Goal: Task Accomplishment & Management: Use online tool/utility

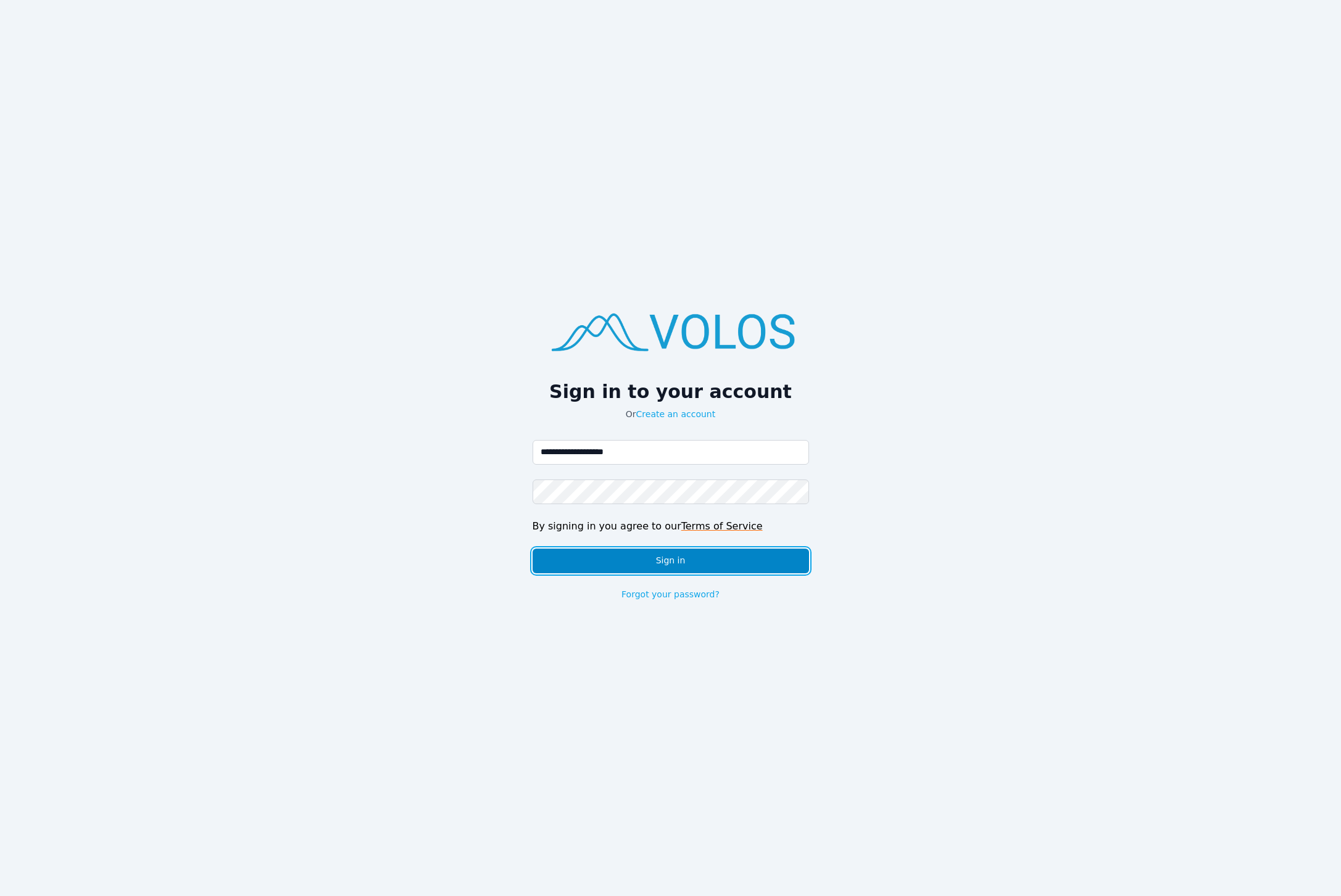
click at [727, 556] on button "Sign in" at bounding box center [670, 561] width 276 height 25
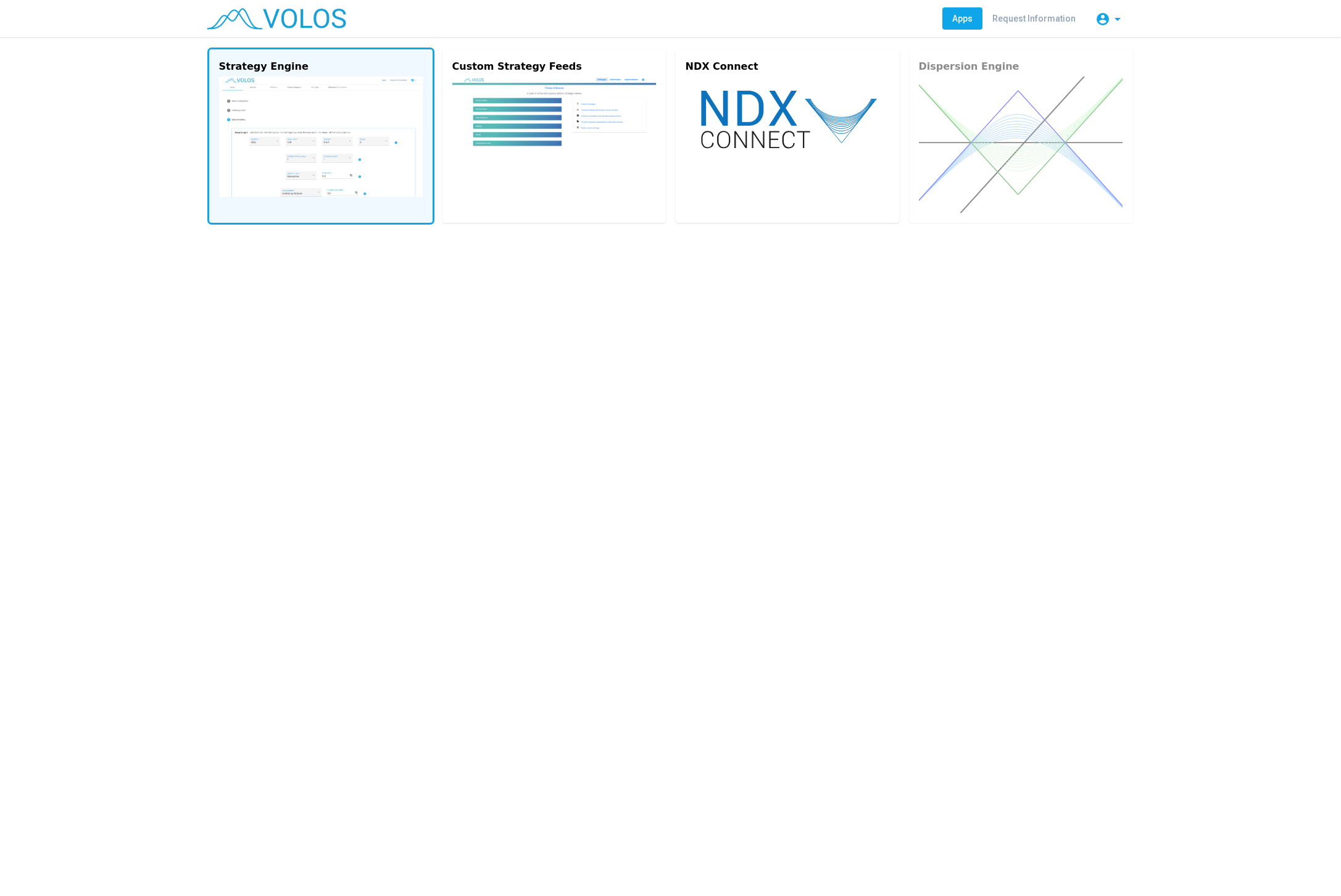
click at [281, 180] on img at bounding box center [320, 136] width 203 height 120
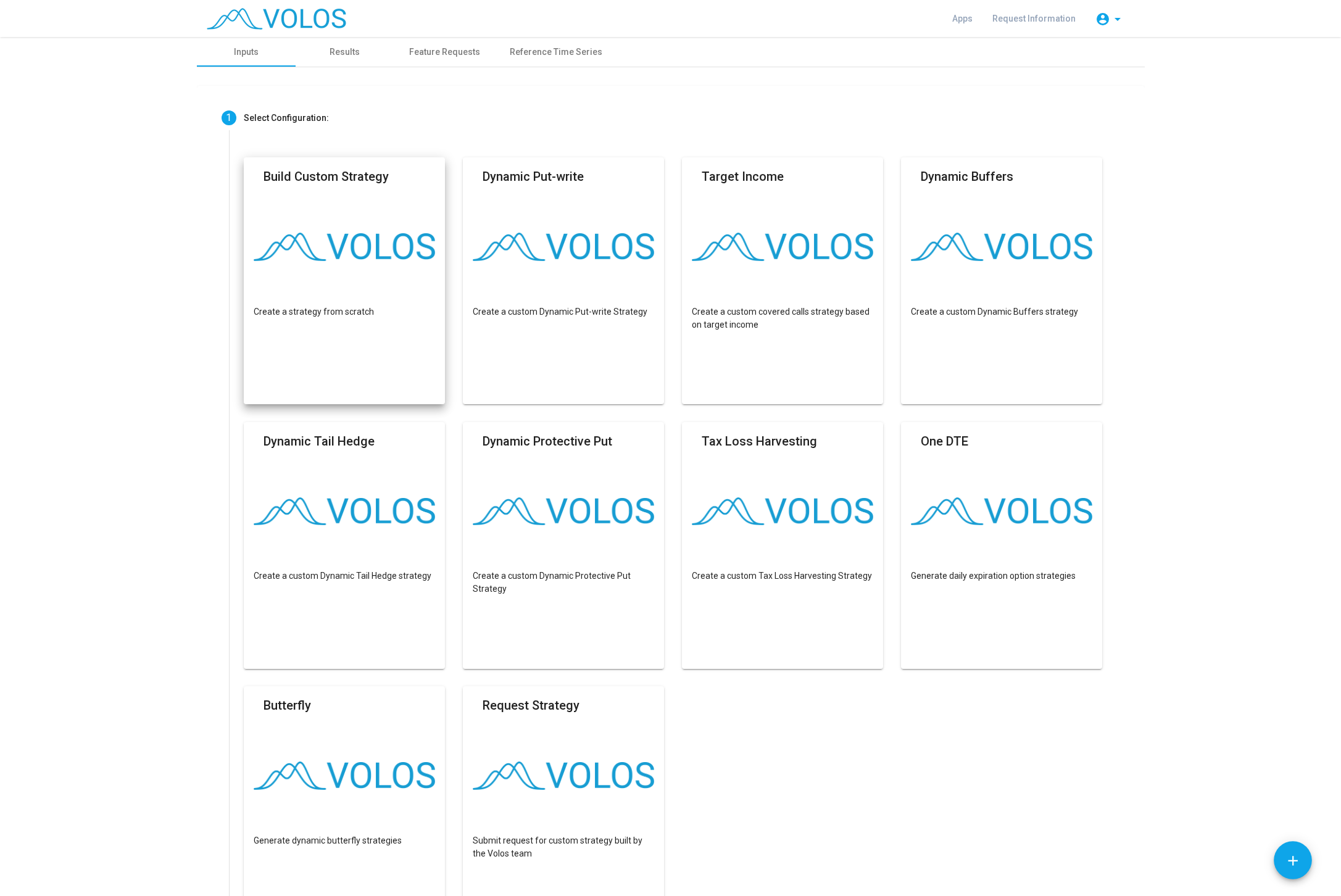
click at [329, 292] on mat-card "Build Custom Strategy Create a strategy from scratch" at bounding box center [344, 280] width 201 height 247
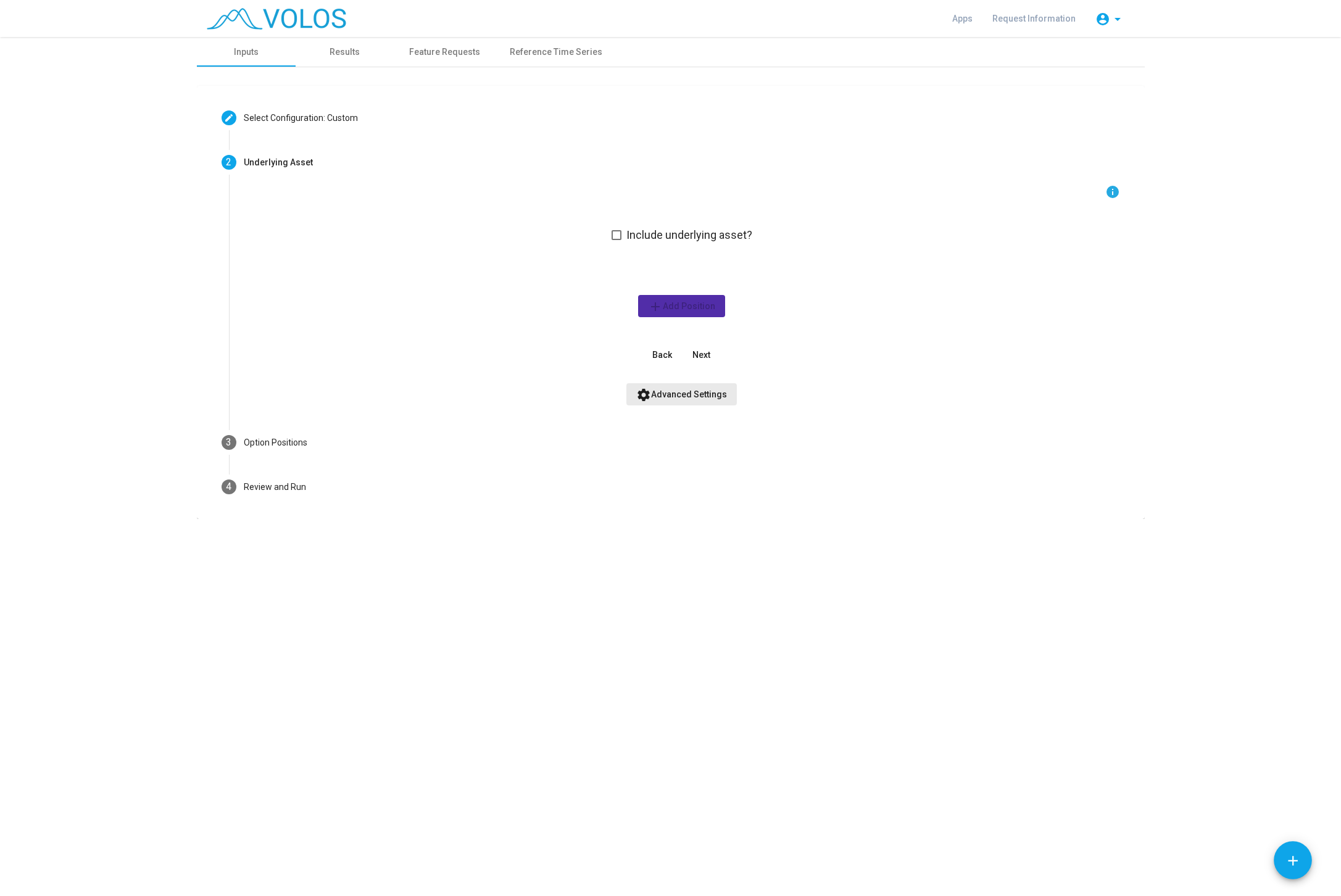
drag, startPoint x: 694, startPoint y: 395, endPoint x: 480, endPoint y: 363, distance: 216.4
click at [484, 361] on form "info Include underlying asset? add Add Position Back Next settings Advanced Set…" at bounding box center [681, 295] width 876 height 221
click at [700, 355] on span "Next" at bounding box center [701, 355] width 18 height 10
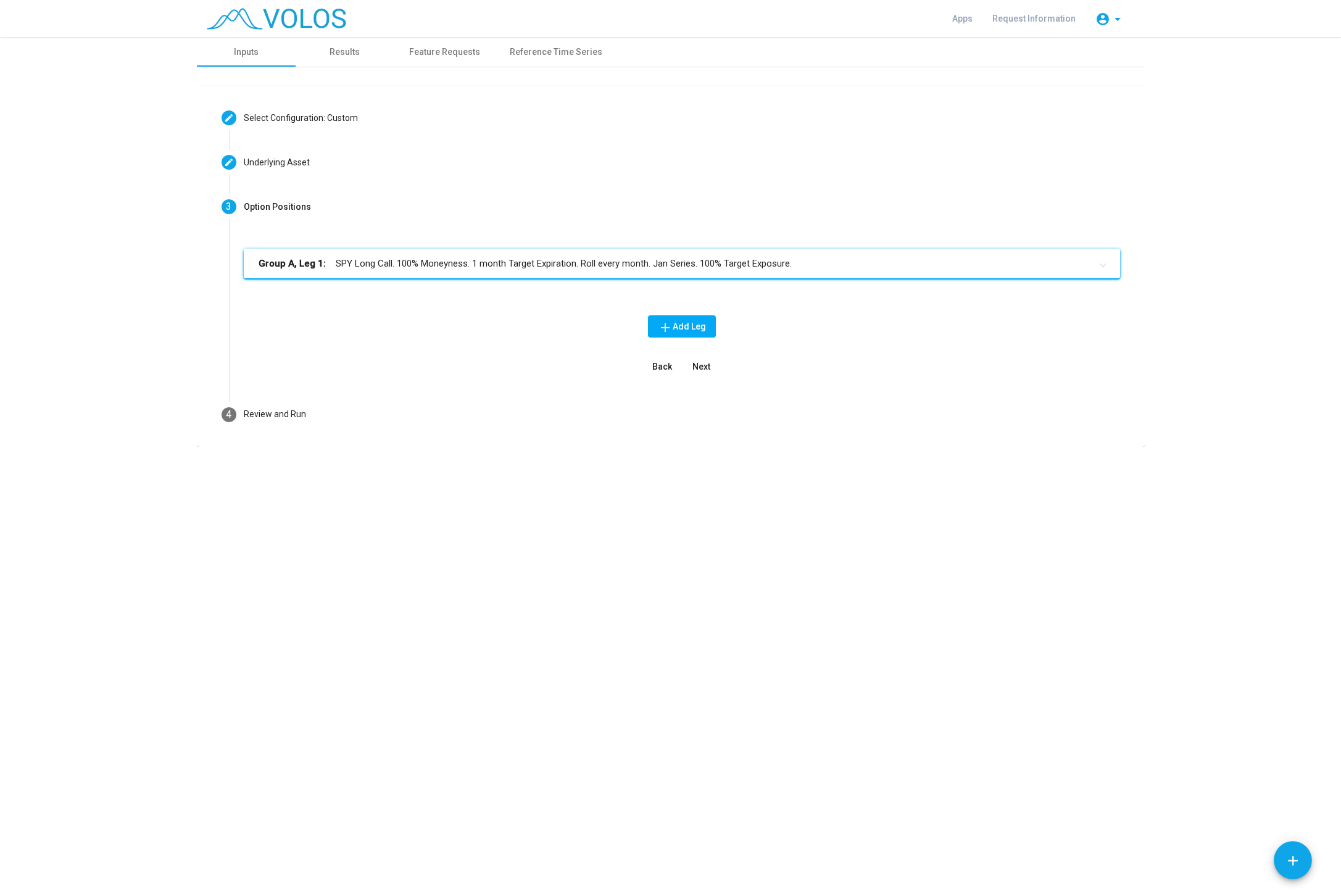
click at [506, 260] on mat-panel-title "Group A, Leg 1: SPY Long Call. 100% Moneyness. 1 month Target Expiration. Roll …" at bounding box center [674, 264] width 832 height 14
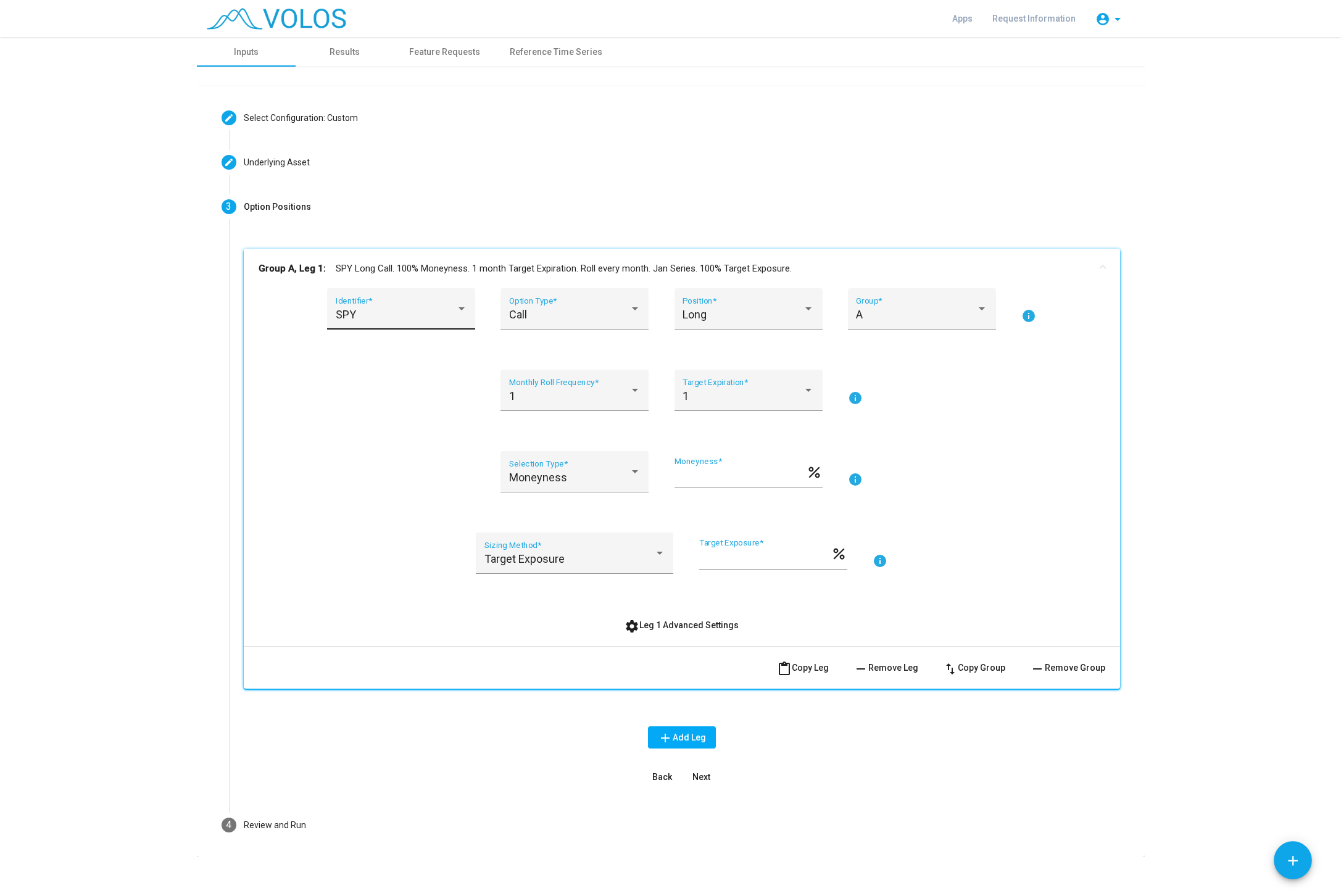
click at [421, 304] on div "SPY Identifier *" at bounding box center [401, 313] width 131 height 33
click at [412, 376] on span "SPX" at bounding box center [410, 381] width 148 height 34
click at [571, 309] on div "Call" at bounding box center [569, 315] width 120 height 12
click at [566, 354] on span "Put" at bounding box center [575, 347] width 131 height 34
click at [736, 314] on div "Long" at bounding box center [741, 315] width 120 height 12
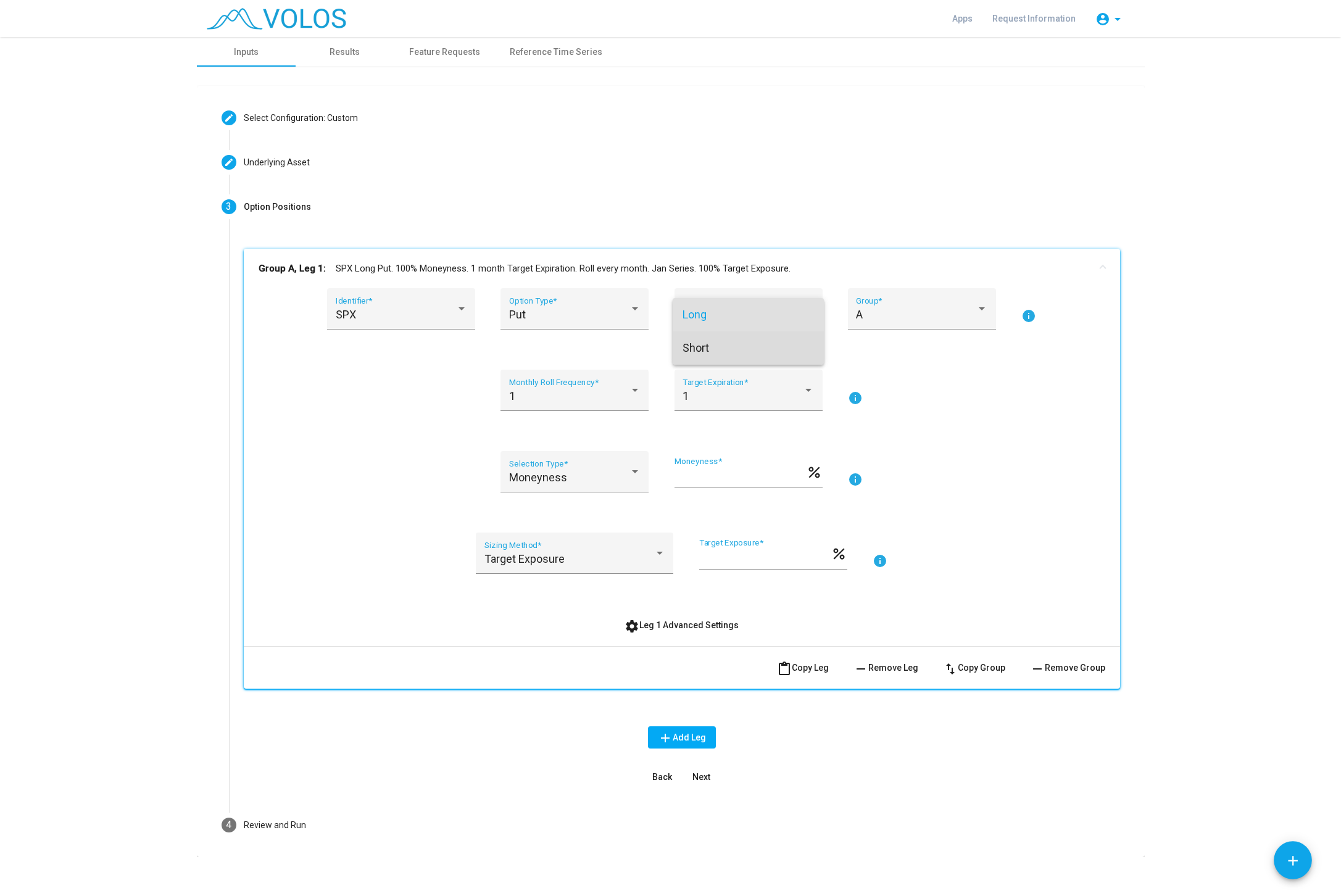
click at [736, 345] on span "Short" at bounding box center [747, 347] width 131 height 34
drag, startPoint x: 720, startPoint y: 476, endPoint x: 634, endPoint y: 469, distance: 86.3
click at [674, 471] on input "***" at bounding box center [740, 477] width 131 height 12
type input "**"
click at [549, 299] on div "Put Option Type *" at bounding box center [575, 313] width 131 height 33
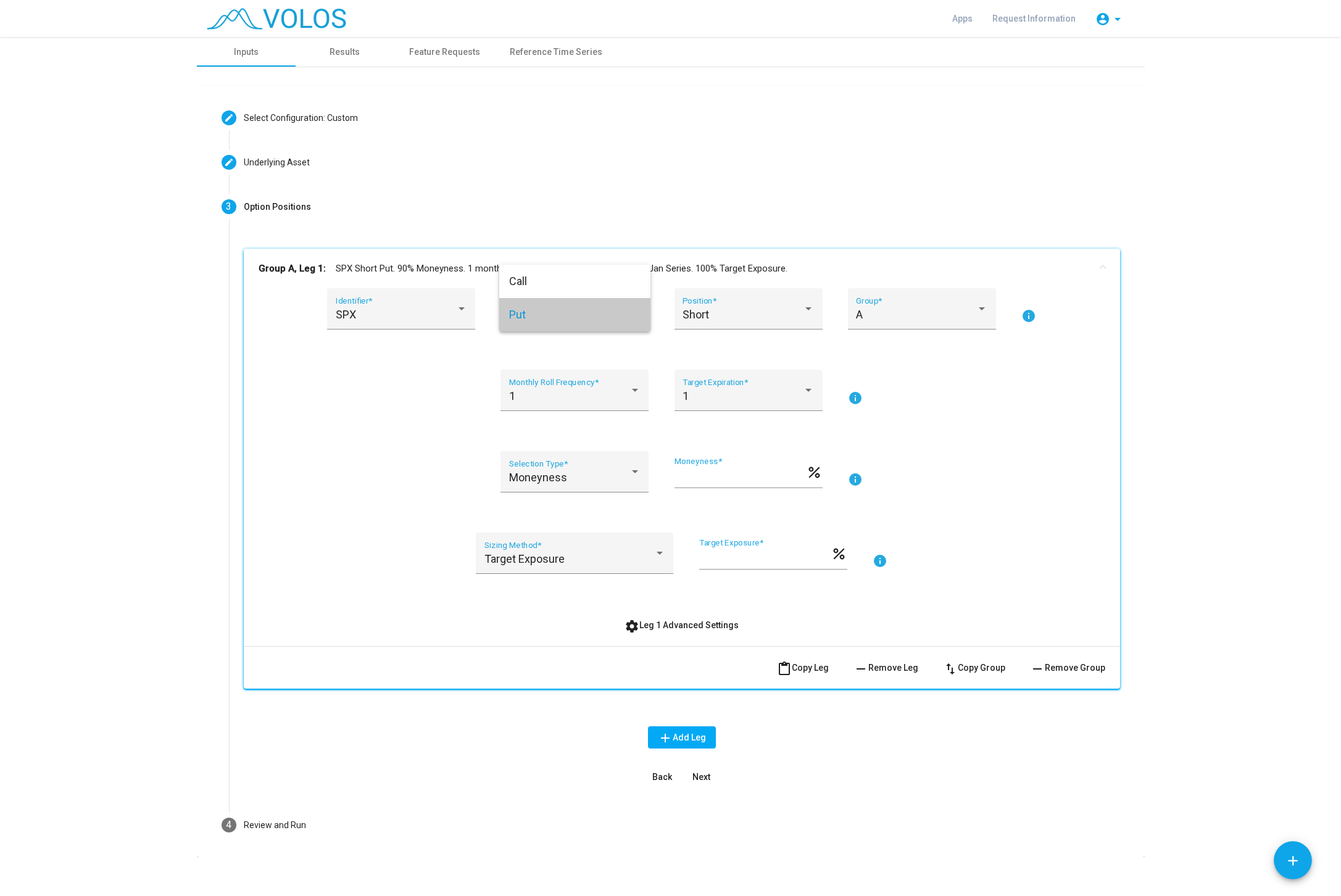
click at [549, 299] on span "Put" at bounding box center [575, 315] width 131 height 34
click at [684, 622] on span "settings Leg 1 Advanced Settings" at bounding box center [681, 625] width 114 height 10
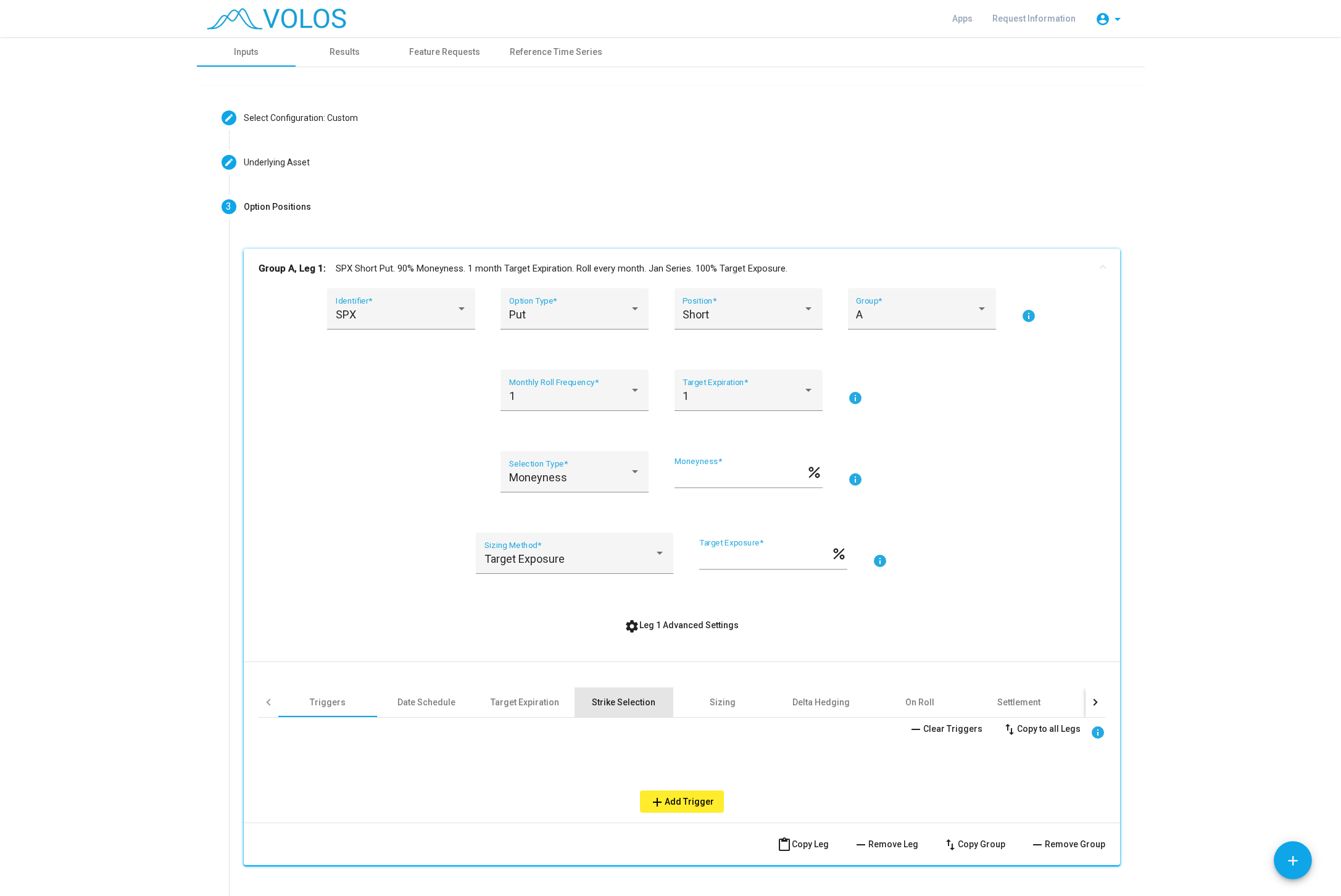
click at [653, 703] on div "Strike Selection" at bounding box center [623, 702] width 63 height 12
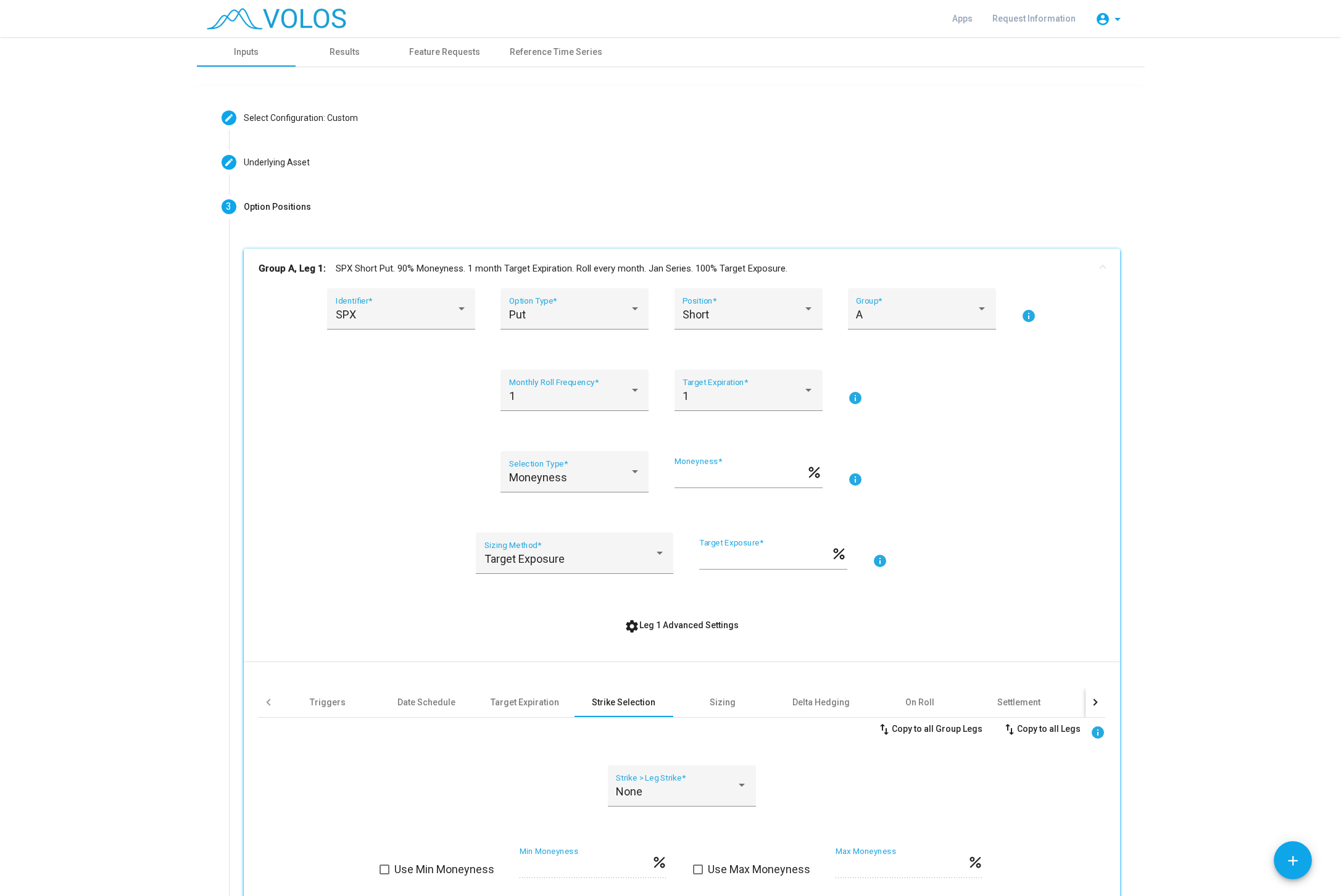
scroll to position [155, 0]
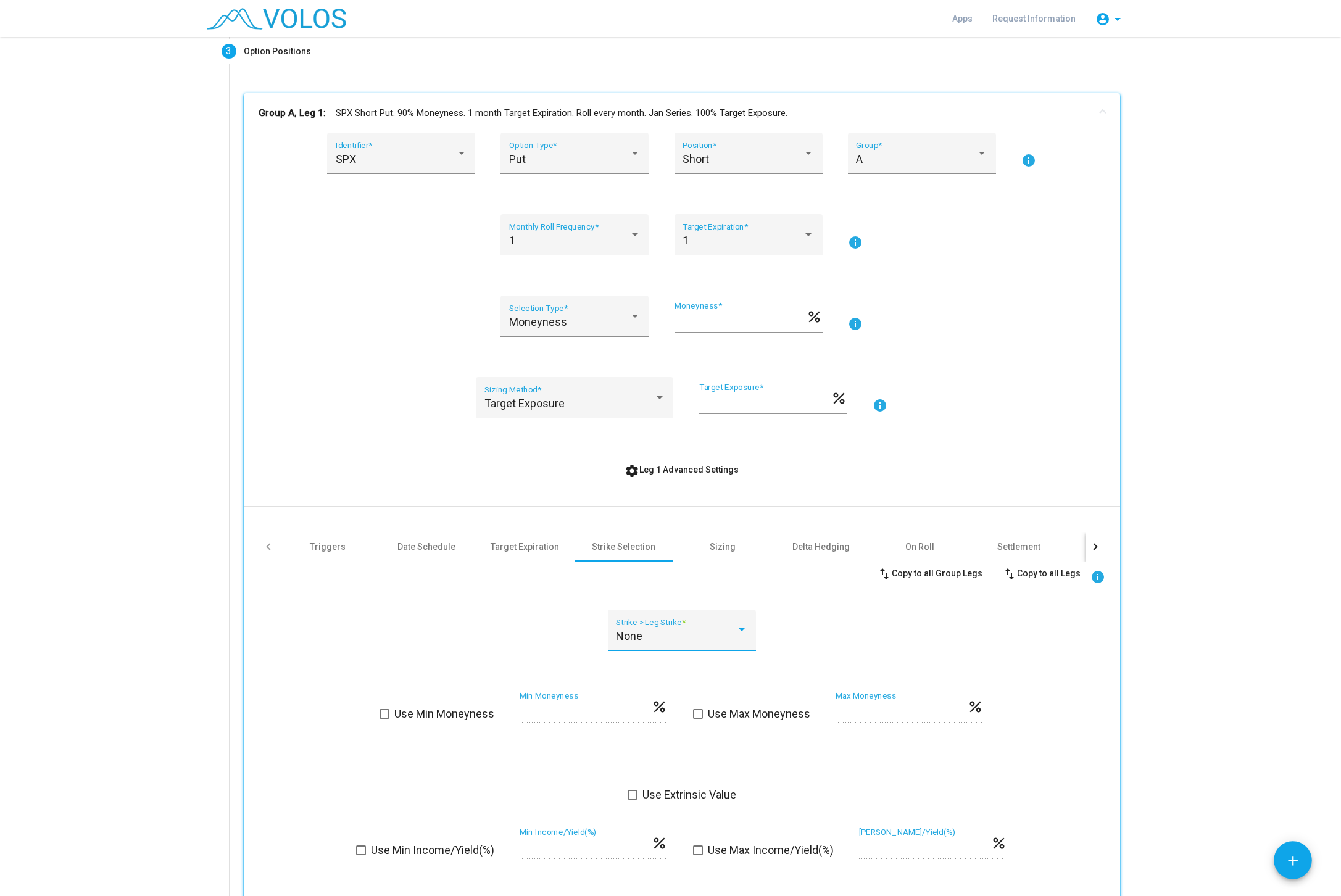
click at [686, 632] on div "None" at bounding box center [675, 636] width 120 height 12
click at [686, 632] on span "None" at bounding box center [681, 636] width 131 height 34
click at [851, 632] on div "None Strike > Leg Strike *" at bounding box center [682, 638] width 847 height 57
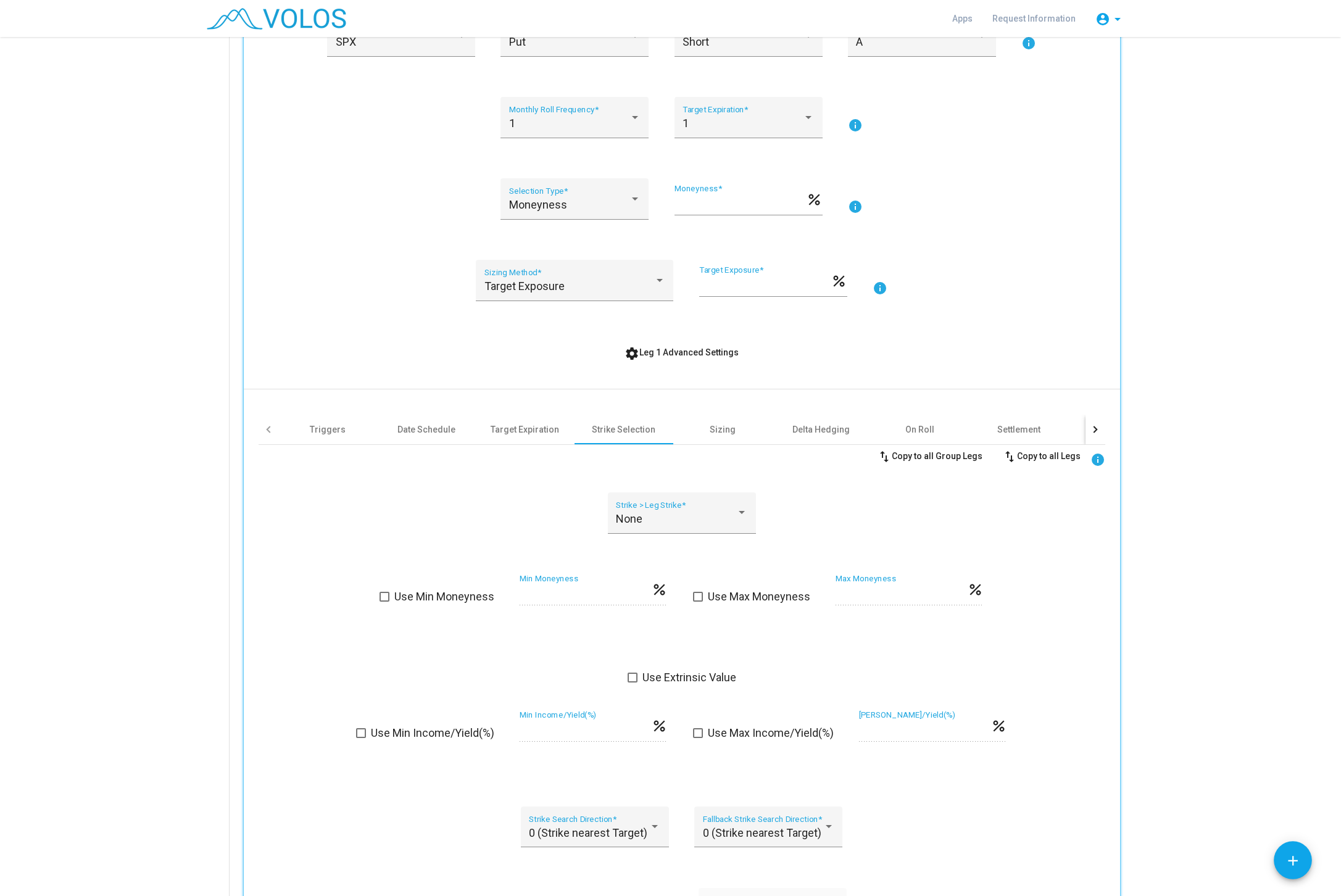
scroll to position [311, 0]
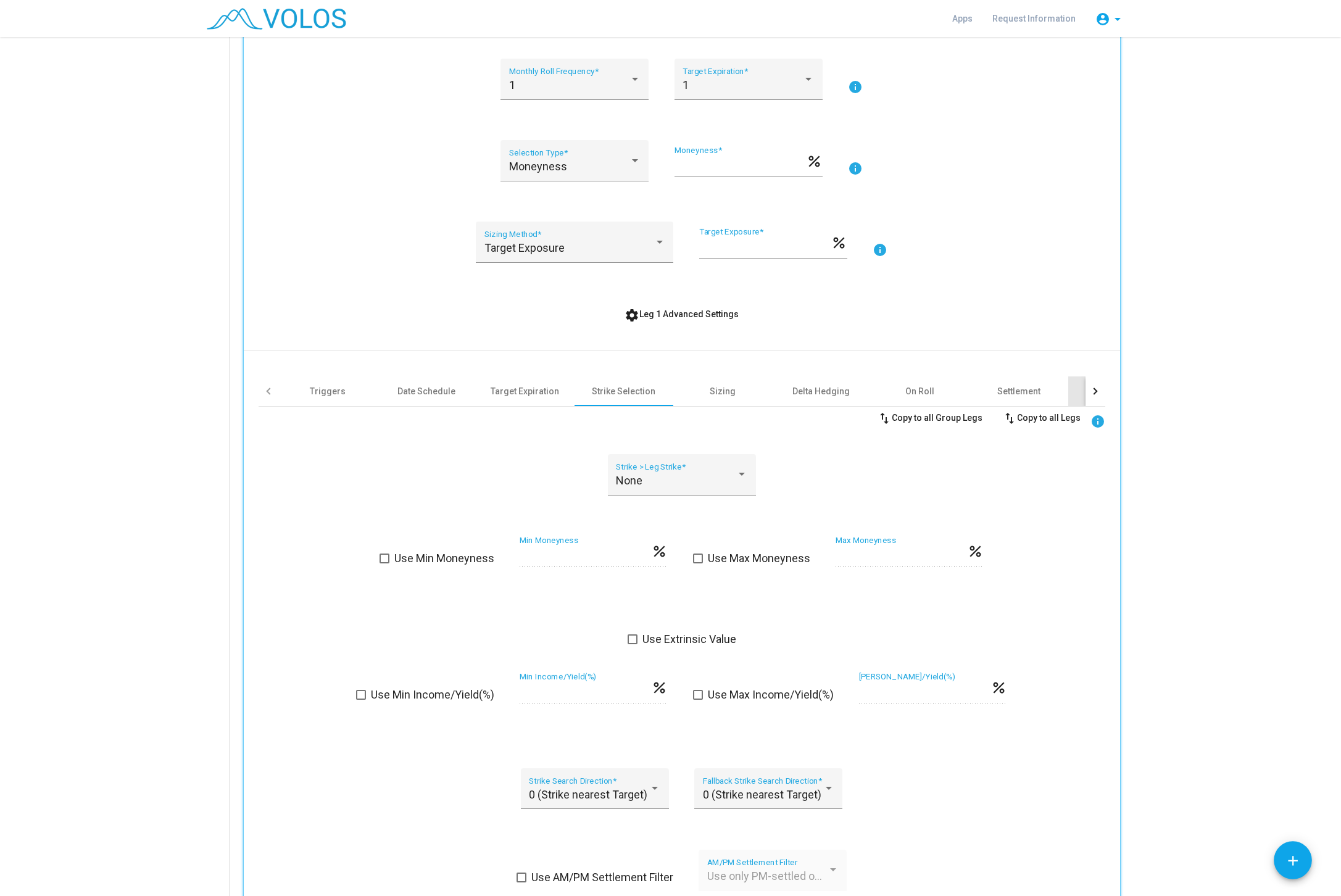
click at [1081, 386] on div "Other" at bounding box center [1117, 390] width 99 height 30
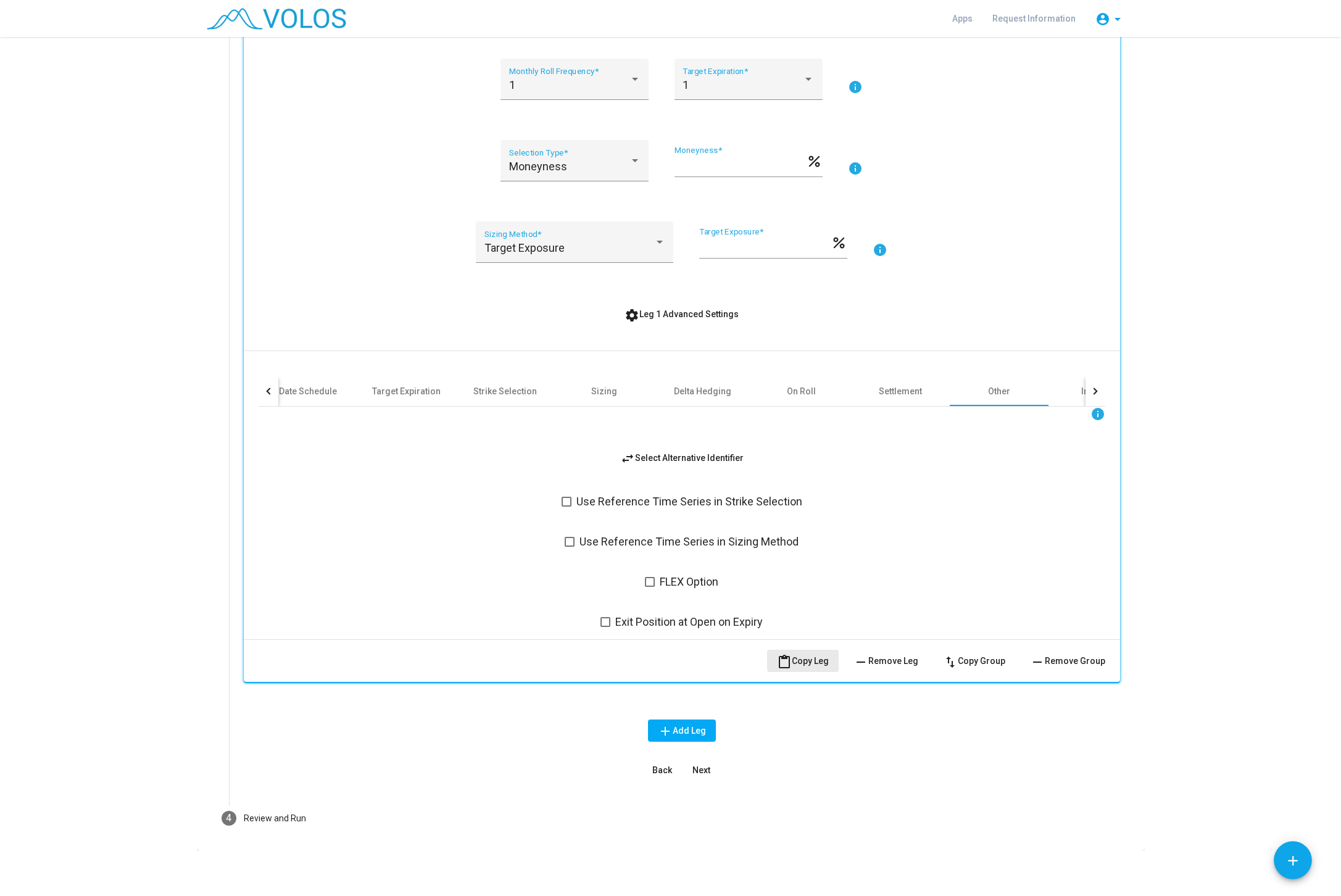
click at [804, 654] on button "content_paste Copy Leg" at bounding box center [803, 660] width 72 height 22
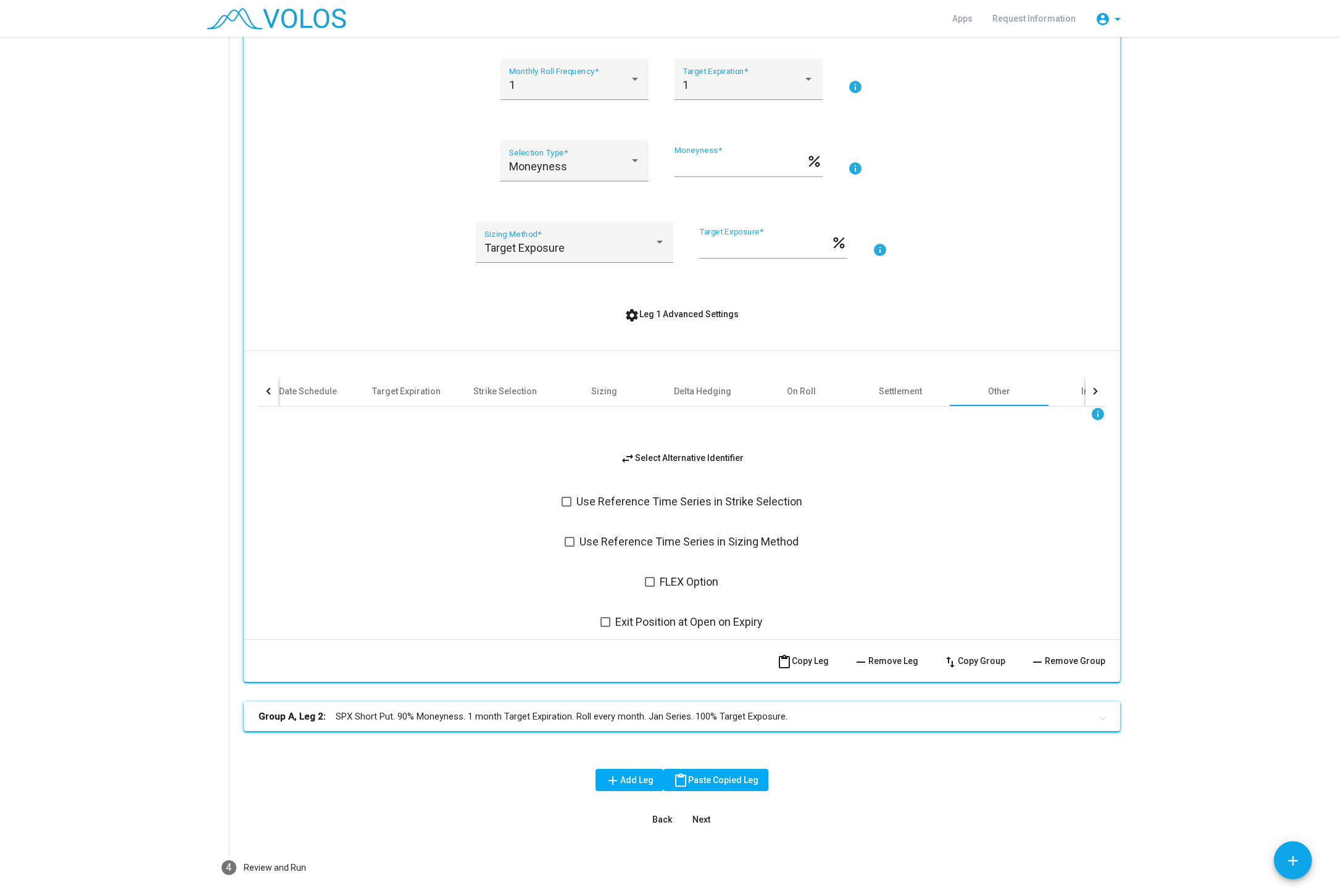
click at [599, 710] on mat-panel-title "Group A, Leg 2: SPX Short Put. 90% Moneyness. 1 month Target Expiration. Roll e…" at bounding box center [674, 717] width 832 height 14
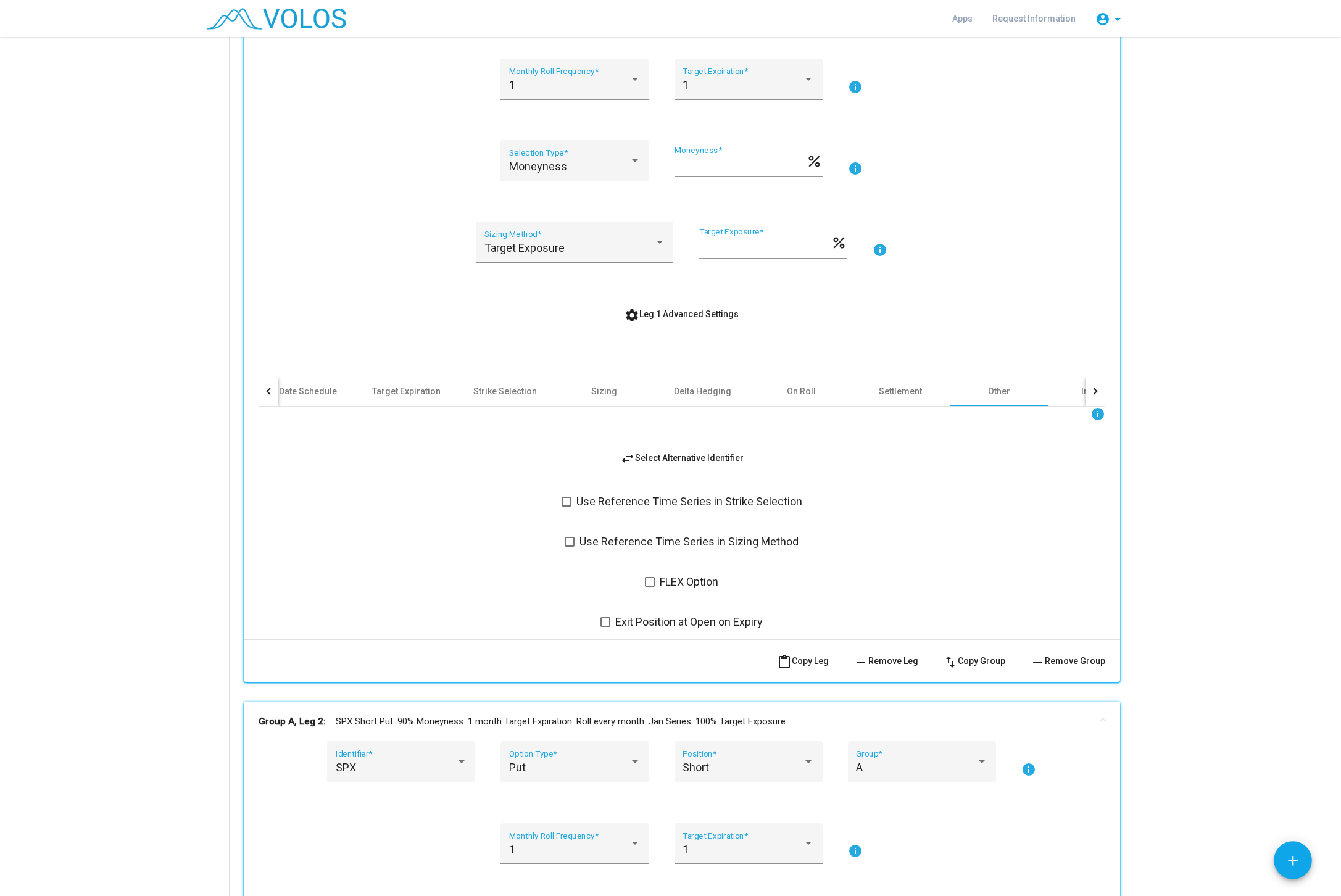
scroll to position [544, 0]
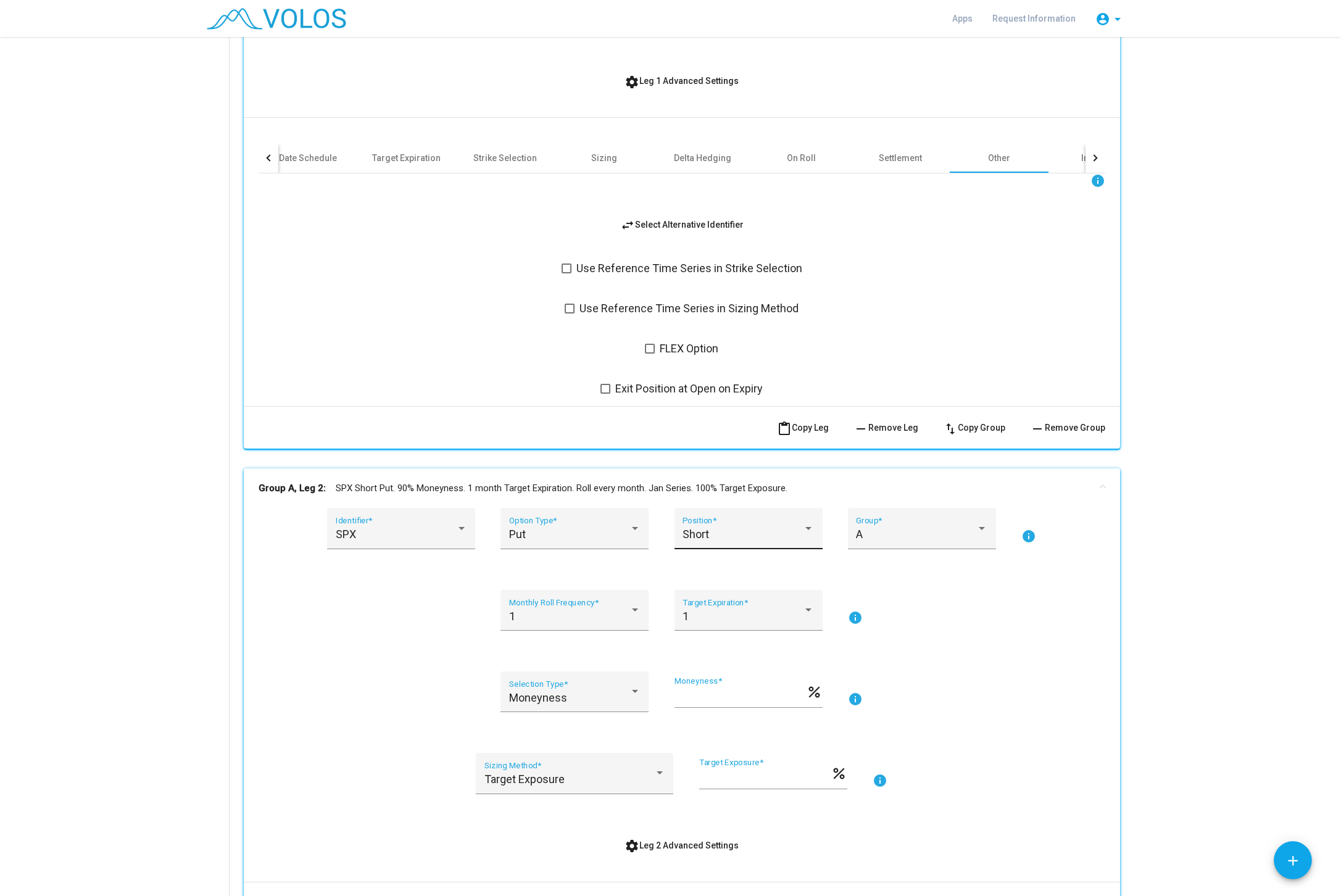
click at [759, 536] on div "Short" at bounding box center [741, 534] width 120 height 12
click at [751, 510] on span "Long" at bounding box center [747, 501] width 131 height 34
drag, startPoint x: 727, startPoint y: 701, endPoint x: 614, endPoint y: 702, distance: 113.0
click at [674, 702] on input "**" at bounding box center [740, 696] width 131 height 12
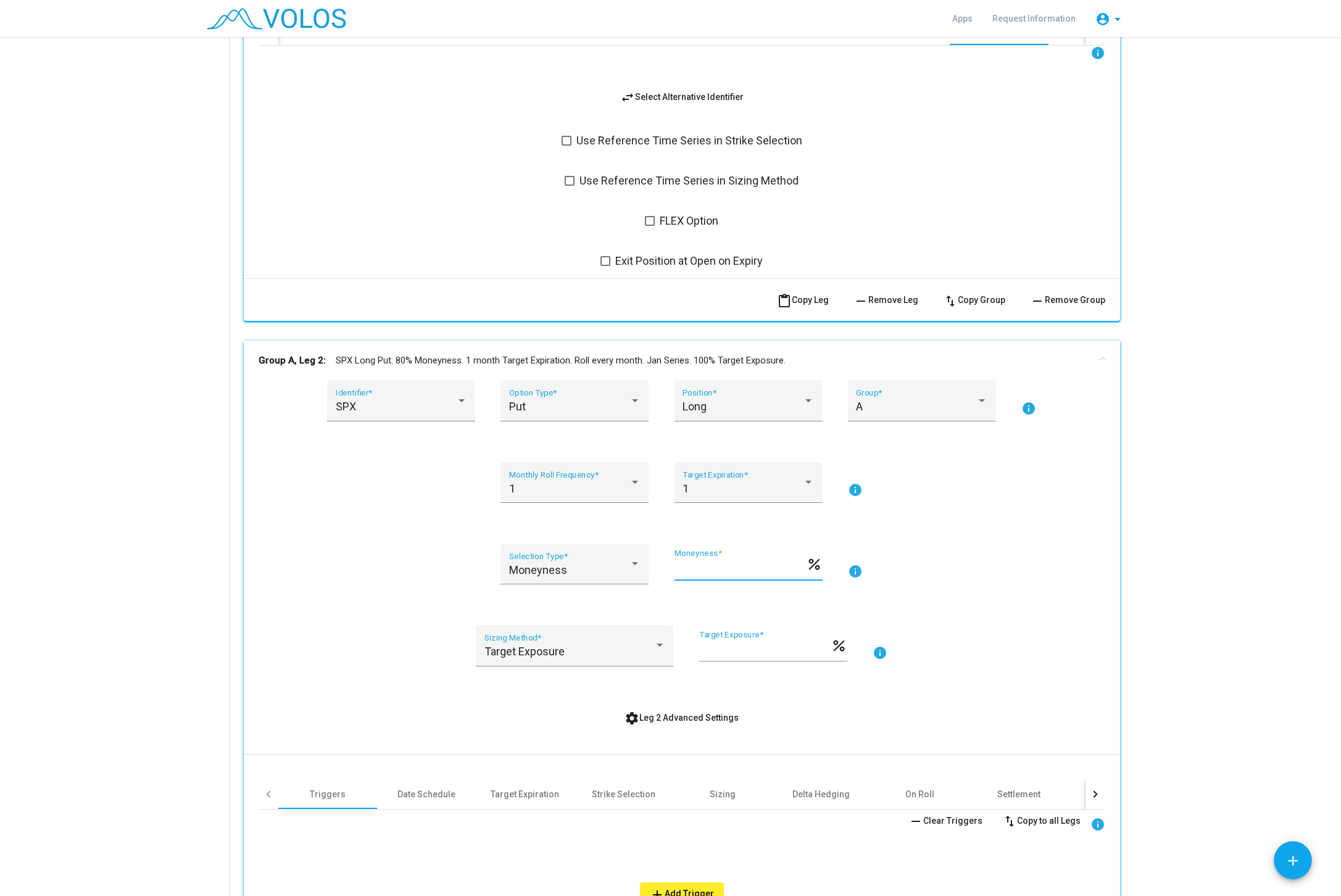
scroll to position [777, 0]
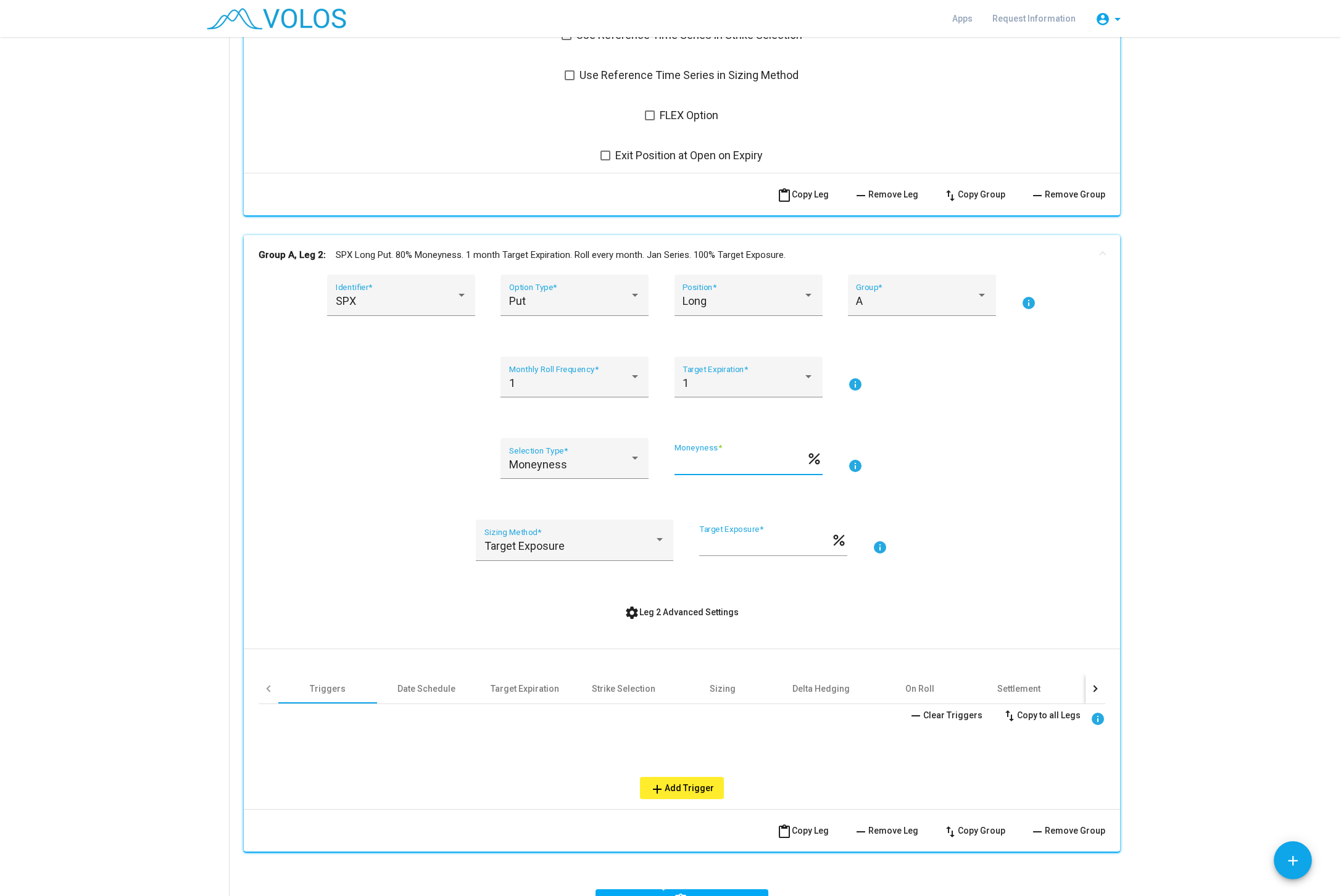
type input "**"
click at [805, 725] on div "remove Clear Triggers swap_vert Copy to all Legs info" at bounding box center [682, 715] width 847 height 22
click at [443, 685] on div "Date Schedule" at bounding box center [426, 688] width 58 height 12
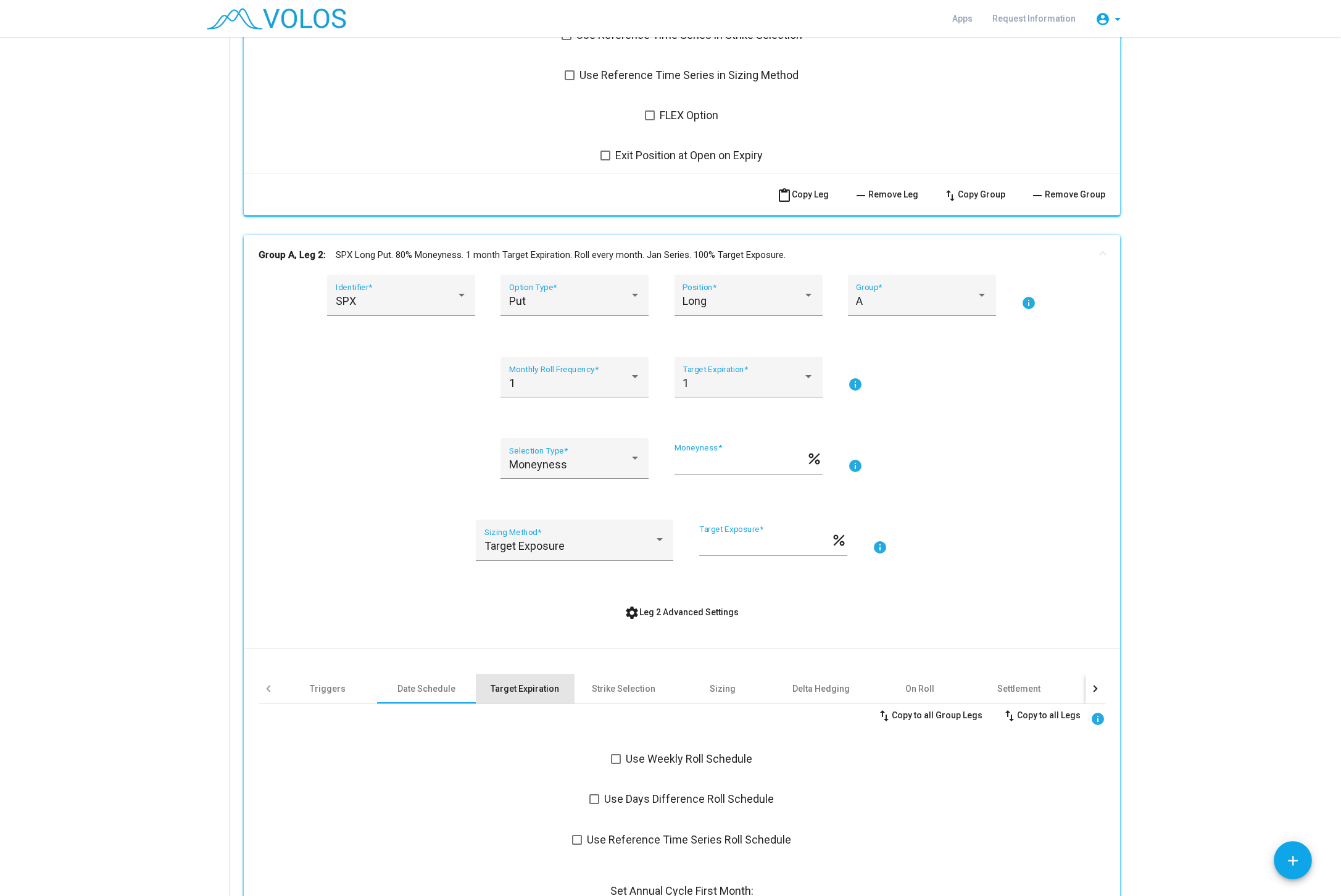
click at [519, 691] on div "Target Expiration" at bounding box center [524, 688] width 68 height 12
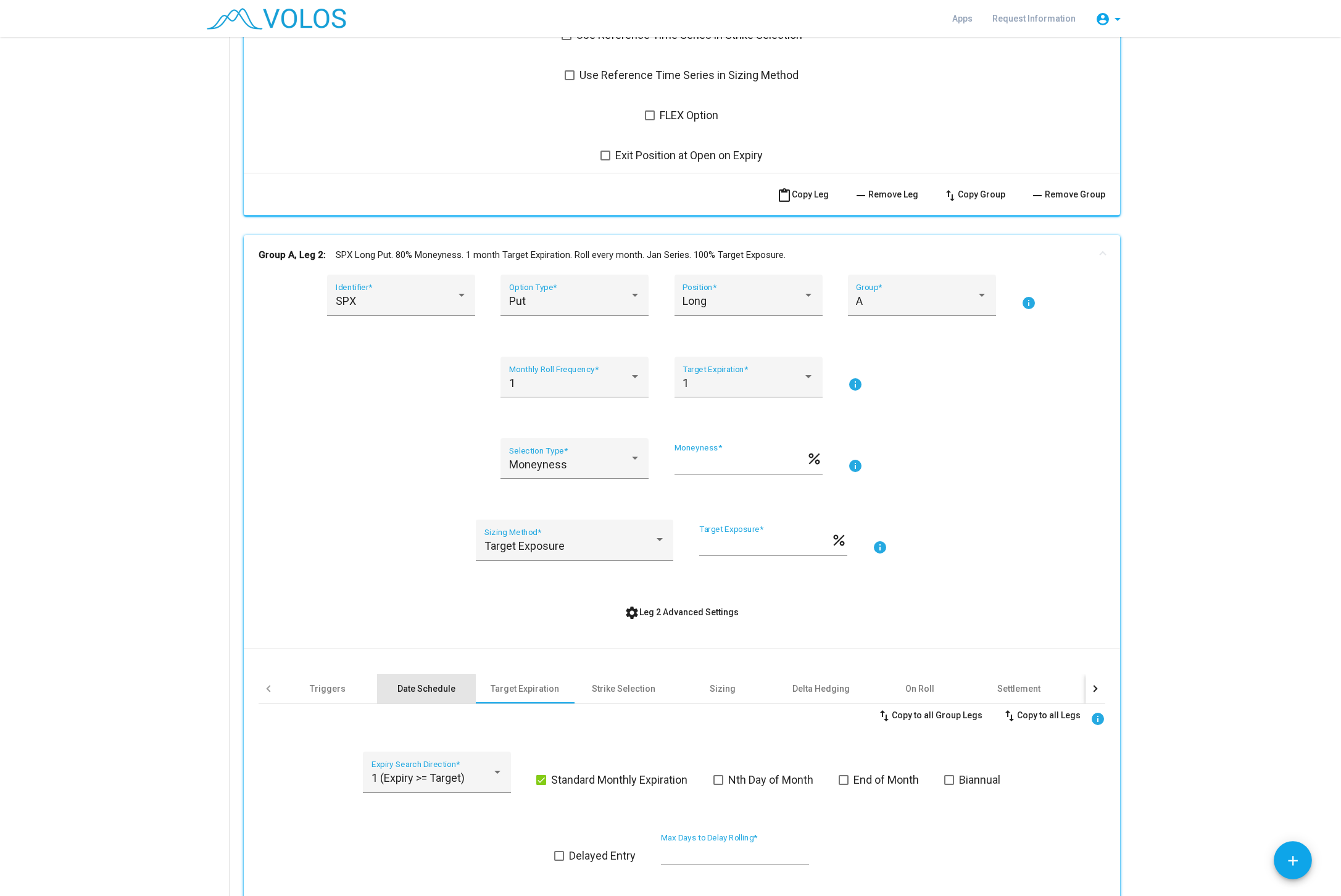
click at [391, 690] on div "Date Schedule" at bounding box center [426, 688] width 99 height 30
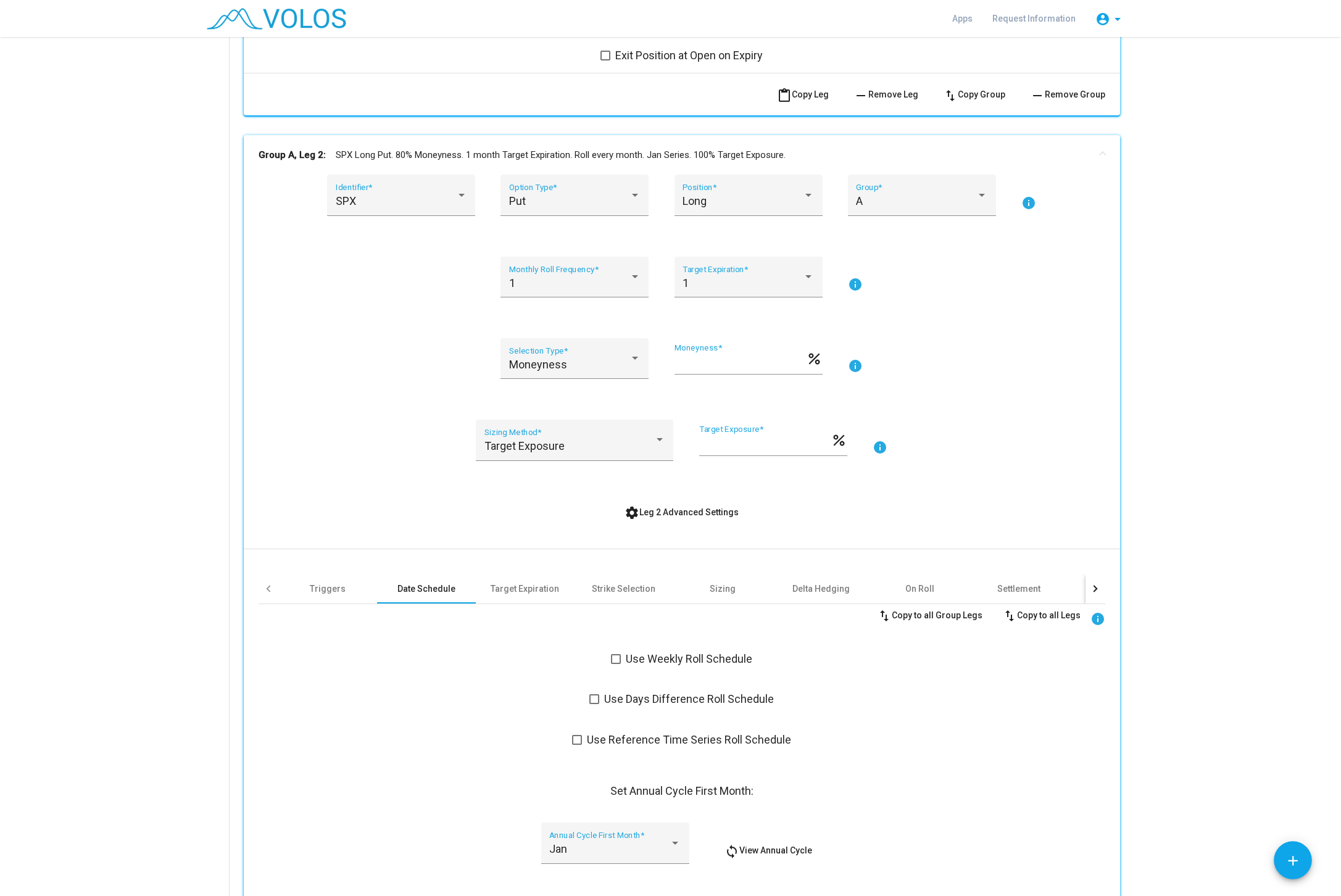
scroll to position [933, 0]
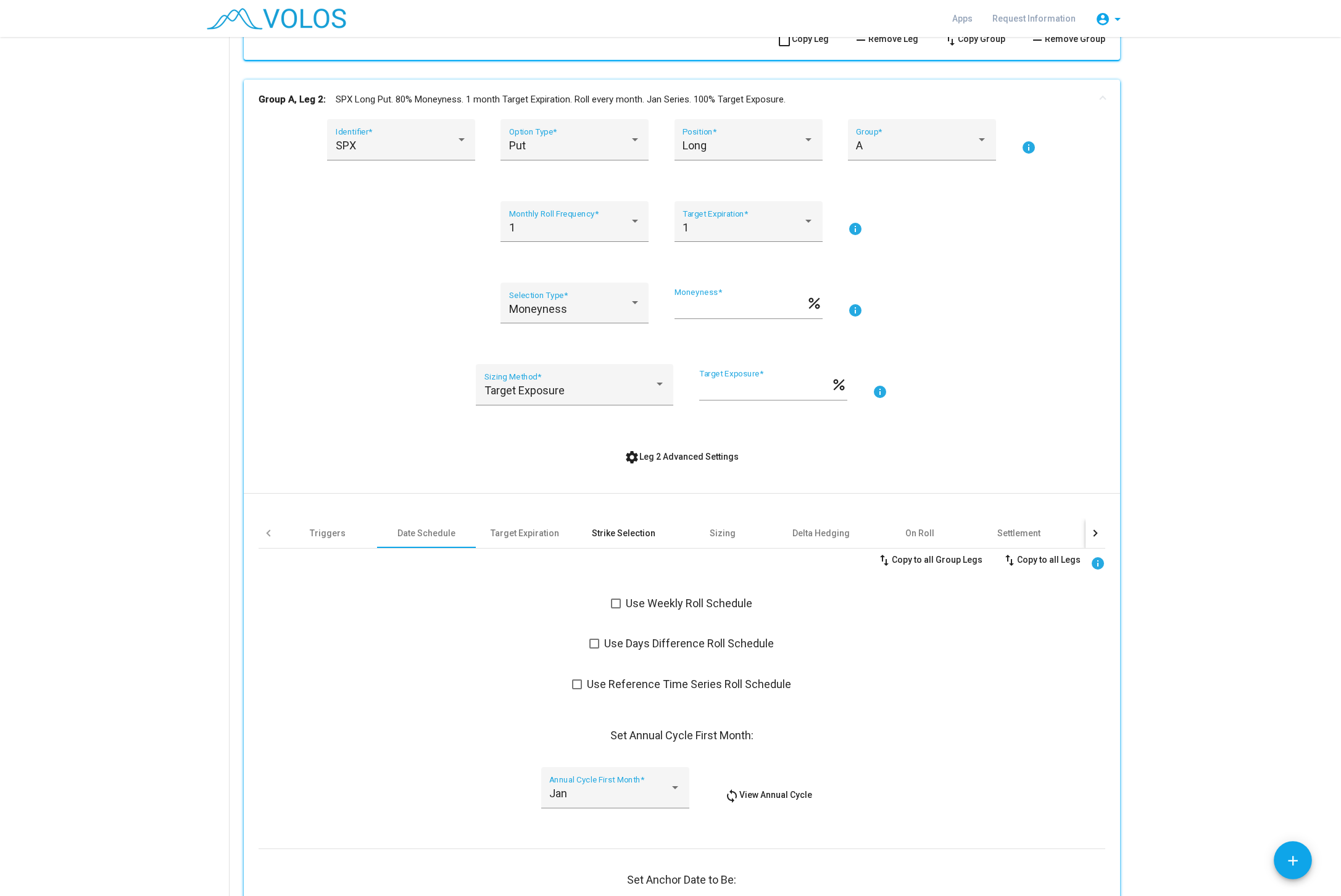
click at [584, 527] on div "Strike Selection" at bounding box center [623, 532] width 99 height 30
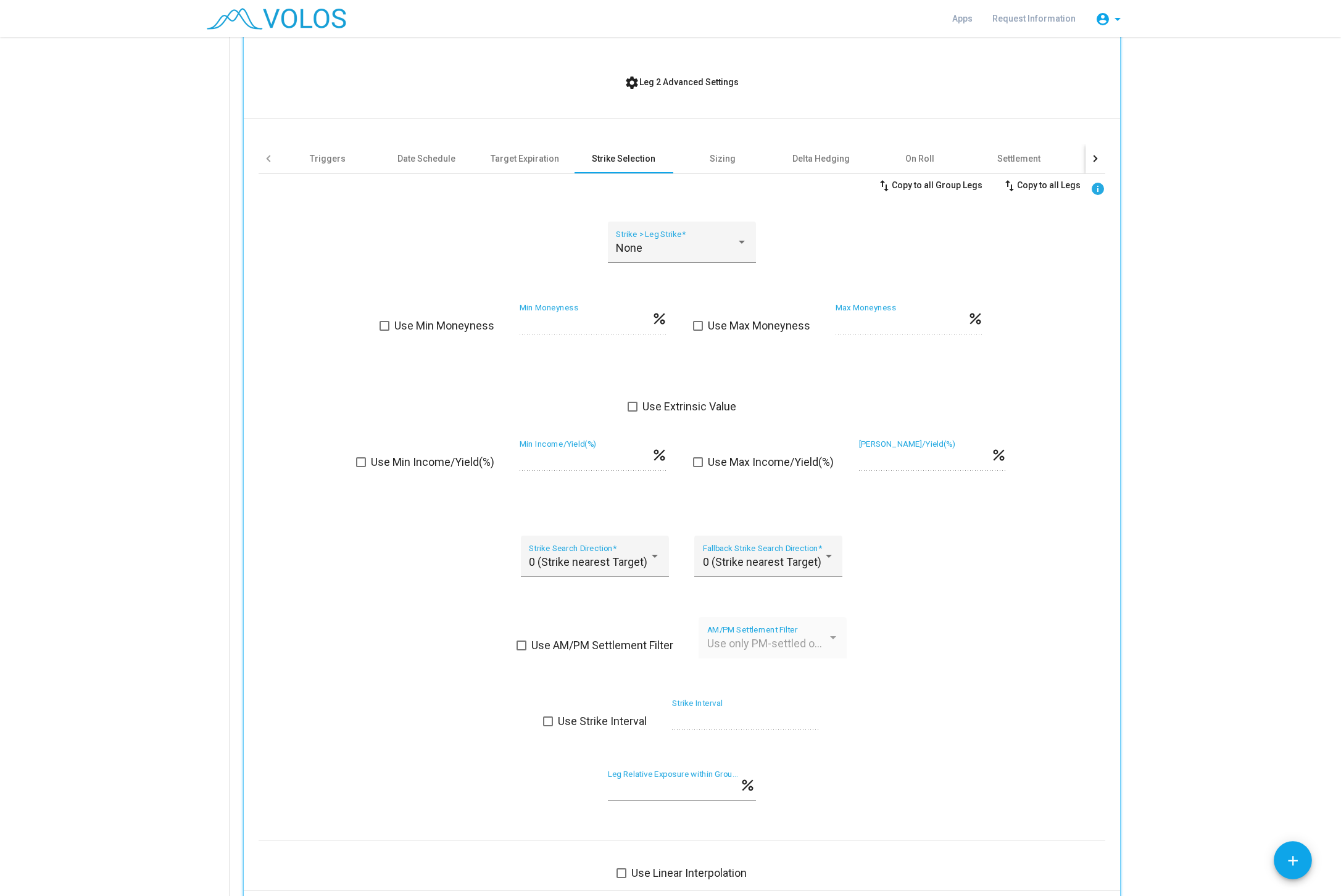
scroll to position [1322, 0]
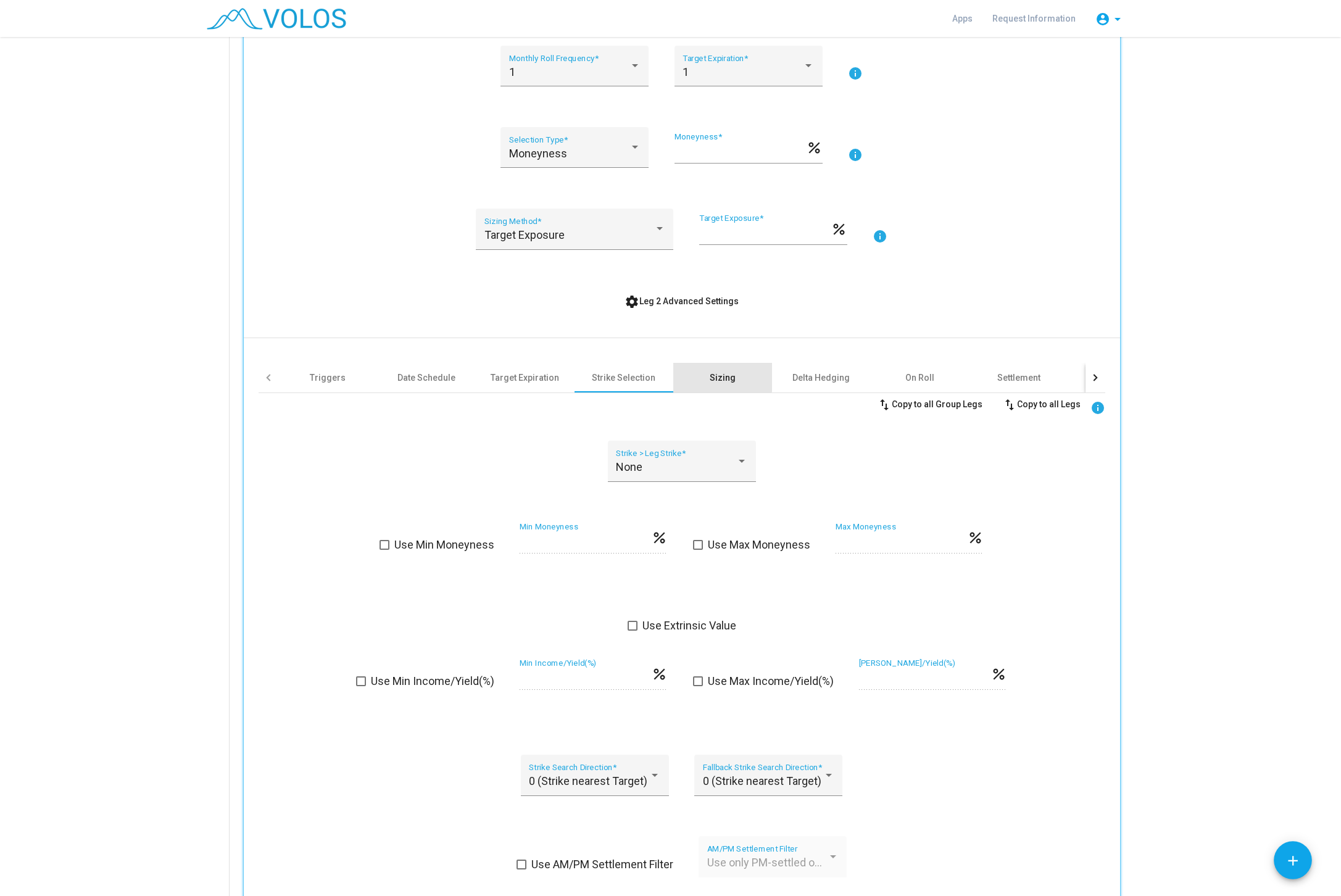
click at [720, 374] on div "Sizing" at bounding box center [722, 377] width 26 height 12
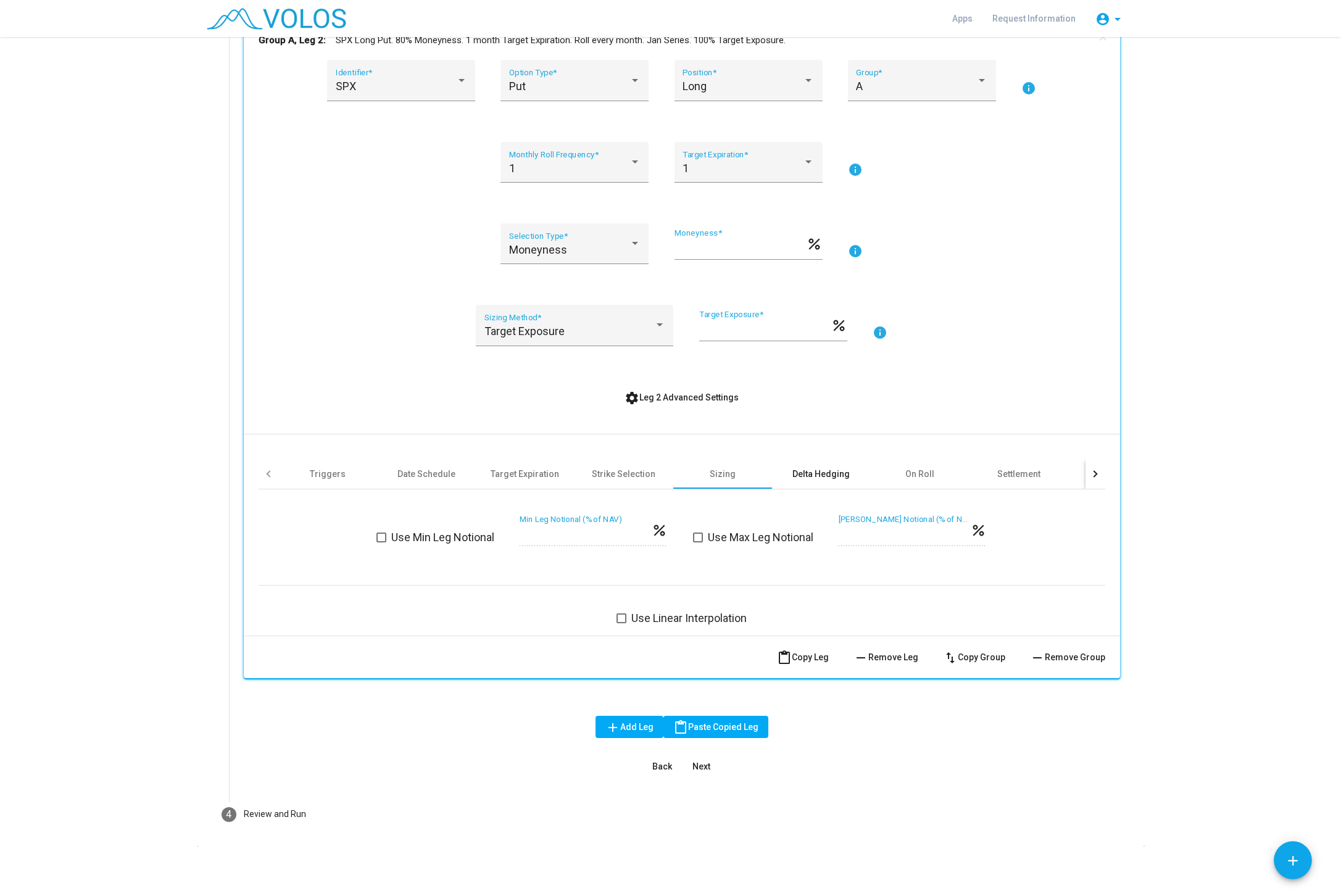
click at [823, 475] on div "Delta Hedging" at bounding box center [821, 474] width 58 height 12
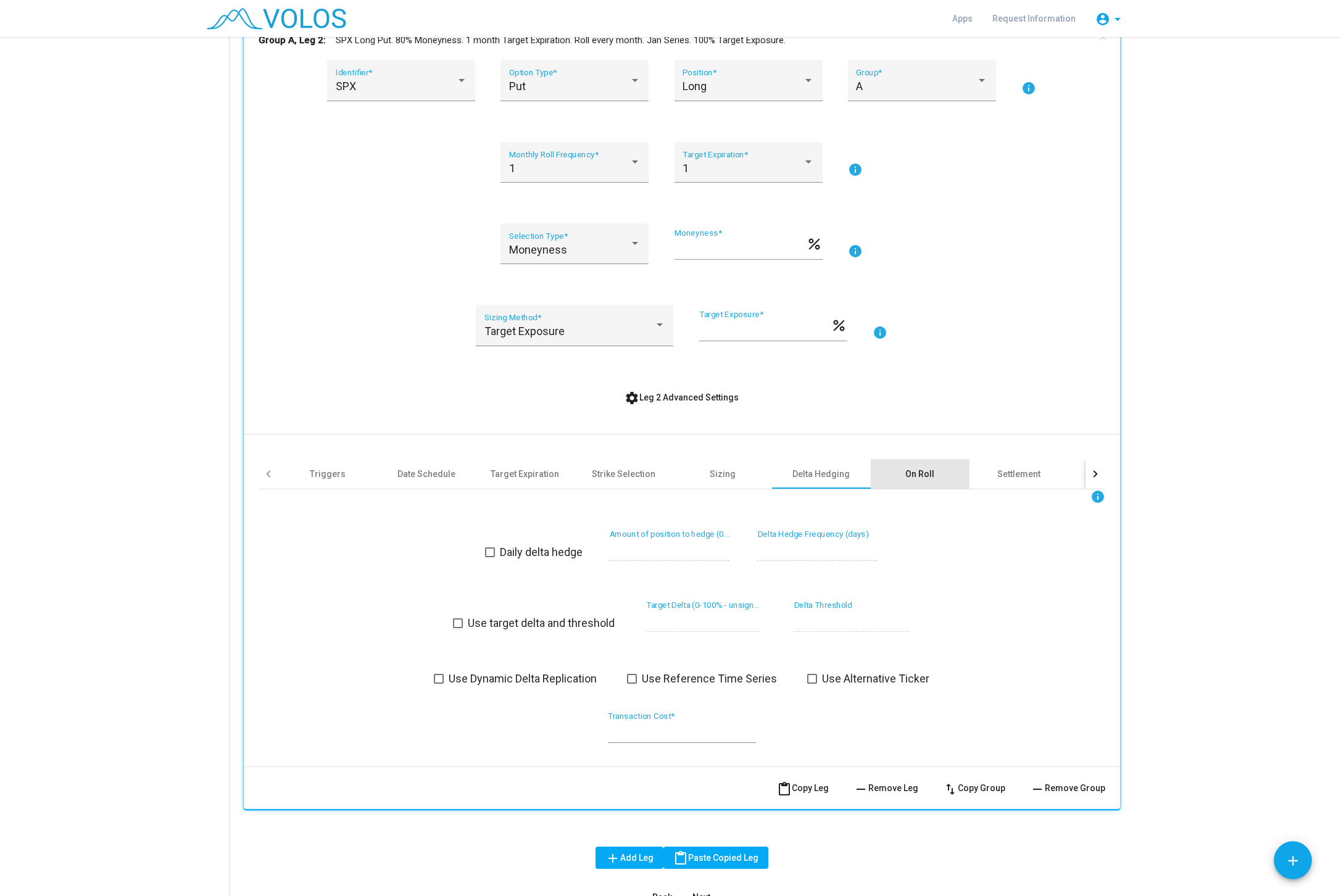
click at [891, 467] on div "On Roll" at bounding box center [920, 474] width 99 height 30
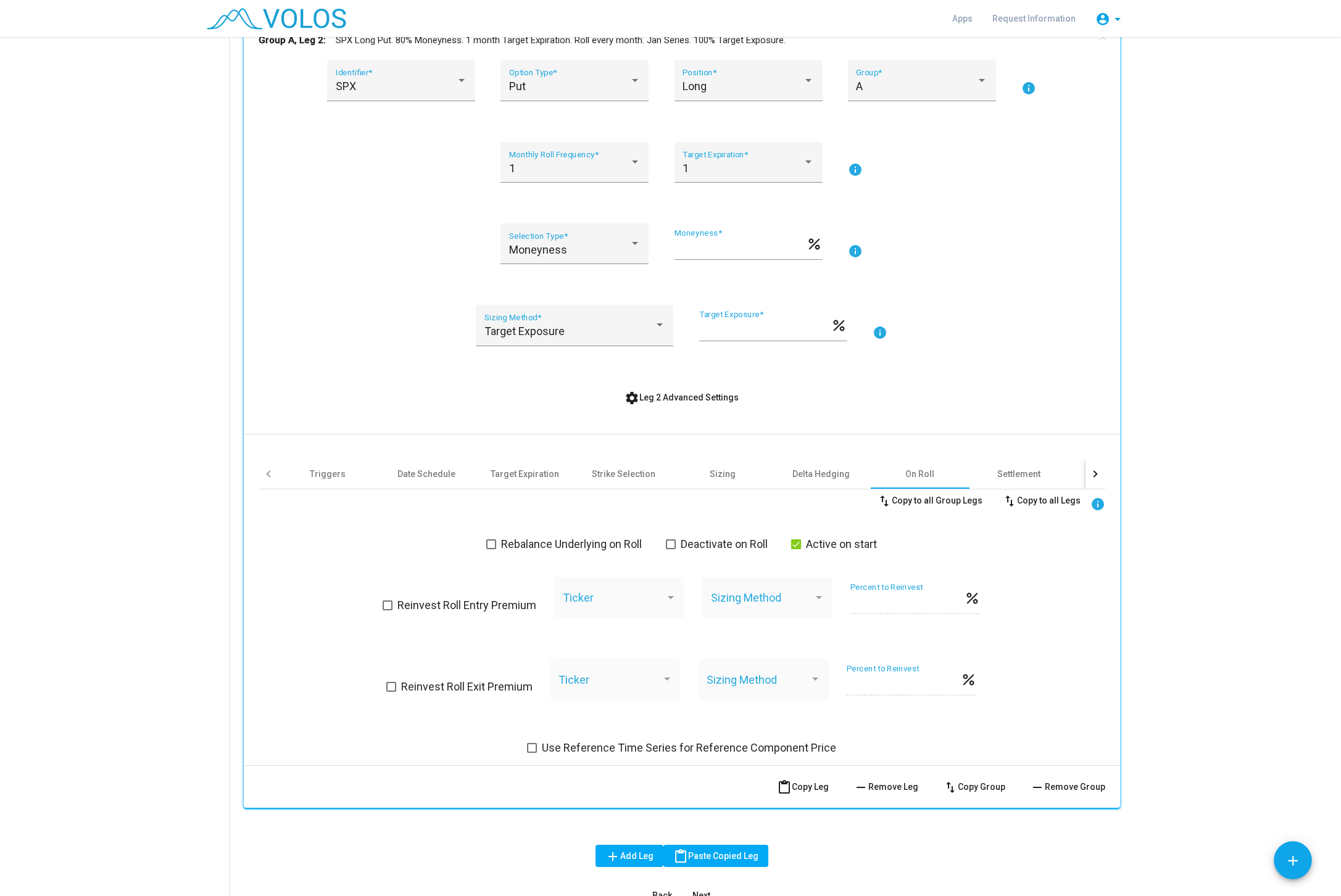
click at [808, 544] on label "Active on start" at bounding box center [834, 544] width 85 height 14
click at [1027, 471] on div "Settlement" at bounding box center [1018, 474] width 43 height 12
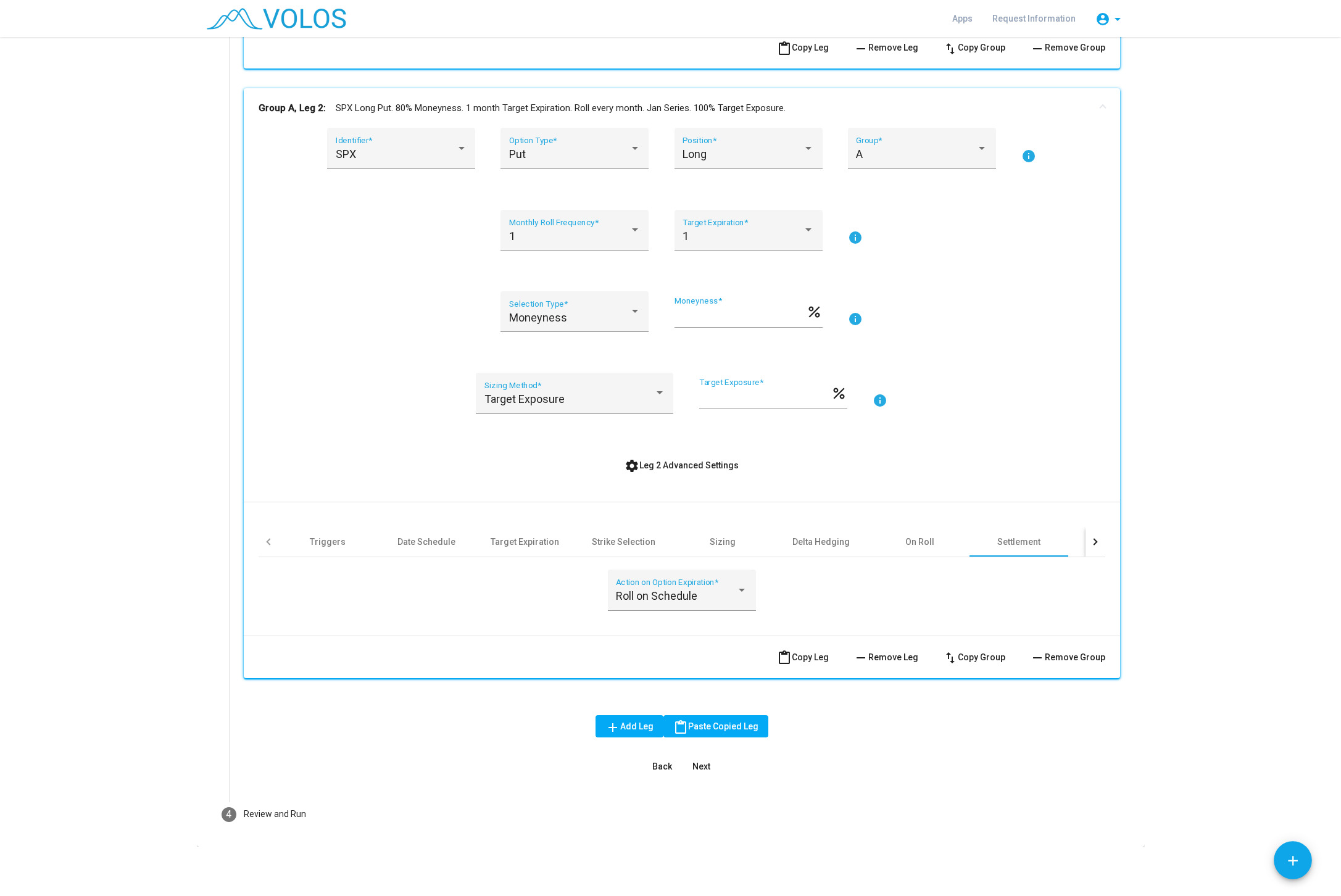
click at [1088, 540] on div at bounding box center [1094, 541] width 20 height 30
click at [848, 547] on div "Other" at bounding box center [848, 541] width 22 height 12
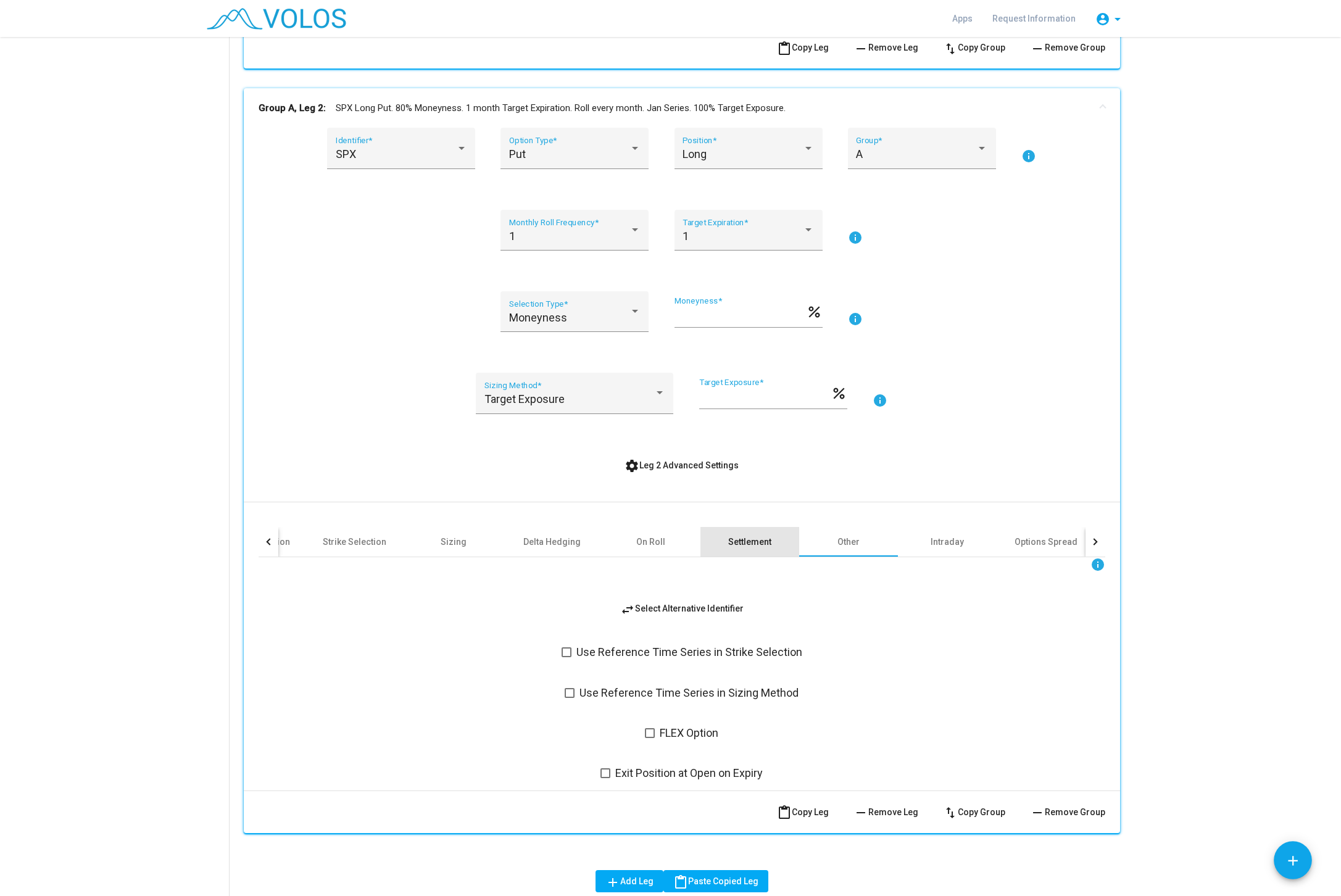
click at [779, 546] on div "Settlement" at bounding box center [749, 541] width 99 height 30
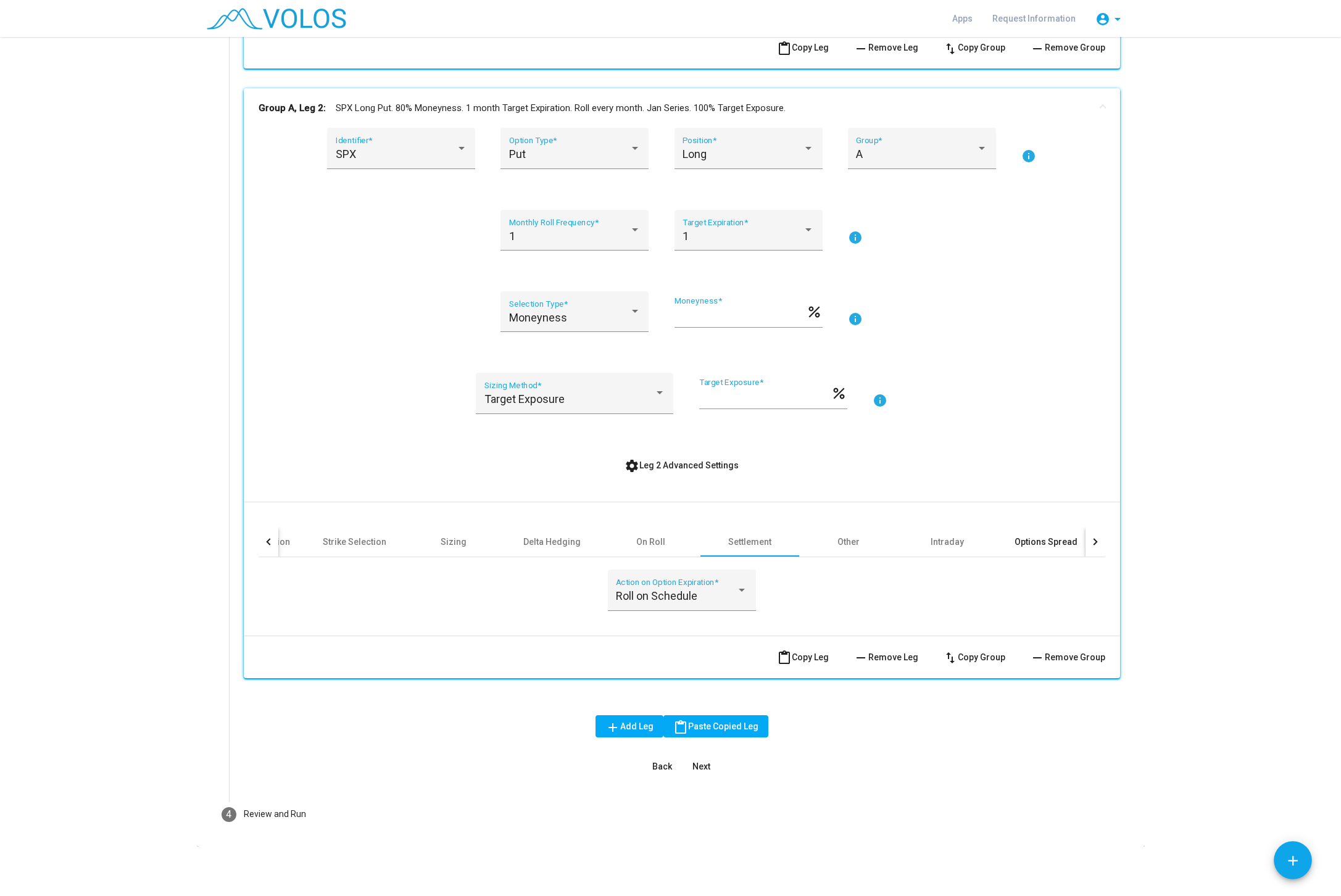
click at [1024, 540] on div "Options Spread" at bounding box center [1046, 541] width 63 height 12
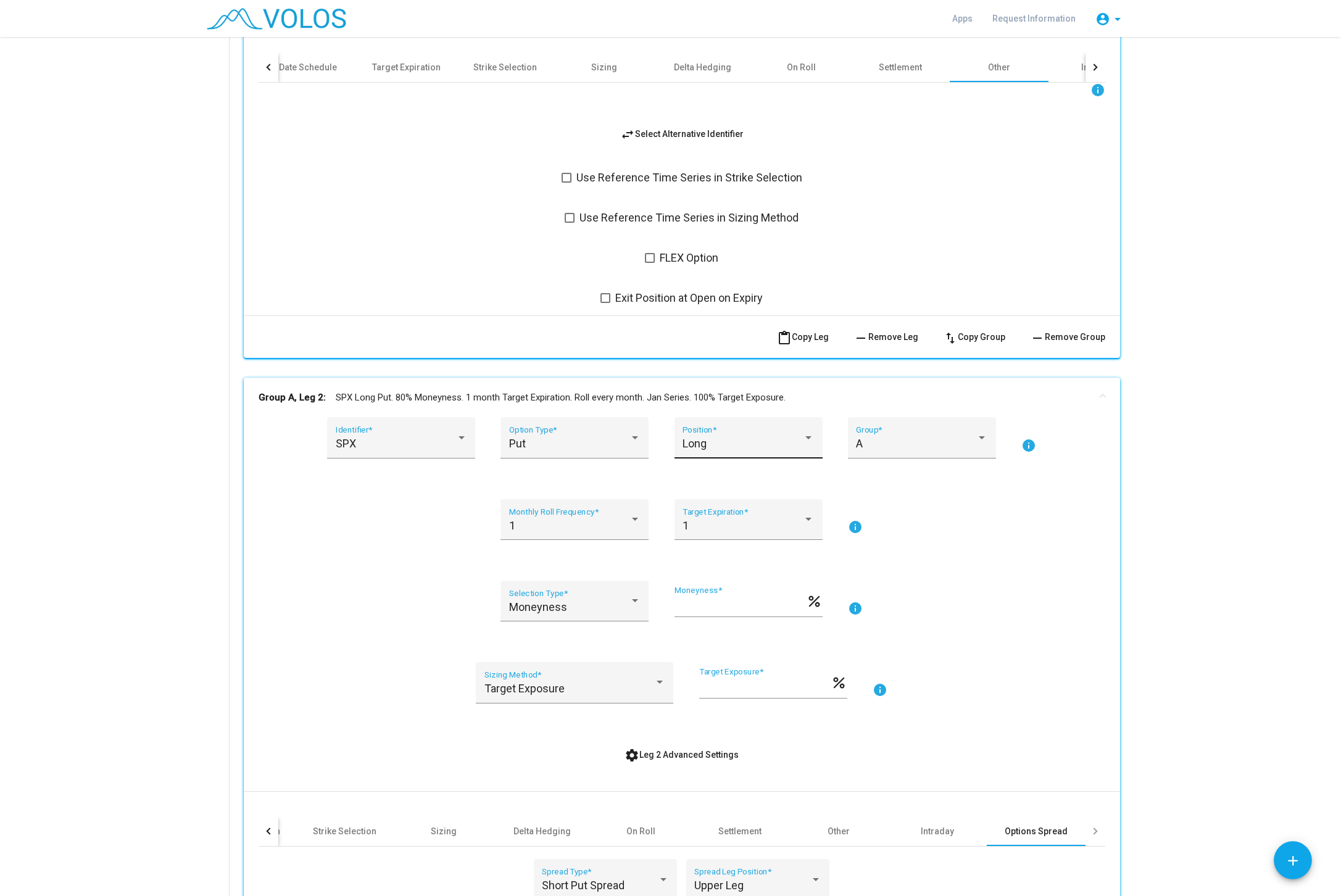
scroll to position [458, 0]
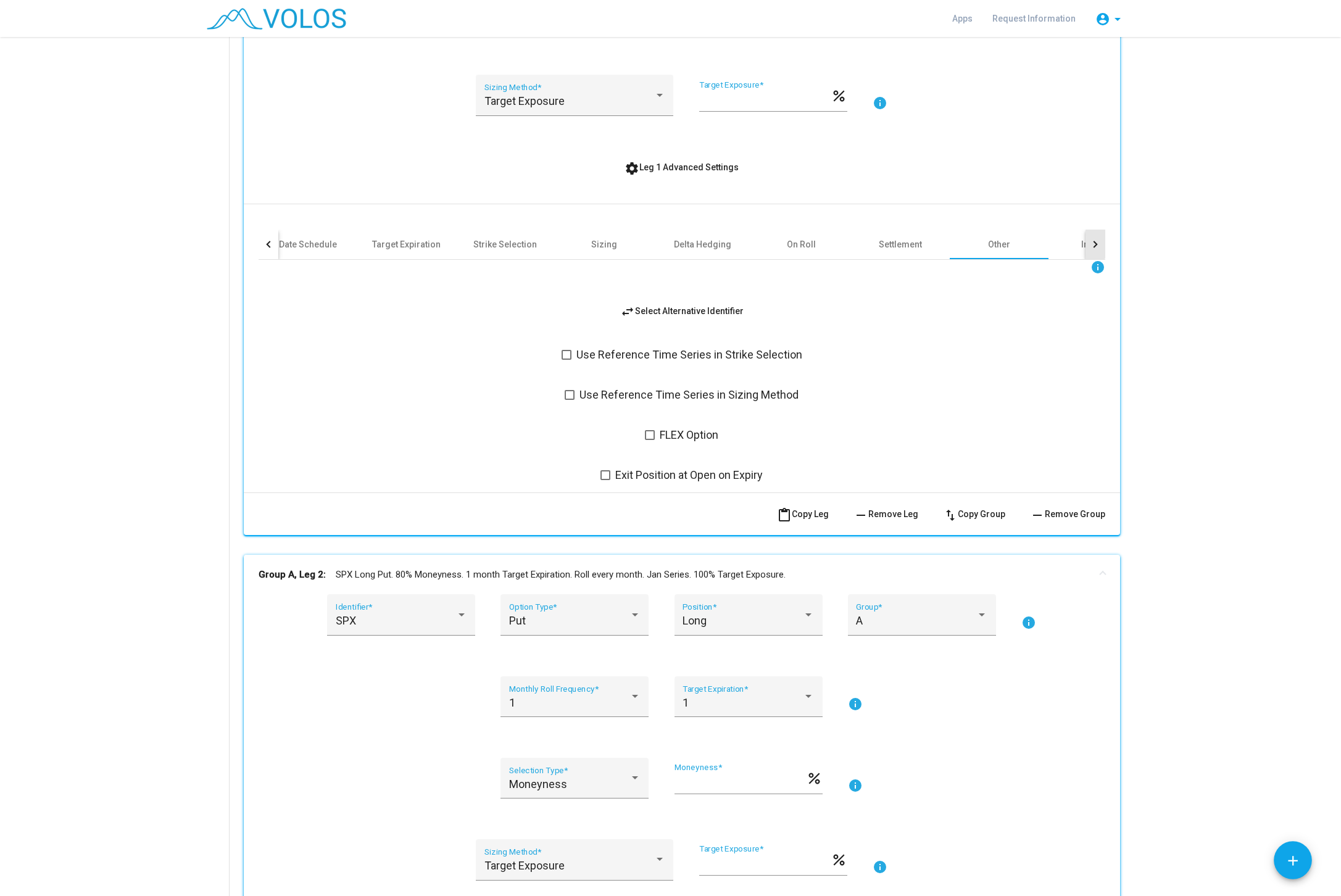
click at [1094, 238] on div at bounding box center [1094, 244] width 20 height 30
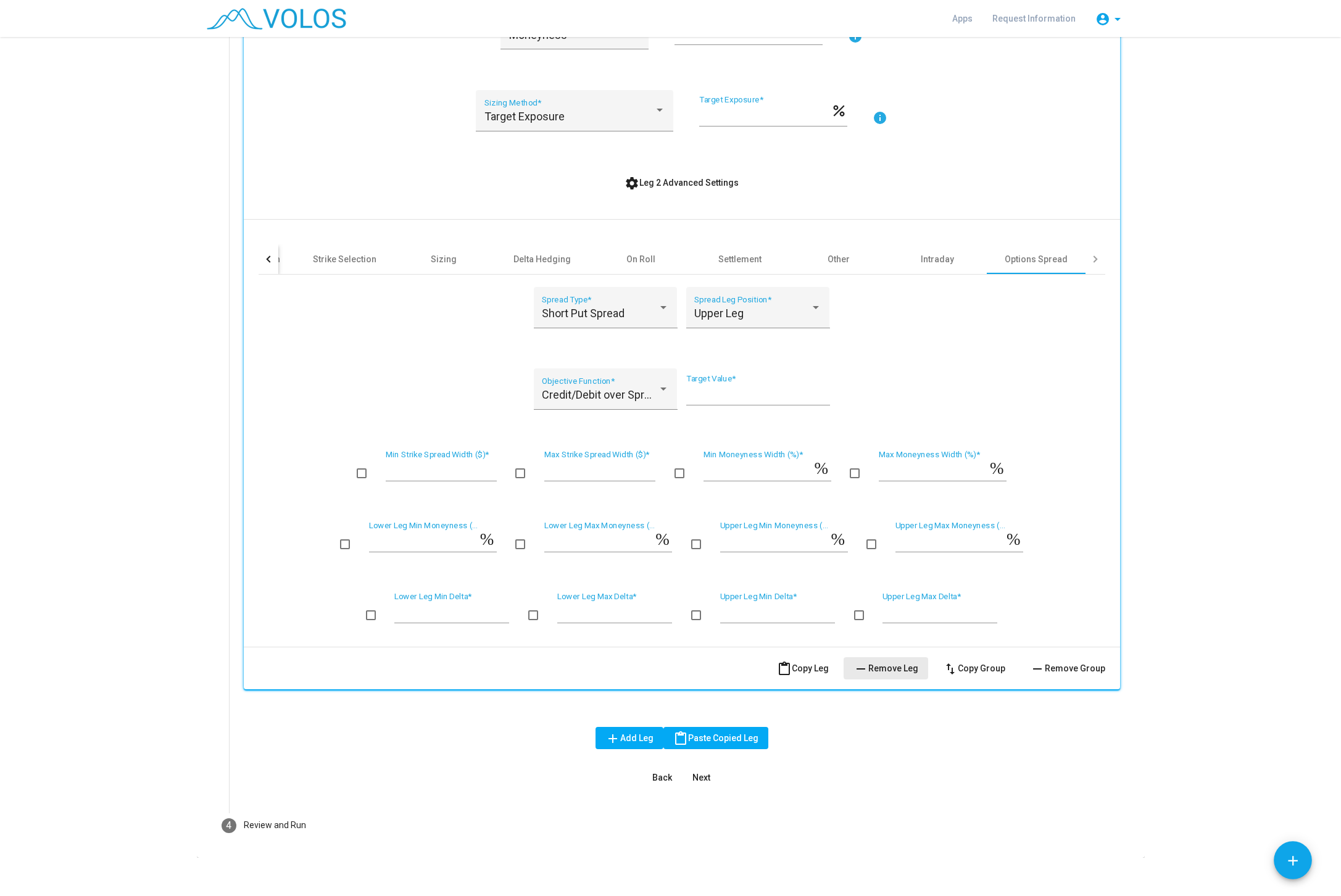
click at [905, 663] on span "remove Remove Leg" at bounding box center [886, 668] width 65 height 10
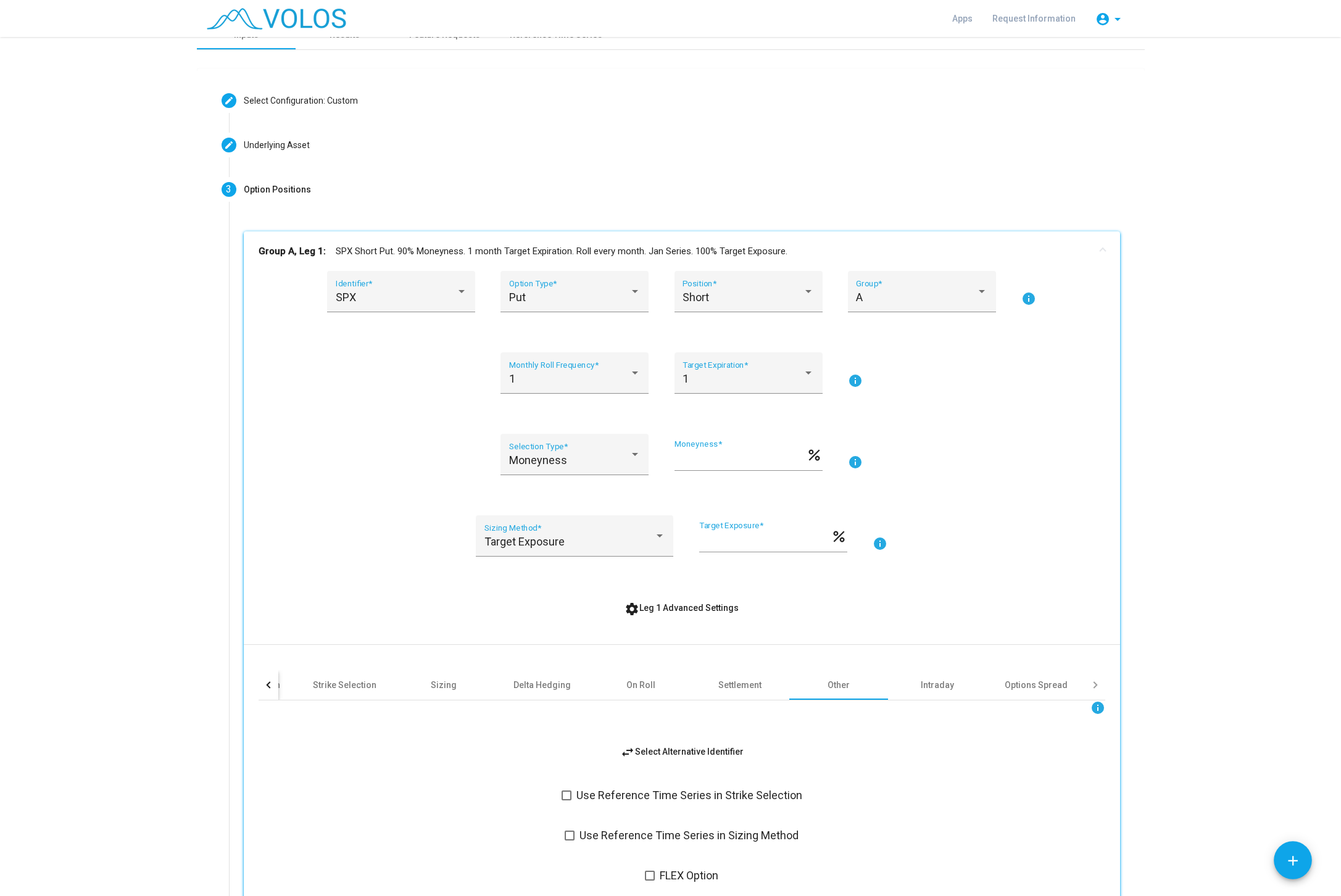
scroll to position [0, 0]
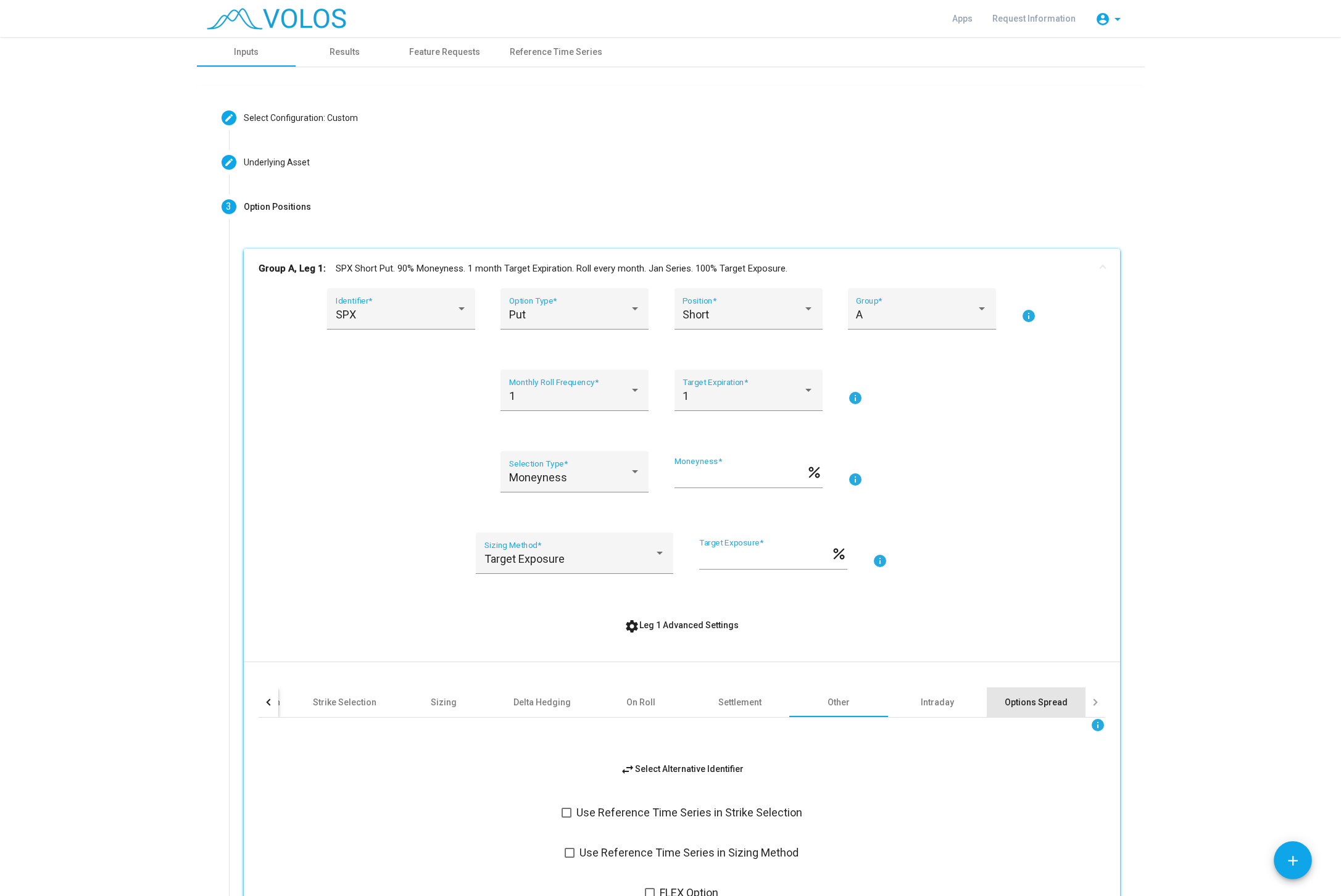
click at [1054, 703] on div "Options Spread" at bounding box center [1036, 702] width 63 height 12
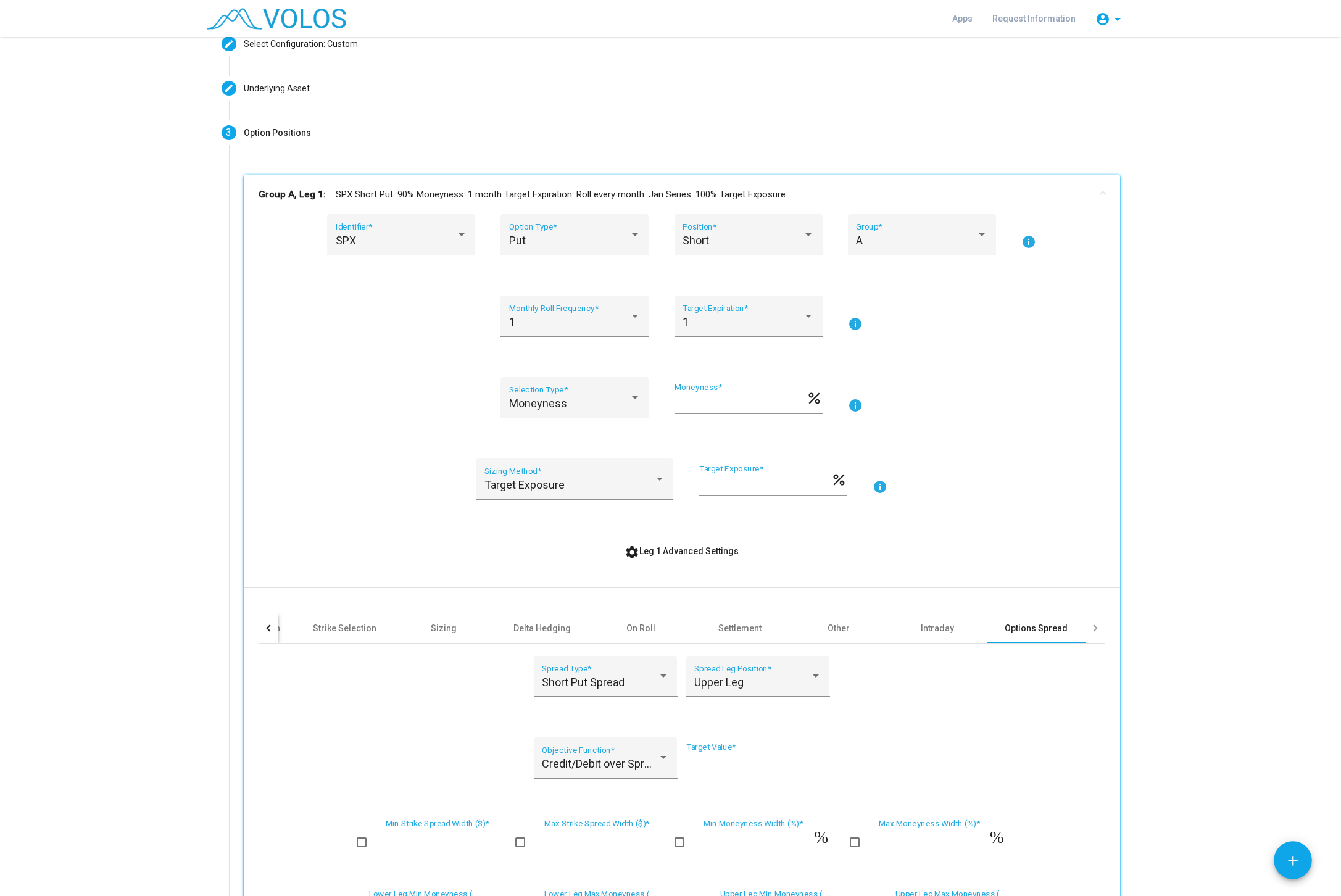
scroll to position [155, 0]
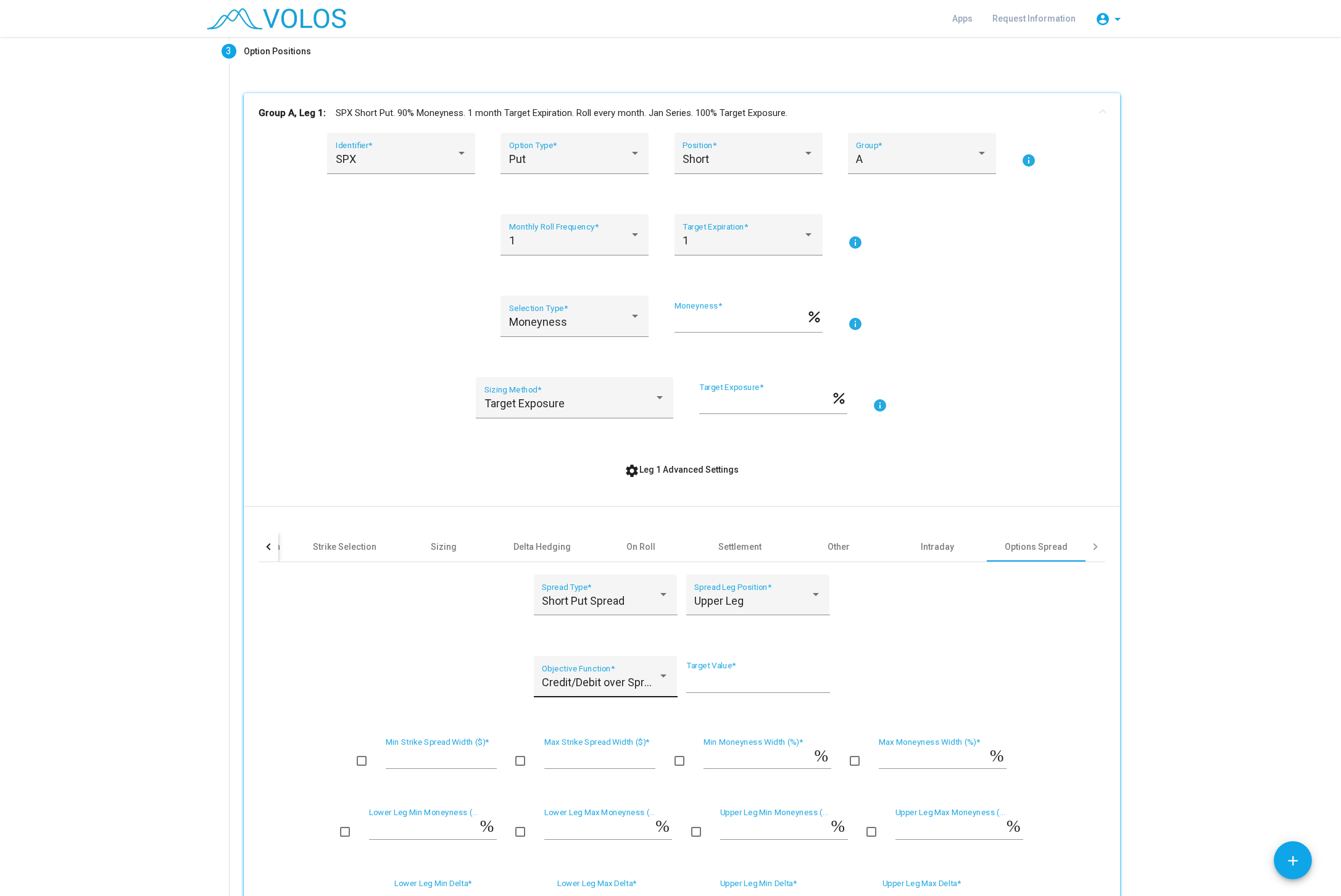
click at [601, 680] on div "Credit/Debit over Spread Width (%) Objective Function *" at bounding box center [605, 680] width 128 height 33
click at [601, 680] on span "Credit/Debit over Spread Width (%)" at bounding box center [636, 670] width 189 height 34
click at [727, 675] on input "**" at bounding box center [758, 681] width 144 height 12
click at [758, 595] on div "Upper Leg" at bounding box center [752, 601] width 116 height 12
click at [758, 589] on span "Upper Leg" at bounding box center [758, 588] width 128 height 34
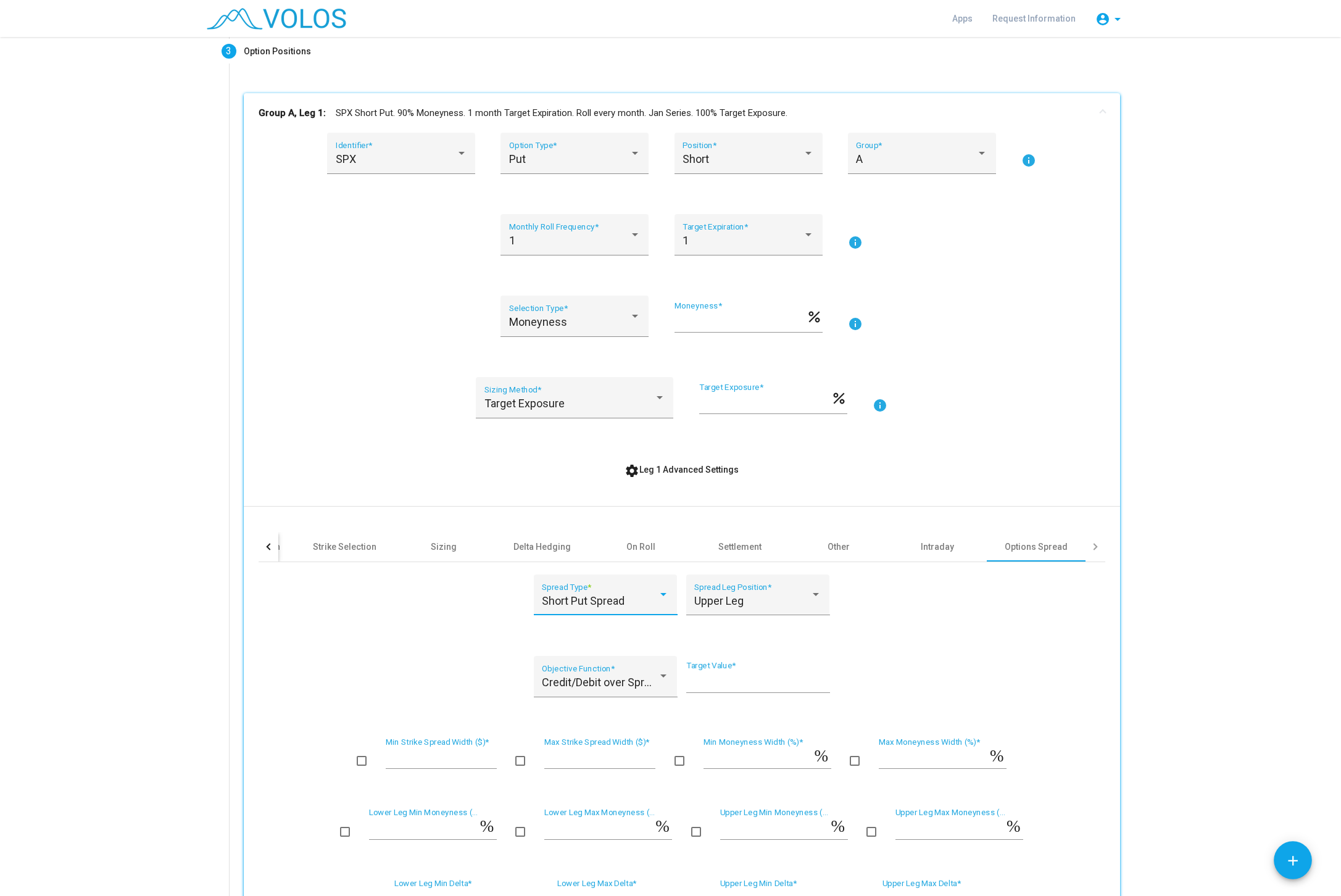
click at [654, 595] on div "Short Put Spread" at bounding box center [600, 601] width 116 height 12
click at [652, 589] on span "Short Put Spread" at bounding box center [605, 588] width 128 height 34
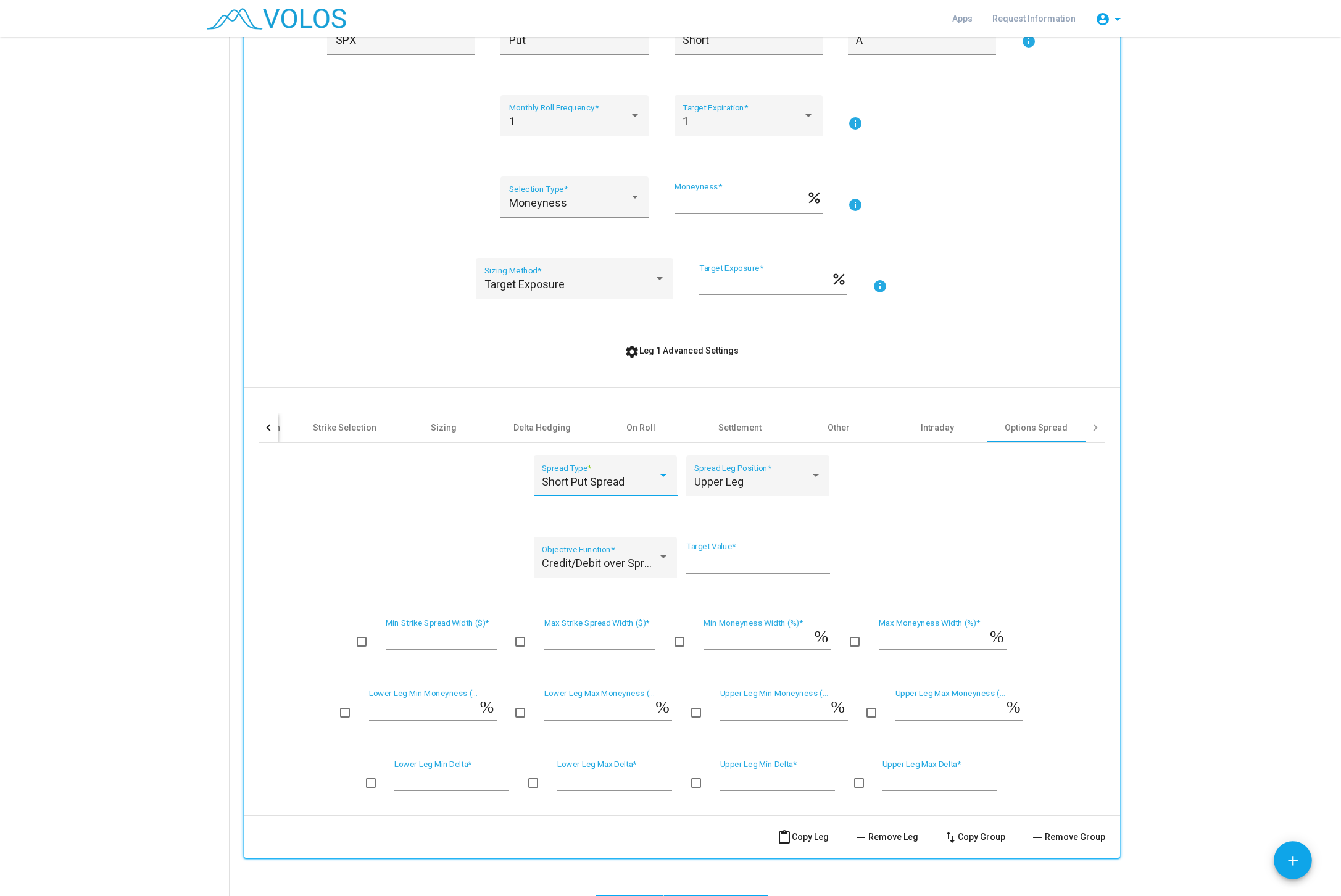
scroll to position [311, 0]
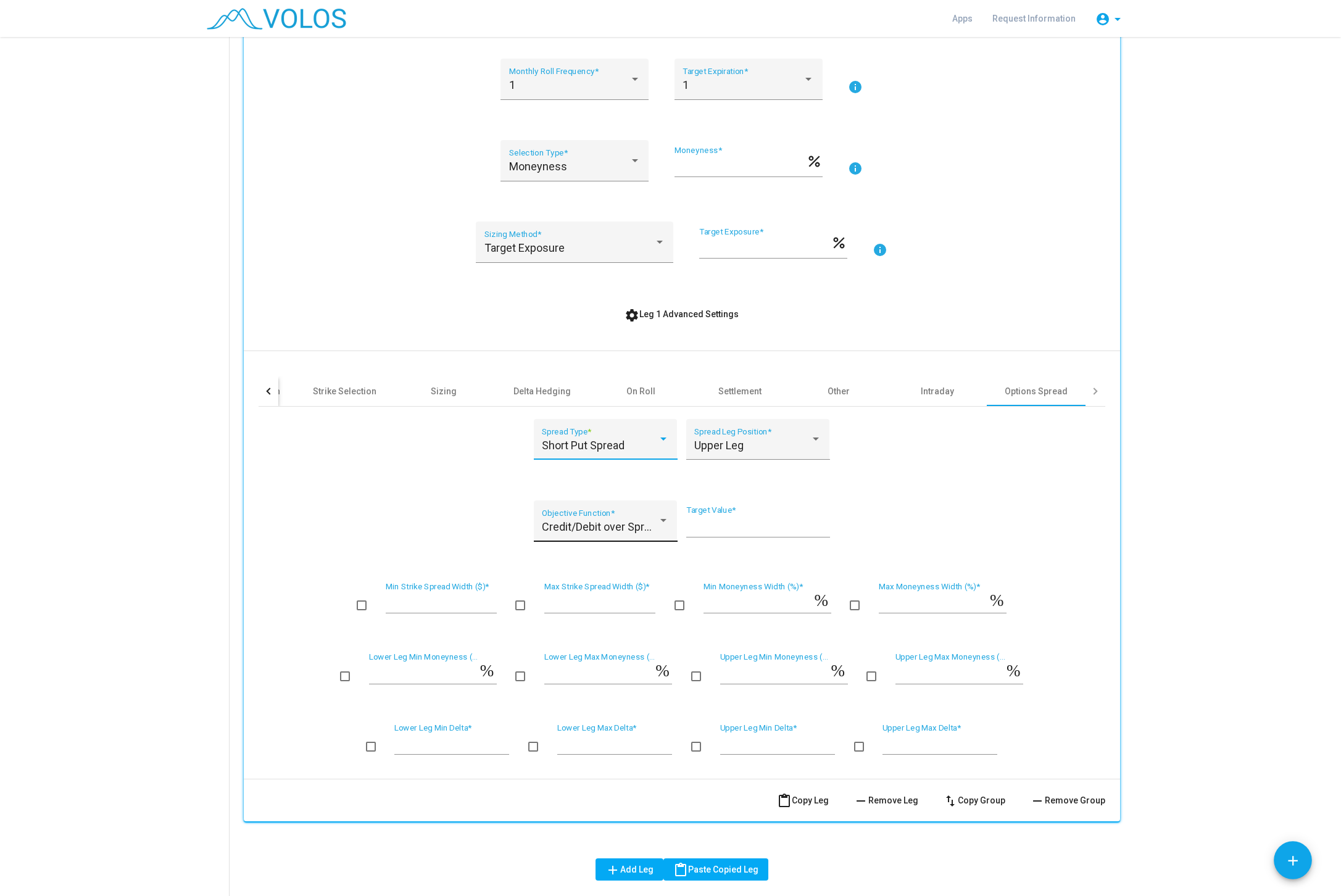
click at [652, 508] on div "Credit/Debit over Spread Width (%) Objective Function *" at bounding box center [605, 525] width 128 height 33
click at [655, 510] on span "Credit/Debit over Spread Width (%)" at bounding box center [636, 514] width 189 height 34
click at [744, 520] on input "**" at bounding box center [758, 526] width 144 height 12
click at [343, 672] on span at bounding box center [344, 676] width 10 height 10
drag, startPoint x: 392, startPoint y: 664, endPoint x: 323, endPoint y: 658, distance: 69.3
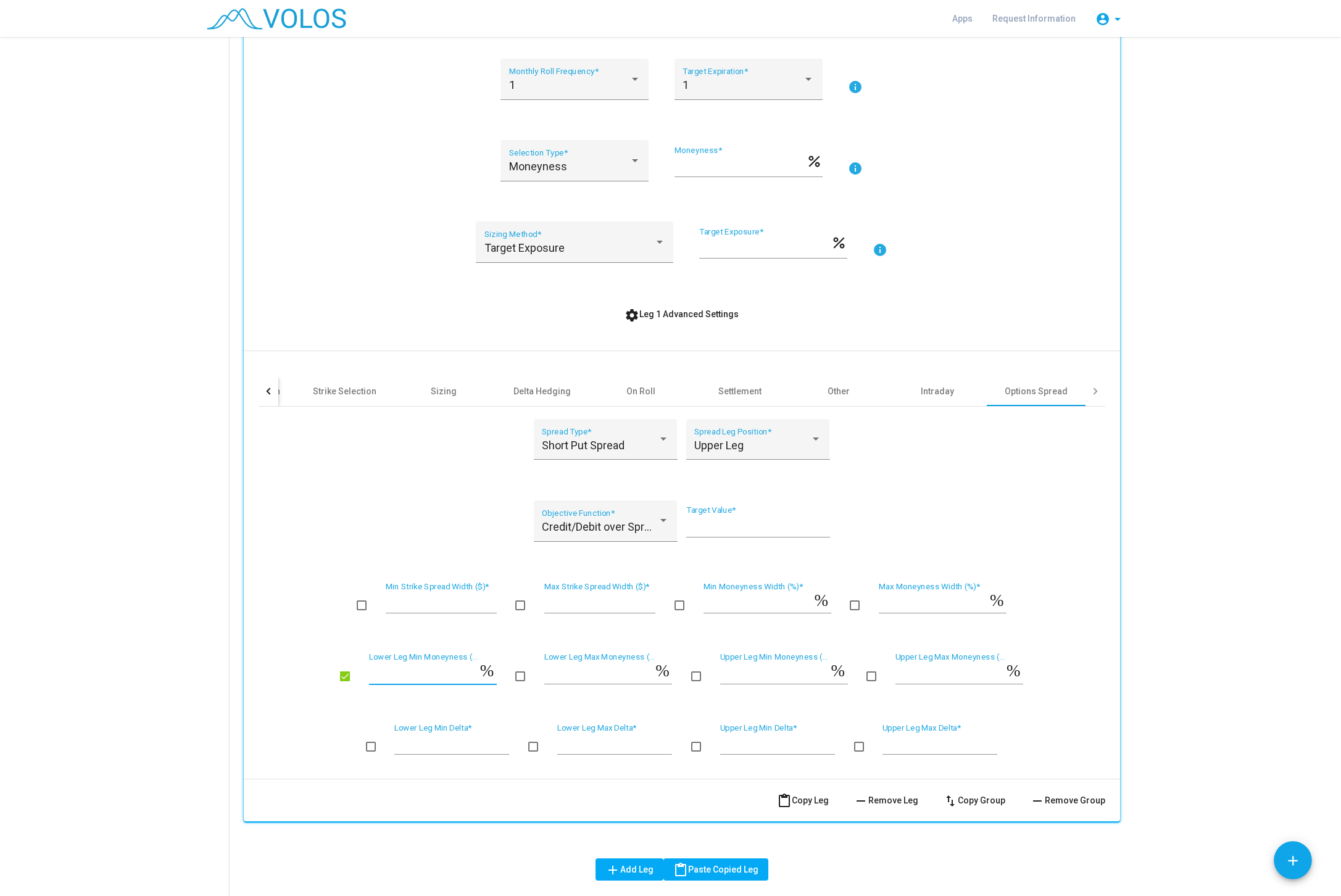
click at [369, 667] on input "*" at bounding box center [425, 672] width 111 height 12
type input "**"
drag, startPoint x: 562, startPoint y: 660, endPoint x: 507, endPoint y: 659, distance: 55.0
click at [544, 667] on input "*" at bounding box center [600, 672] width 111 height 12
type input "**"
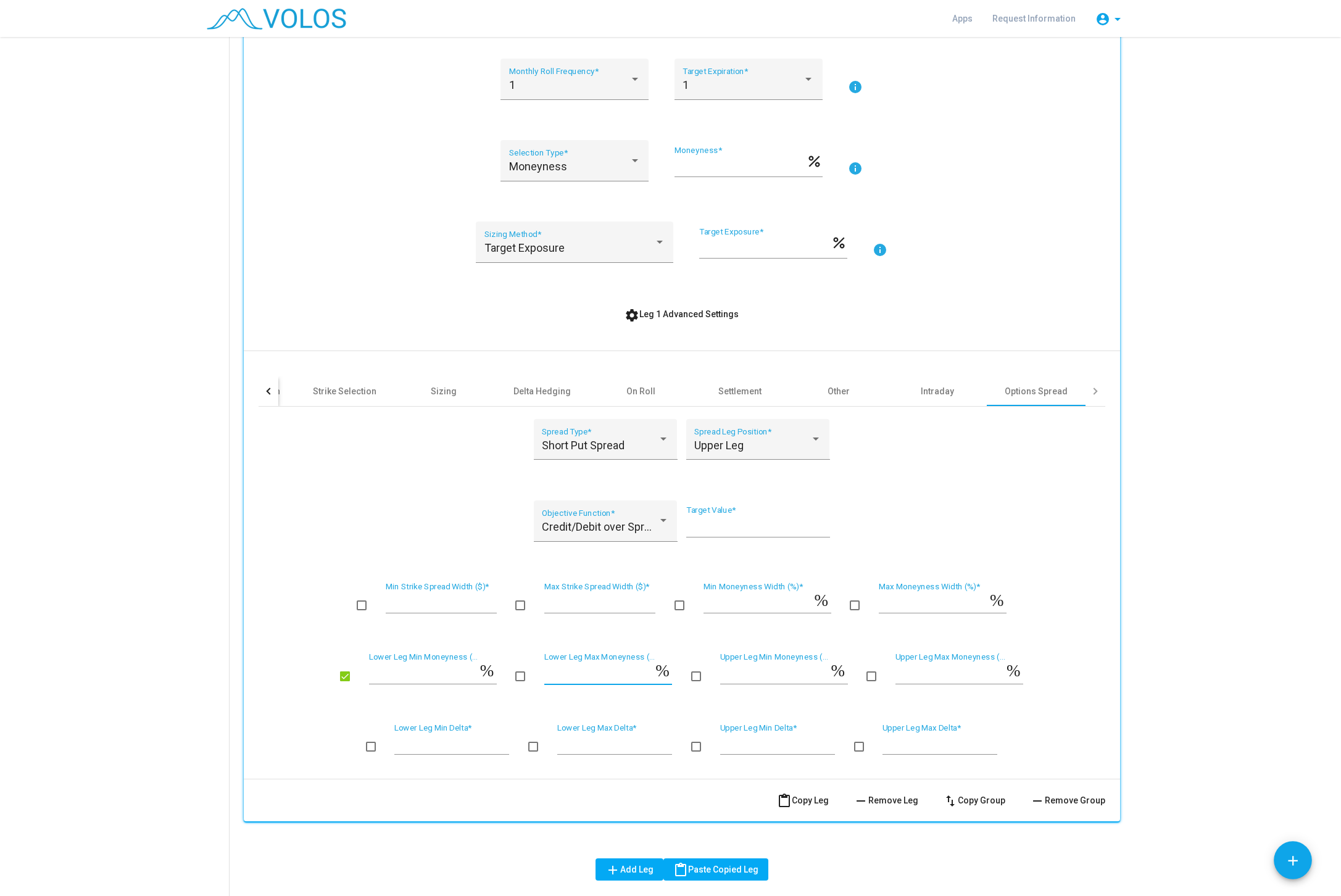
click at [518, 672] on span at bounding box center [520, 676] width 10 height 10
click at [617, 790] on mat-action-row "content_paste Copy Leg remove Remove Leg swap_vert Copy Group remove Remove Gro…" at bounding box center [681, 800] width 876 height 42
click at [620, 520] on span "Credit/Debit over Spread Width (%)" at bounding box center [626, 527] width 169 height 13
click at [620, 511] on span "Credit/Debit over Spread Width (%)" at bounding box center [636, 514] width 189 height 34
drag, startPoint x: 730, startPoint y: 512, endPoint x: 681, endPoint y: 515, distance: 49.1
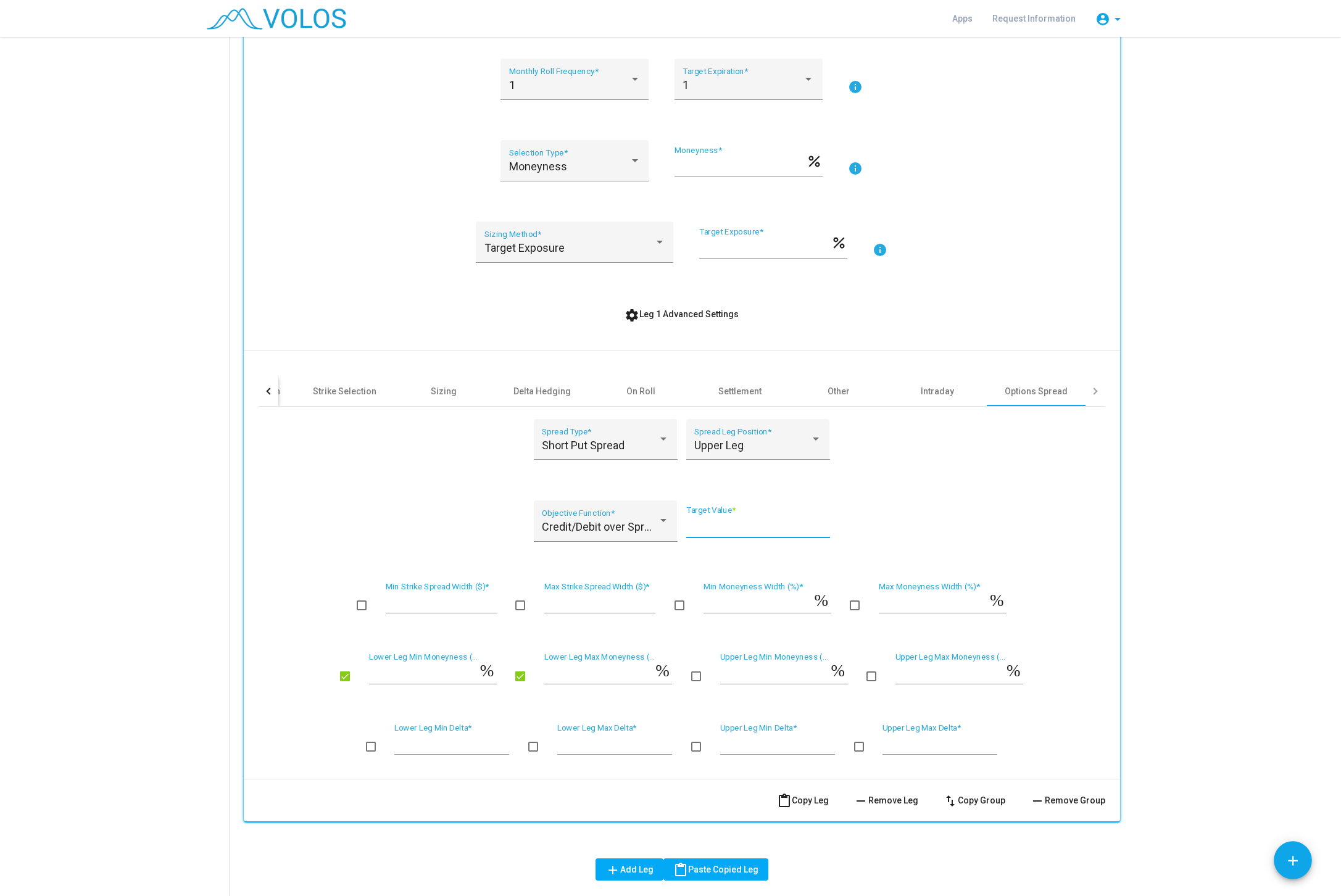
click at [686, 520] on input "**" at bounding box center [758, 526] width 144 height 12
type input "*"
click at [995, 511] on div "Short Put Spread Spread Type * Upper Leg Spread Leg Position * Credit/Debit ove…" at bounding box center [682, 588] width 847 height 363
click at [620, 508] on div "Credit/Debit over Spread Width (%) Objective Function *" at bounding box center [605, 525] width 128 height 33
click at [620, 507] on span "Credit/Debit over Spread Width (%)" at bounding box center [636, 514] width 189 height 34
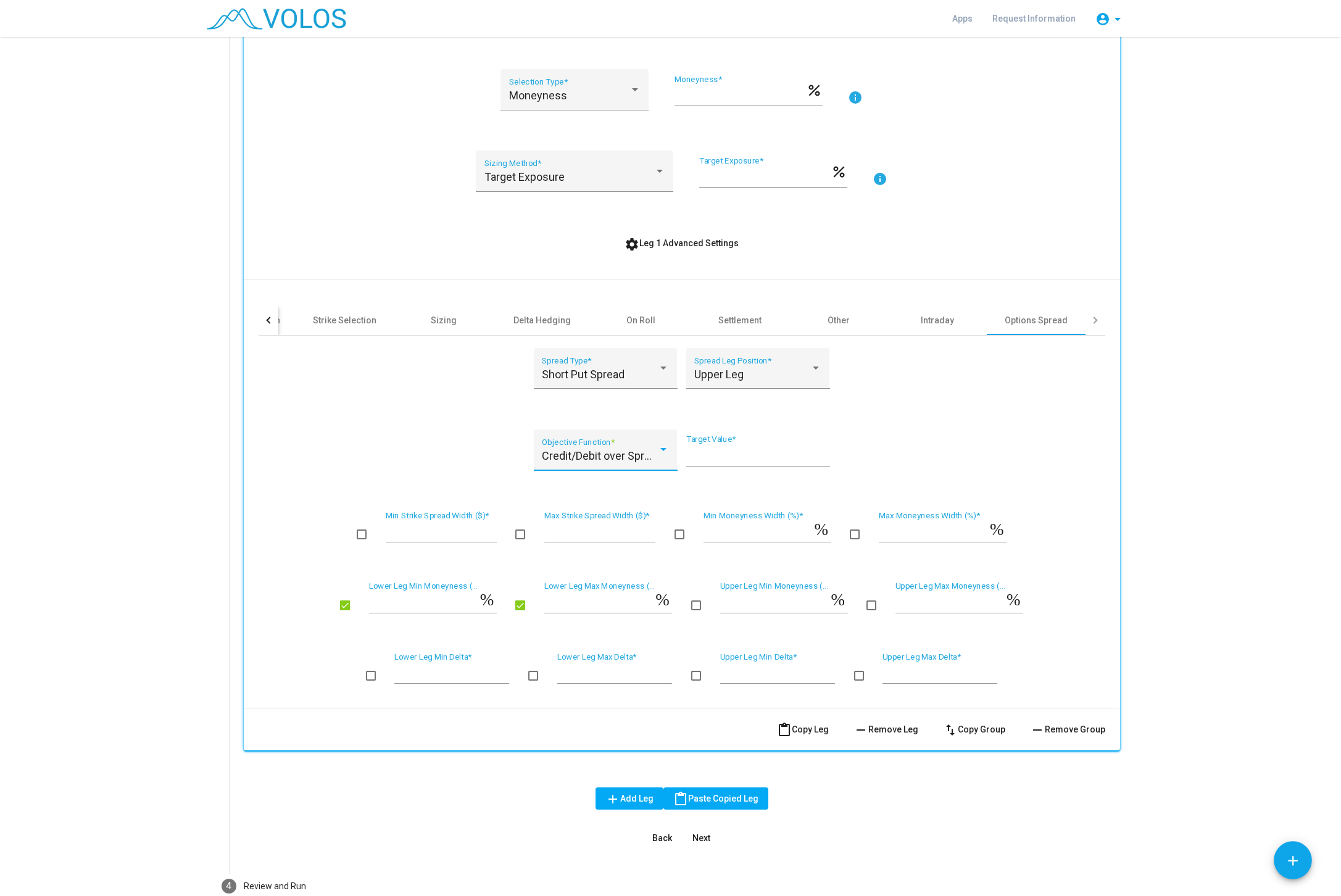
scroll to position [442, 0]
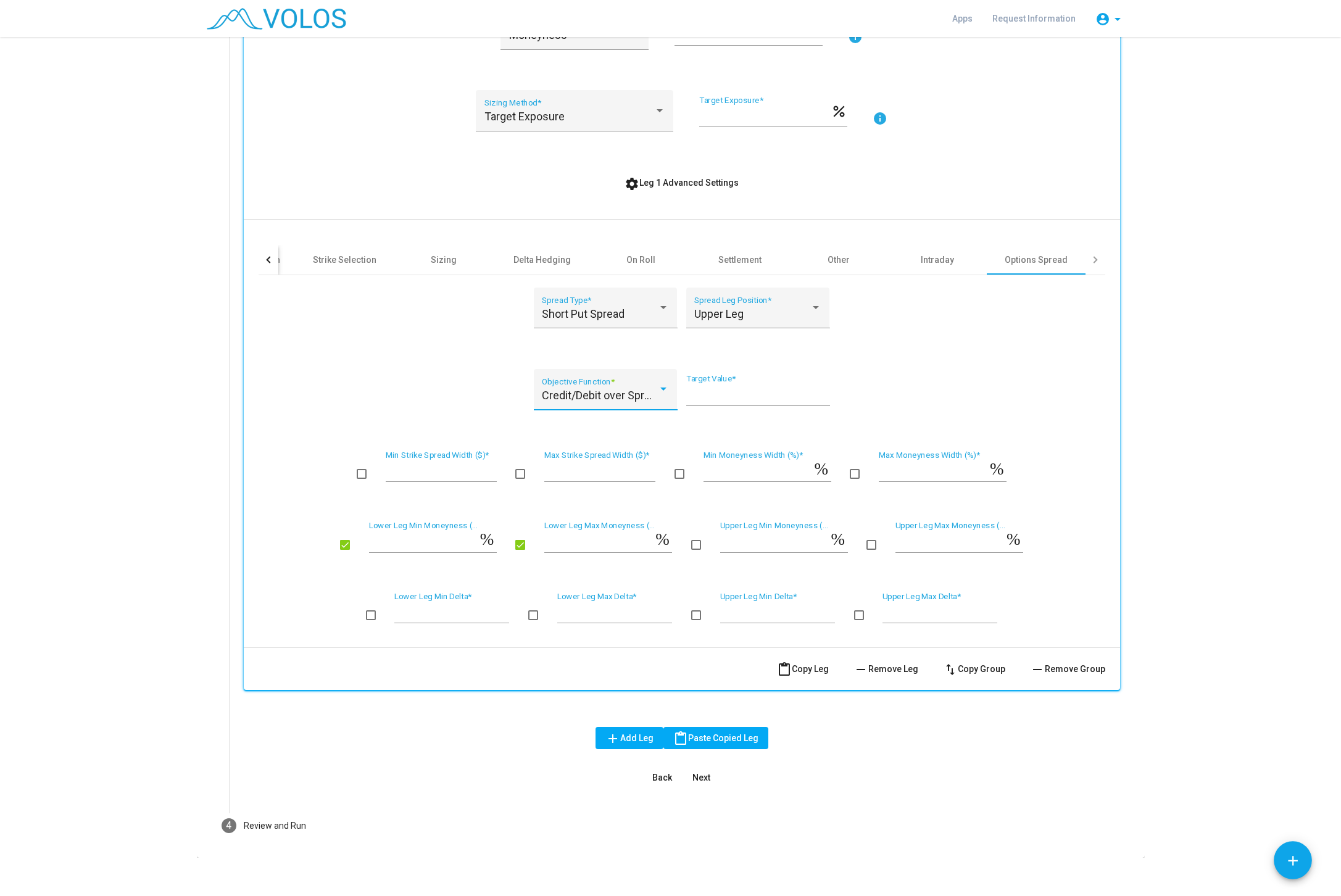
click at [706, 772] on span "Next" at bounding box center [701, 777] width 18 height 10
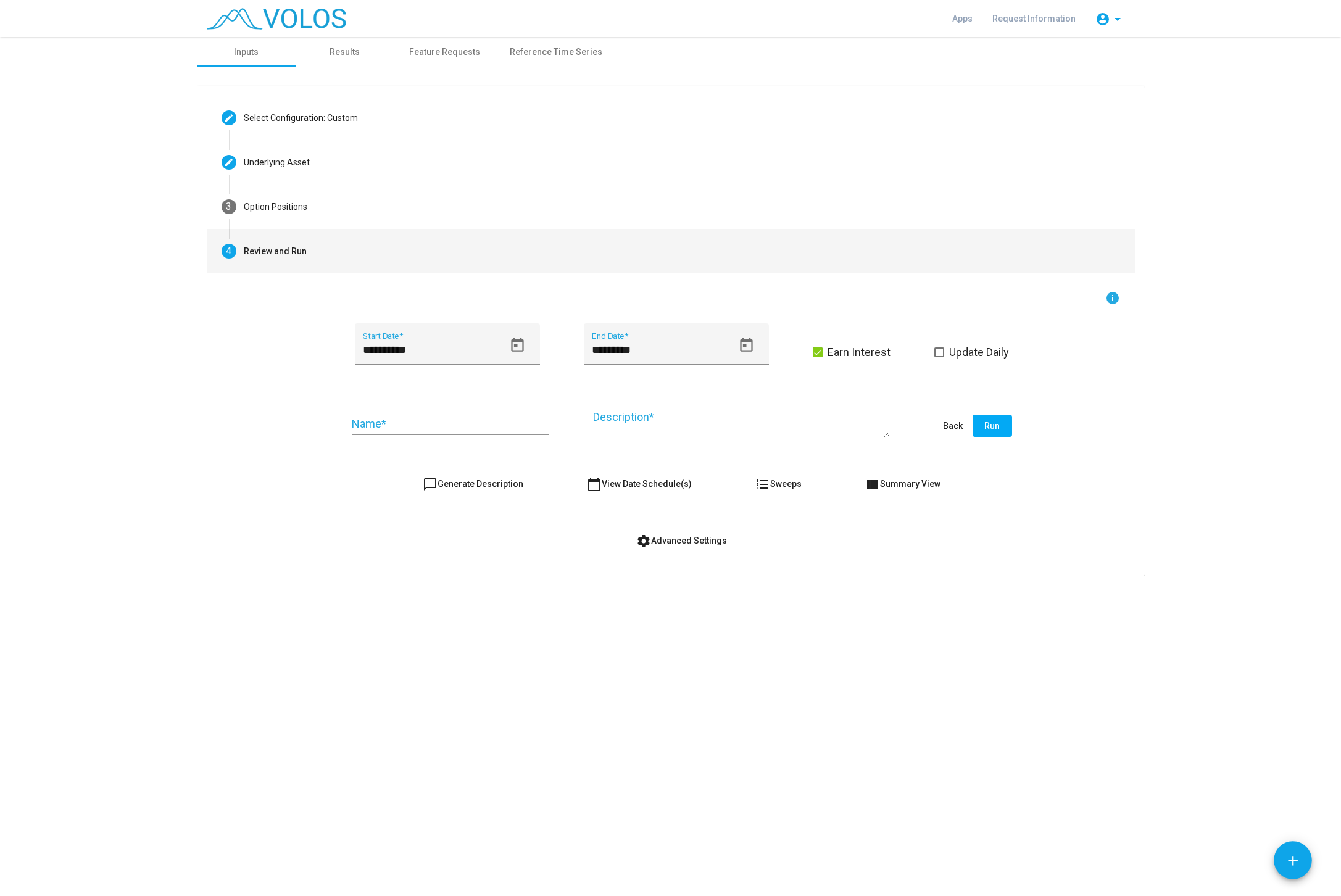
scroll to position [0, 0]
click at [499, 490] on button "chat_bubble_outline Generate Description" at bounding box center [472, 483] width 120 height 22
type textarea "**********"
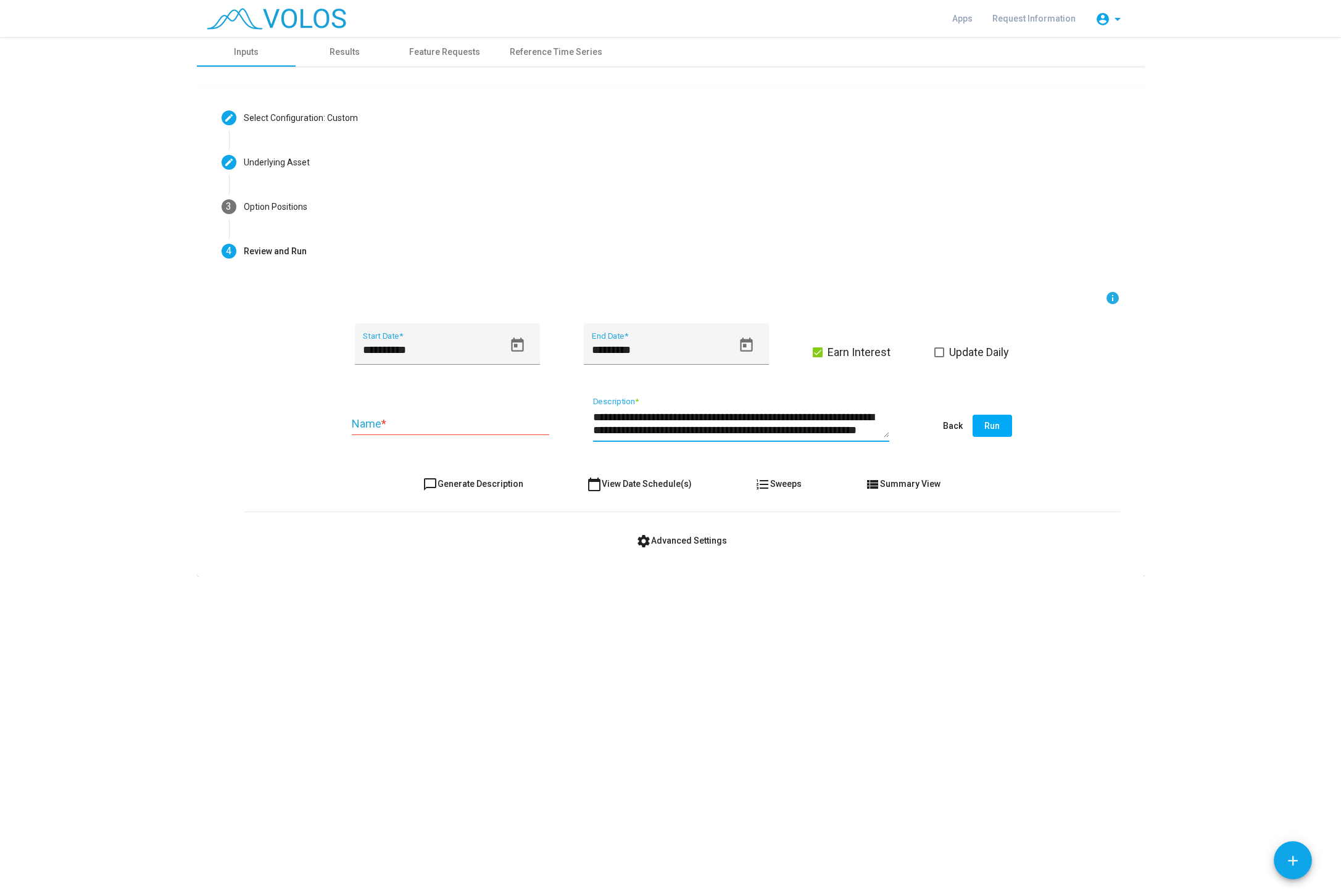
drag, startPoint x: 649, startPoint y: 419, endPoint x: 859, endPoint y: 419, distance: 210.0
click at [859, 419] on textarea "**********" at bounding box center [741, 423] width 296 height 28
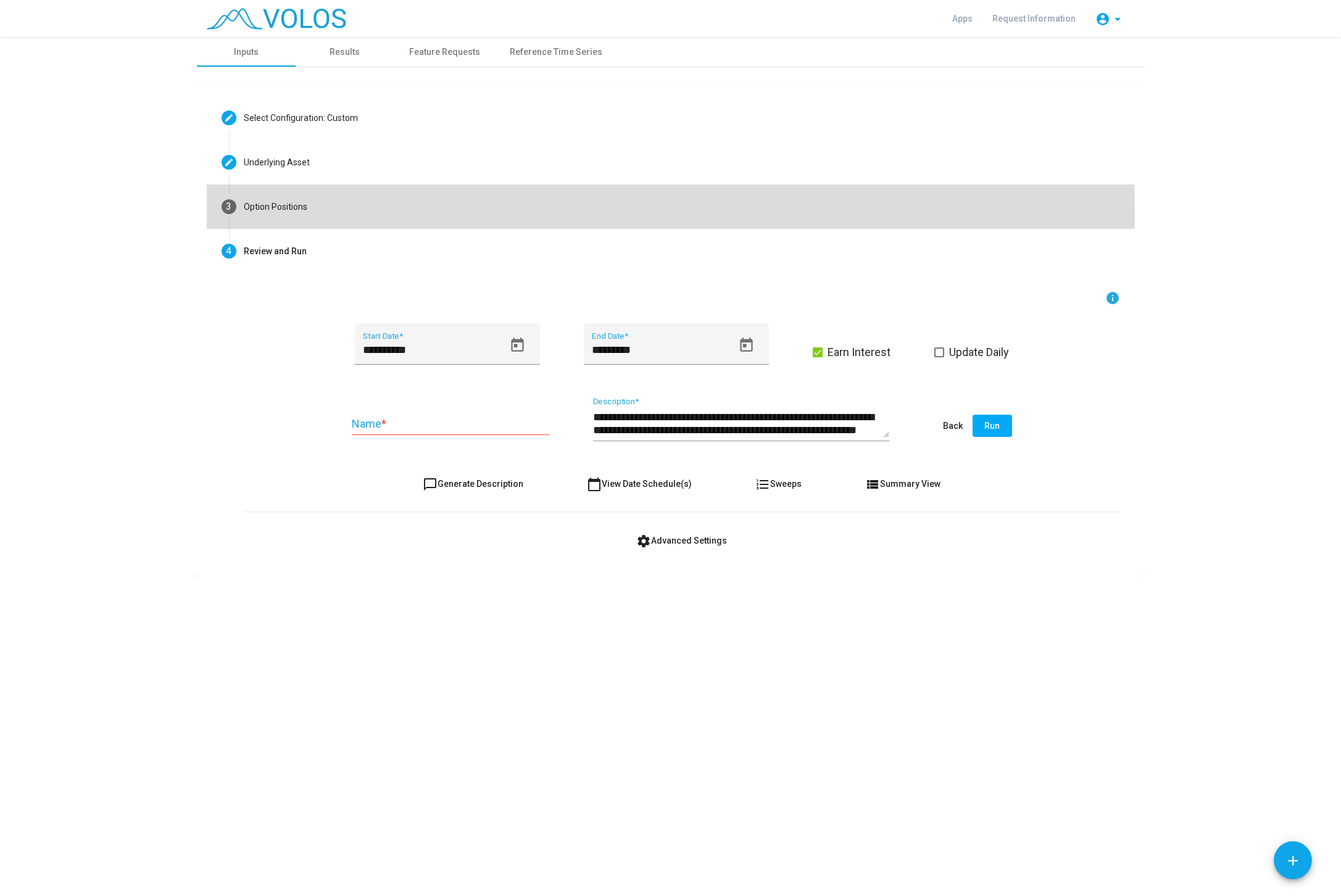
click at [300, 216] on mat-step-header "3 Option Positions" at bounding box center [670, 206] width 928 height 44
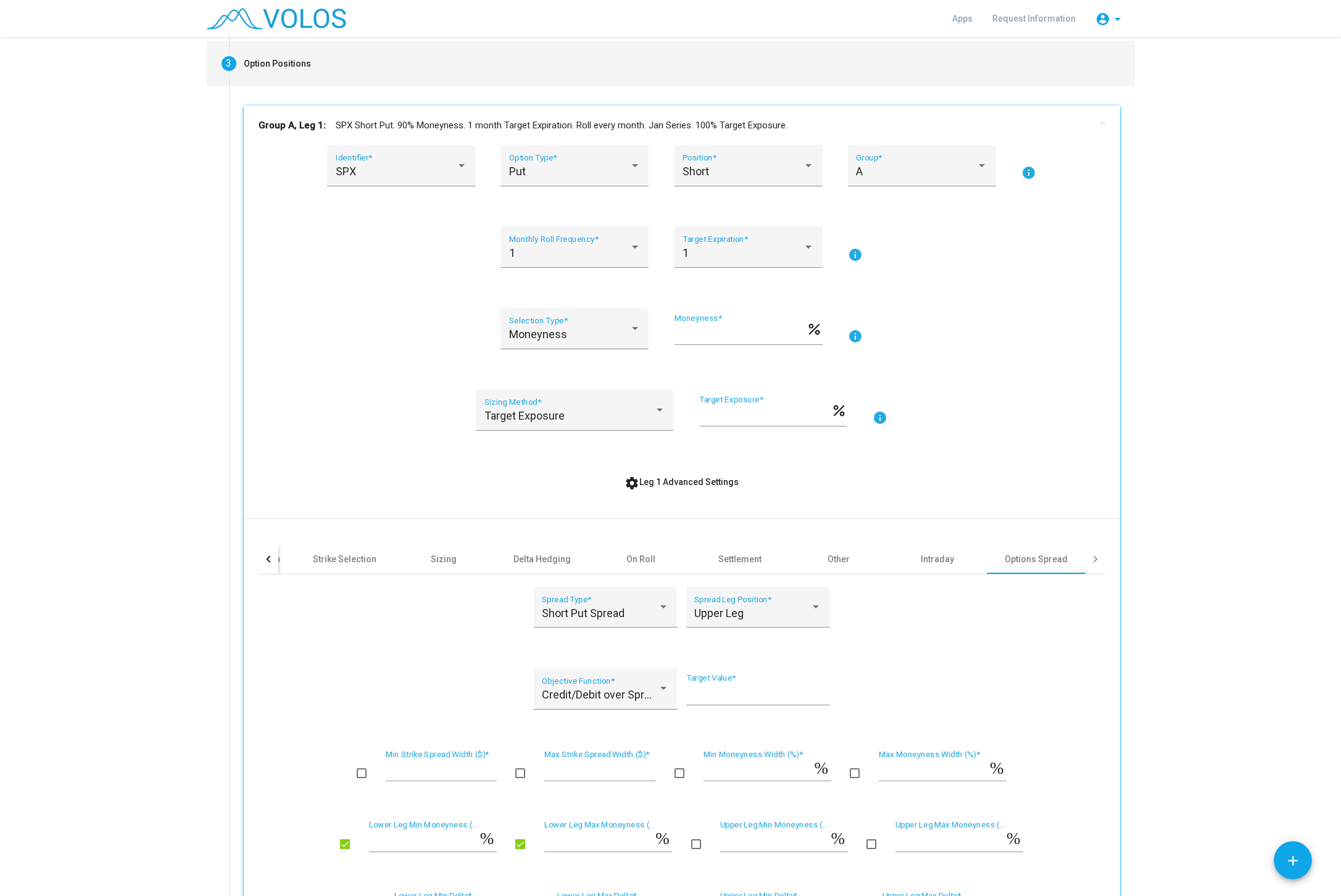
scroll to position [155, 0]
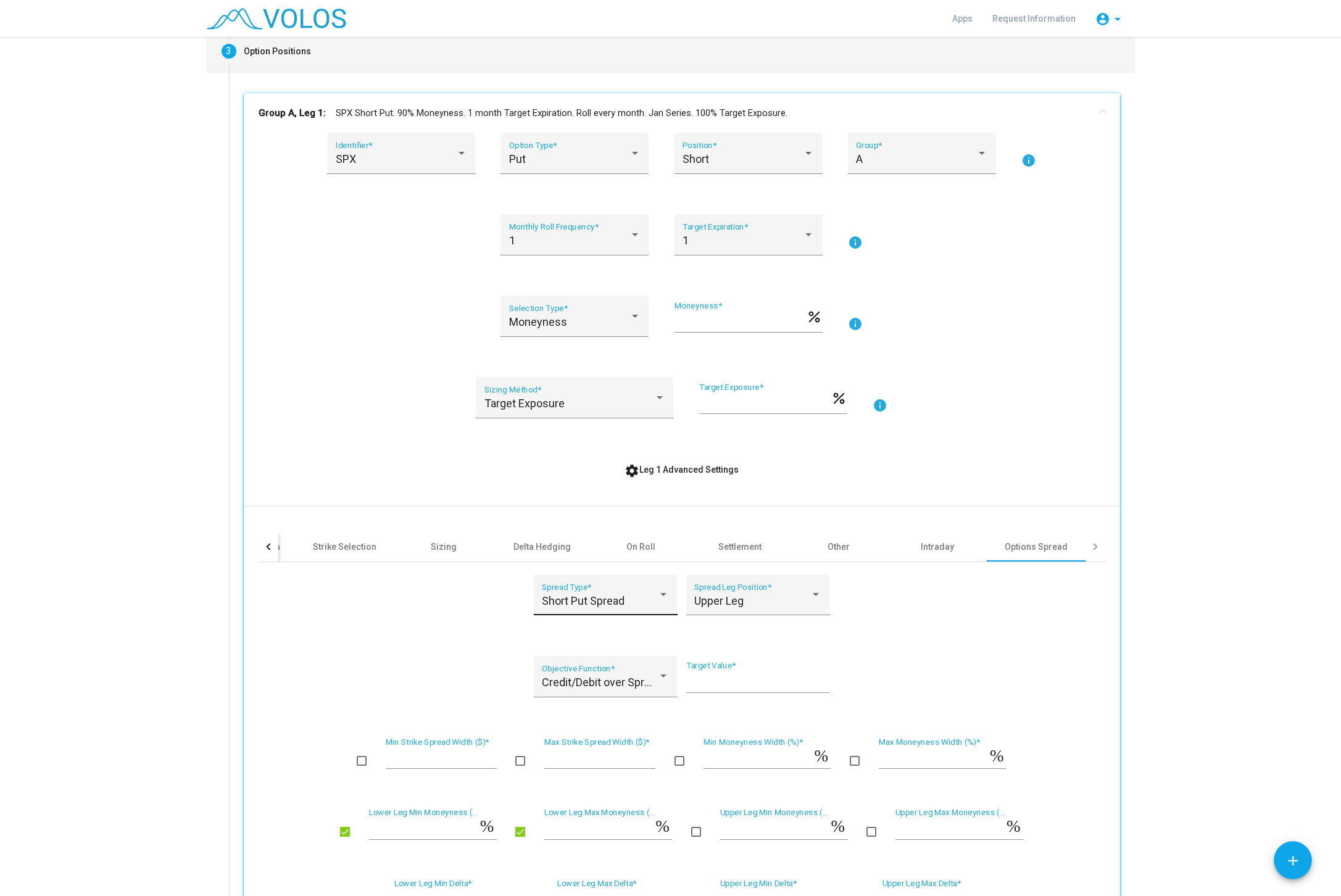
click at [624, 594] on span "Short Put Spread" at bounding box center [583, 601] width 82 height 13
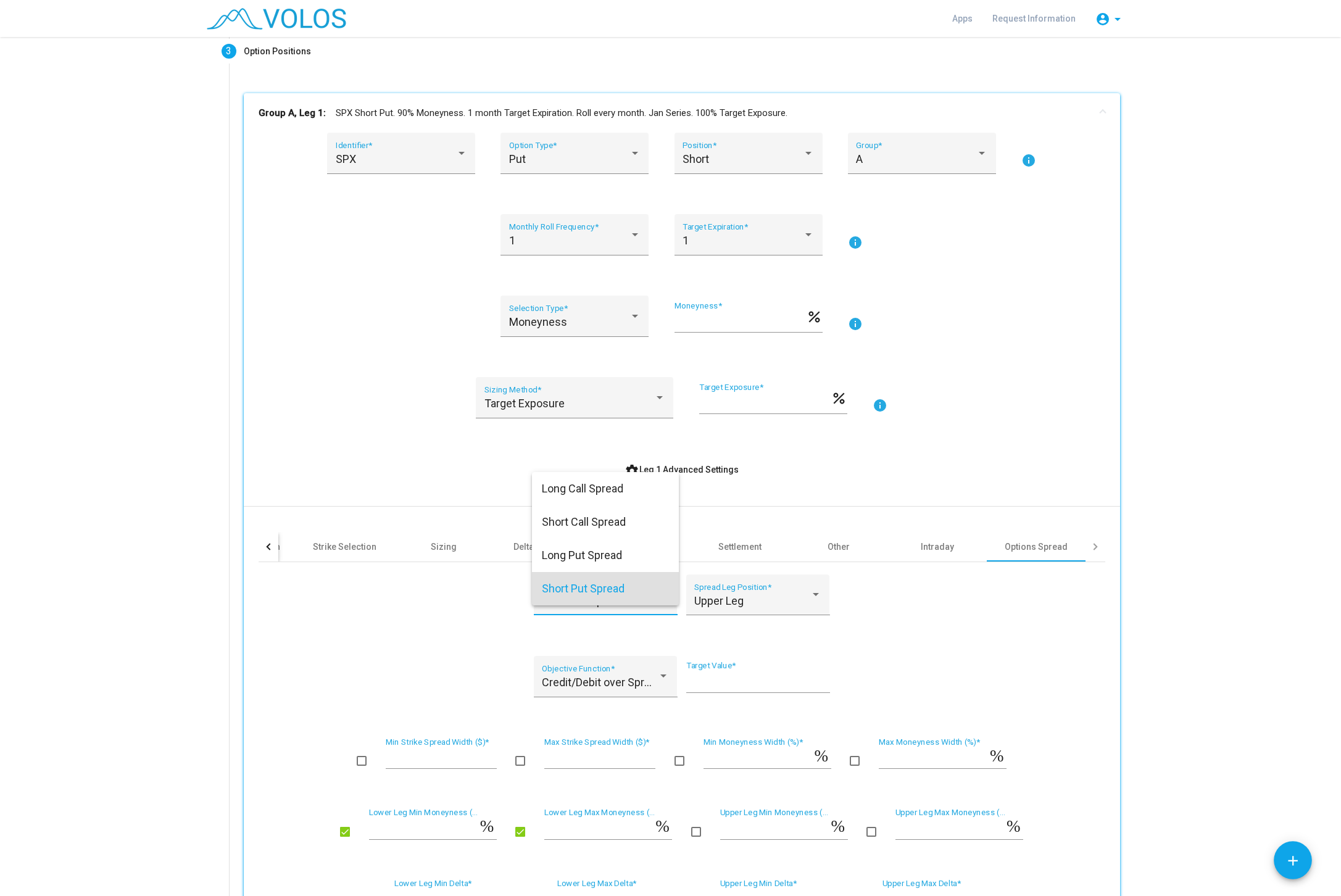
click at [959, 627] on div at bounding box center [670, 448] width 1341 height 896
click at [634, 595] on div "Short Put Spread" at bounding box center [600, 601] width 116 height 12
click at [605, 553] on span "Long Put Spread" at bounding box center [605, 555] width 128 height 34
click at [600, 594] on span "Long Put Spread" at bounding box center [582, 601] width 81 height 13
click at [601, 620] on span "Short Put Spread" at bounding box center [605, 622] width 128 height 34
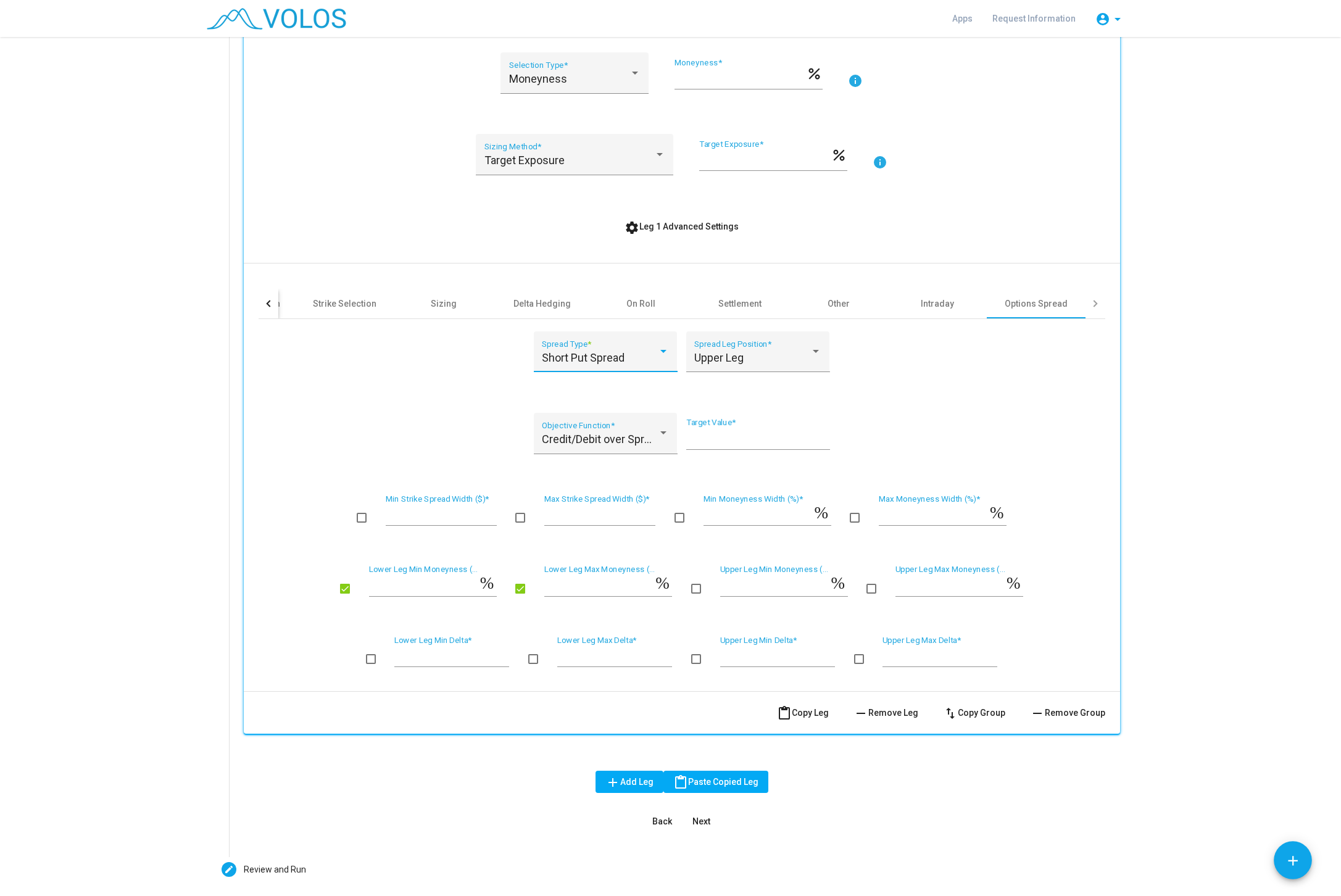
scroll to position [442, 0]
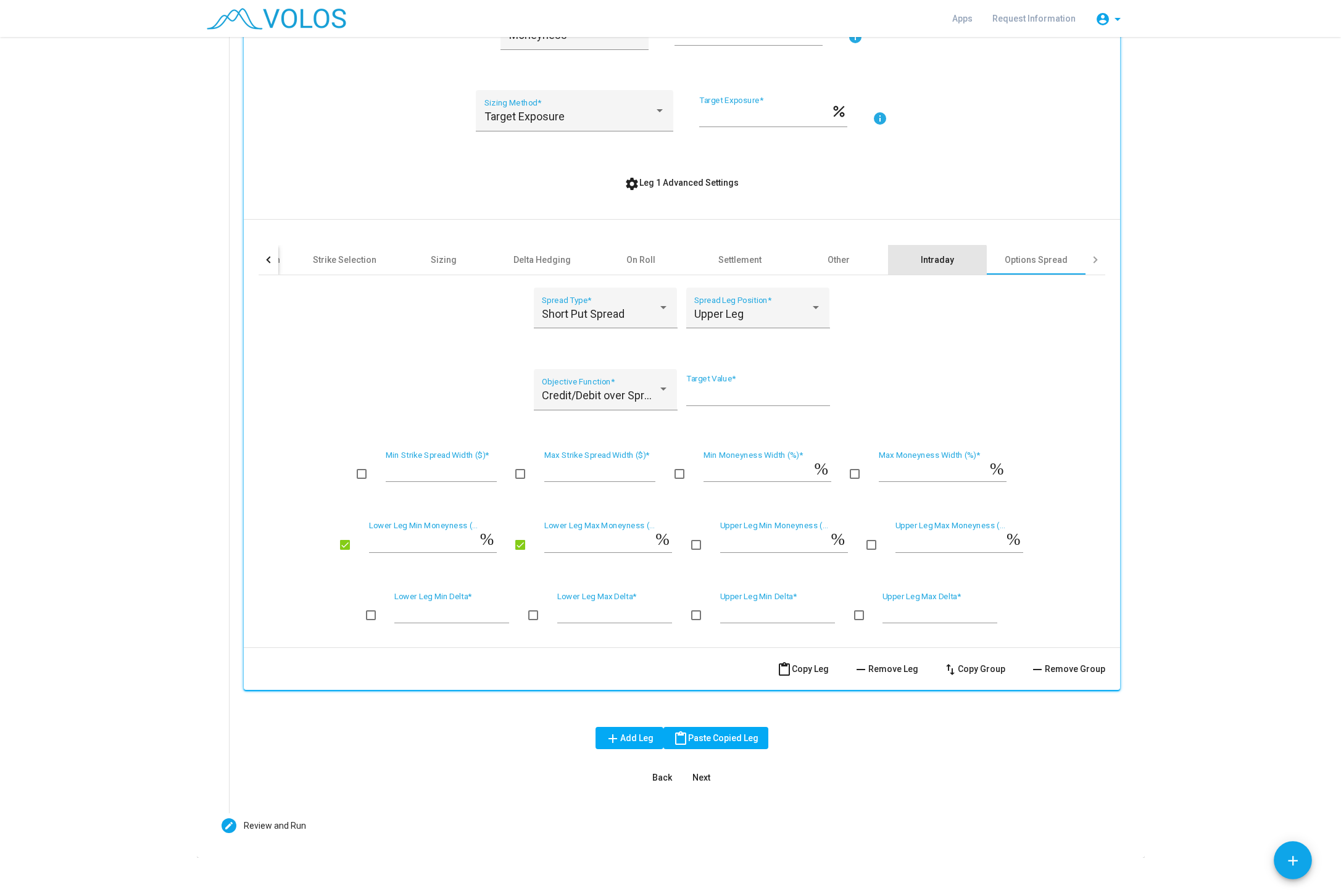
click at [924, 264] on div "Intraday" at bounding box center [937, 259] width 34 height 12
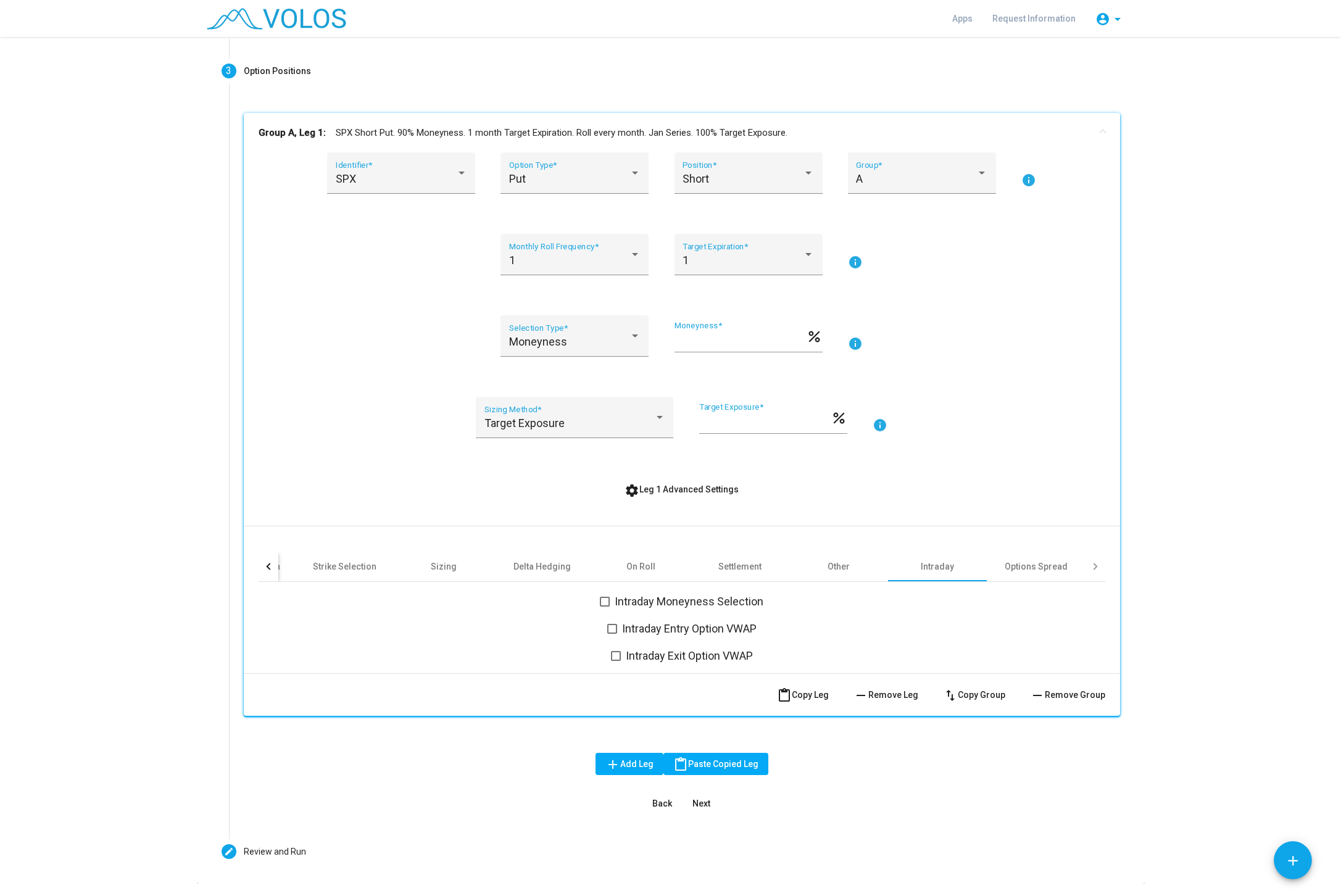
click at [707, 792] on button "Next" at bounding box center [701, 803] width 39 height 22
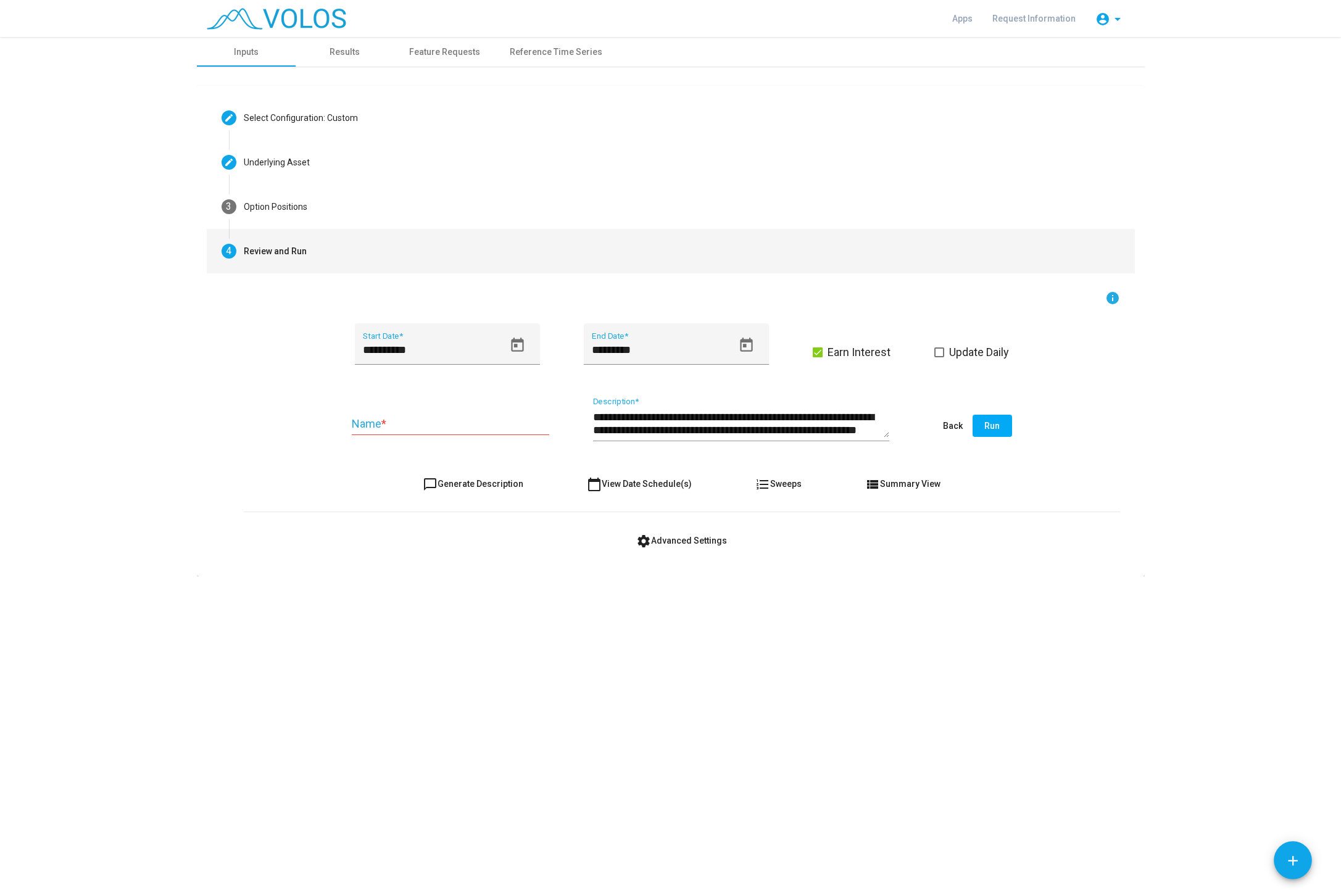
scroll to position [0, 0]
click at [708, 552] on button "settings Advanced Settings" at bounding box center [681, 540] width 110 height 22
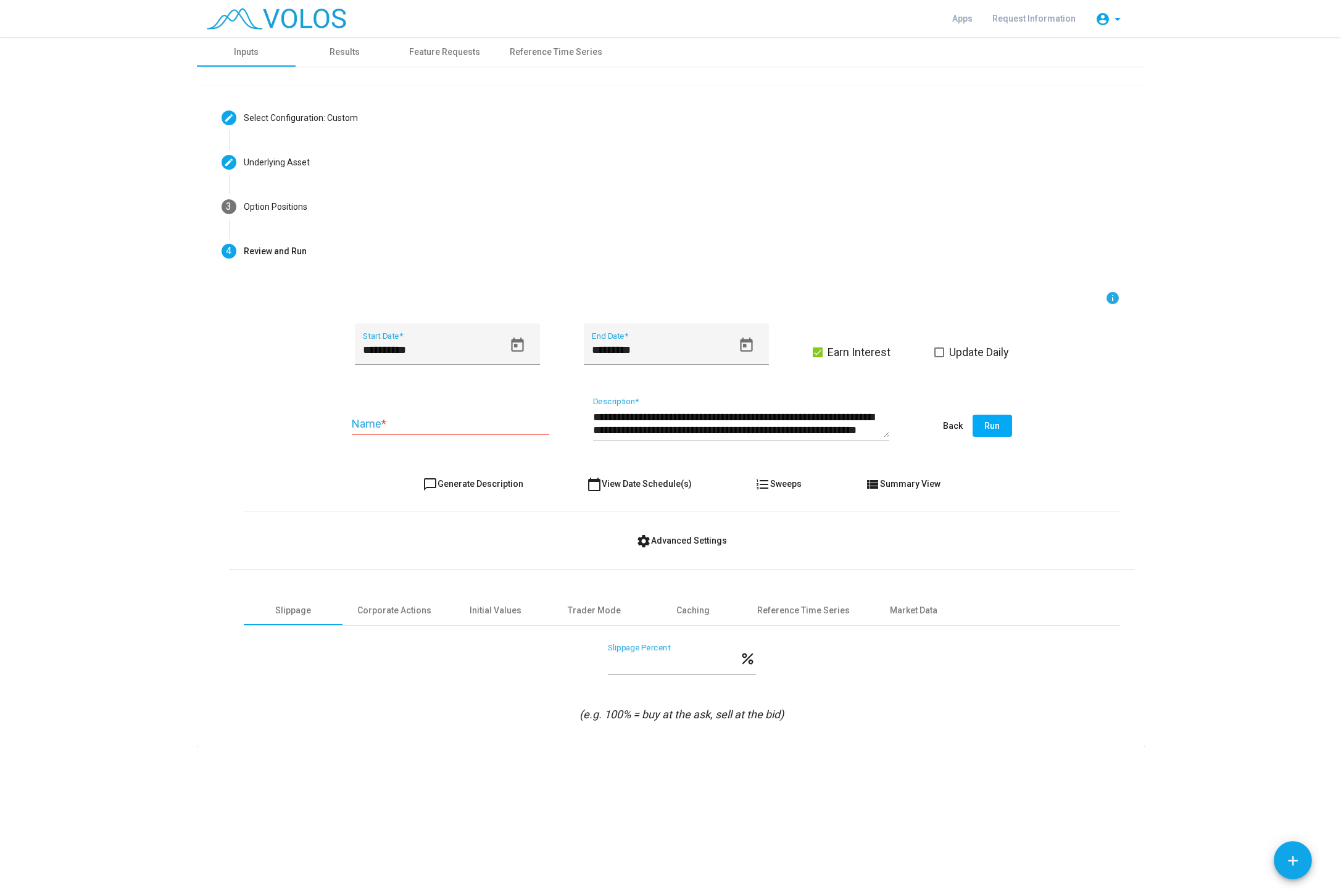
click at [627, 595] on div "Slippage Corporate Actions Initial Values Trader Mode Caching Reference Time Se…" at bounding box center [681, 647] width 876 height 153
click at [617, 610] on div "Trader Mode" at bounding box center [594, 610] width 99 height 30
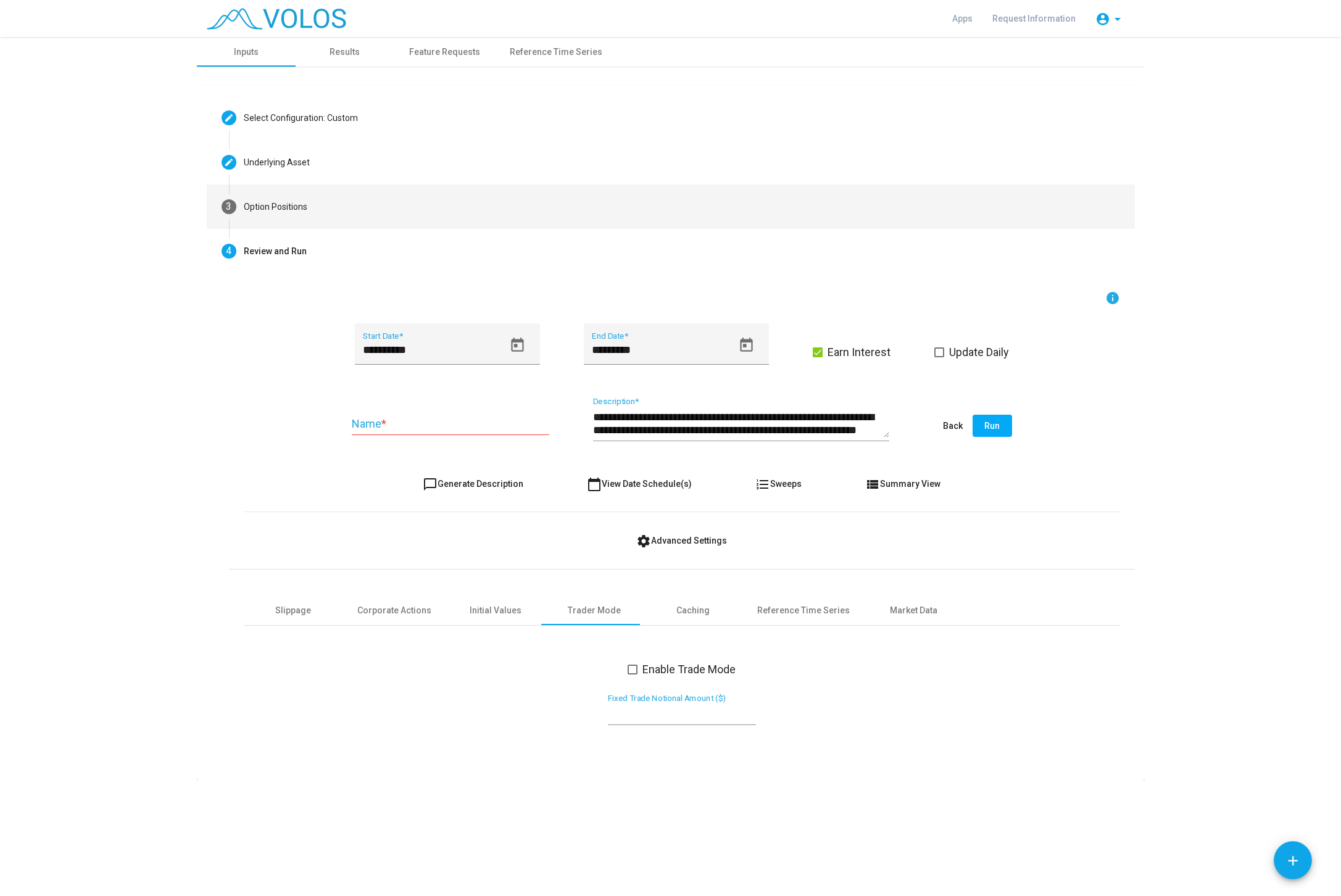
click at [272, 206] on div "Option Positions" at bounding box center [275, 207] width 63 height 13
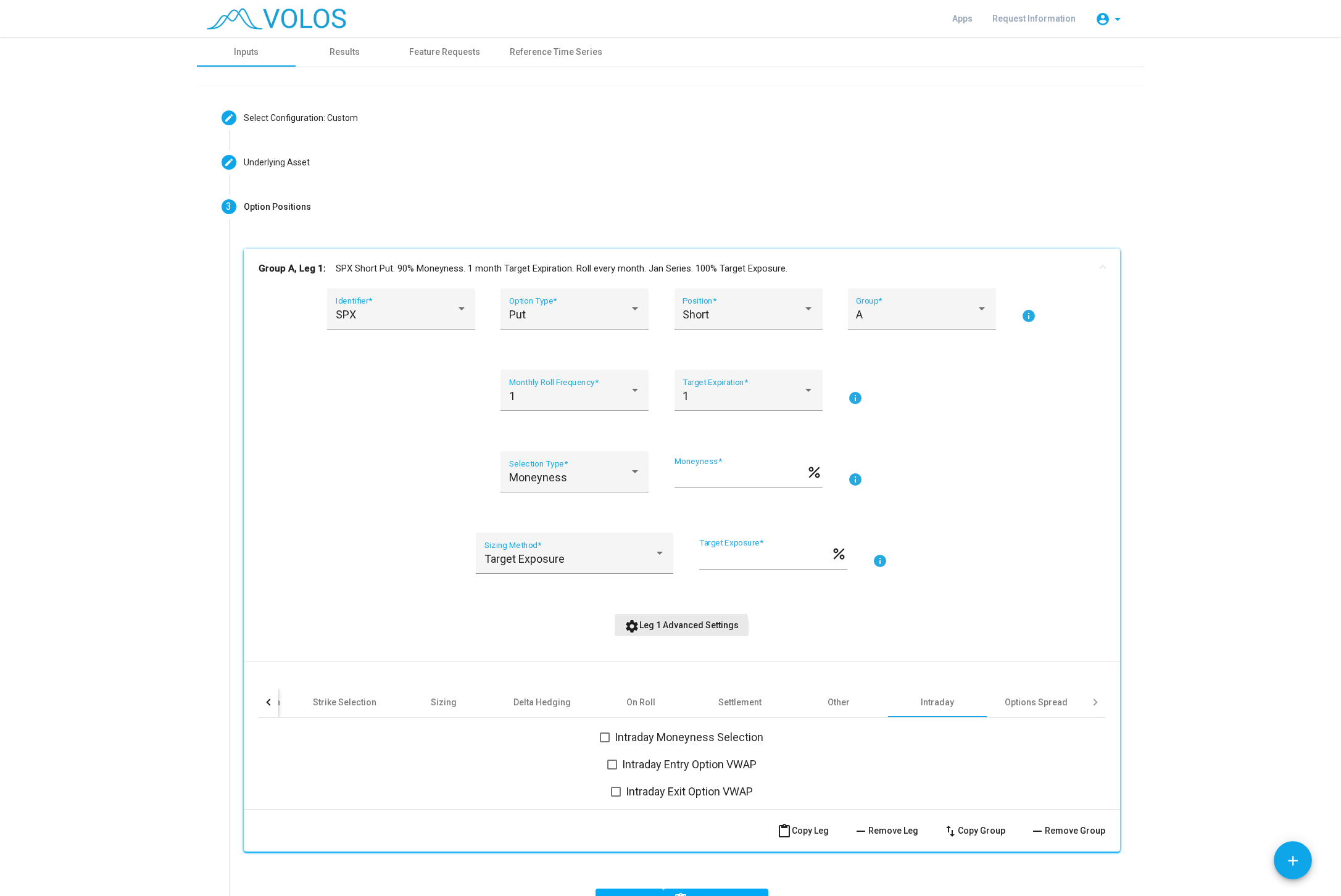
click at [677, 634] on button "settings Leg 1 Advanced Settings" at bounding box center [682, 625] width 134 height 22
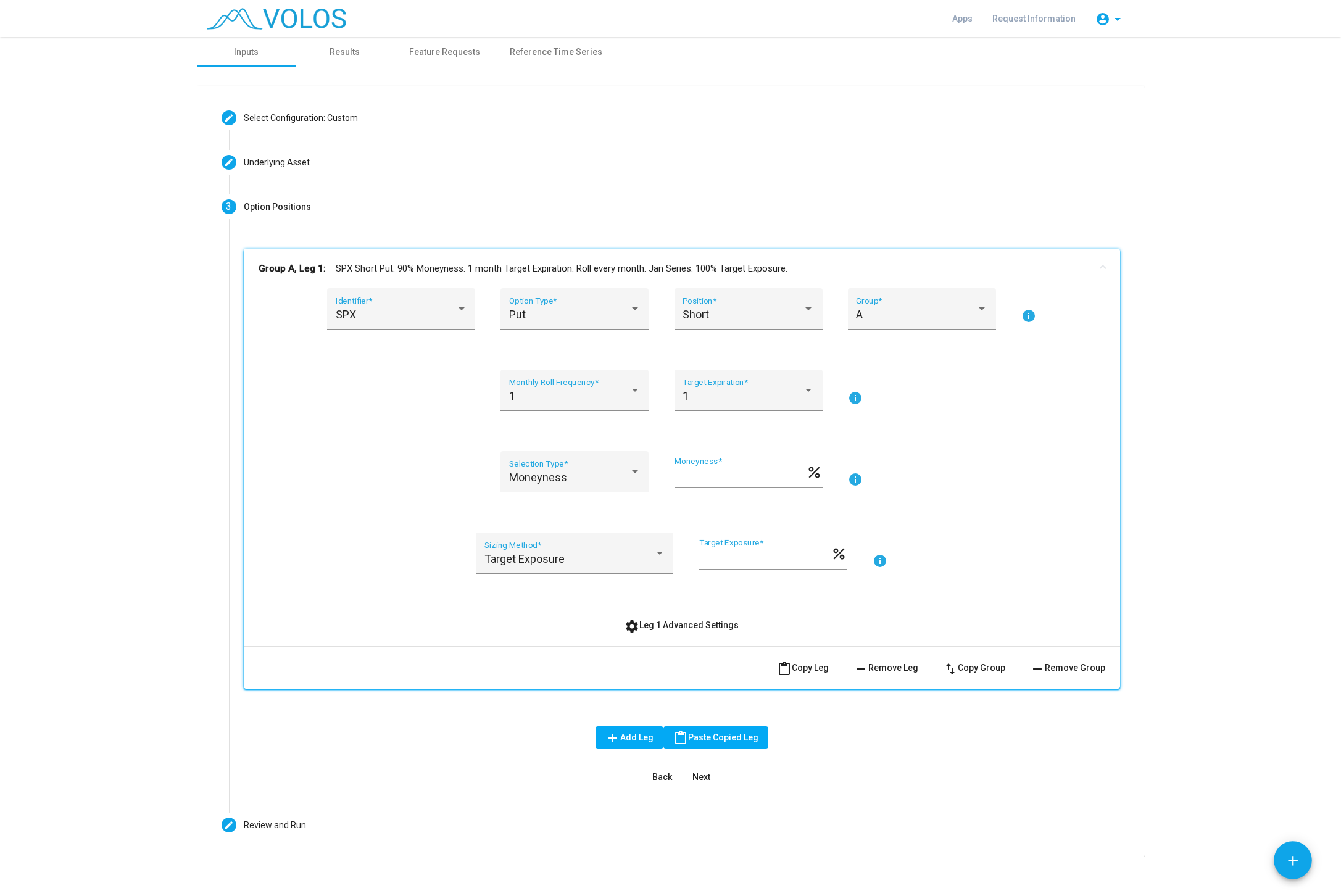
click at [677, 634] on button "settings Leg 1 Advanced Settings" at bounding box center [682, 625] width 134 height 22
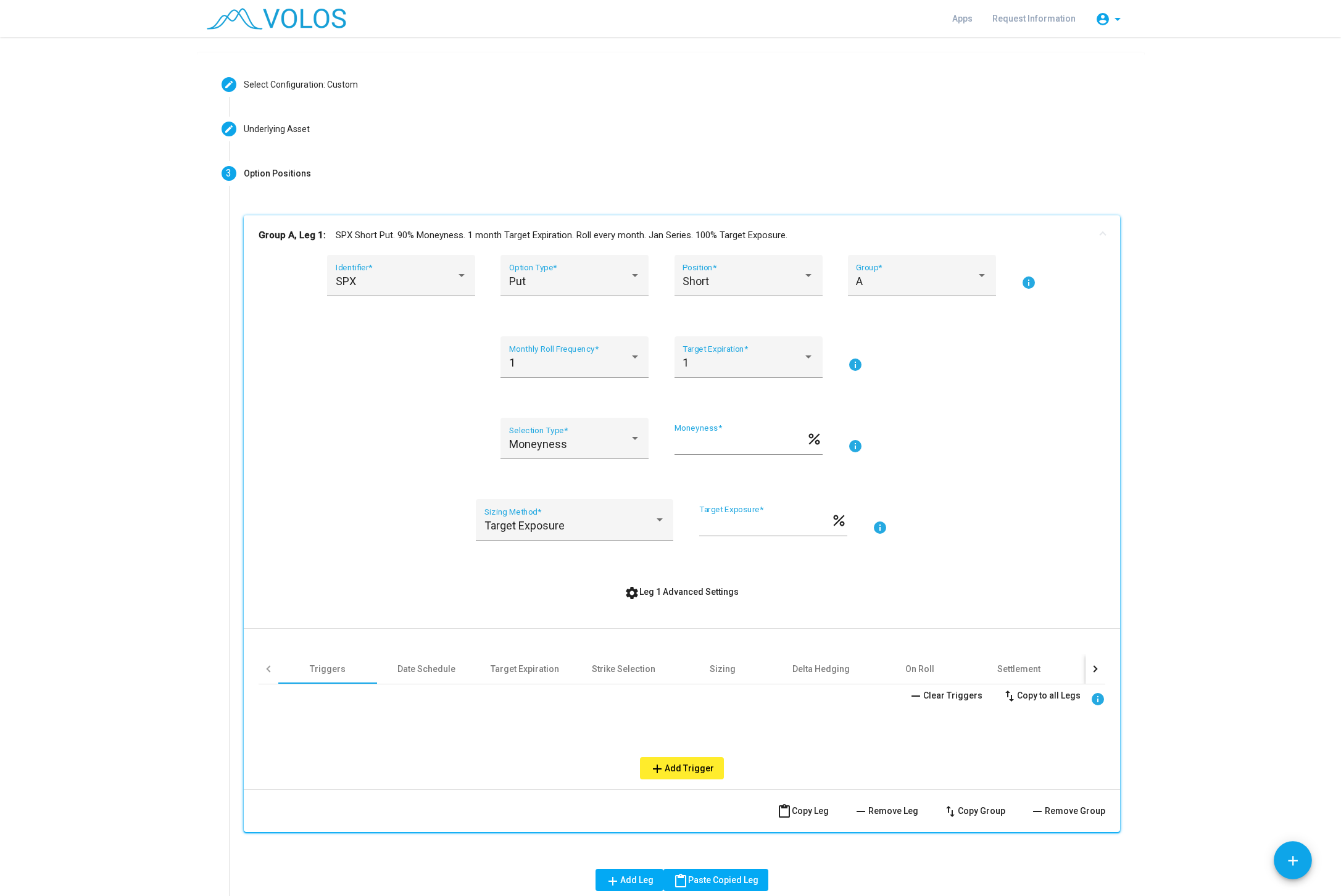
scroll to position [78, 0]
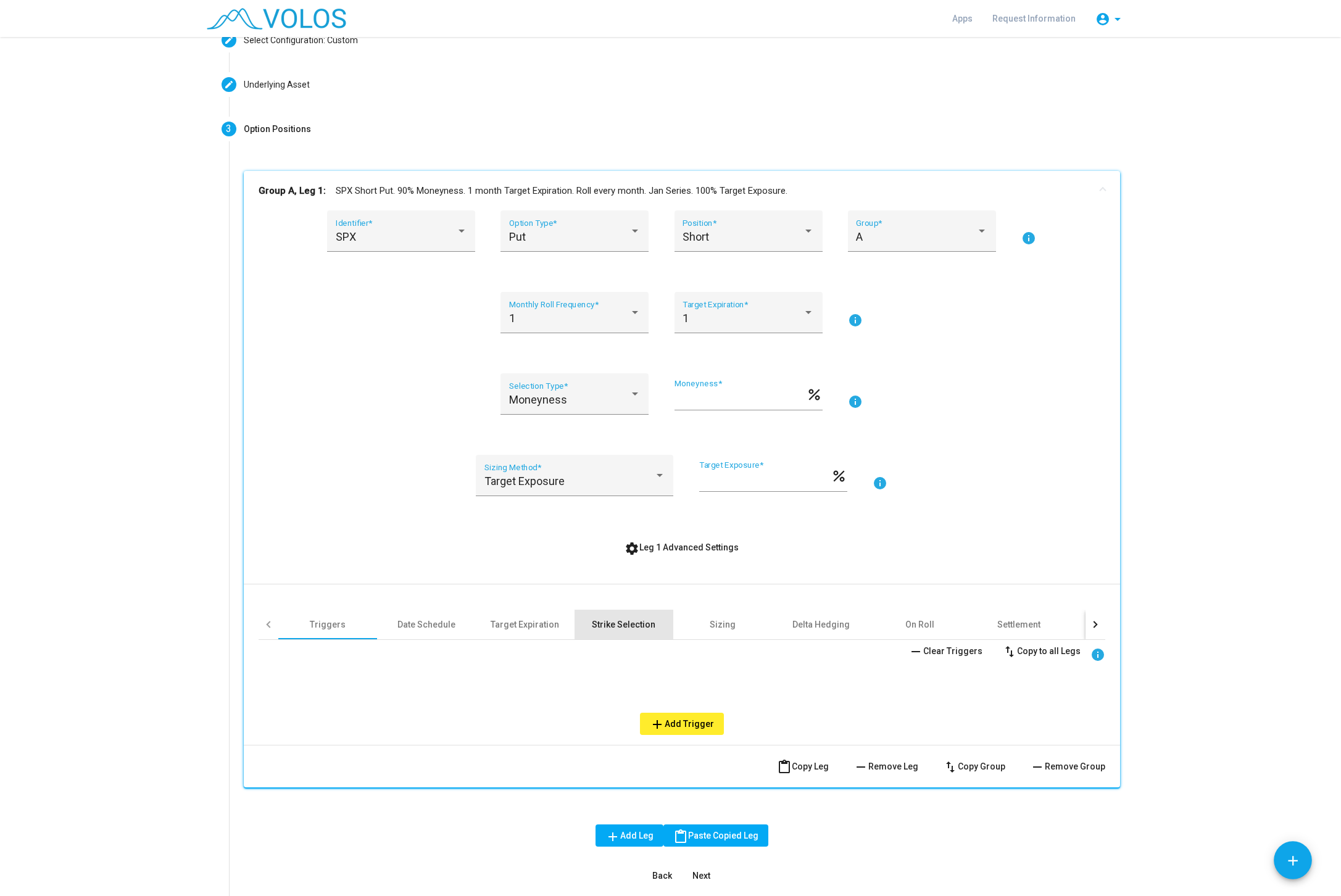
click at [630, 623] on div "Strike Selection" at bounding box center [623, 625] width 63 height 12
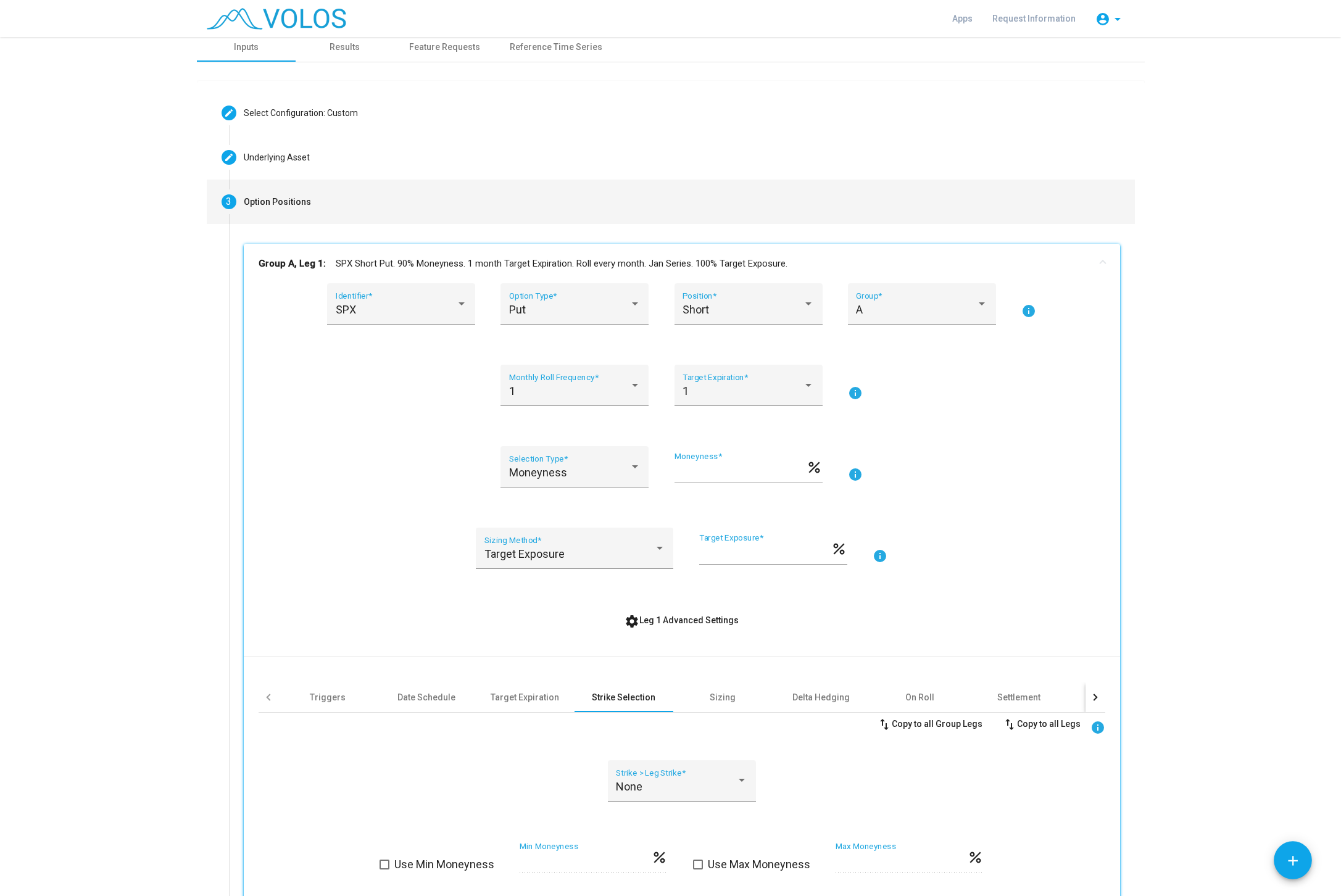
scroll to position [0, 0]
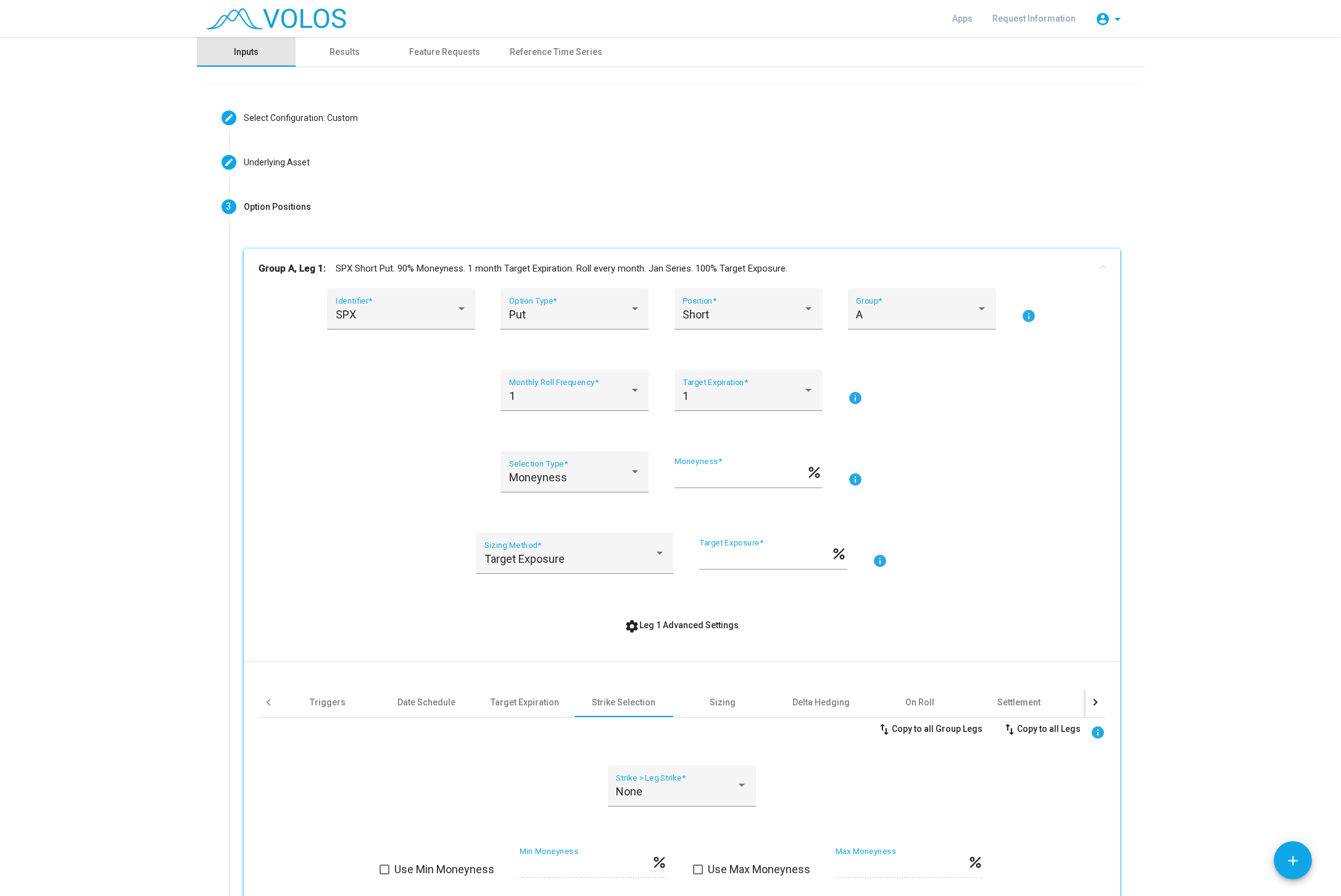
click at [258, 58] on div "Inputs" at bounding box center [247, 53] width 25 height 13
click at [345, 52] on div "Results" at bounding box center [344, 53] width 31 height 13
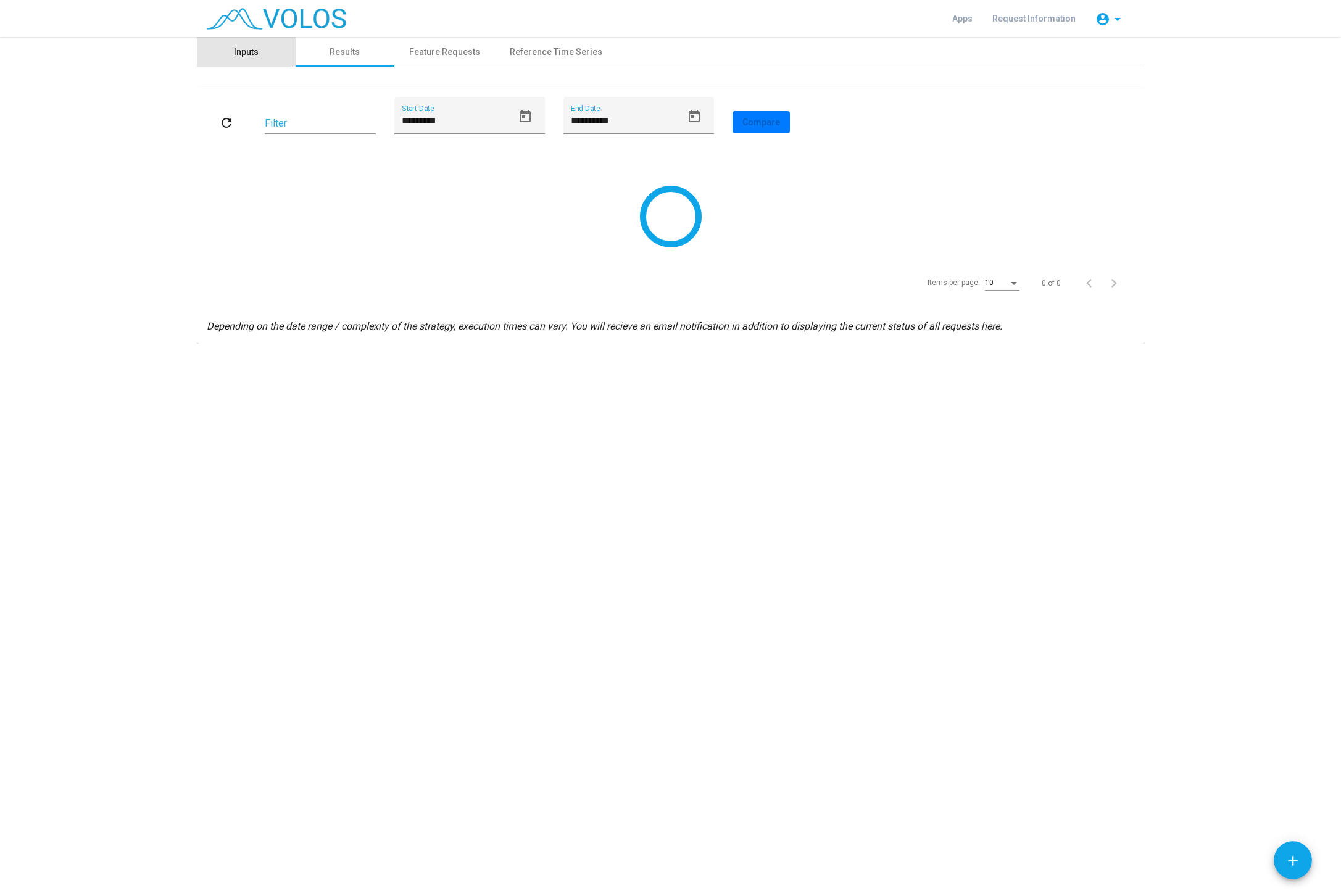
click at [261, 54] on div "Inputs" at bounding box center [246, 52] width 99 height 30
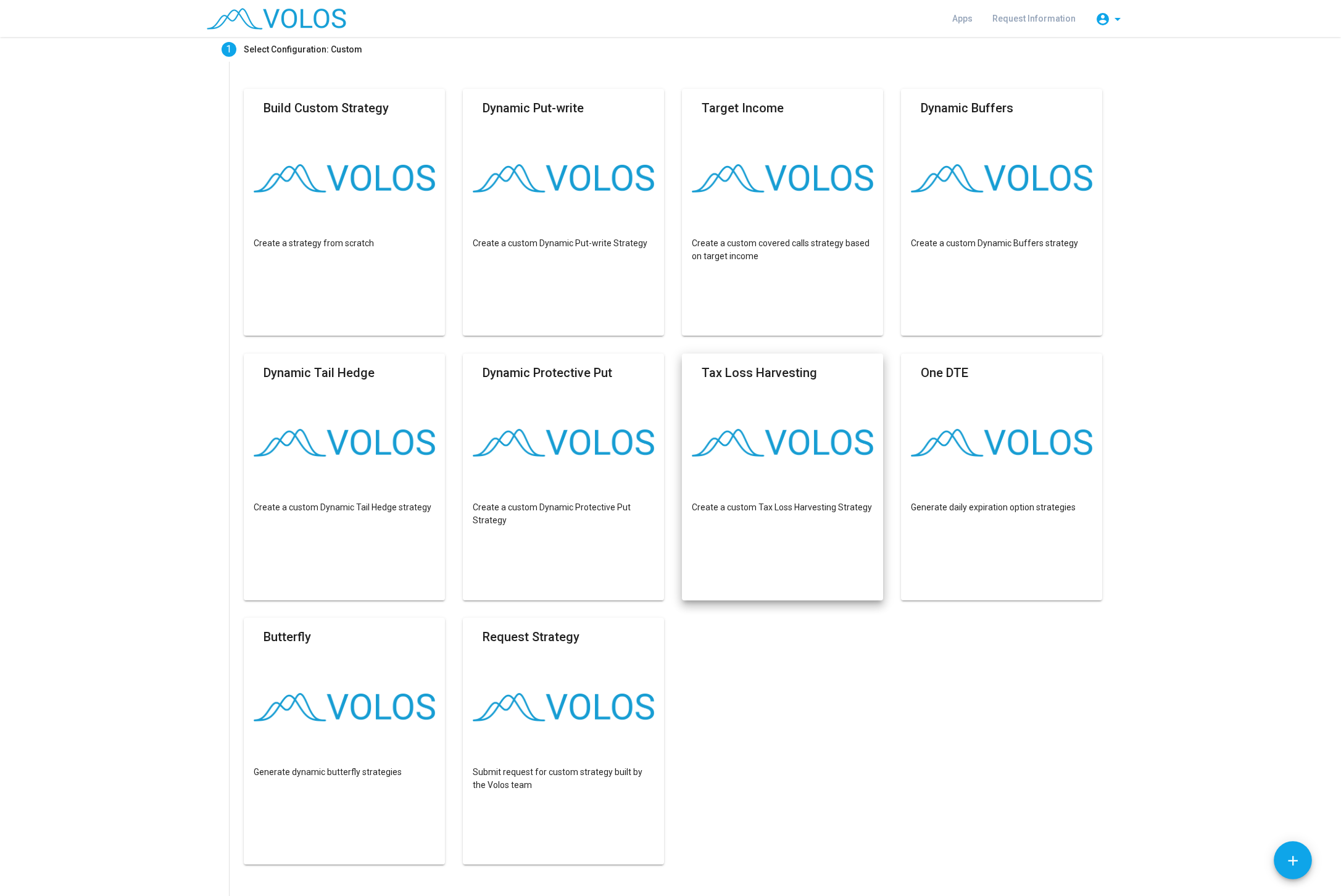
scroll to position [29, 0]
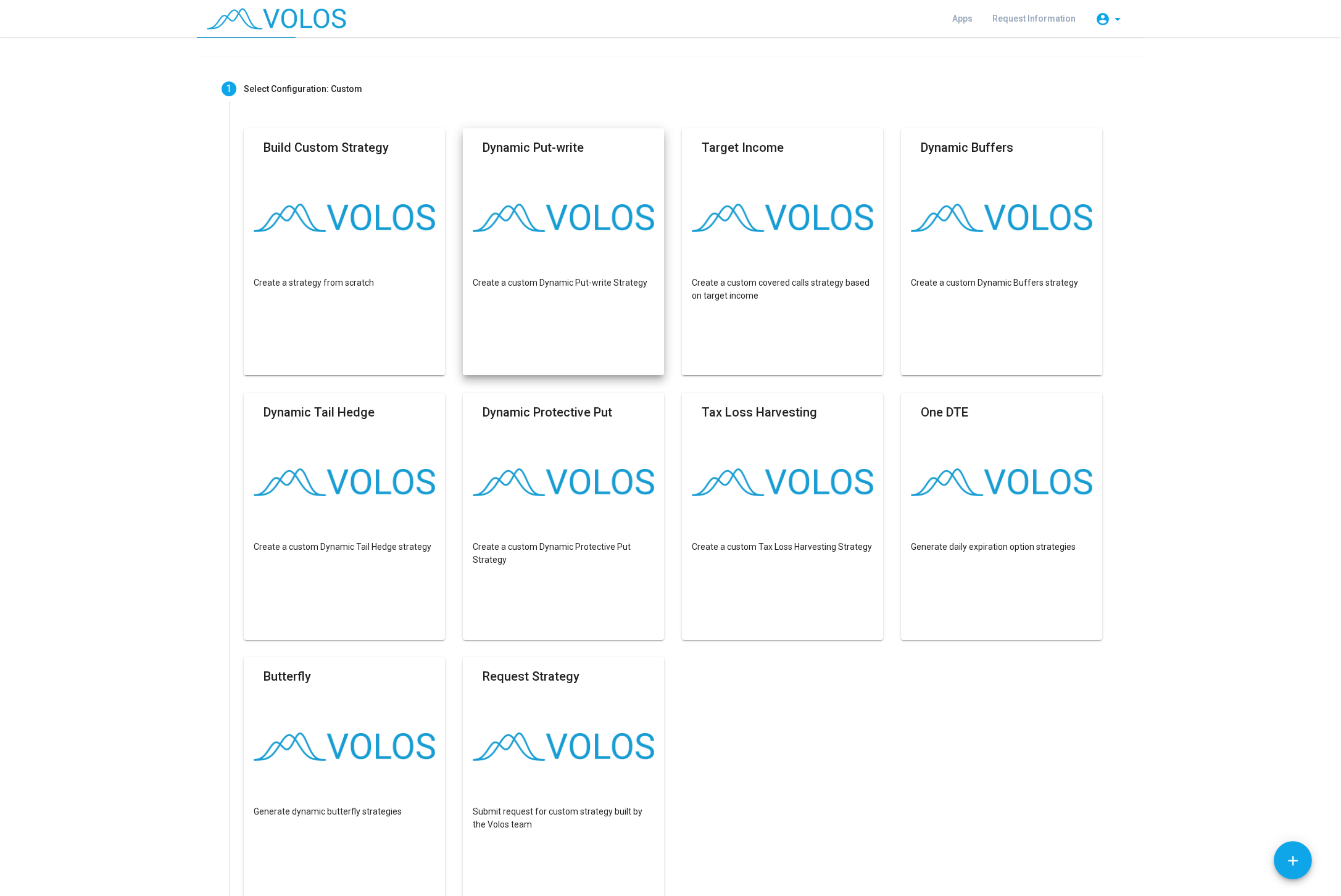
click at [529, 220] on img at bounding box center [564, 218] width 182 height 29
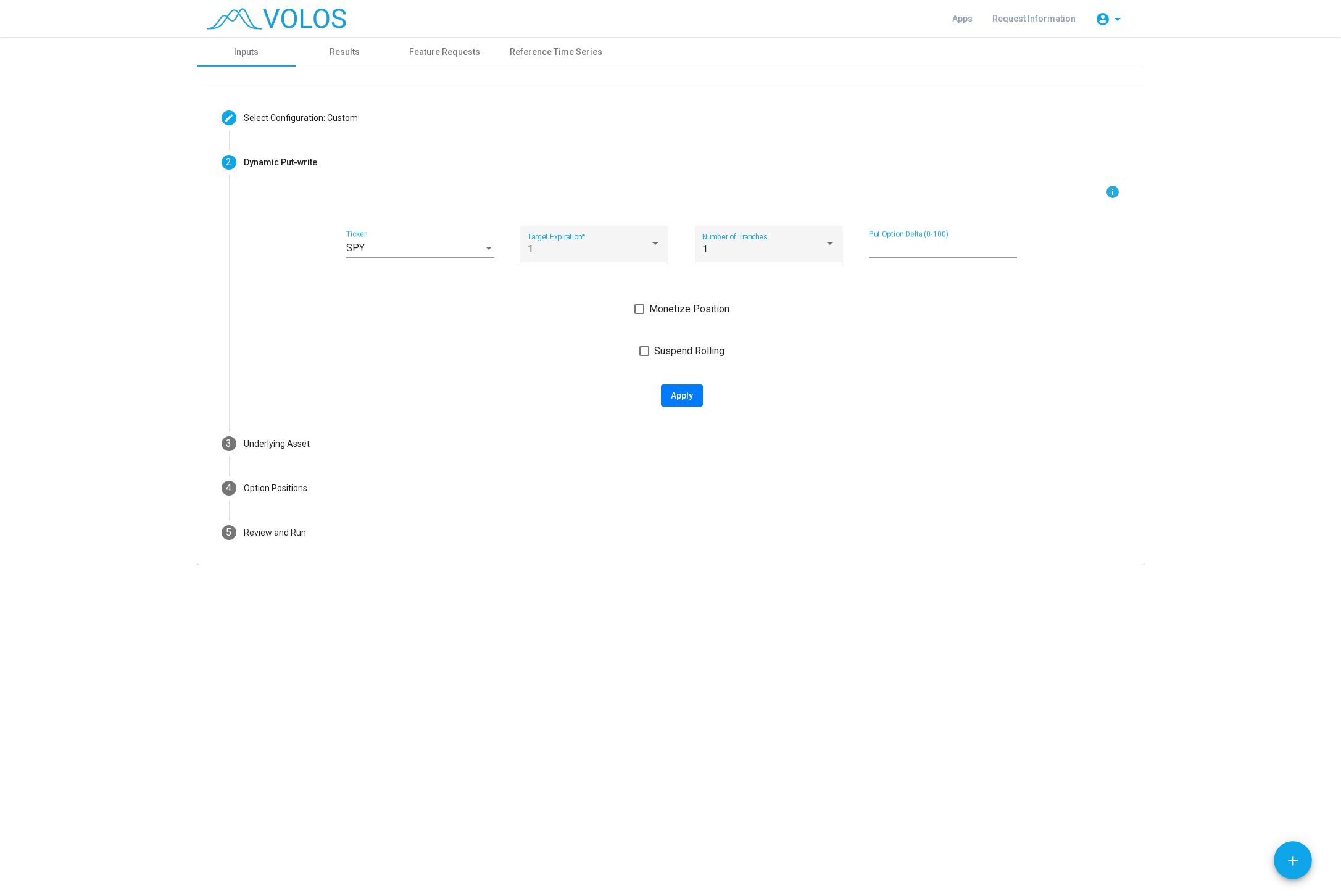
click at [393, 249] on div "SPY" at bounding box center [414, 248] width 137 height 12
click at [370, 305] on span "SPX" at bounding box center [420, 307] width 148 height 30
click at [683, 397] on span "Apply" at bounding box center [681, 395] width 22 height 10
type input "**********"
type textarea "**********"
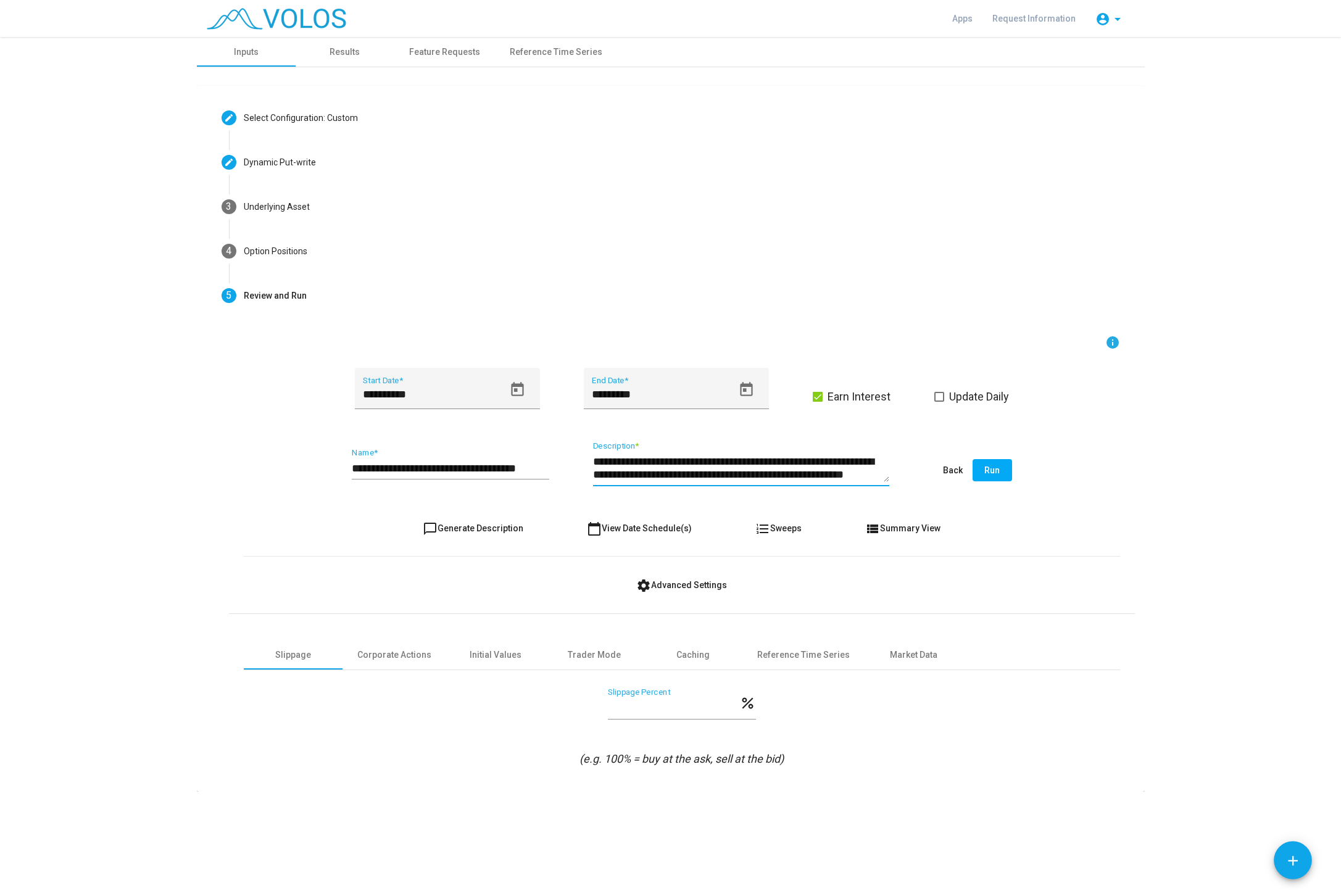
scroll to position [12, 0]
drag, startPoint x: 692, startPoint y: 471, endPoint x: 842, endPoint y: 519, distance: 157.5
click at [842, 482] on textarea "**********" at bounding box center [741, 467] width 296 height 28
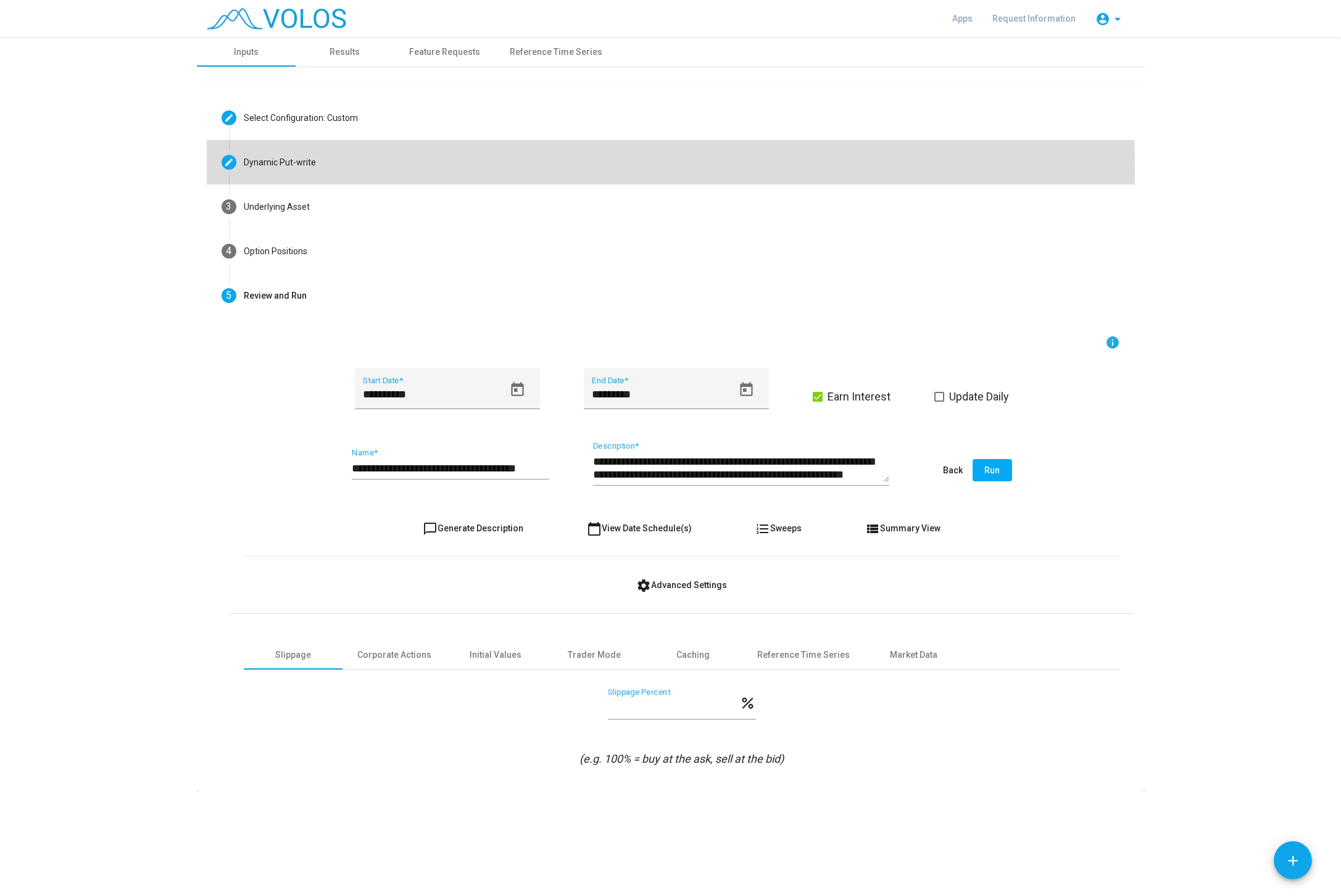
click at [290, 172] on mat-step-header "Editable create Dynamic Put-write" at bounding box center [670, 162] width 928 height 44
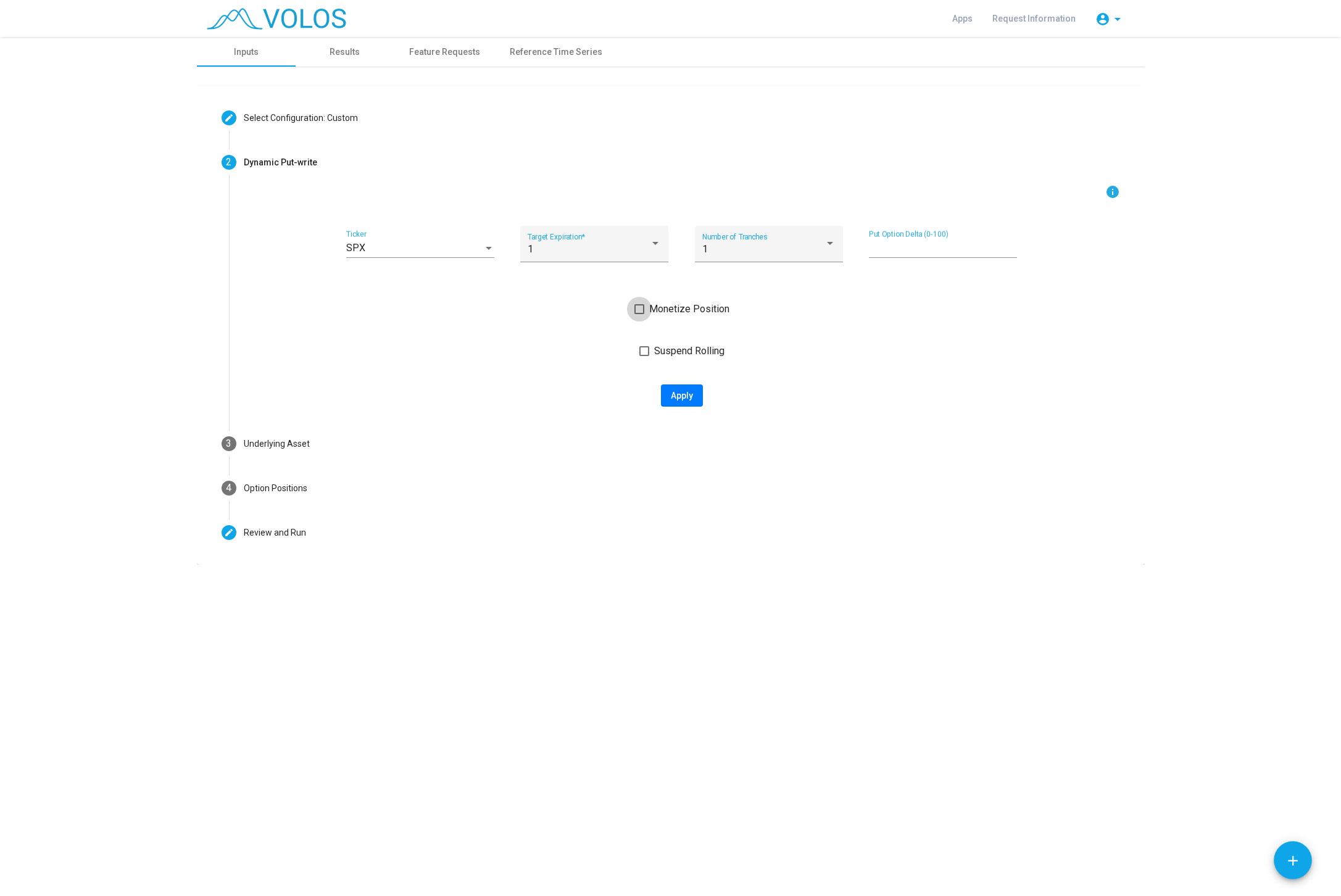
click at [686, 311] on span "Monetize Position" at bounding box center [690, 309] width 81 height 14
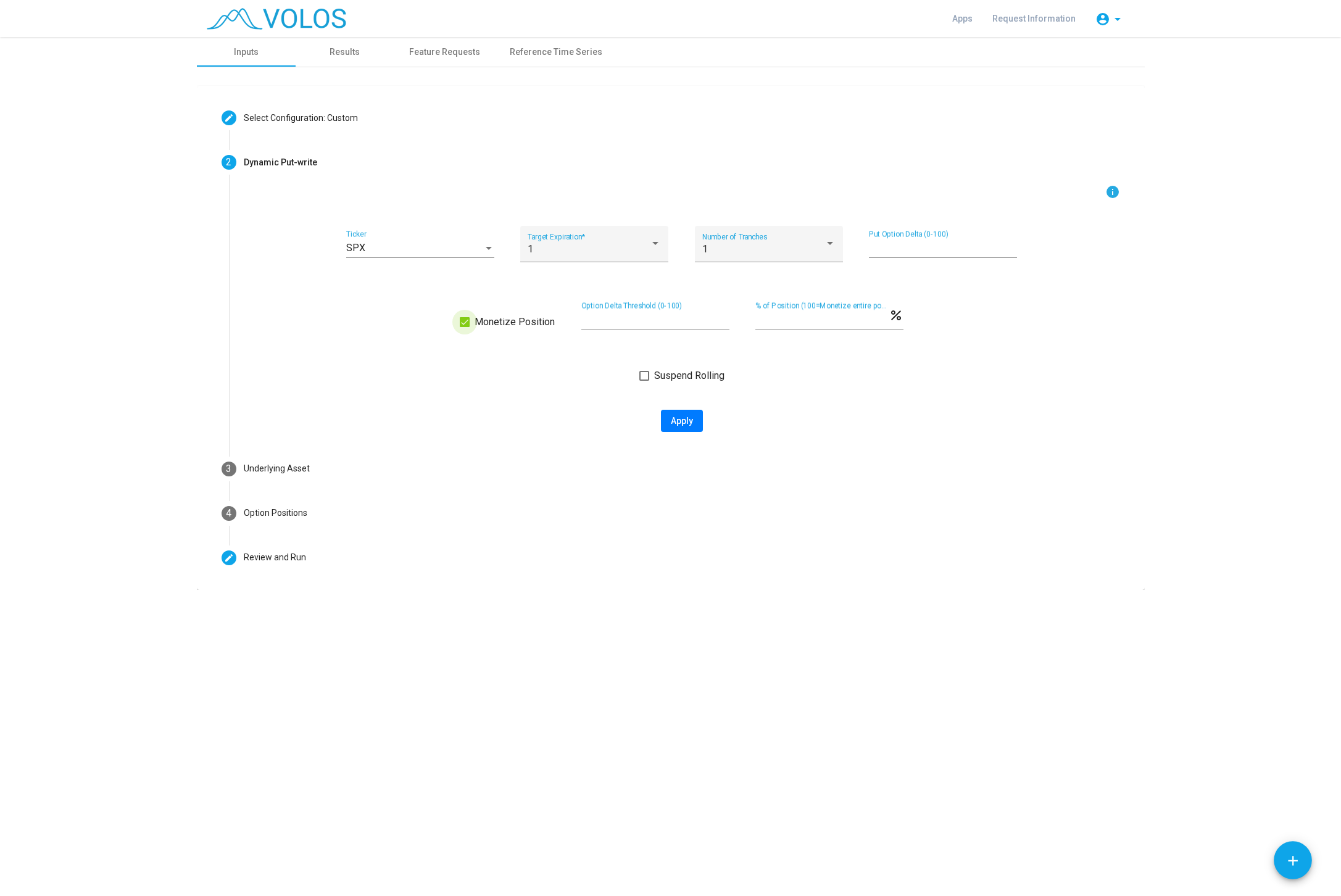
click at [500, 324] on span "Monetize Position" at bounding box center [515, 321] width 81 height 14
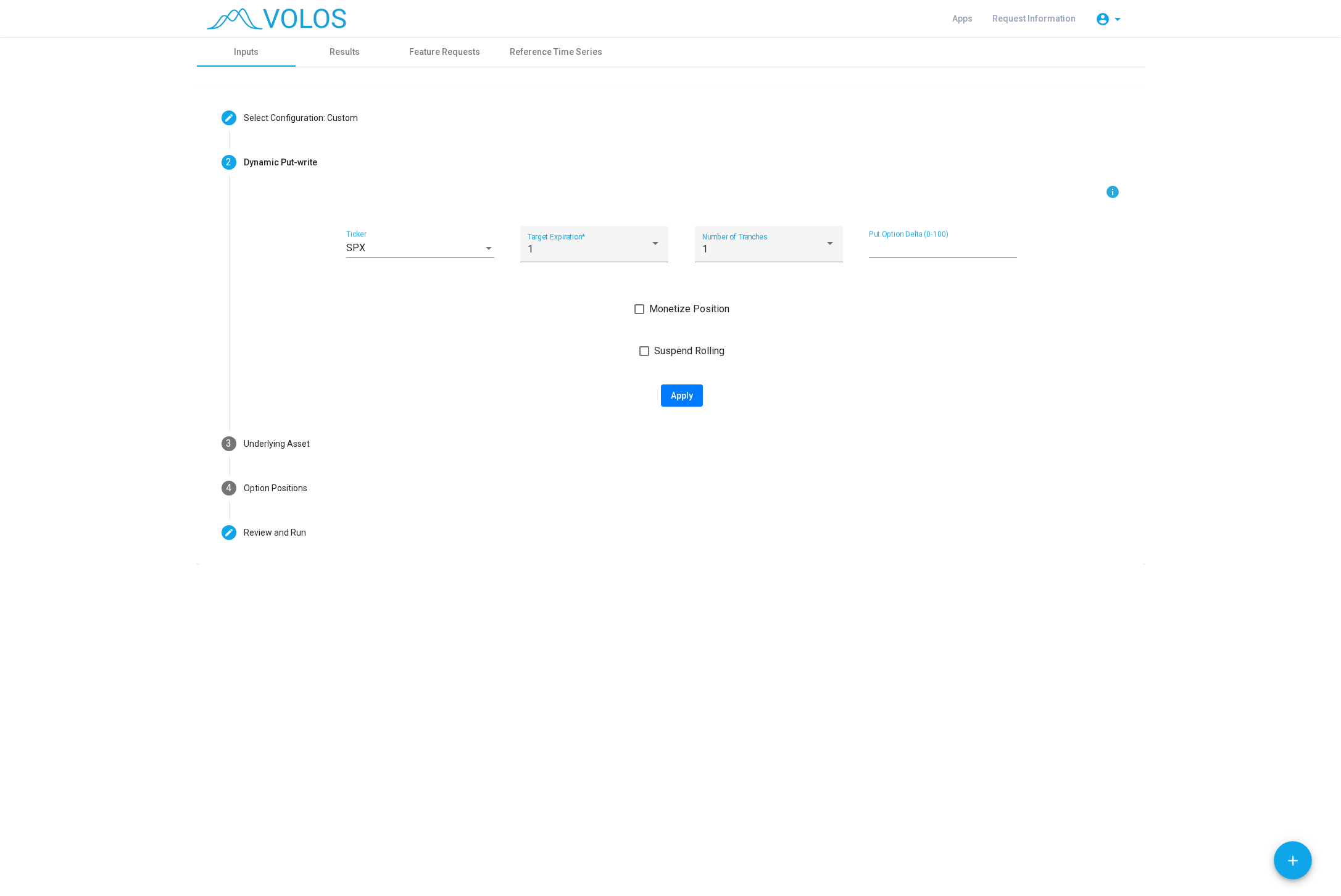
click at [692, 350] on span "Suspend Rolling" at bounding box center [689, 350] width 70 height 14
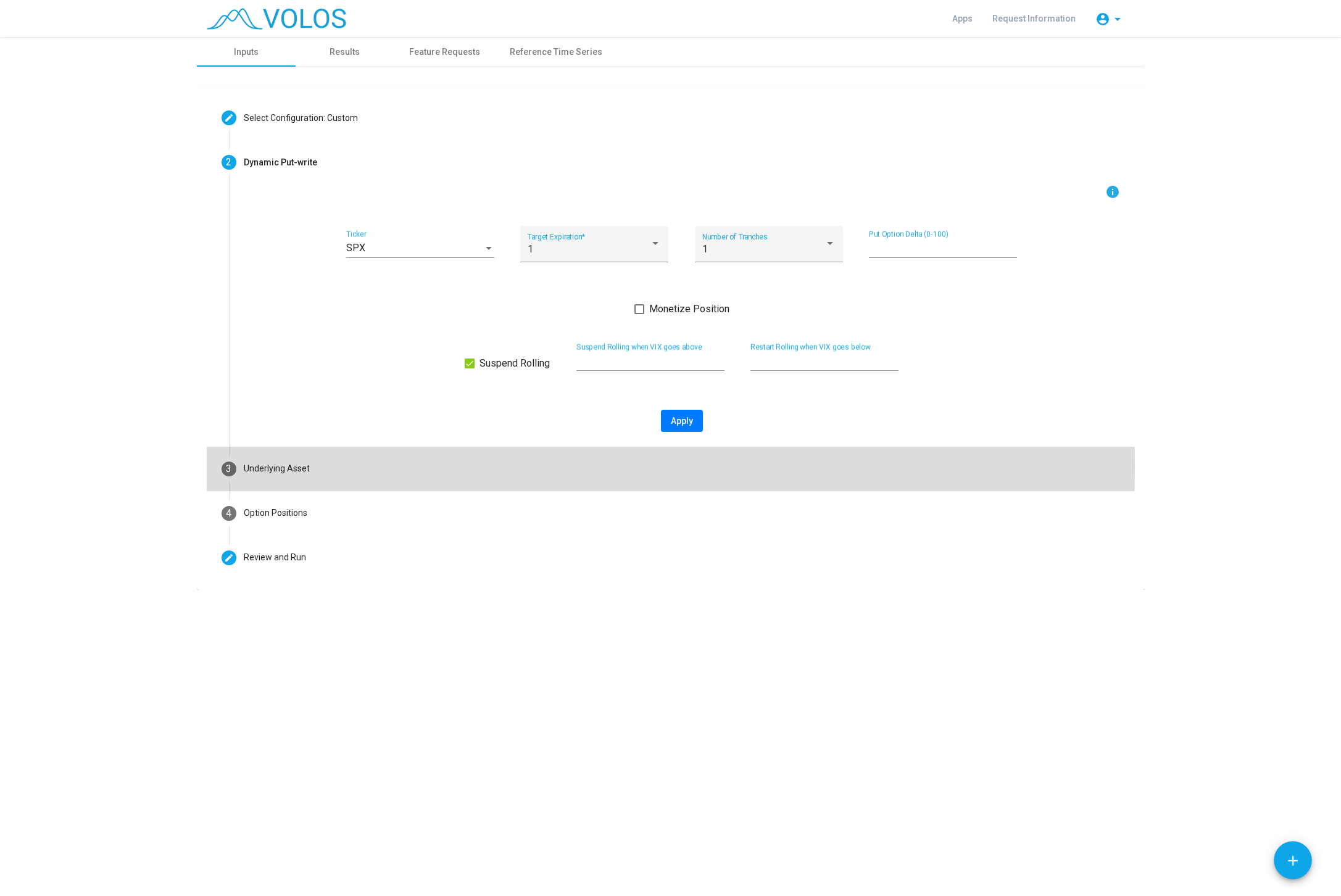
click at [256, 466] on div "Underlying Asset" at bounding box center [276, 469] width 66 height 13
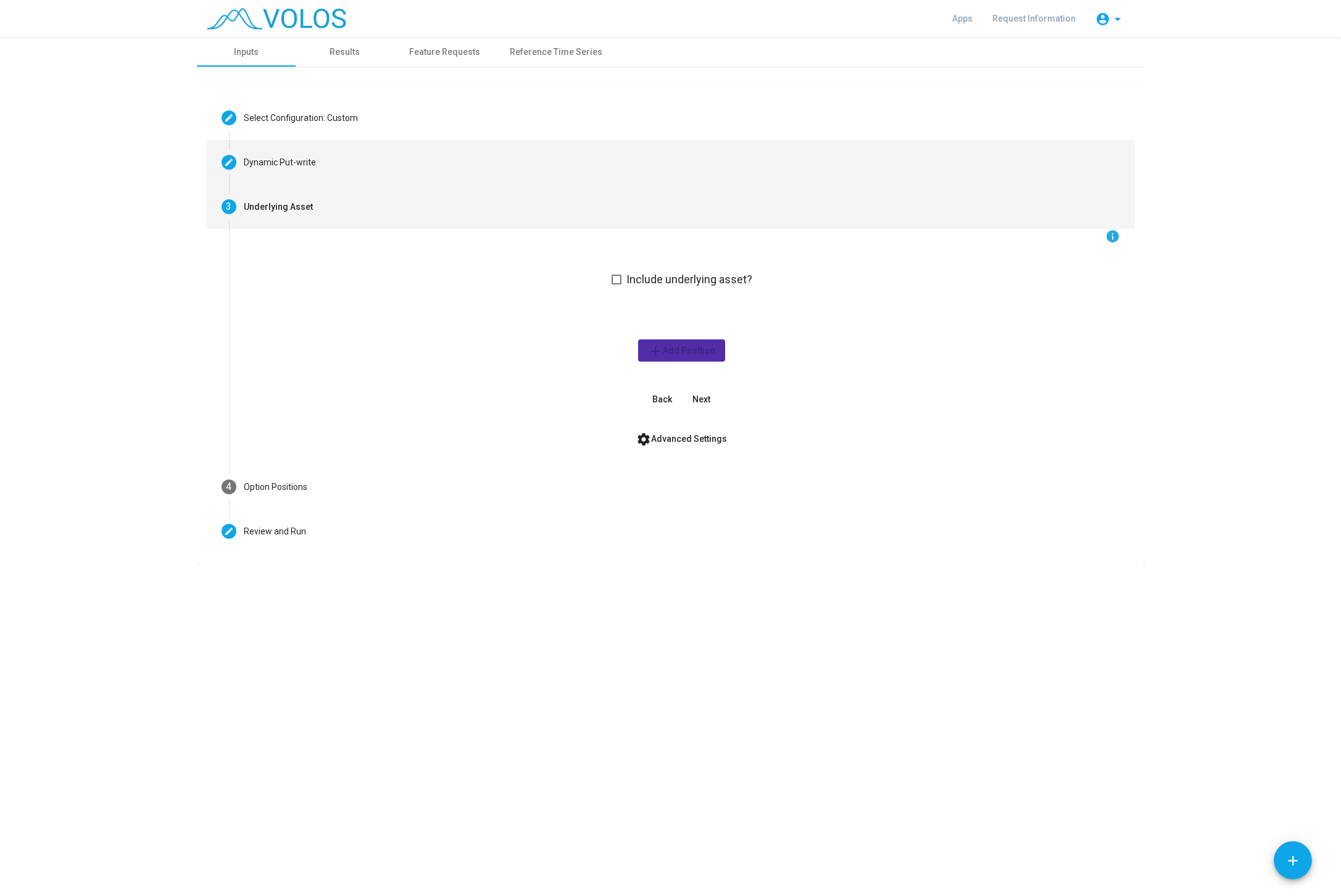
click at [307, 168] on div "Dynamic Put-write" at bounding box center [279, 163] width 72 height 13
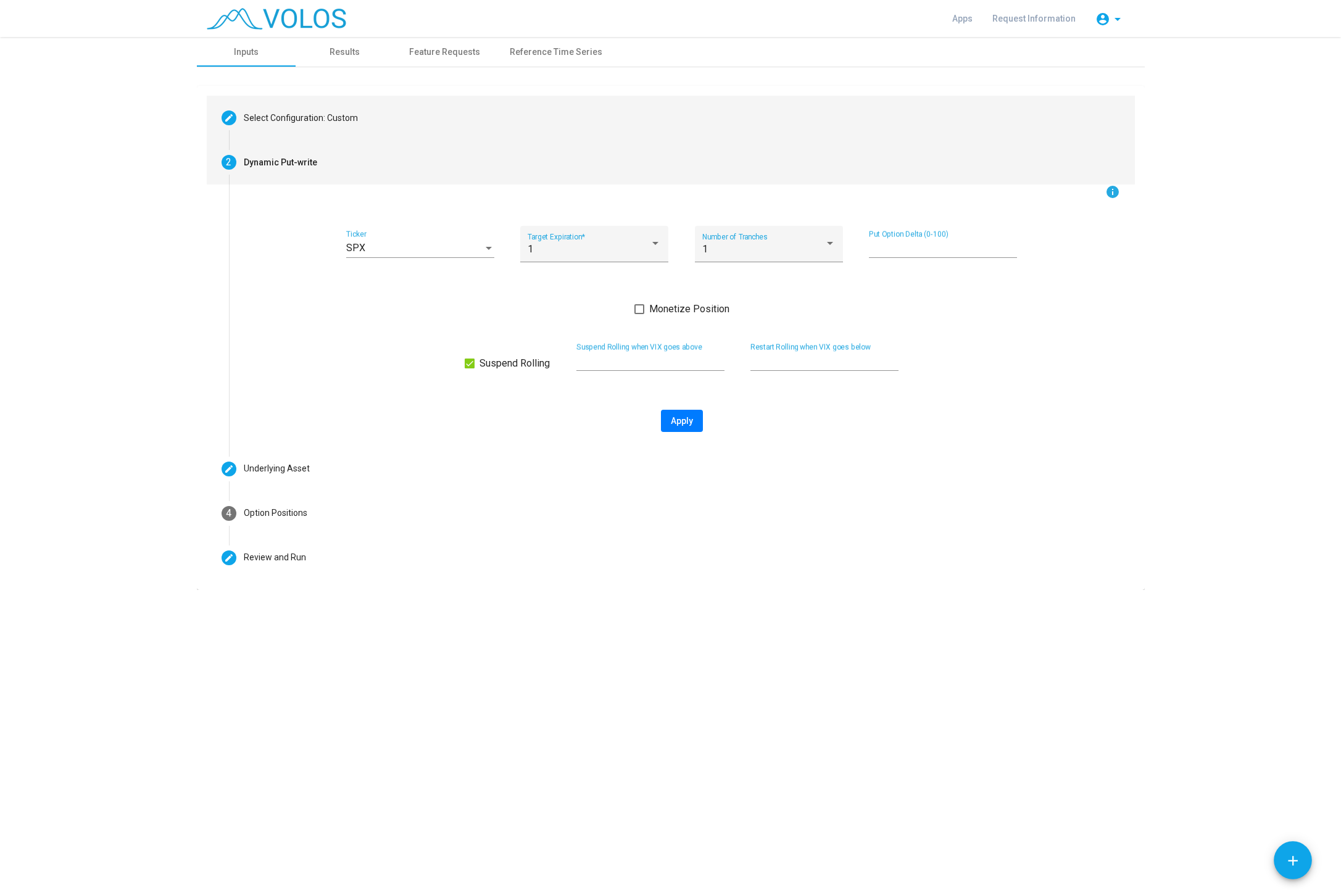
click at [326, 117] on div "Select Configuration: Custom" at bounding box center [300, 118] width 114 height 13
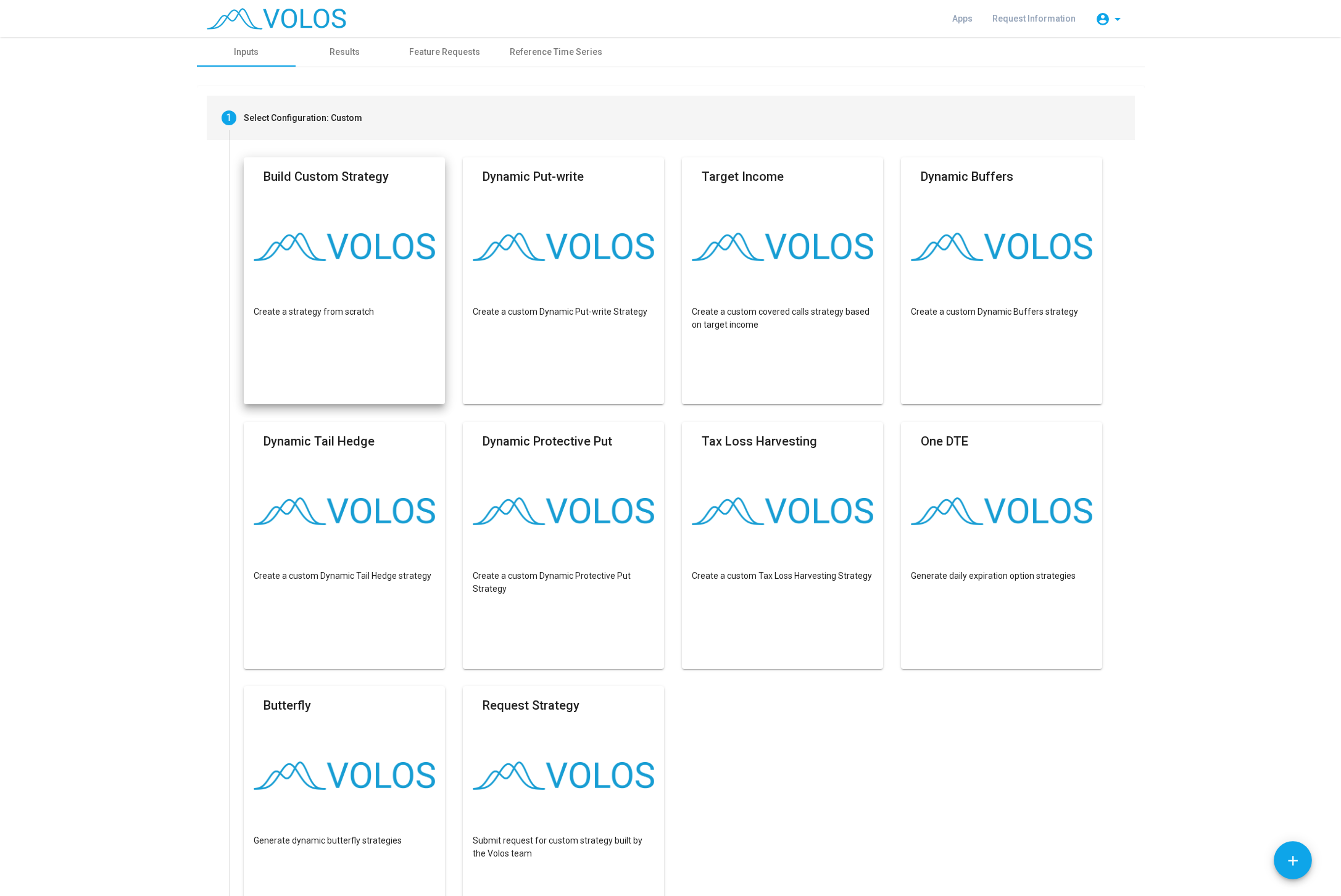
scroll to position [78, 0]
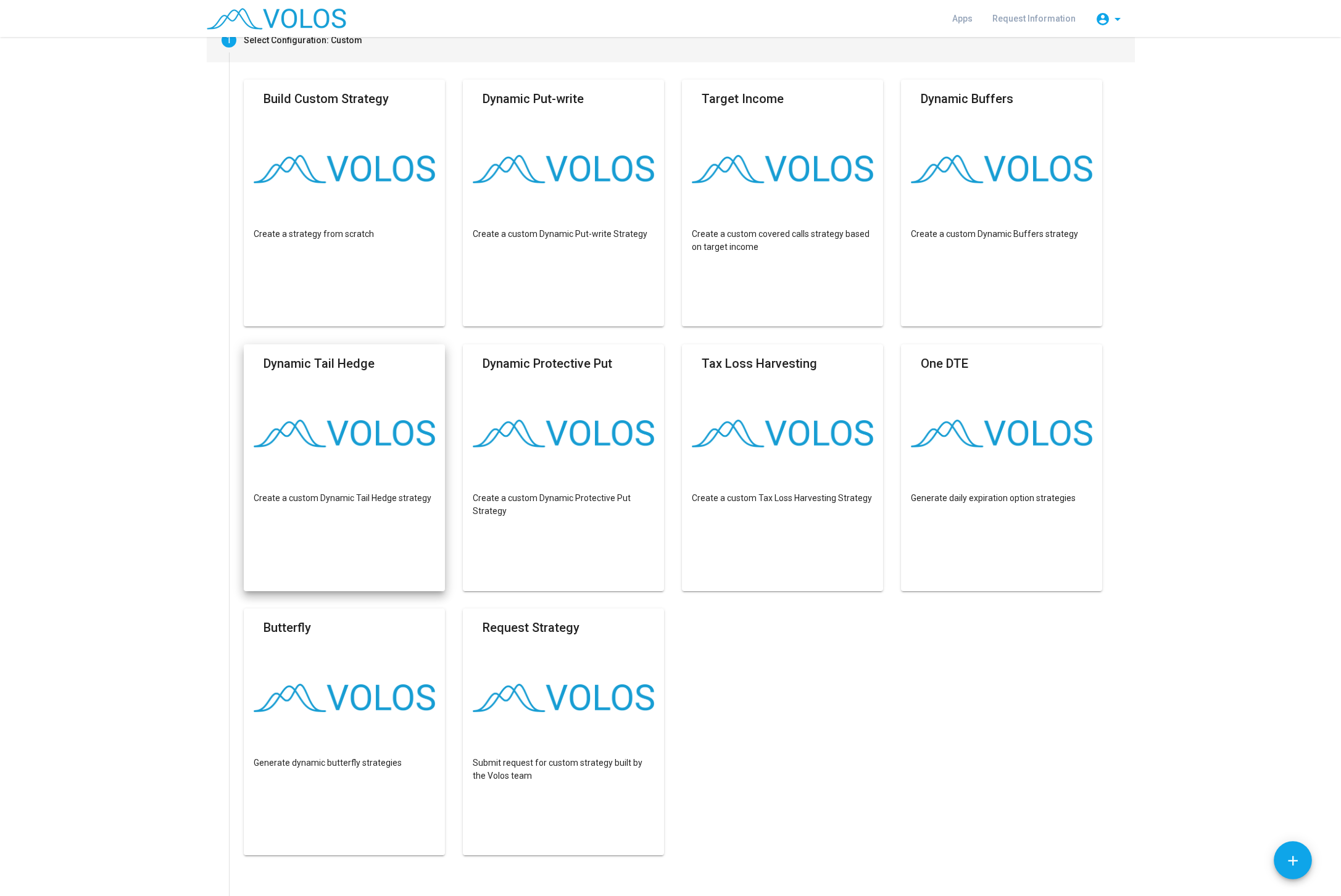
click at [380, 413] on mat-card "Dynamic Tail Hedge Create a custom Dynamic Tail Hedge strategy" at bounding box center [344, 467] width 201 height 247
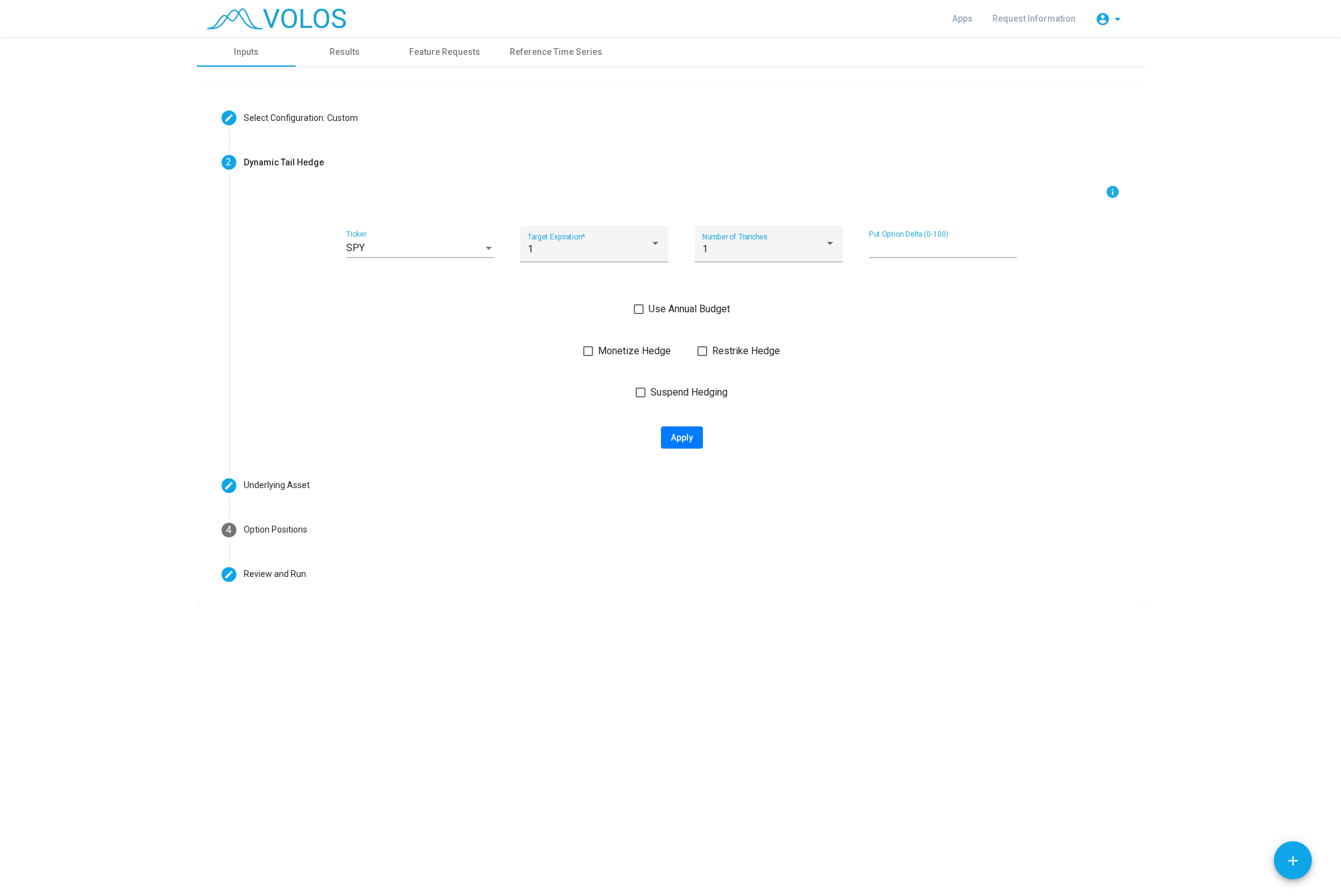
scroll to position [0, 0]
click at [680, 316] on span "Use Annual Budget" at bounding box center [689, 309] width 82 height 14
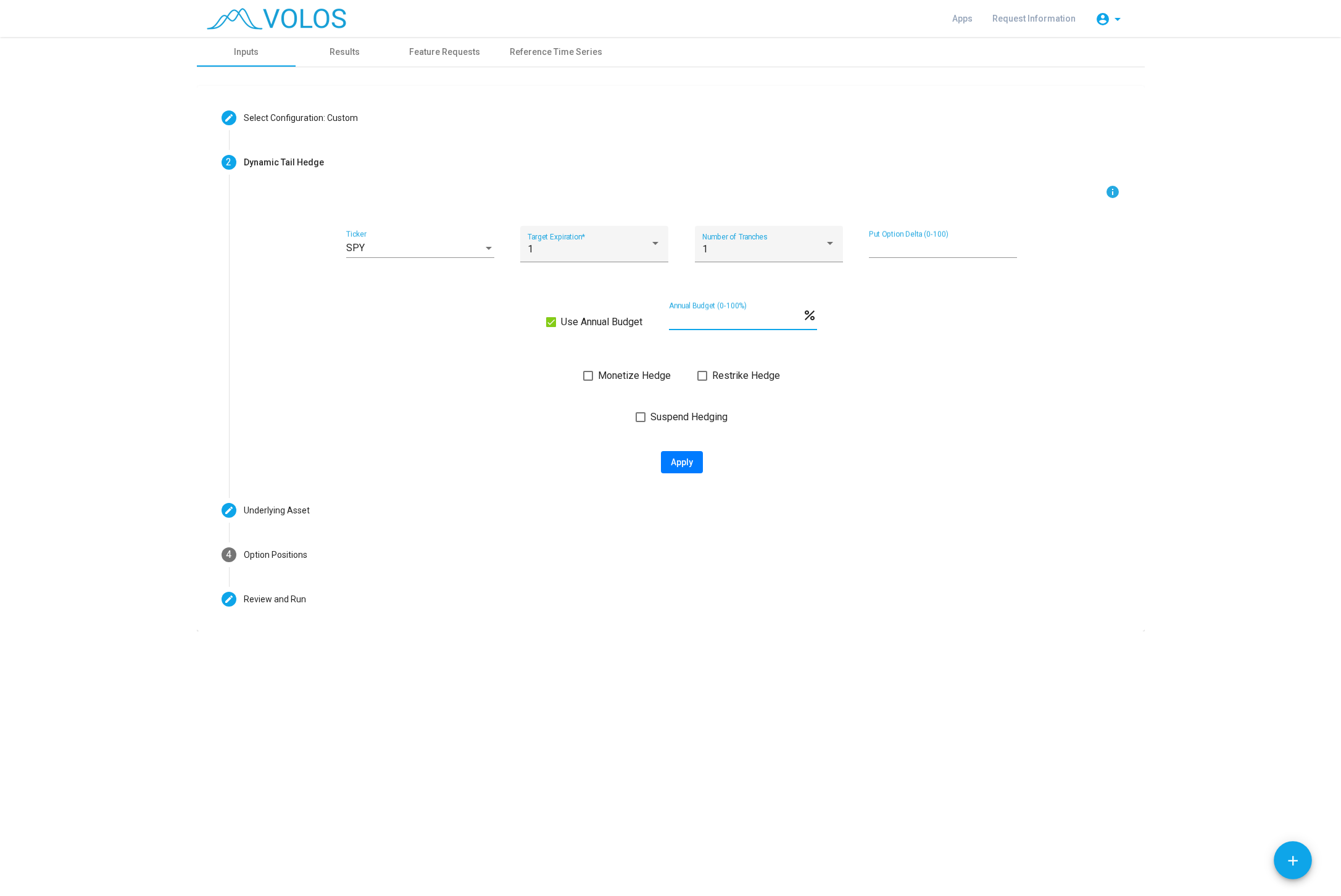
drag, startPoint x: 700, startPoint y: 322, endPoint x: 597, endPoint y: 313, distance: 103.4
click at [669, 314] on input "*" at bounding box center [735, 319] width 133 height 12
type input "*"
click at [494, 384] on div "info SPY Ticker 1 Target Expiration * 1 Number of Tranches ** Put Option Delta …" at bounding box center [681, 328] width 876 height 289
click at [448, 245] on div "SPY" at bounding box center [414, 248] width 137 height 12
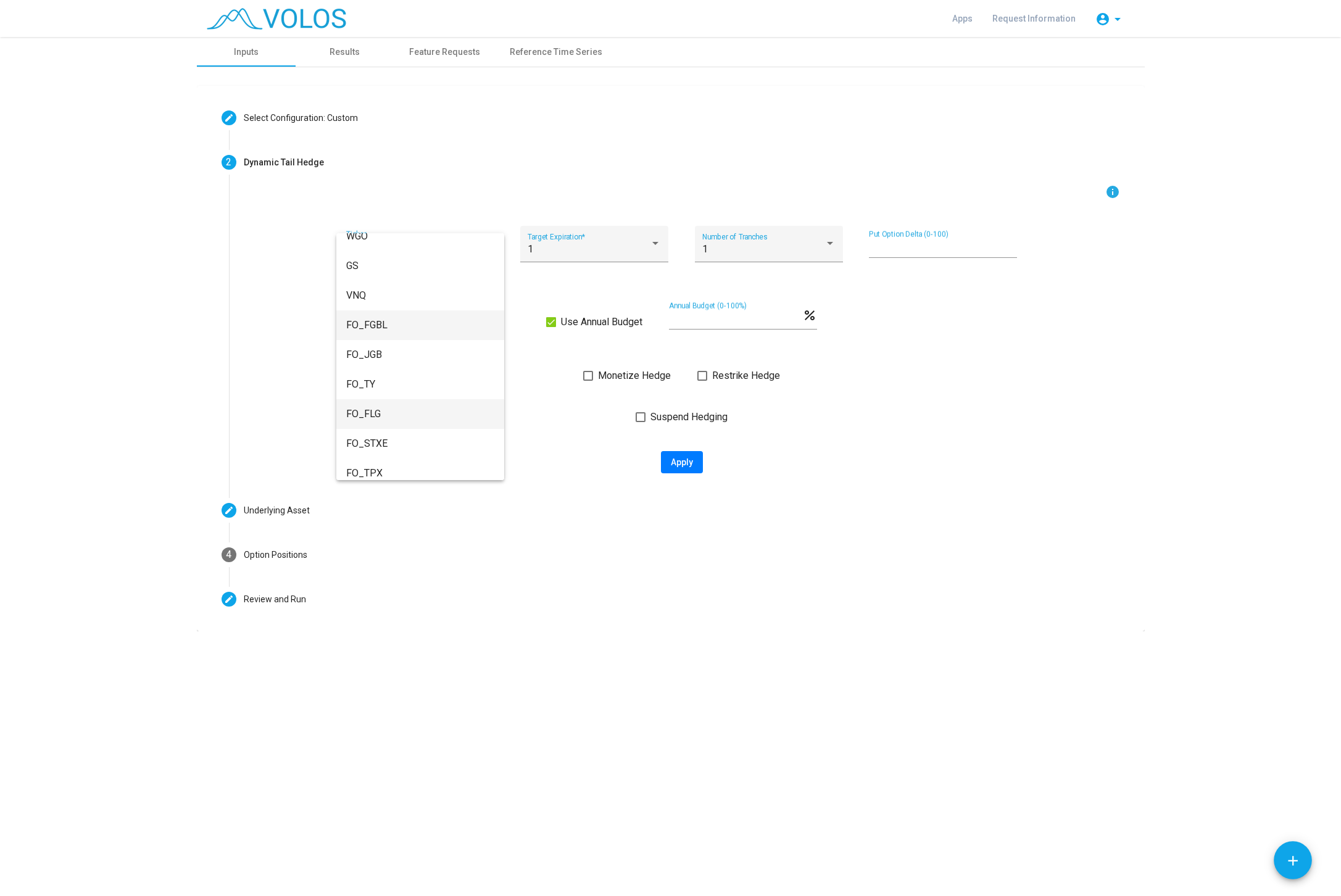
scroll to position [1520, 0]
click at [426, 406] on span "FO_STXE" at bounding box center [420, 416] width 148 height 30
click at [647, 376] on span "Monetize Hedge" at bounding box center [634, 375] width 73 height 14
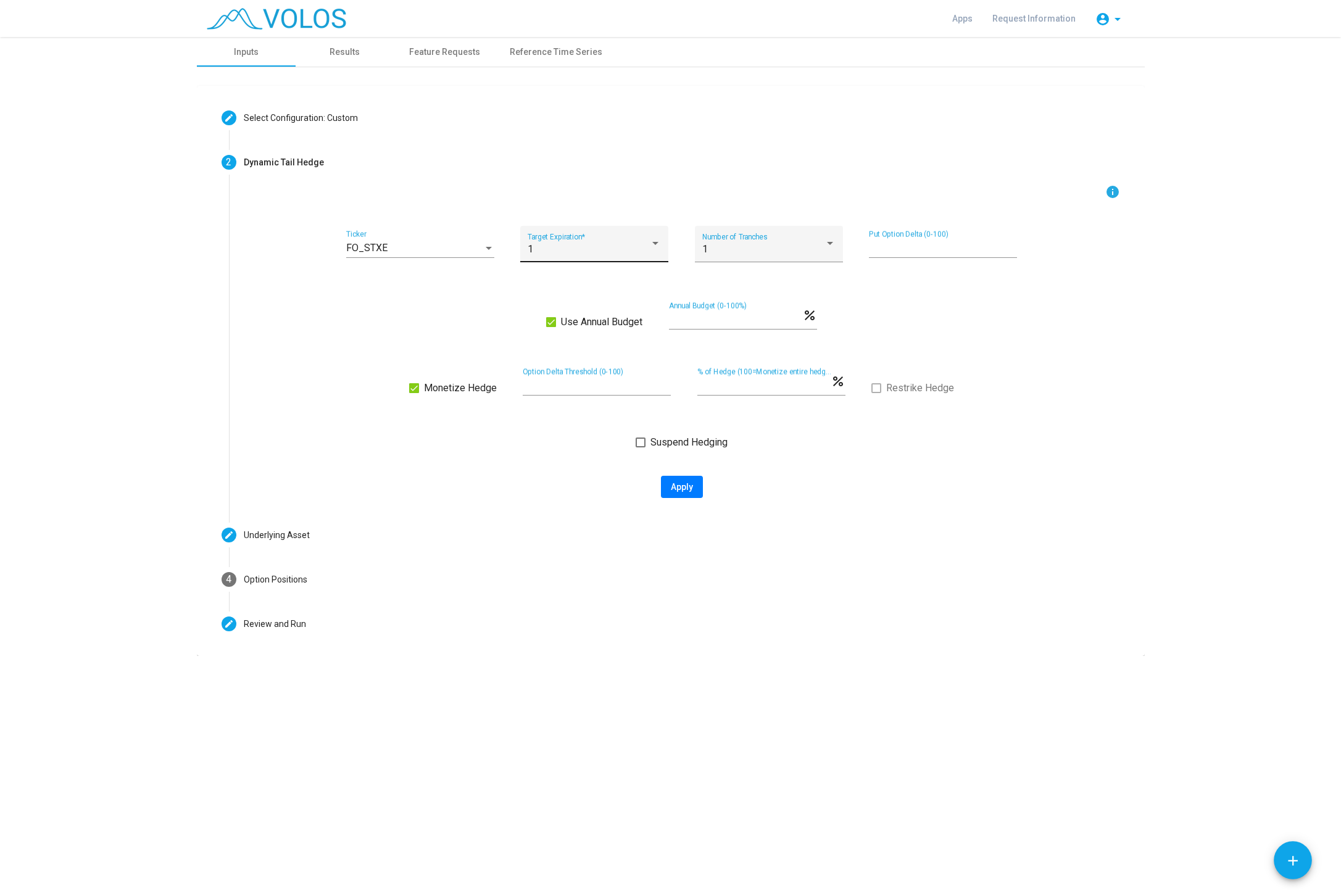
click at [576, 248] on div "1" at bounding box center [588, 249] width 122 height 12
click at [570, 309] on span "3" at bounding box center [594, 308] width 133 height 30
click at [781, 247] on div "1" at bounding box center [763, 249] width 122 height 12
click at [757, 279] on span "3" at bounding box center [768, 278] width 133 height 30
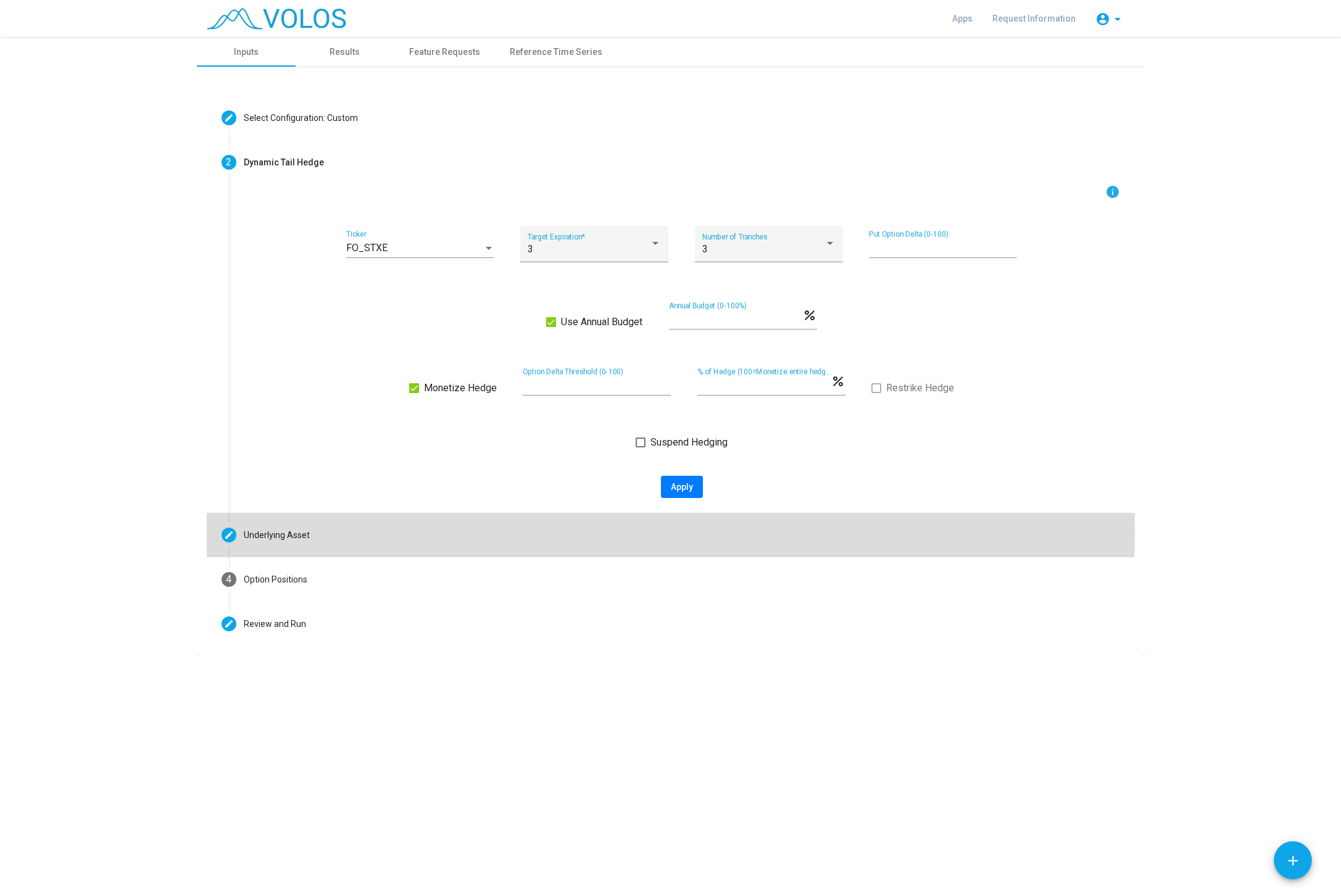
click at [314, 531] on mat-step-header "Editable create Underlying Asset" at bounding box center [670, 535] width 928 height 44
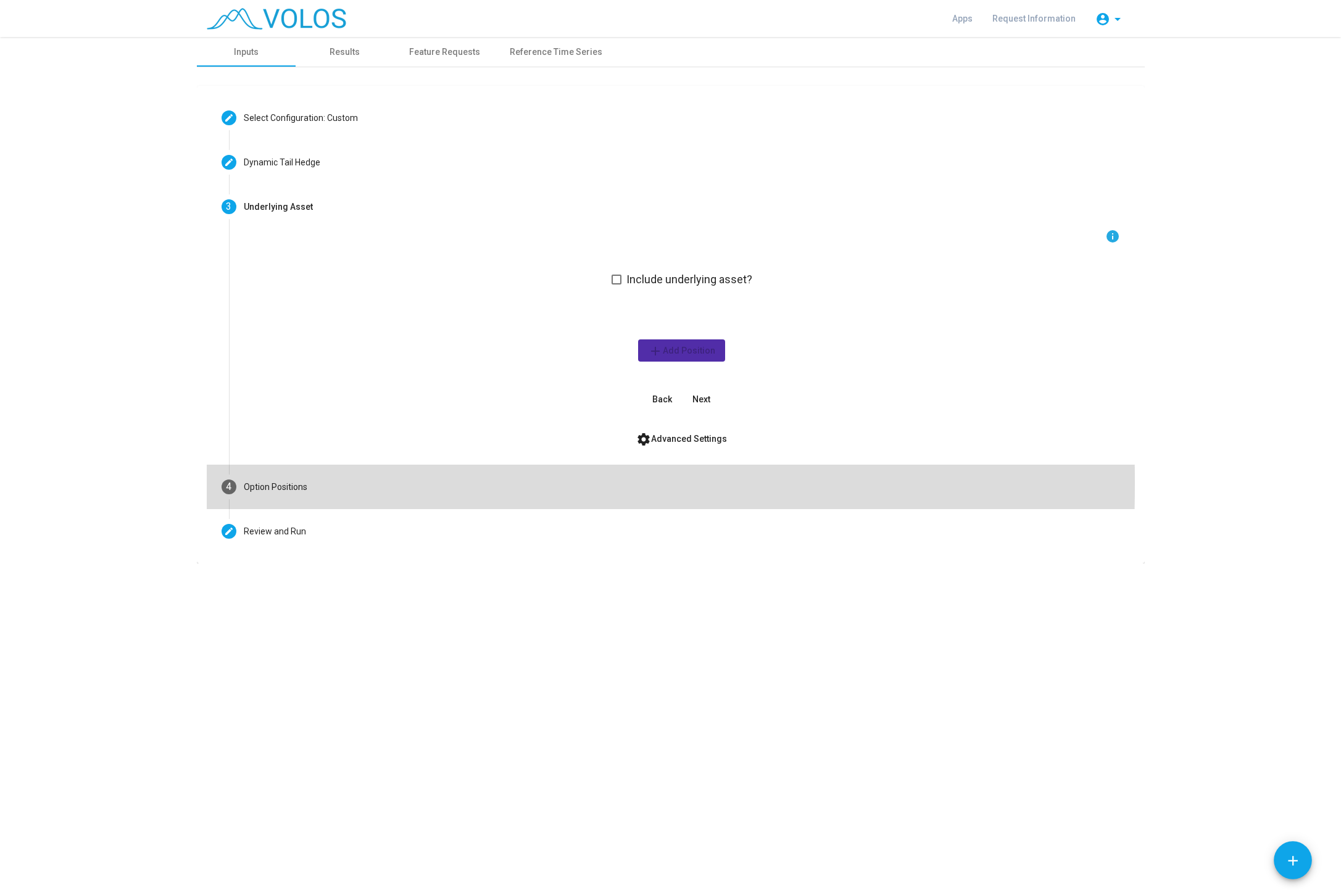
click at [307, 483] on div "Option Positions" at bounding box center [275, 487] width 63 height 13
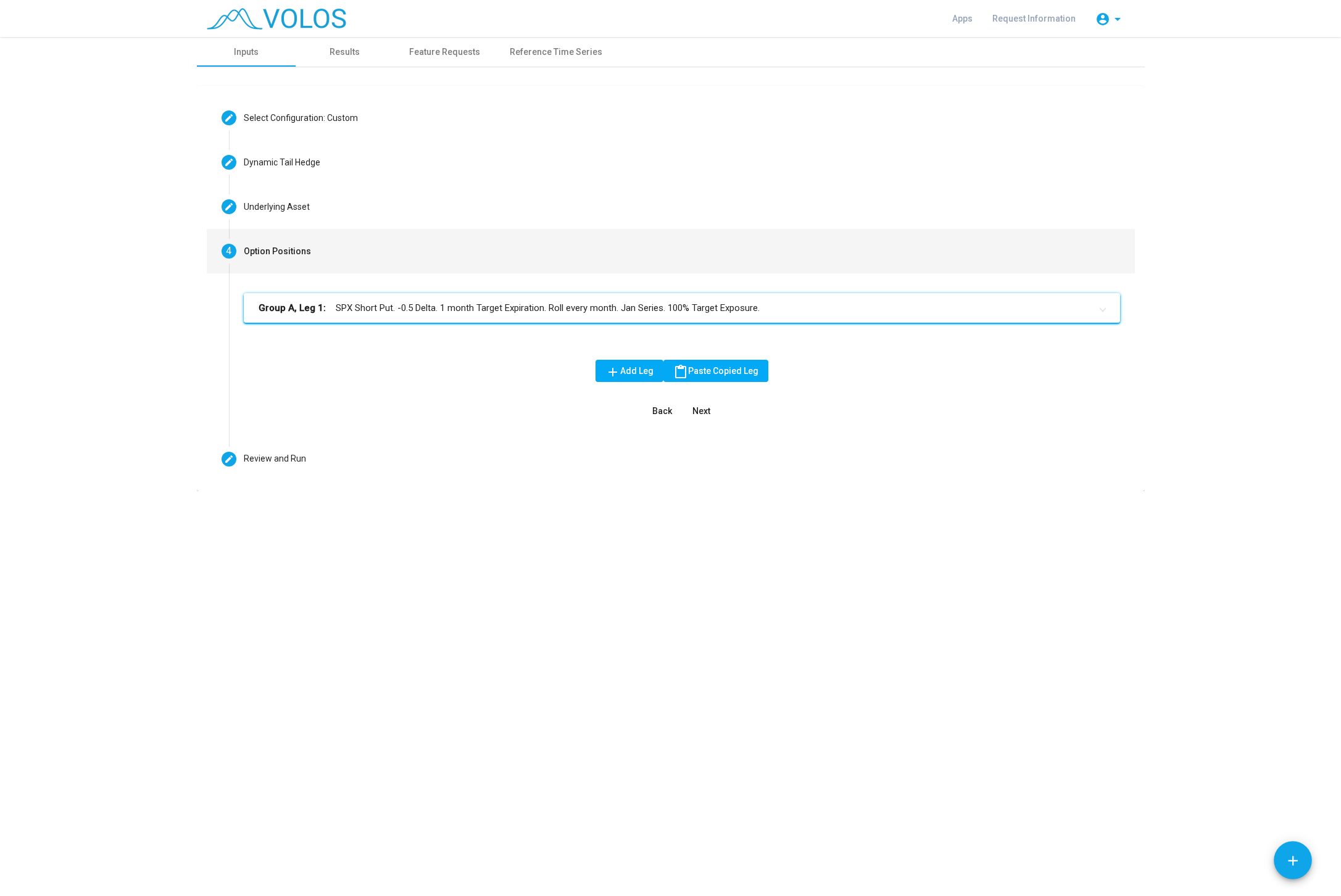
click at [501, 311] on mat-panel-title "Group A, Leg 1: SPX Short Put. -0.5 Delta. 1 month Target Expiration. Roll ever…" at bounding box center [674, 308] width 832 height 14
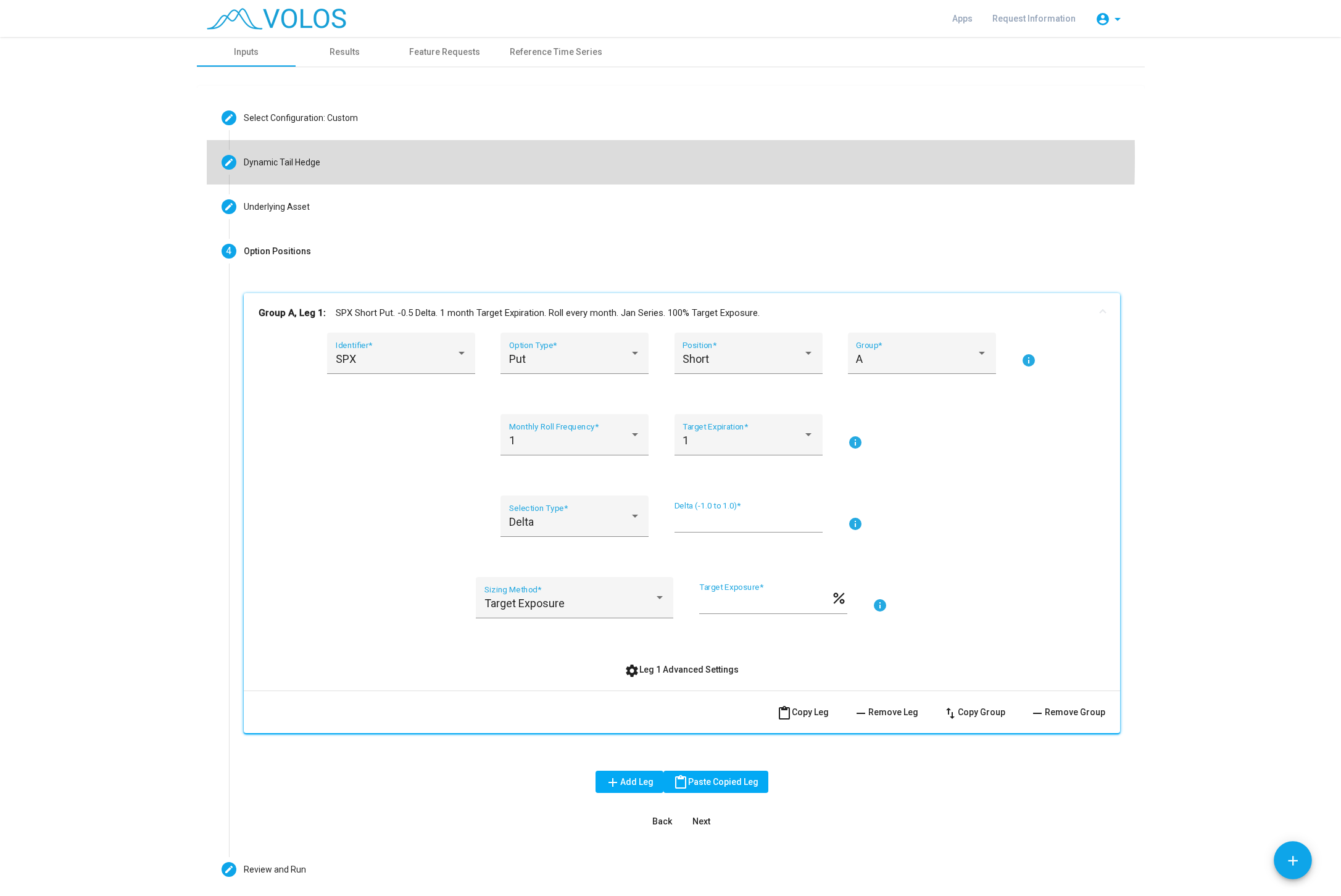
click at [326, 156] on mat-step-header "Editable create Dynamic Tail Hedge" at bounding box center [670, 162] width 928 height 44
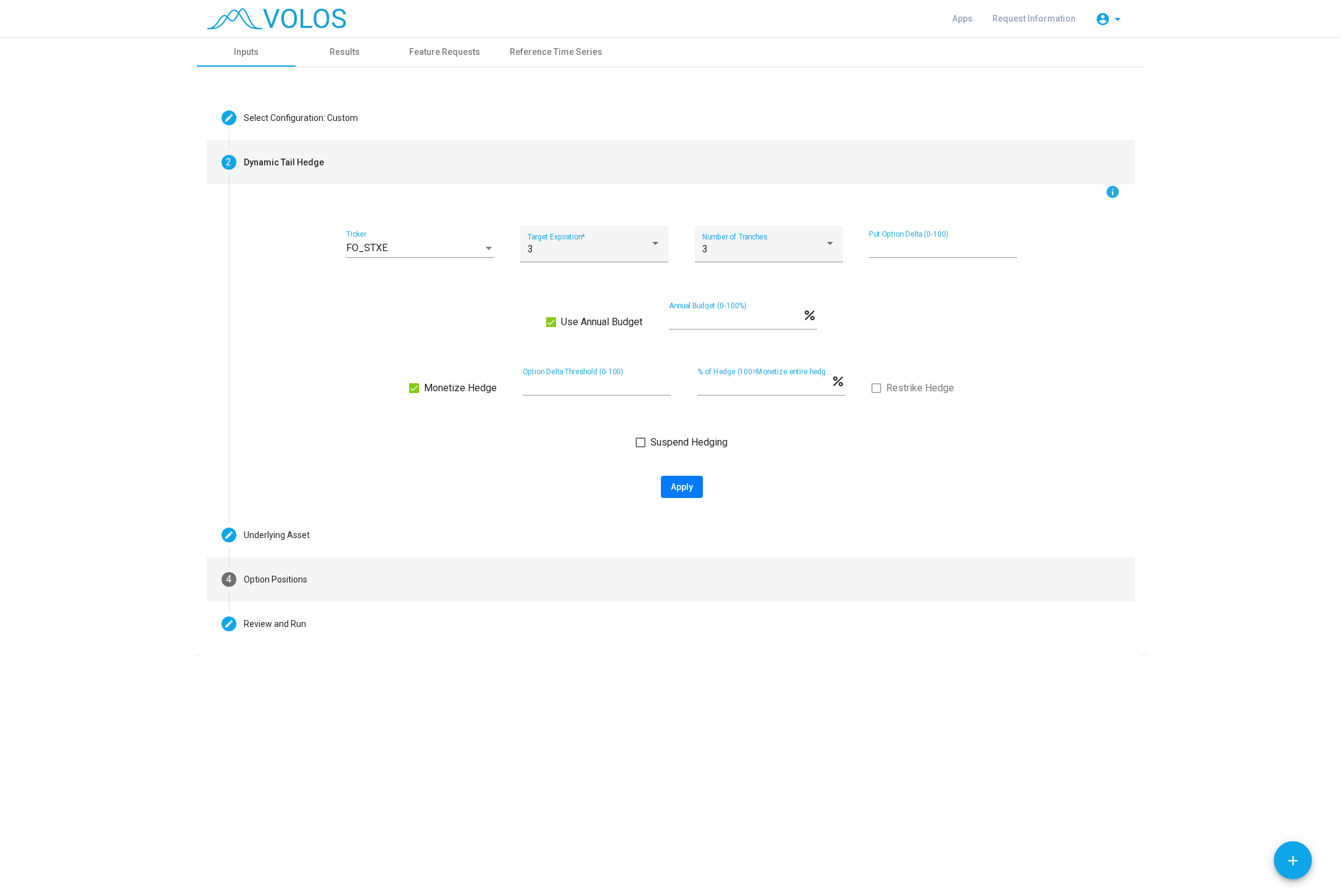
click at [292, 579] on div "Option Positions" at bounding box center [275, 580] width 63 height 13
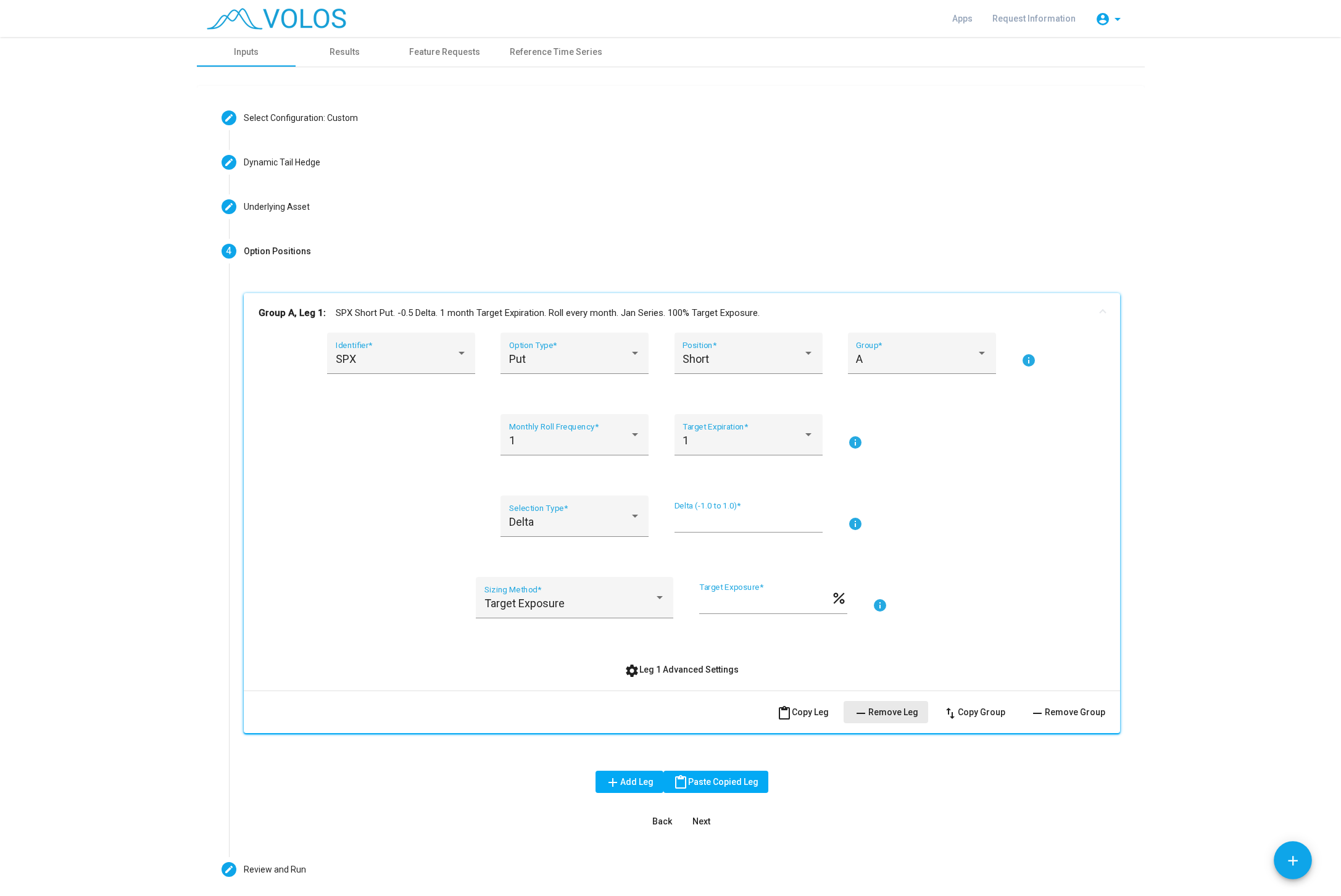
click at [890, 708] on span "remove Remove Leg" at bounding box center [886, 712] width 65 height 10
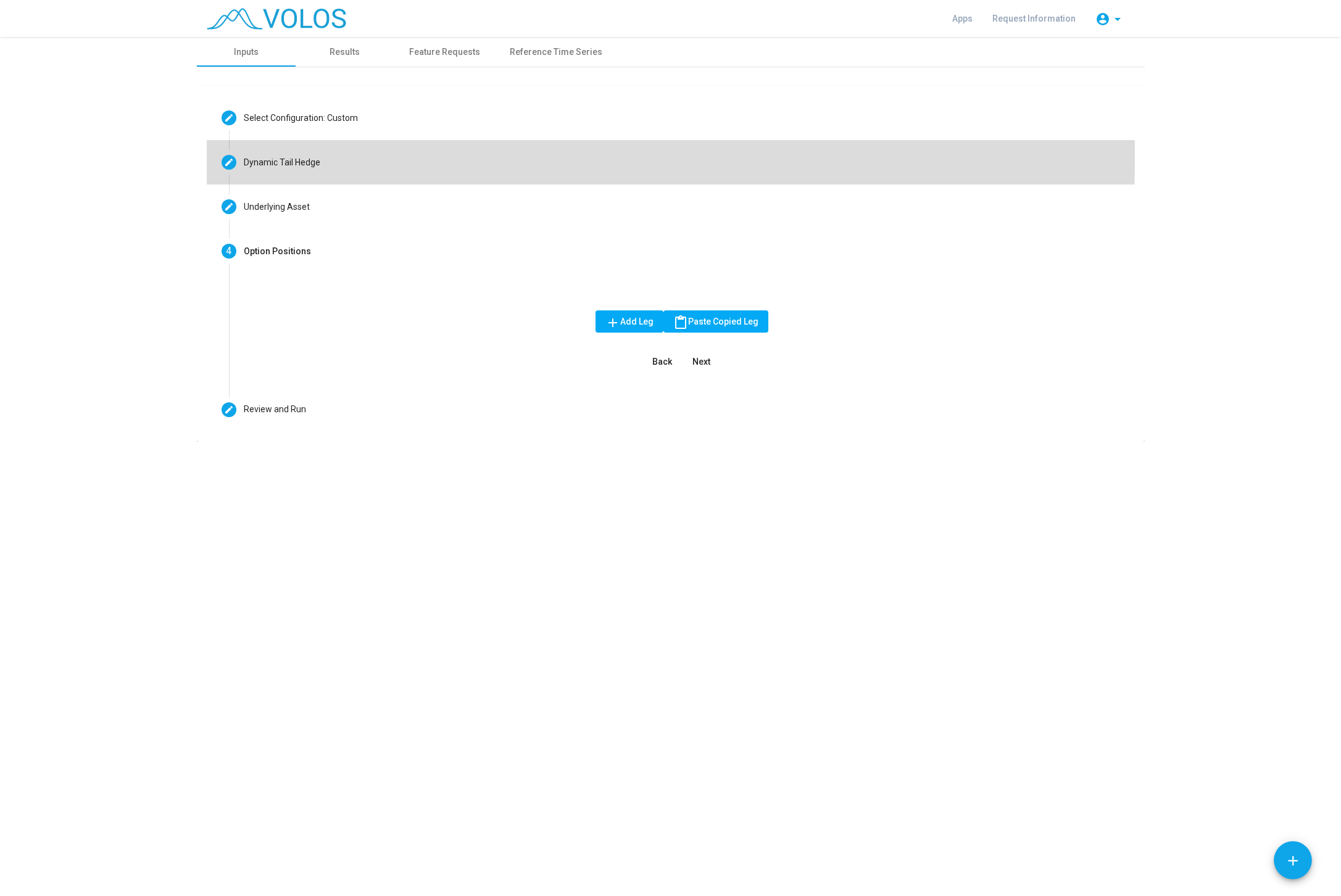
click at [284, 156] on div "Dynamic Tail Hedge" at bounding box center [282, 163] width 77 height 13
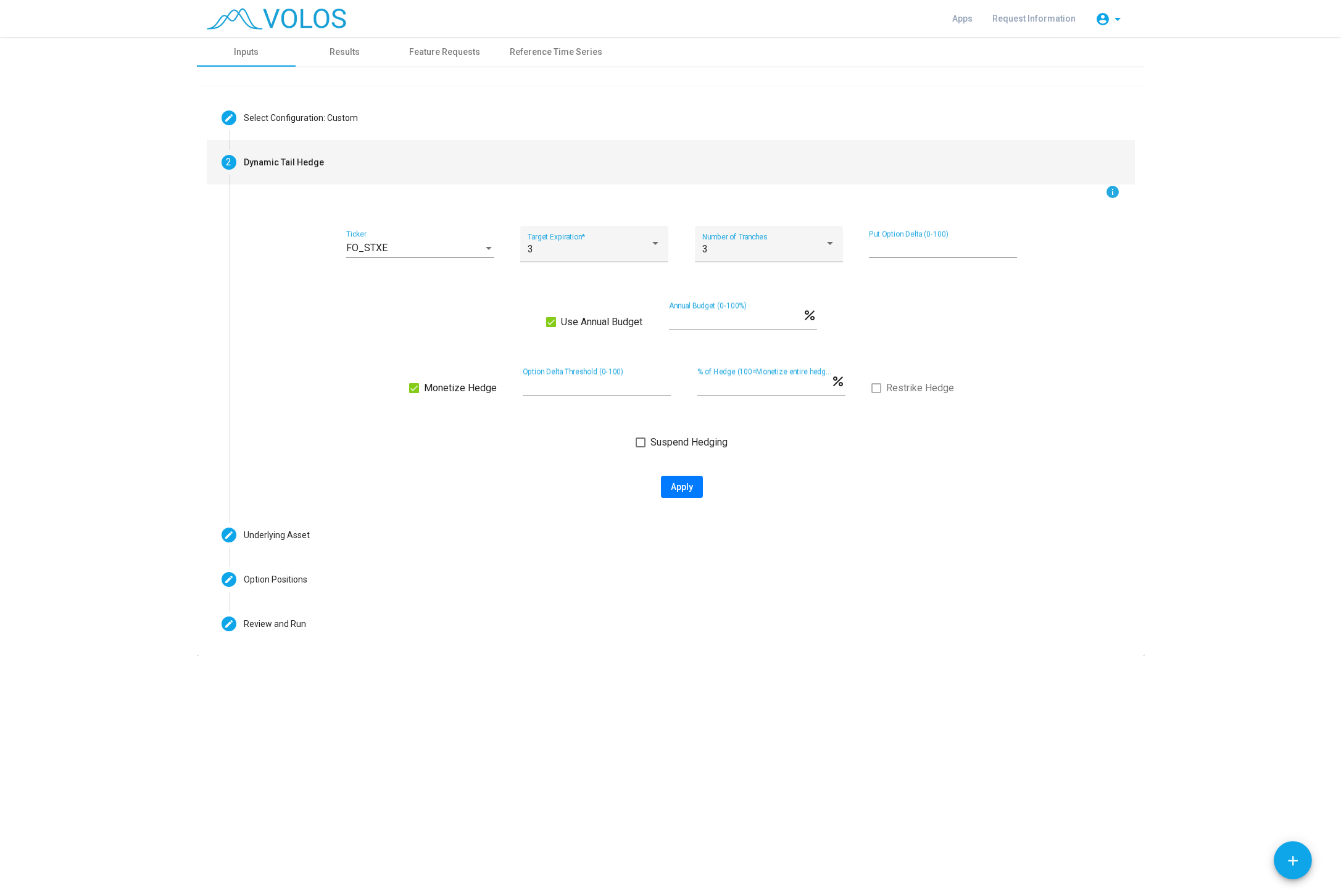
click at [884, 389] on label "Restrike Hedge" at bounding box center [912, 388] width 82 height 14
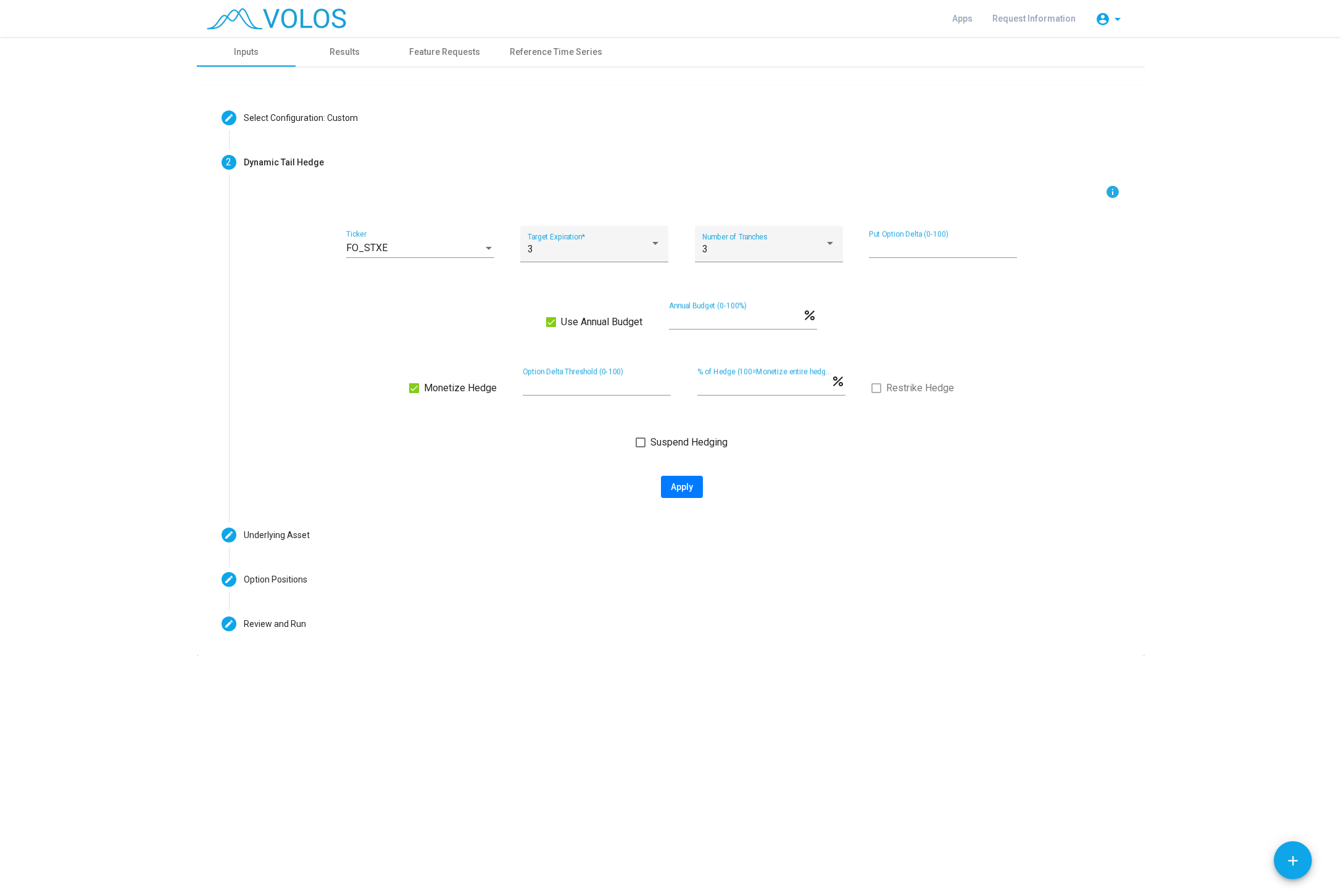
click at [878, 389] on span at bounding box center [876, 388] width 10 height 10
click at [447, 388] on span "Monetize Hedge" at bounding box center [460, 388] width 73 height 14
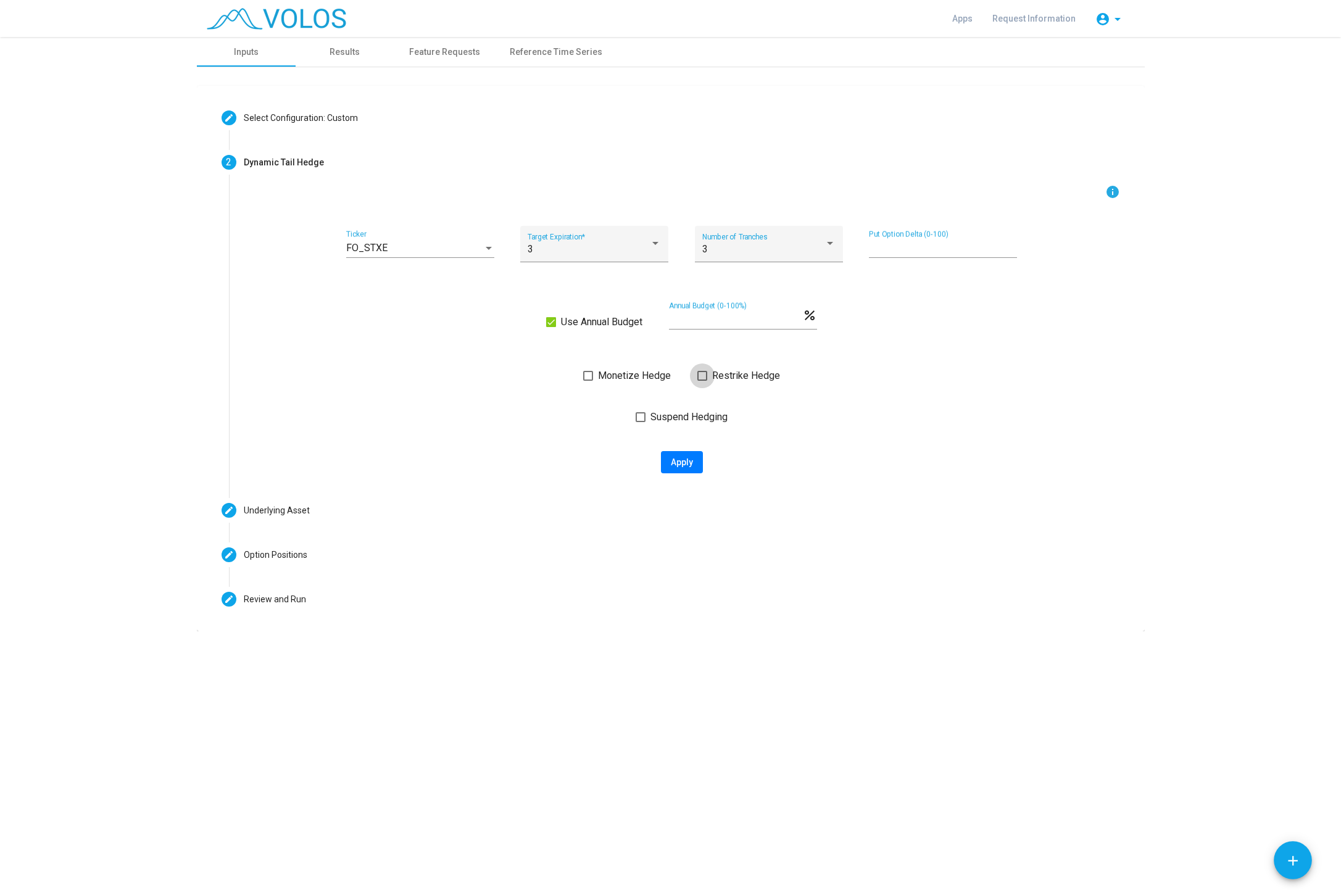
click at [718, 377] on span "Restrike Hedge" at bounding box center [745, 375] width 68 height 14
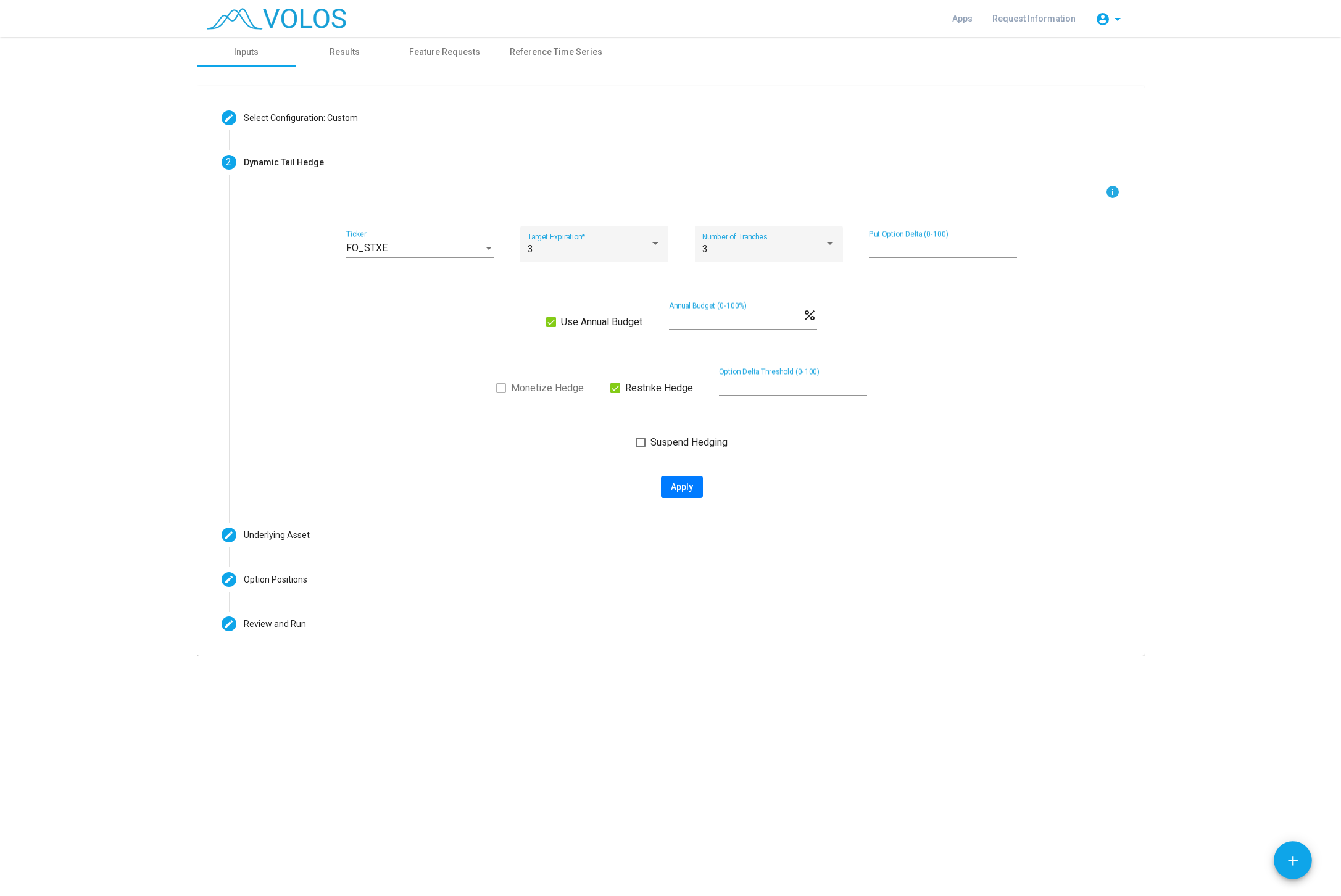
click at [651, 389] on span "Restrike Hedge" at bounding box center [659, 388] width 68 height 14
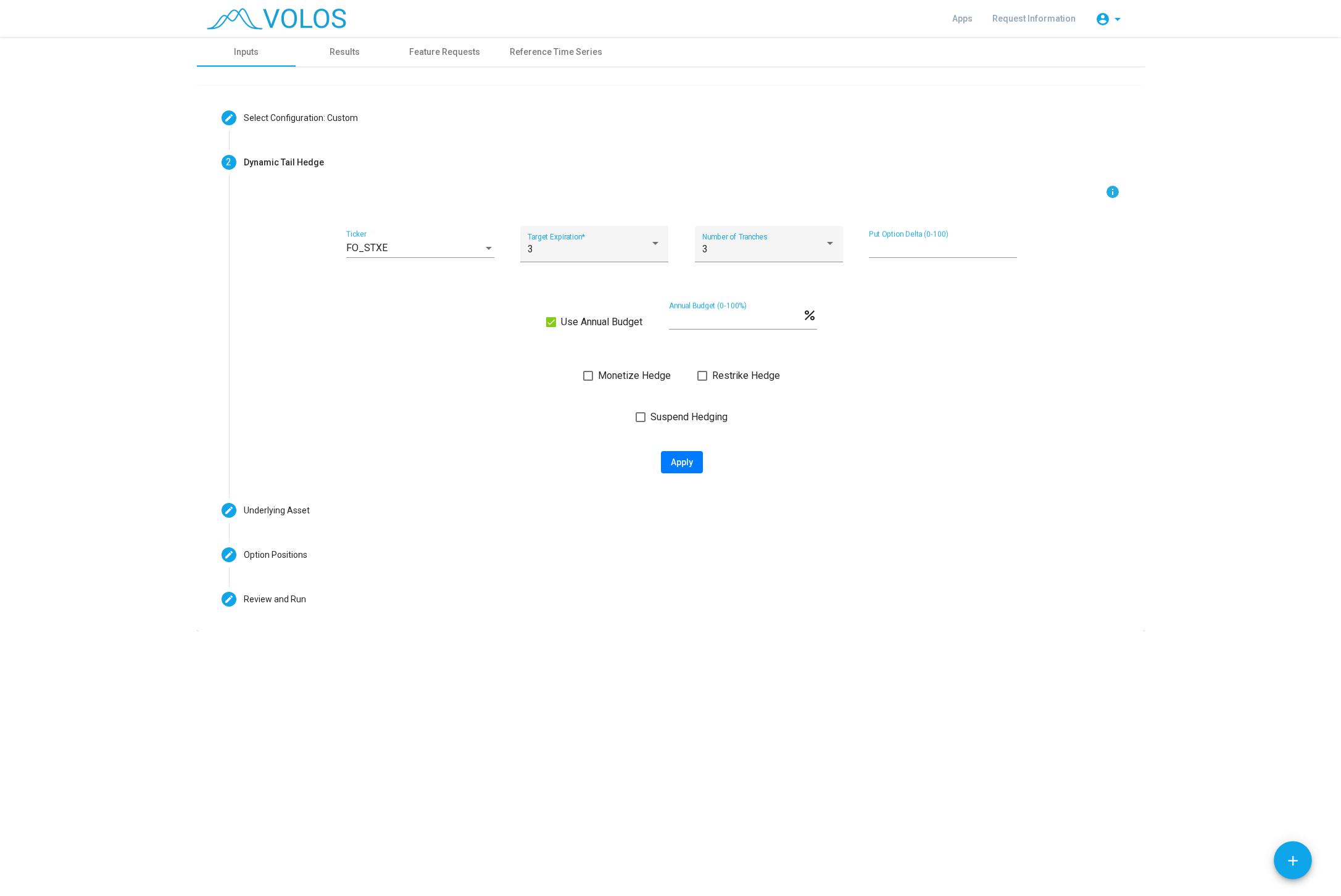
click at [553, 389] on div "info FO_STXE Ticker 3 Target Expiration * 3 Number of Tranches ** Put Option De…" at bounding box center [681, 328] width 876 height 289
click at [622, 378] on span "Monetize Hedge" at bounding box center [634, 375] width 73 height 14
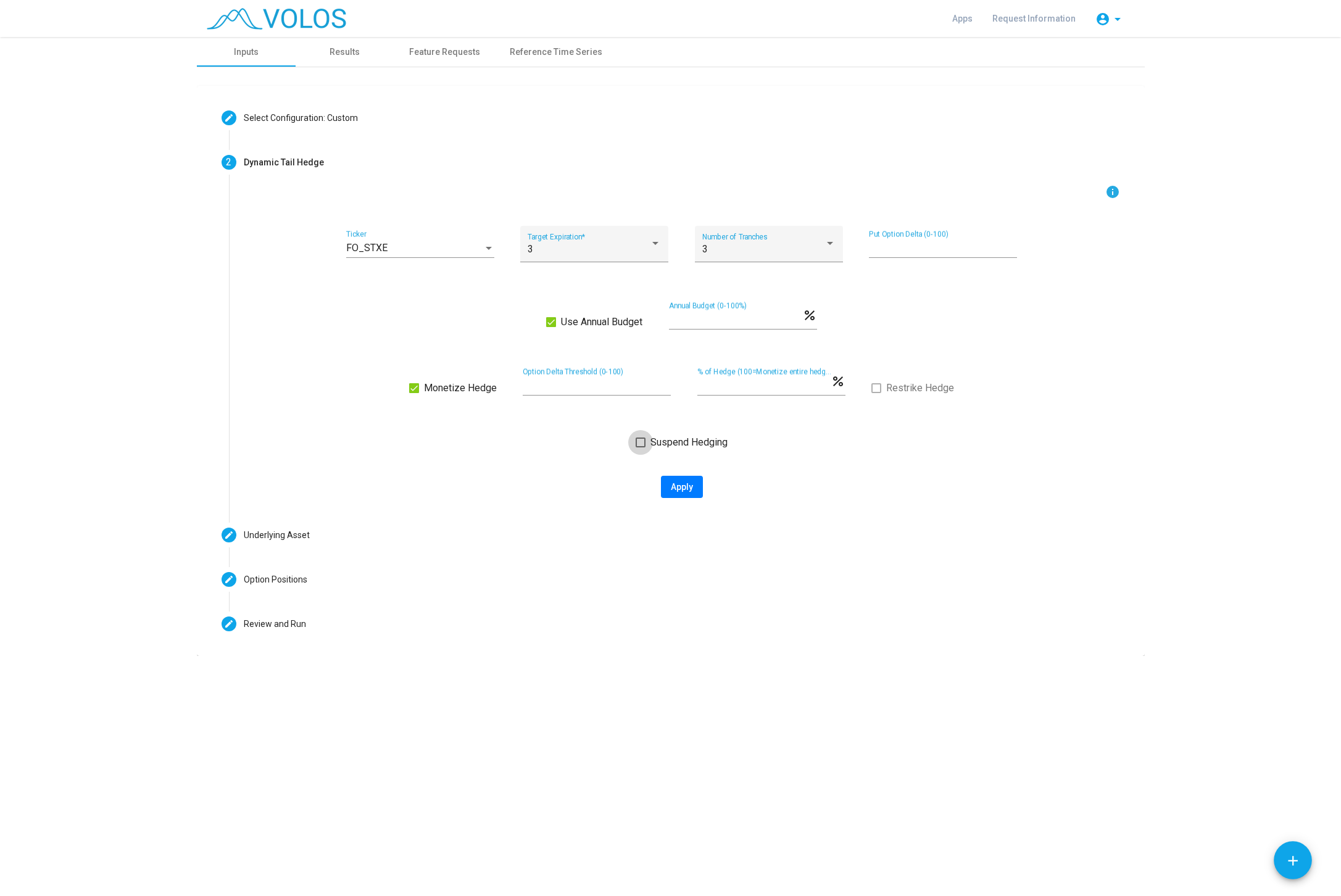
click at [649, 445] on label "Suspend Hedging" at bounding box center [682, 441] width 92 height 14
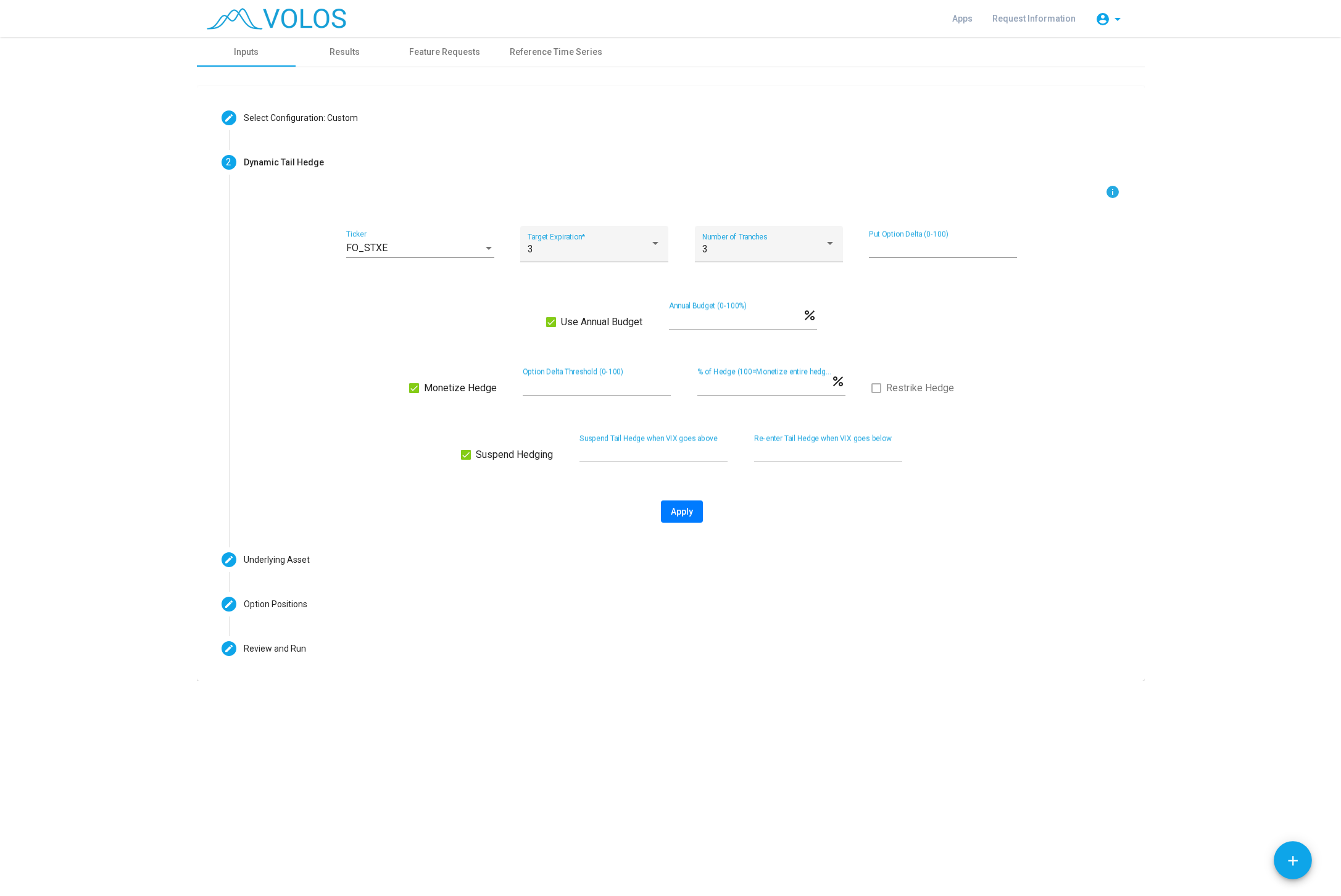
click at [504, 458] on span "Suspend Hedging" at bounding box center [514, 454] width 77 height 14
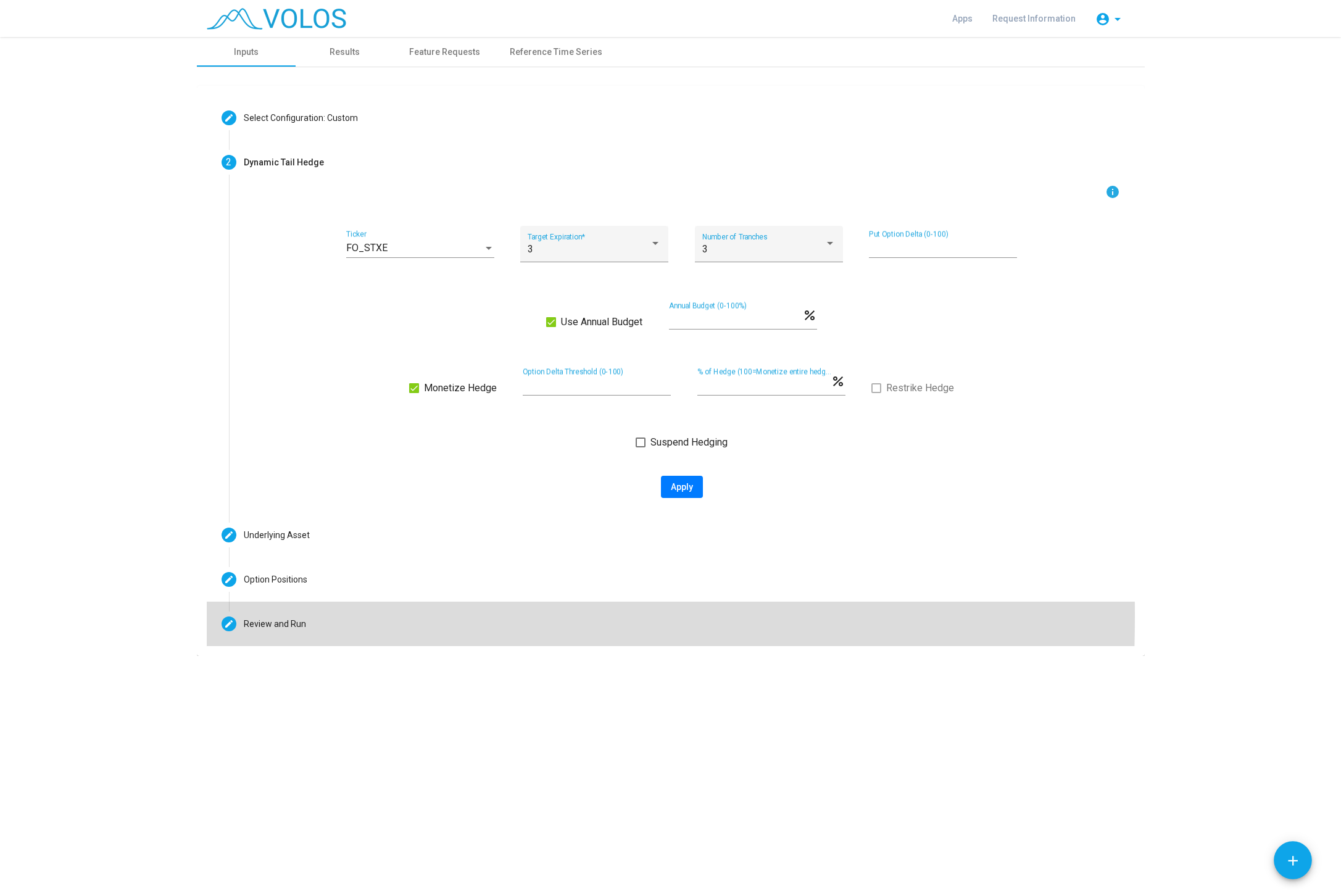
click at [269, 617] on mat-step-header "Editable create Review and Run" at bounding box center [670, 624] width 928 height 44
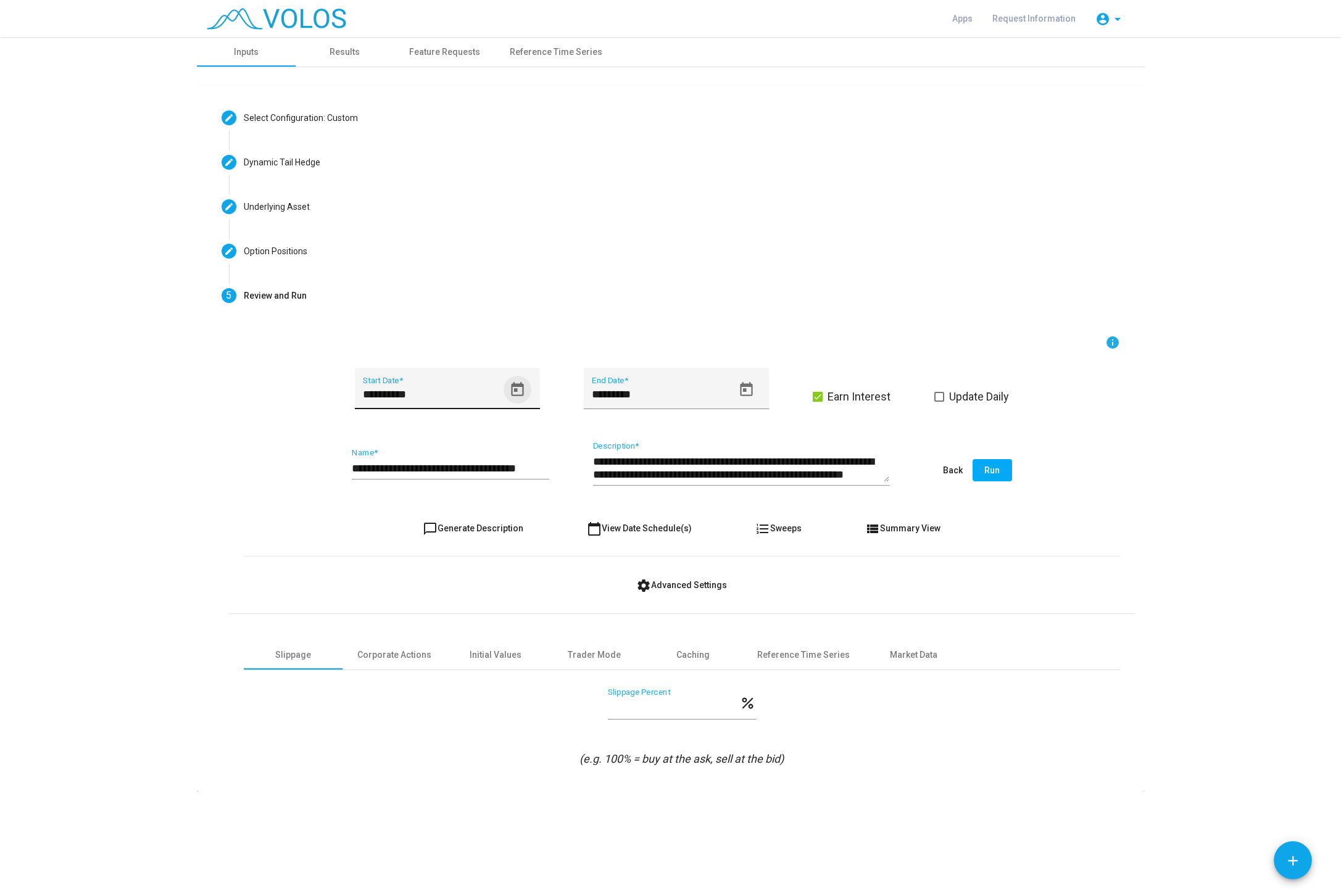
click at [513, 391] on icon "Open calendar" at bounding box center [517, 389] width 16 height 16
click at [391, 436] on span "[DATE]" at bounding box center [379, 436] width 25 height 10
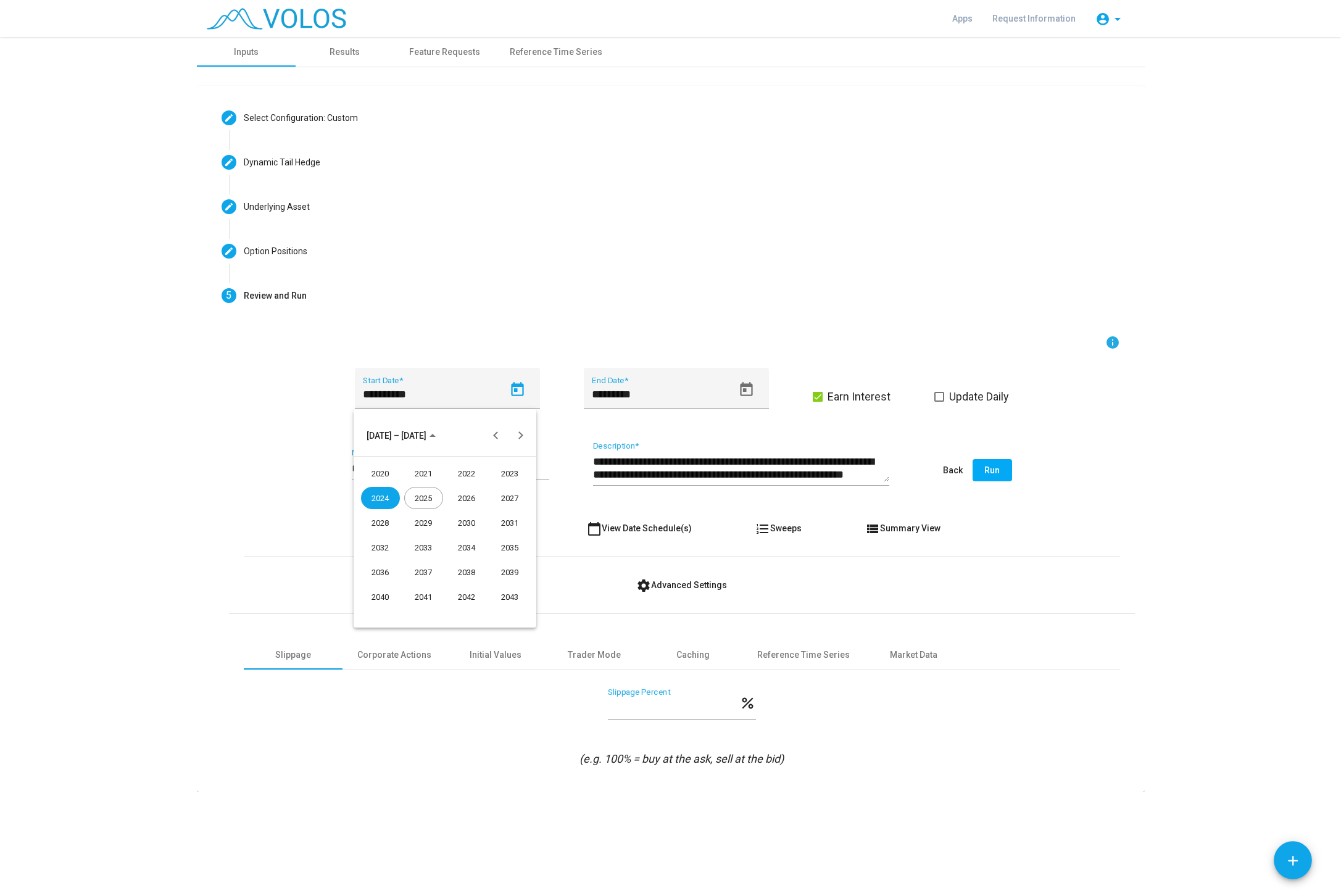
click at [394, 437] on span "[DATE] – [DATE]" at bounding box center [396, 436] width 59 height 10
click at [391, 437] on span "[DATE]" at bounding box center [379, 436] width 25 height 10
click at [499, 431] on button "Previous 24 years" at bounding box center [496, 436] width 25 height 25
click at [473, 598] on div "2018" at bounding box center [466, 596] width 39 height 22
click at [382, 490] on div "JAN" at bounding box center [380, 498] width 39 height 22
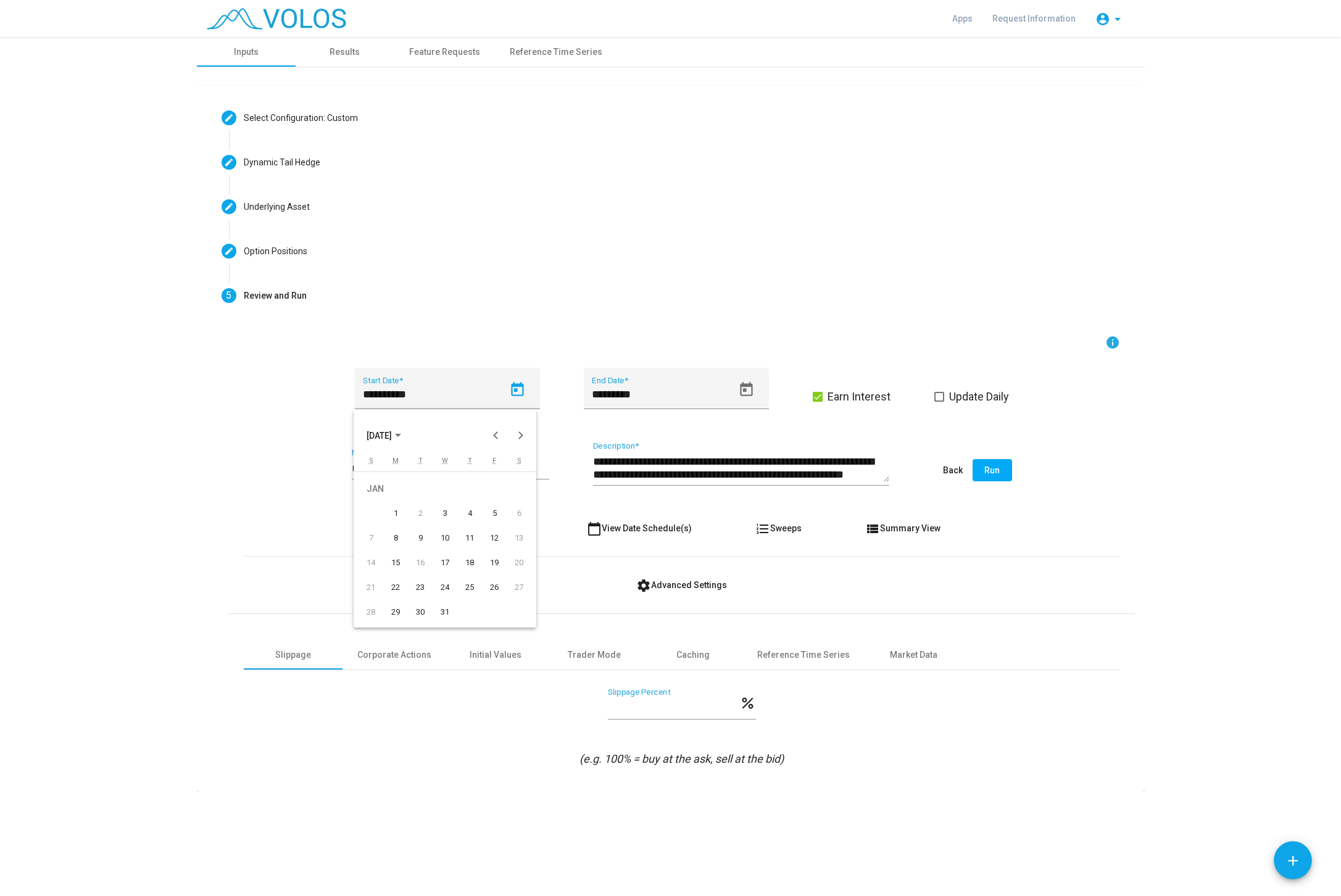
click at [390, 533] on div "8" at bounding box center [395, 537] width 22 height 22
type input "********"
click at [846, 401] on span "Earn Interest" at bounding box center [859, 396] width 63 height 14
click at [457, 528] on span "chat_bubble_outline Generate Description" at bounding box center [473, 528] width 101 height 10
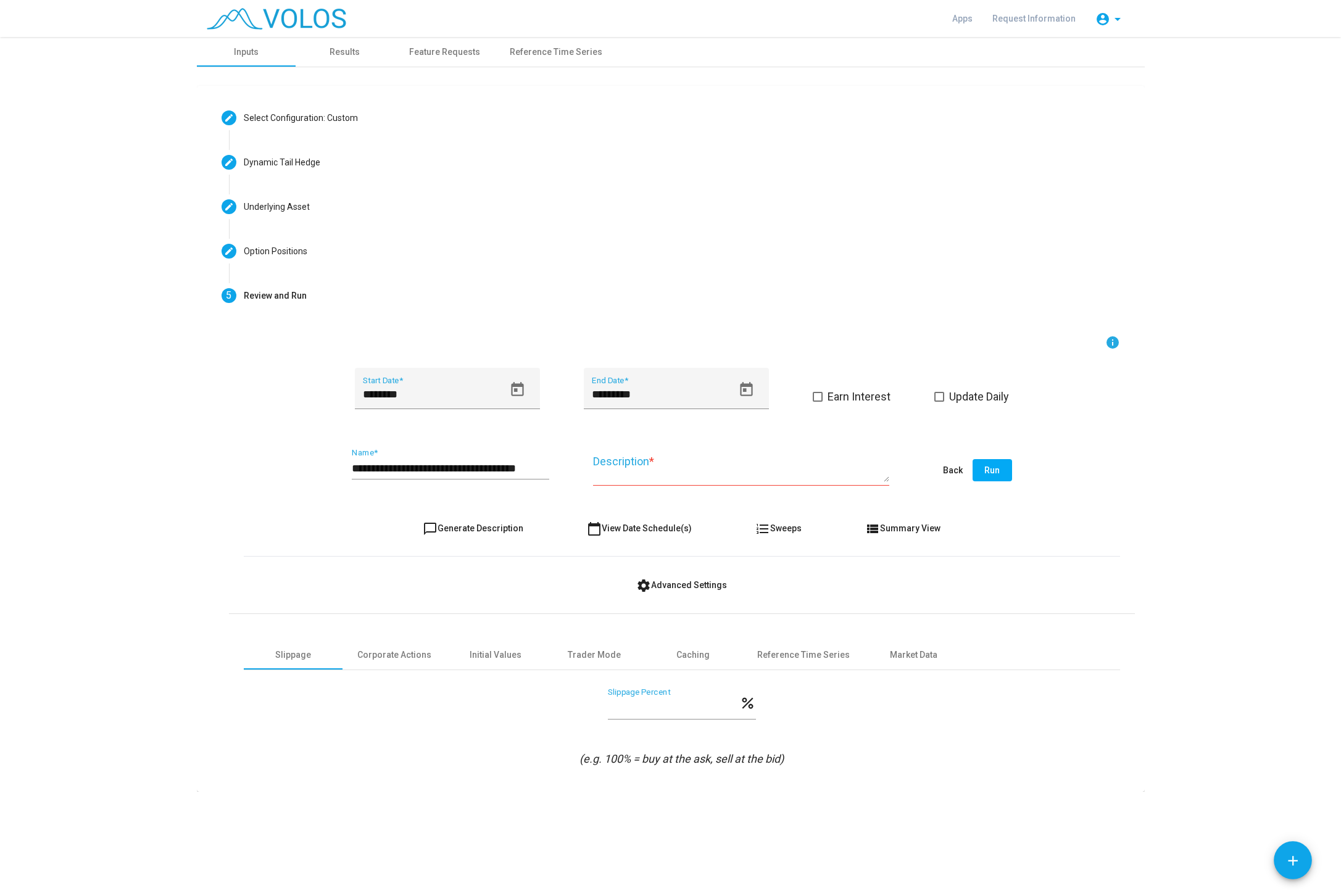
click at [457, 528] on span "chat_bubble_outline Generate Description" at bounding box center [473, 528] width 101 height 10
click at [477, 528] on span "chat_bubble_outline Generate Description" at bounding box center [473, 528] width 101 height 10
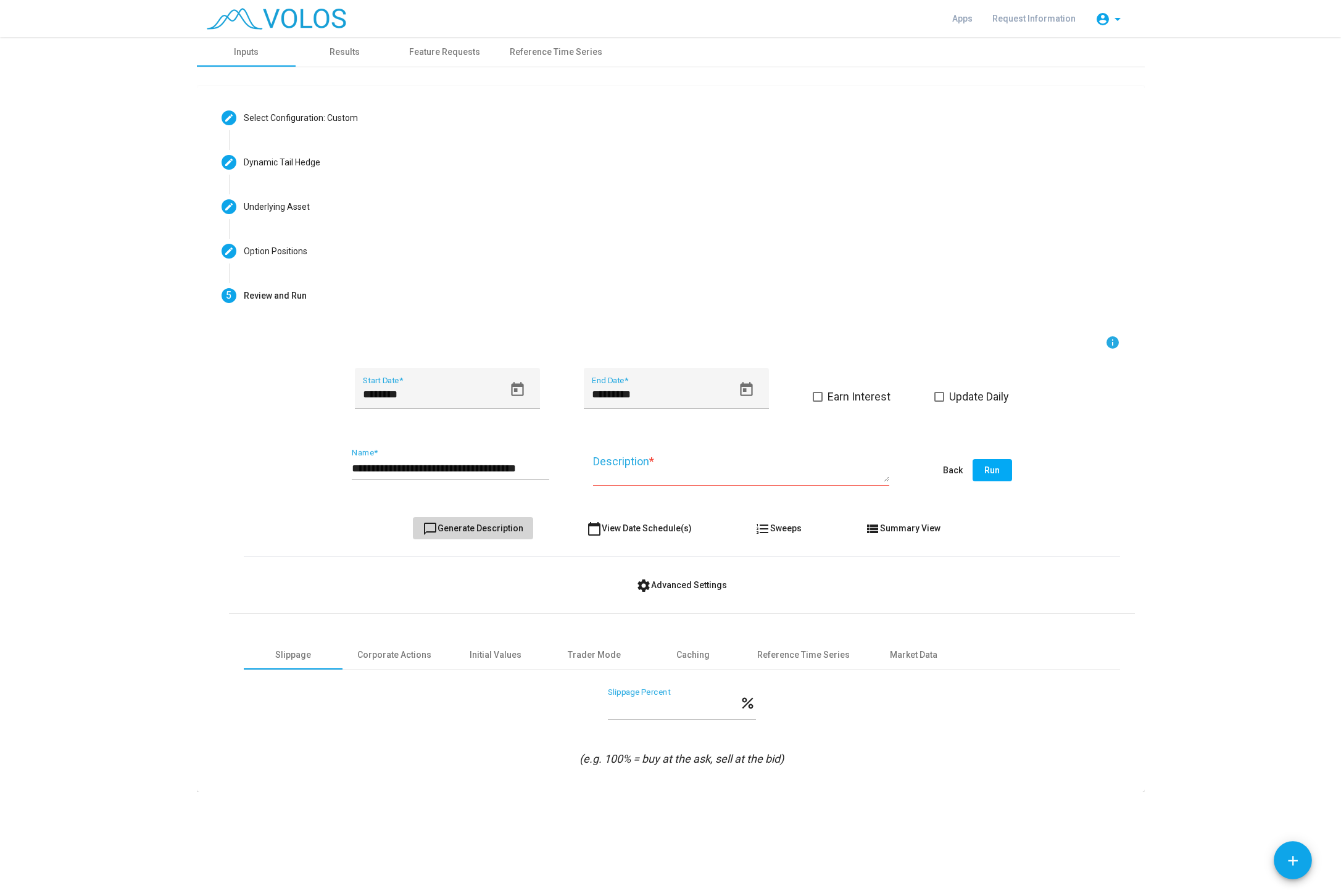
click at [477, 528] on span "chat_bubble_outline Generate Description" at bounding box center [473, 528] width 101 height 10
click at [872, 399] on span "Earn Interest" at bounding box center [859, 396] width 63 height 14
click at [501, 538] on button "chat_bubble_outline Generate Description" at bounding box center [472, 528] width 120 height 22
click at [880, 393] on span "Earn Interest" at bounding box center [859, 396] width 63 height 14
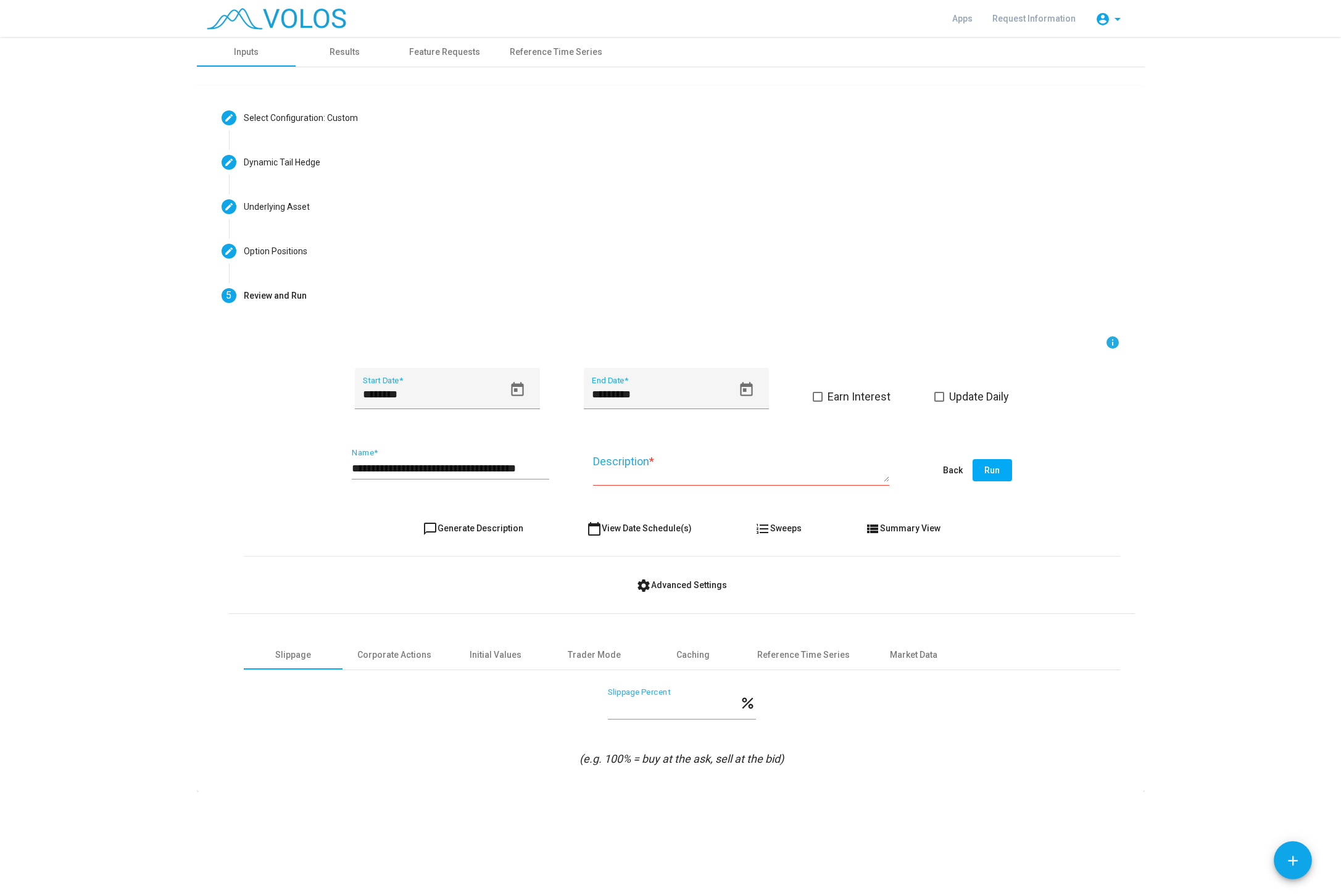
click at [348, 466] on div "**********" at bounding box center [681, 471] width 876 height 58
drag, startPoint x: 365, startPoint y: 469, endPoint x: 639, endPoint y: 483, distance: 274.4
click at [549, 475] on input "**********" at bounding box center [451, 468] width 198 height 12
click at [458, 477] on div "**********" at bounding box center [451, 463] width 198 height 32
click at [382, 470] on input "**********" at bounding box center [451, 468] width 198 height 12
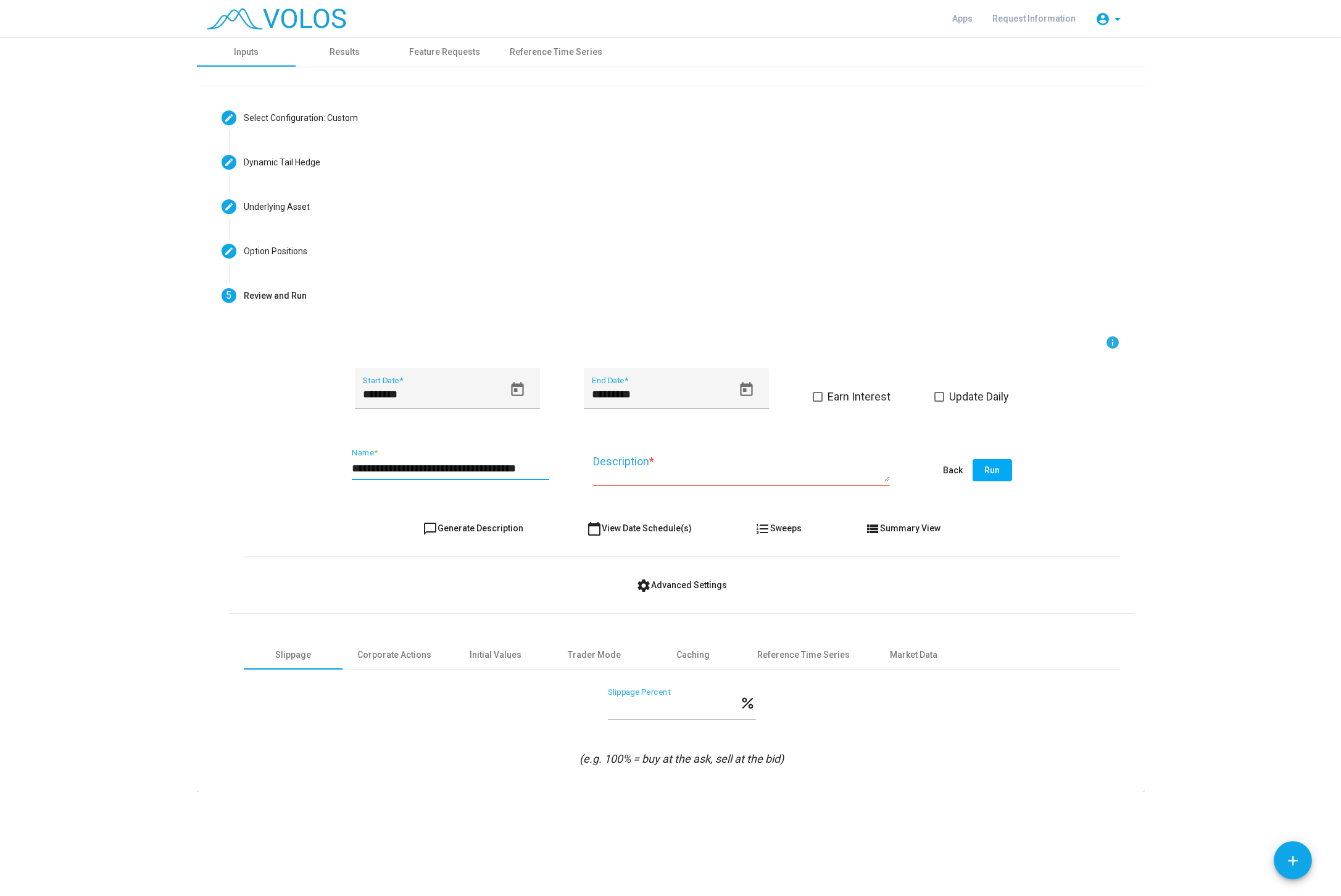
click at [354, 470] on input "**********" at bounding box center [451, 468] width 198 height 12
drag, startPoint x: 469, startPoint y: 468, endPoint x: 317, endPoint y: 475, distance: 152.2
click at [352, 475] on input "**********" at bounding box center [451, 468] width 198 height 13
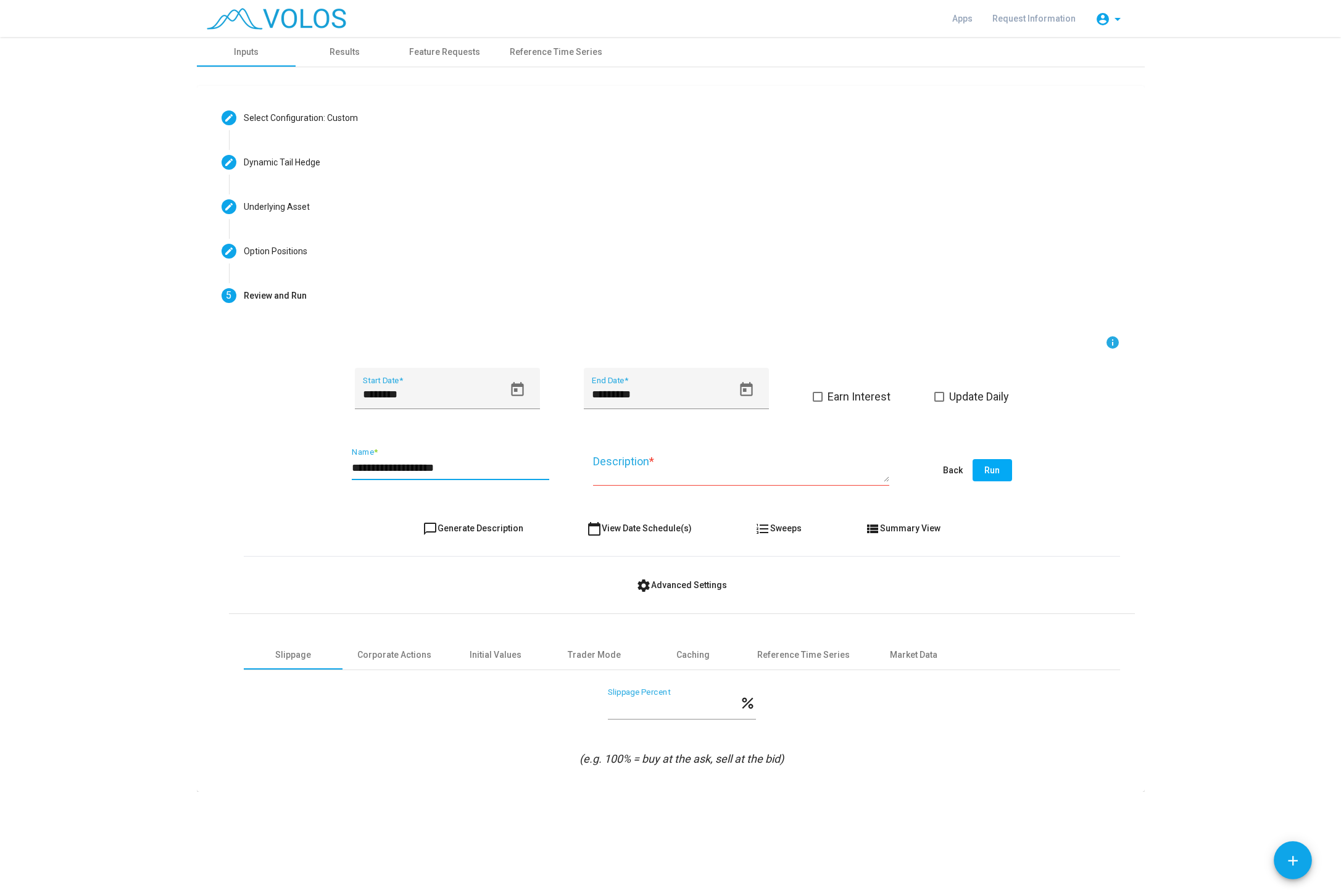
type input "**********"
click at [766, 477] on textarea "Description *" at bounding box center [741, 467] width 296 height 28
paste textarea "**********"
type textarea "**********"
click at [996, 471] on span "Run" at bounding box center [992, 470] width 15 height 10
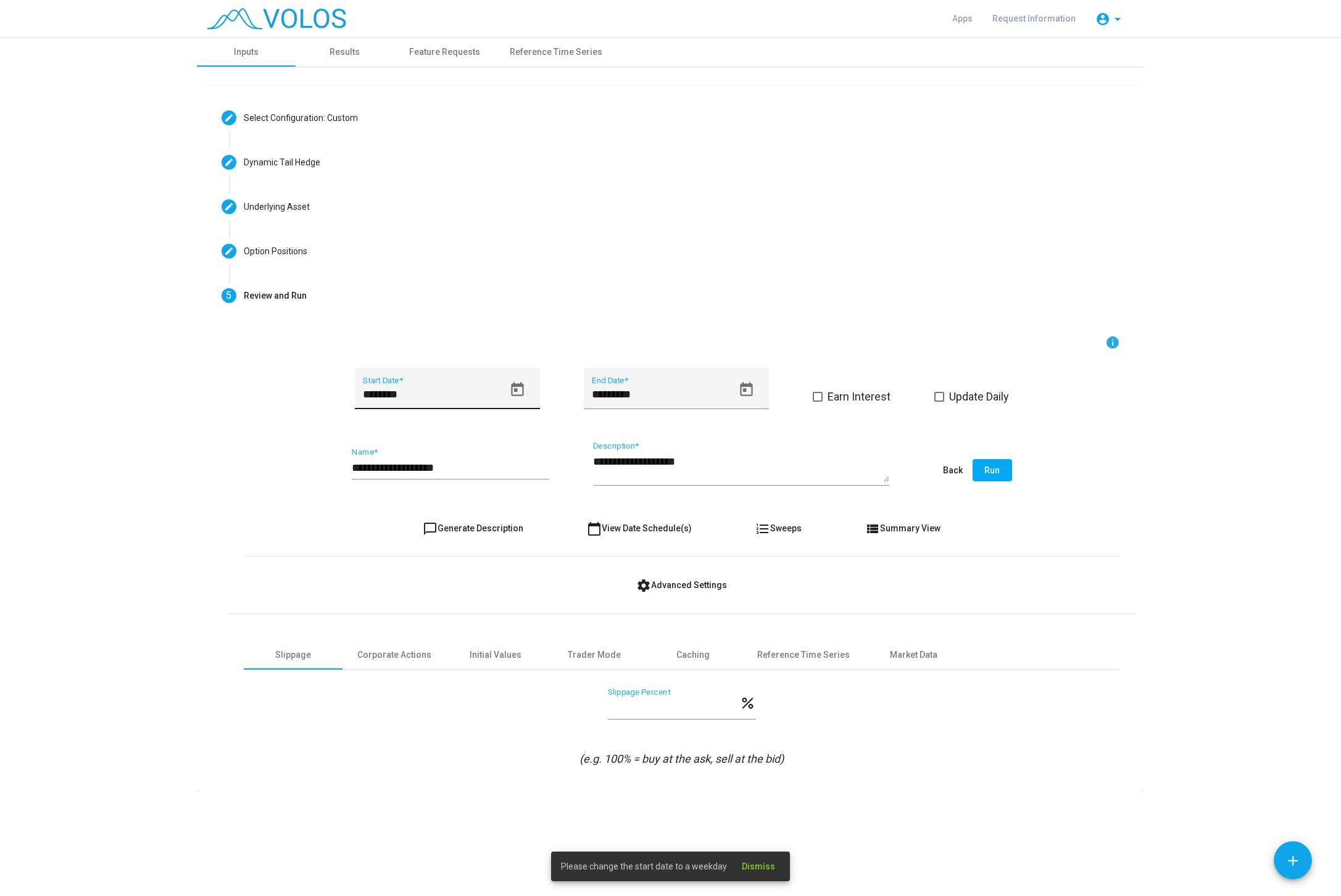
click at [527, 389] on button "Open calendar" at bounding box center [517, 389] width 28 height 28
click at [427, 531] on div "9" at bounding box center [419, 537] width 22 height 22
type input "********"
click at [989, 473] on span "Run" at bounding box center [992, 470] width 15 height 10
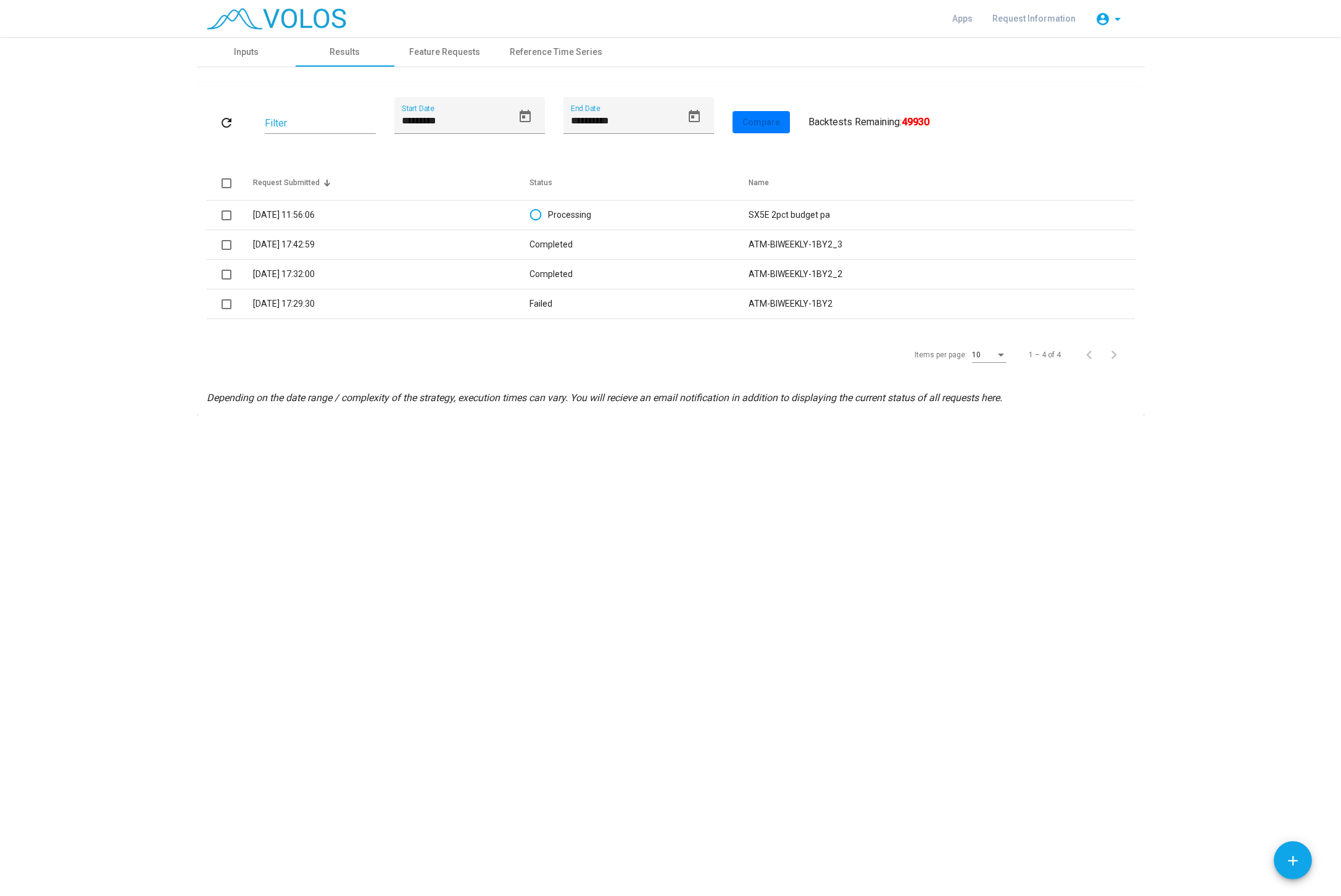
click at [774, 585] on div "**********" at bounding box center [670, 466] width 1341 height 859
click at [785, 694] on div "**********" at bounding box center [670, 466] width 1341 height 859
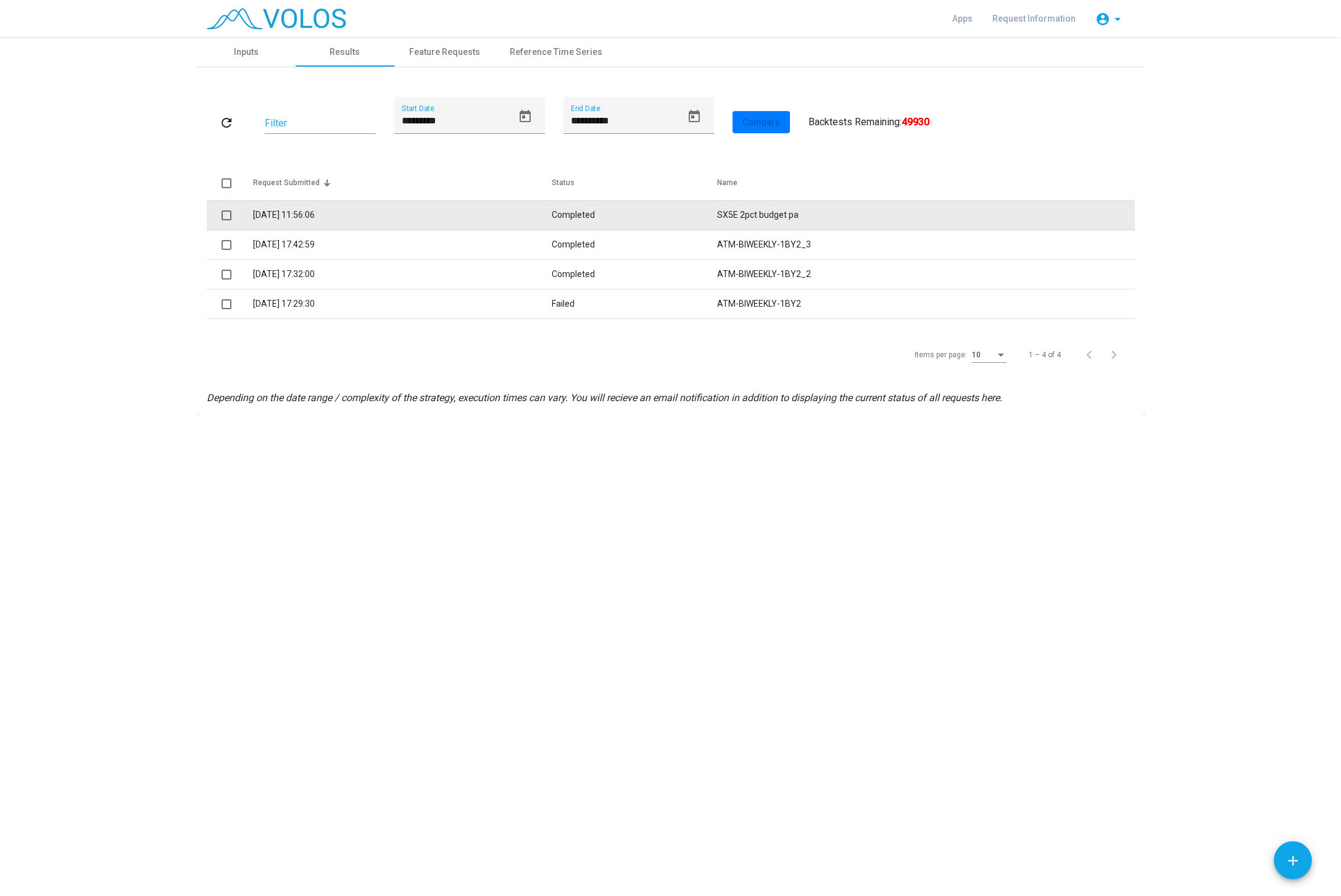
click at [594, 208] on td "Completed" at bounding box center [634, 215] width 166 height 30
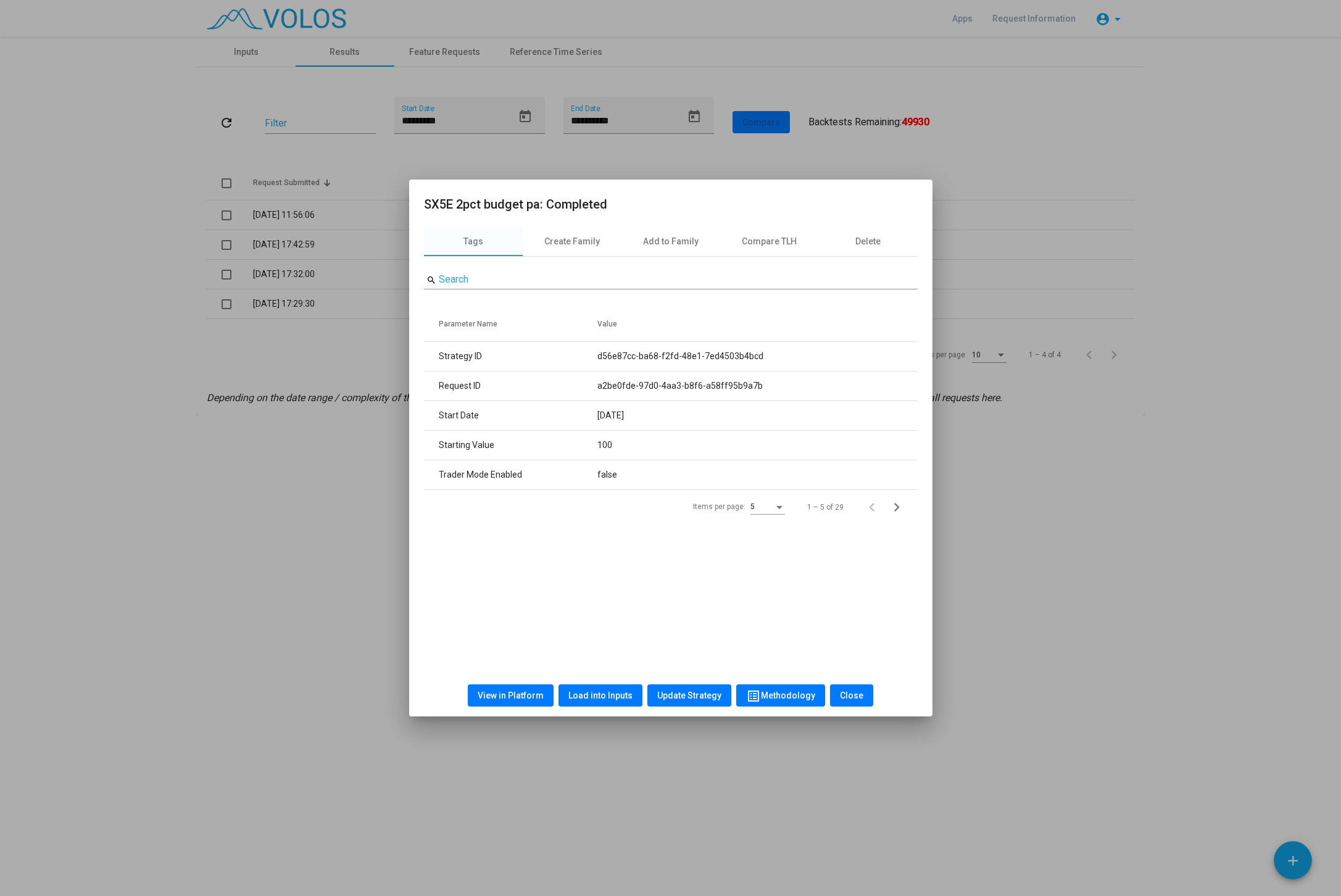
click at [542, 691] on span "View in Platform" at bounding box center [510, 696] width 66 height 10
click at [611, 693] on span "Load into Inputs" at bounding box center [600, 696] width 64 height 10
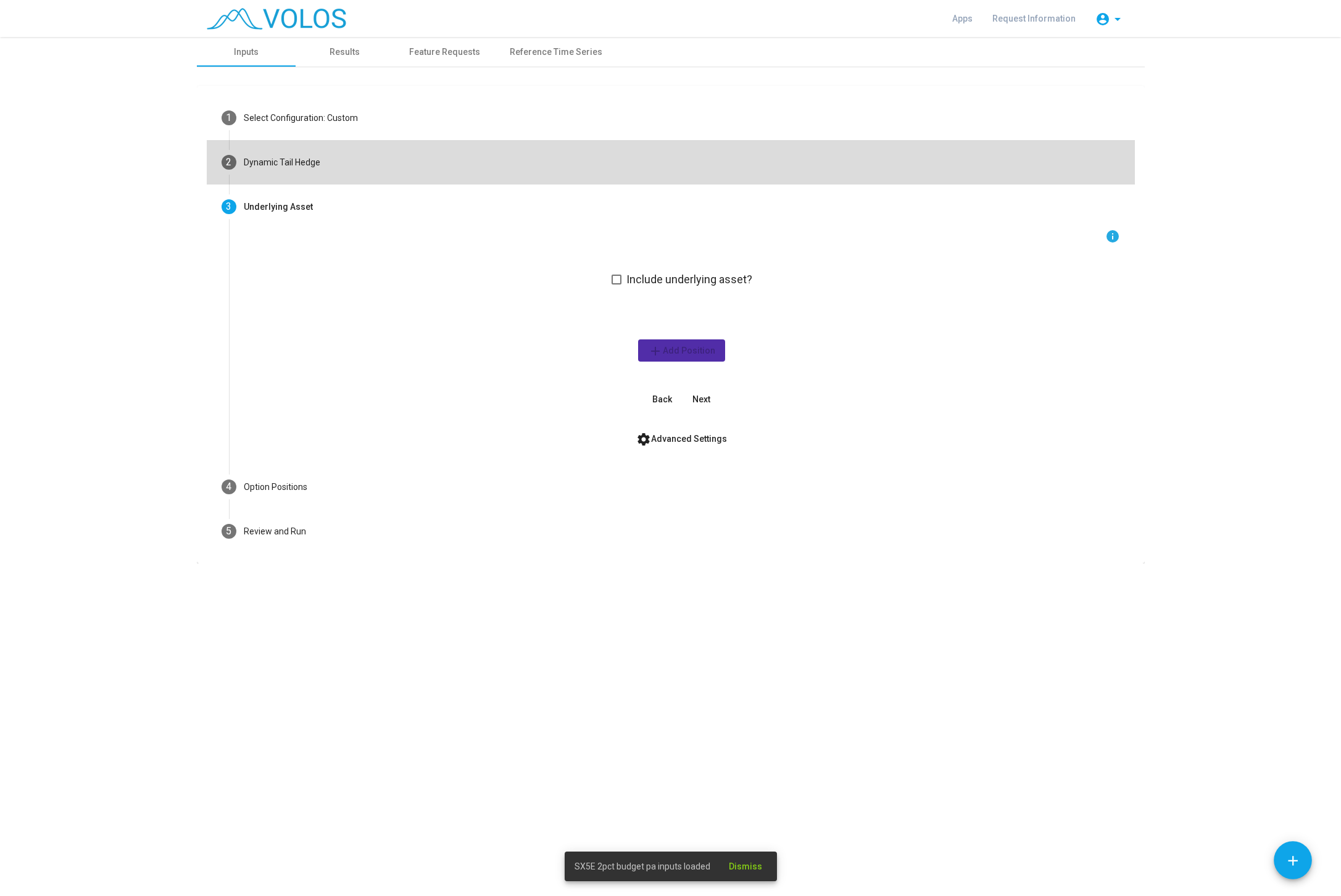
click at [243, 151] on mat-step-header "2 Dynamic Tail Hedge" at bounding box center [670, 162] width 928 height 44
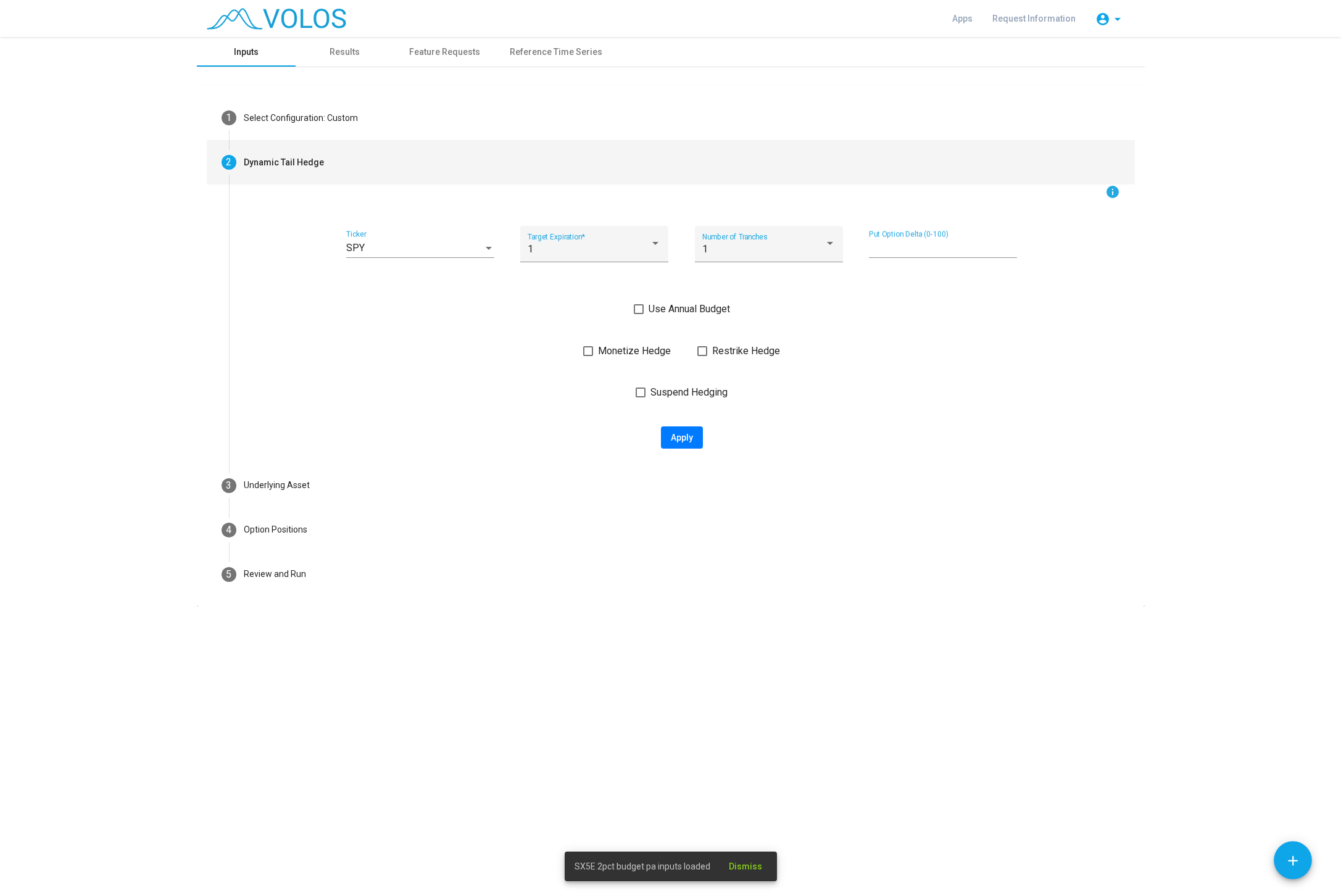
click at [234, 61] on div "Inputs" at bounding box center [246, 52] width 99 height 30
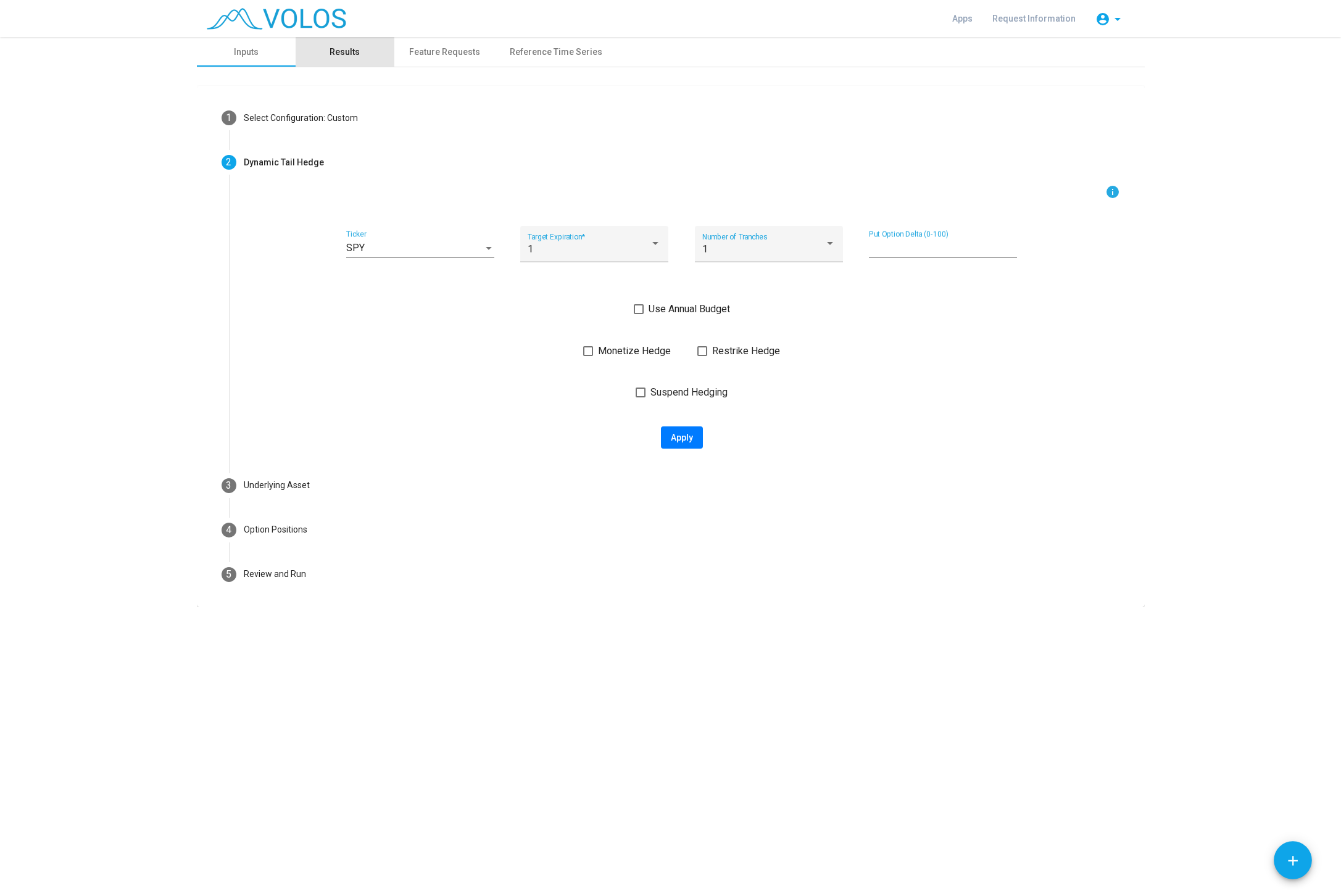
click at [361, 55] on div "Results" at bounding box center [344, 52] width 99 height 30
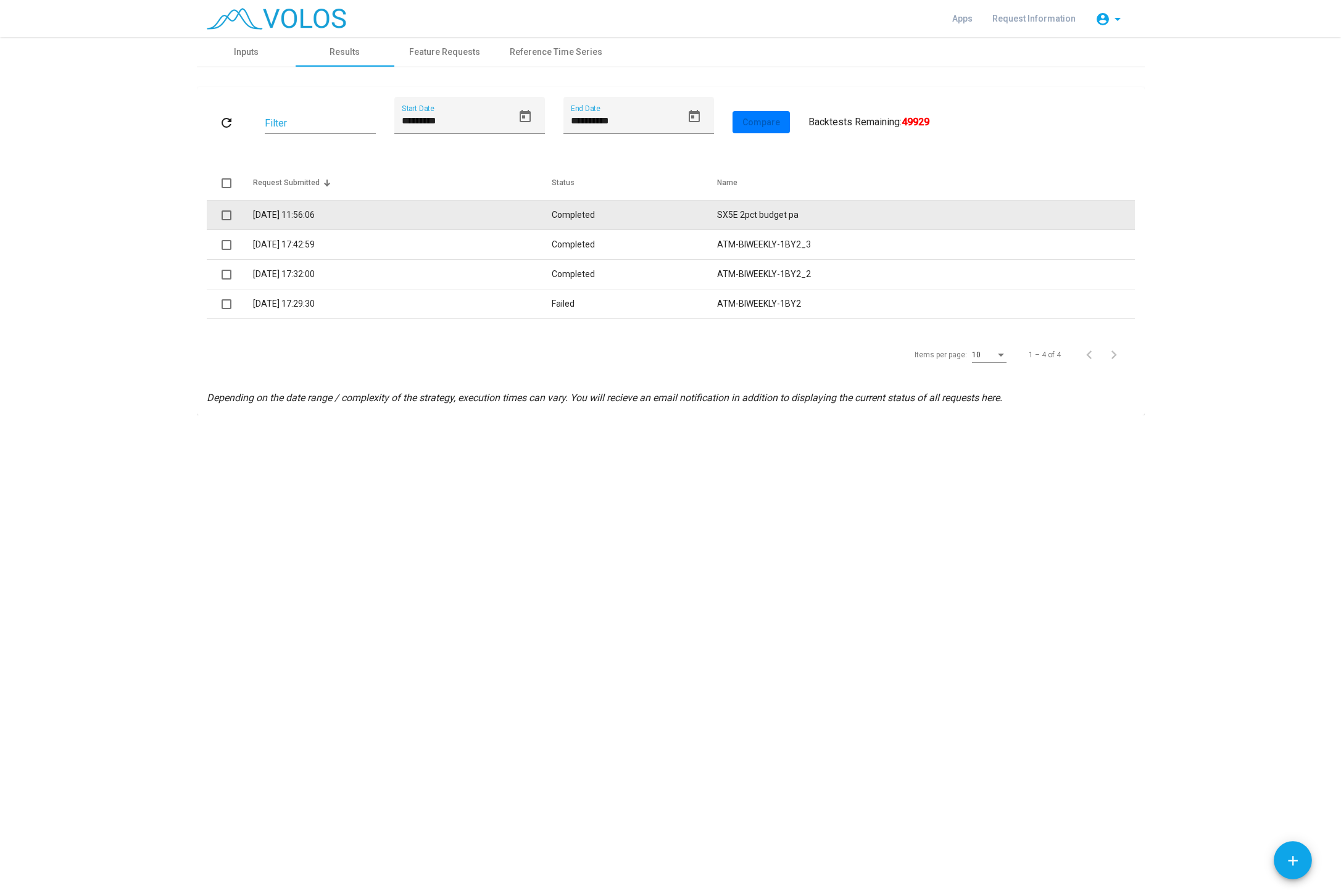
click at [300, 219] on td "[DATE] 11:56:06" at bounding box center [402, 215] width 298 height 30
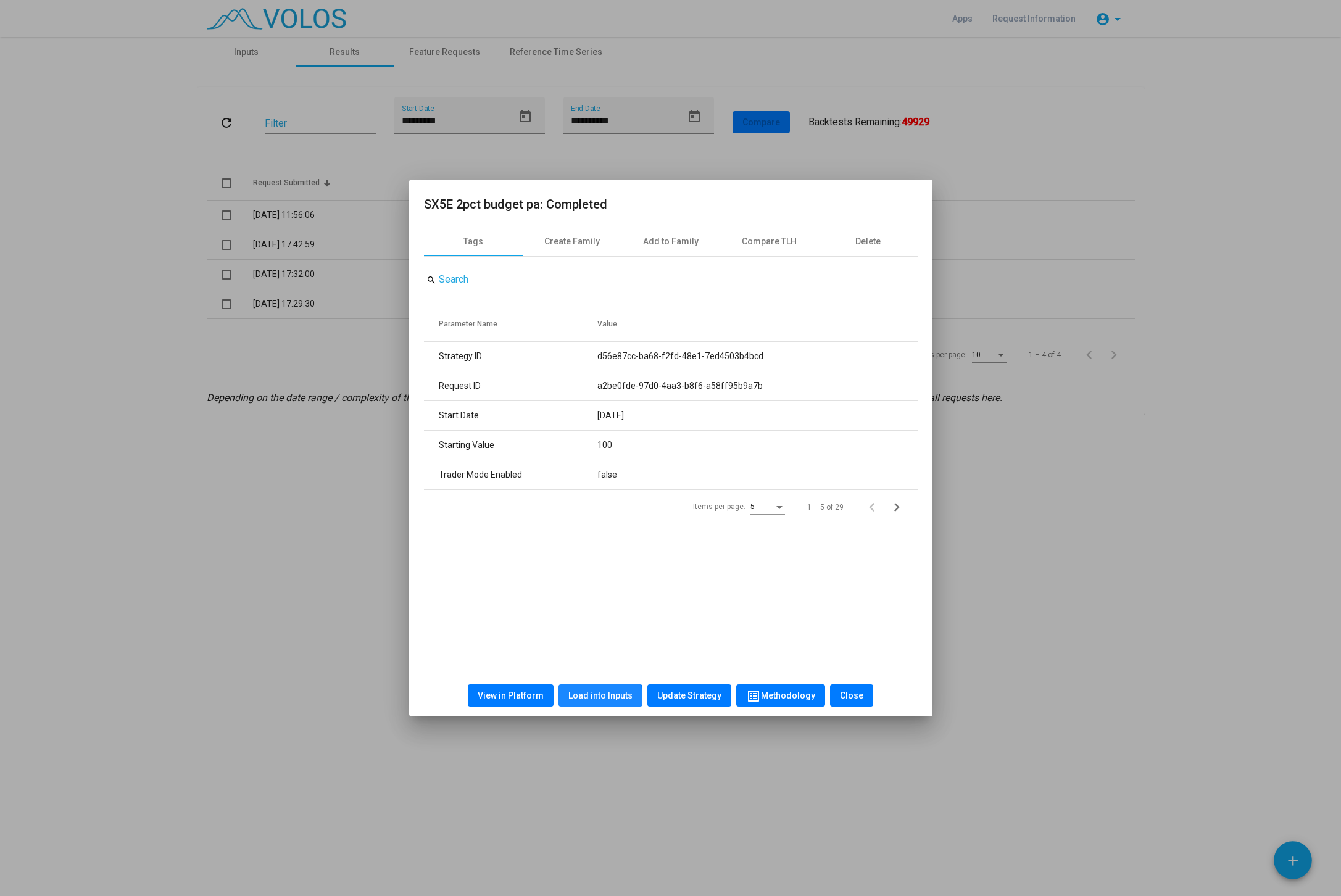
click at [594, 698] on span "Load into Inputs" at bounding box center [600, 696] width 64 height 10
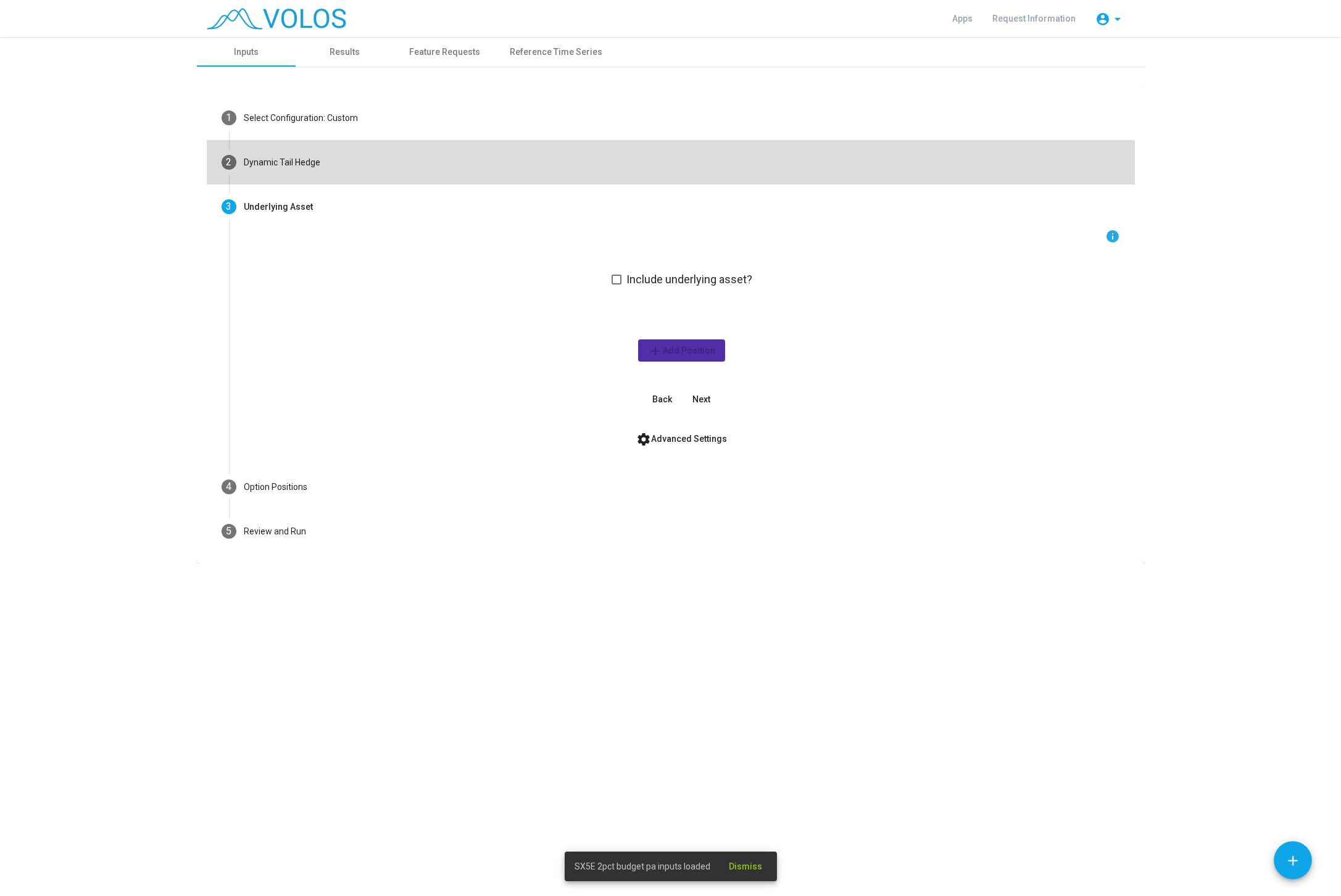
click at [347, 152] on mat-step-header "2 Dynamic Tail Hedge" at bounding box center [670, 162] width 928 height 44
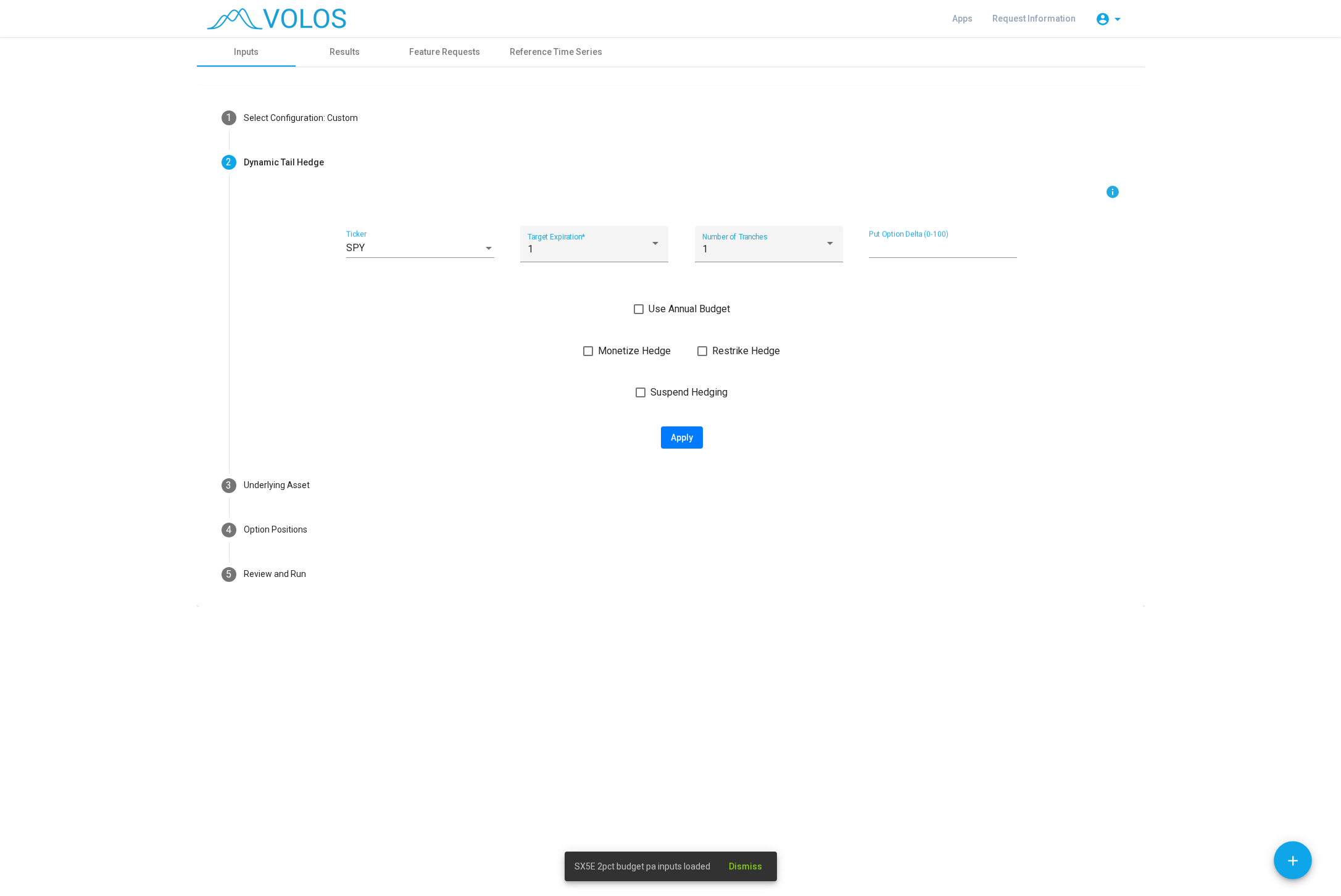
click at [420, 255] on div "SPY Ticker" at bounding box center [420, 244] width 148 height 28
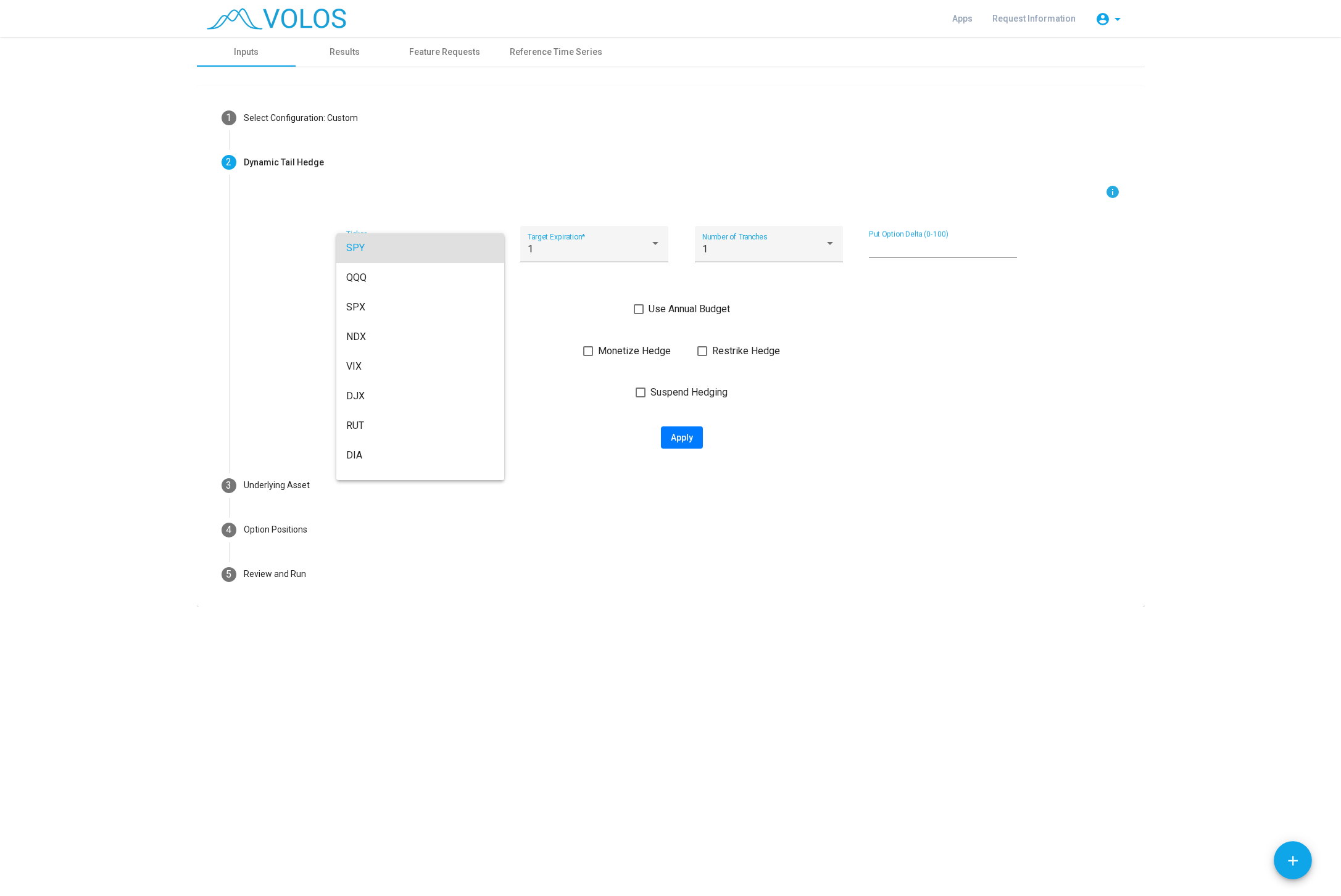
scroll to position [1442, 0]
click at [425, 409] on span "FO_STXE" at bounding box center [420, 416] width 148 height 30
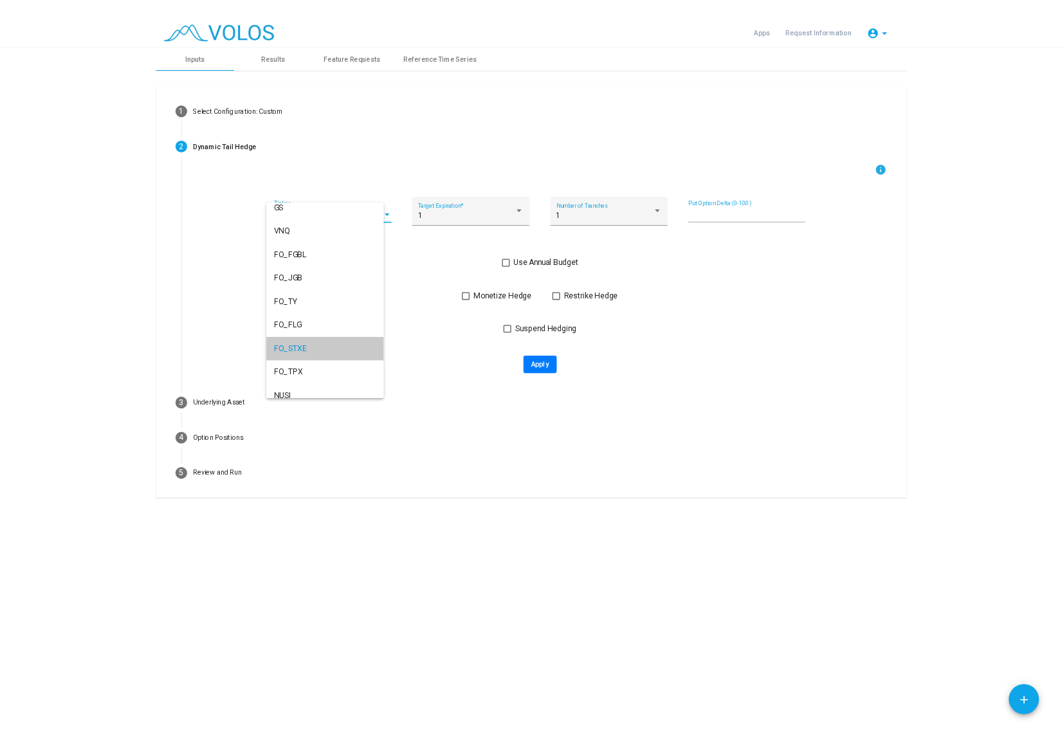
scroll to position [1626, 0]
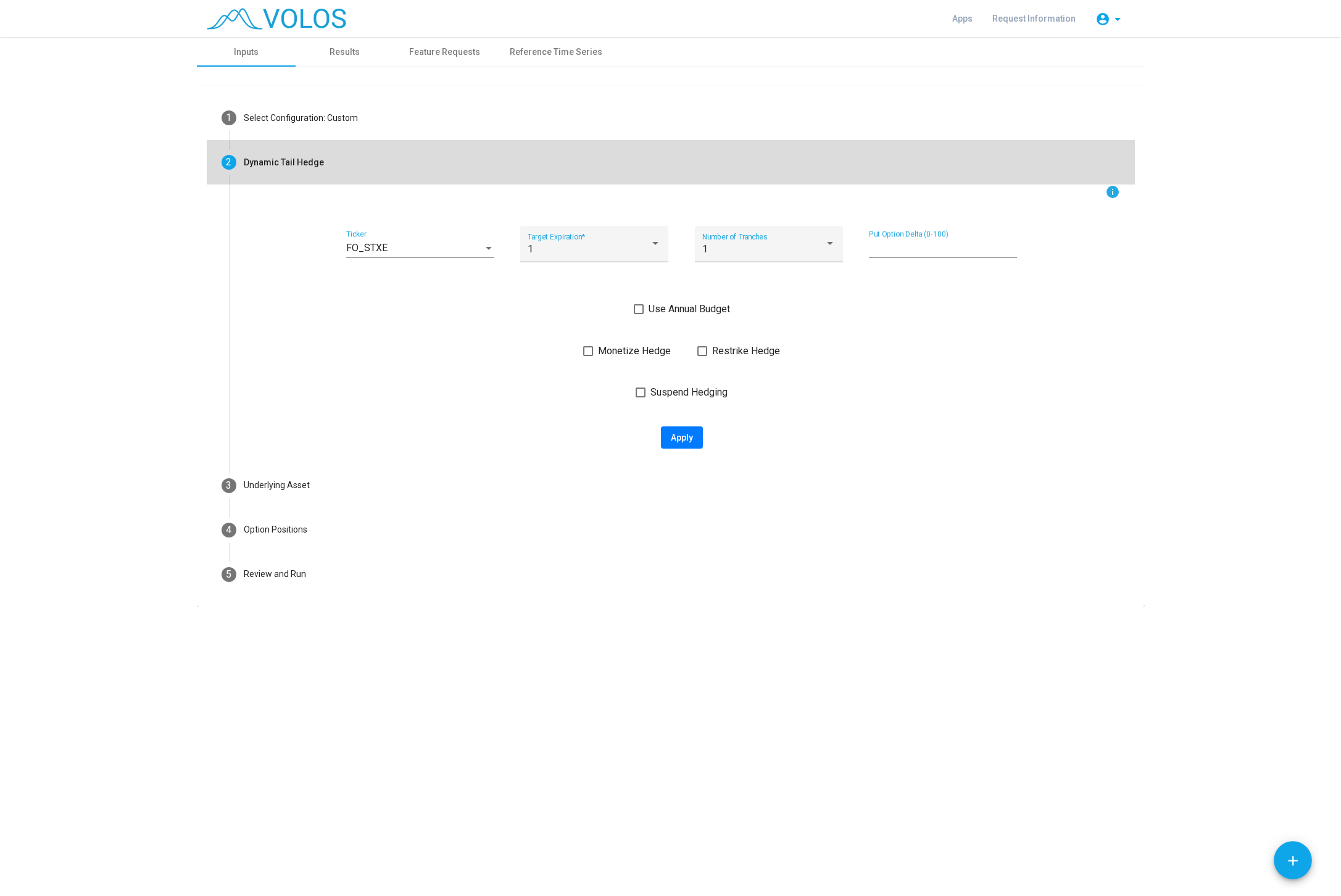
click at [691, 179] on mat-step-header "2 Dynamic Tail Hedge" at bounding box center [670, 162] width 928 height 44
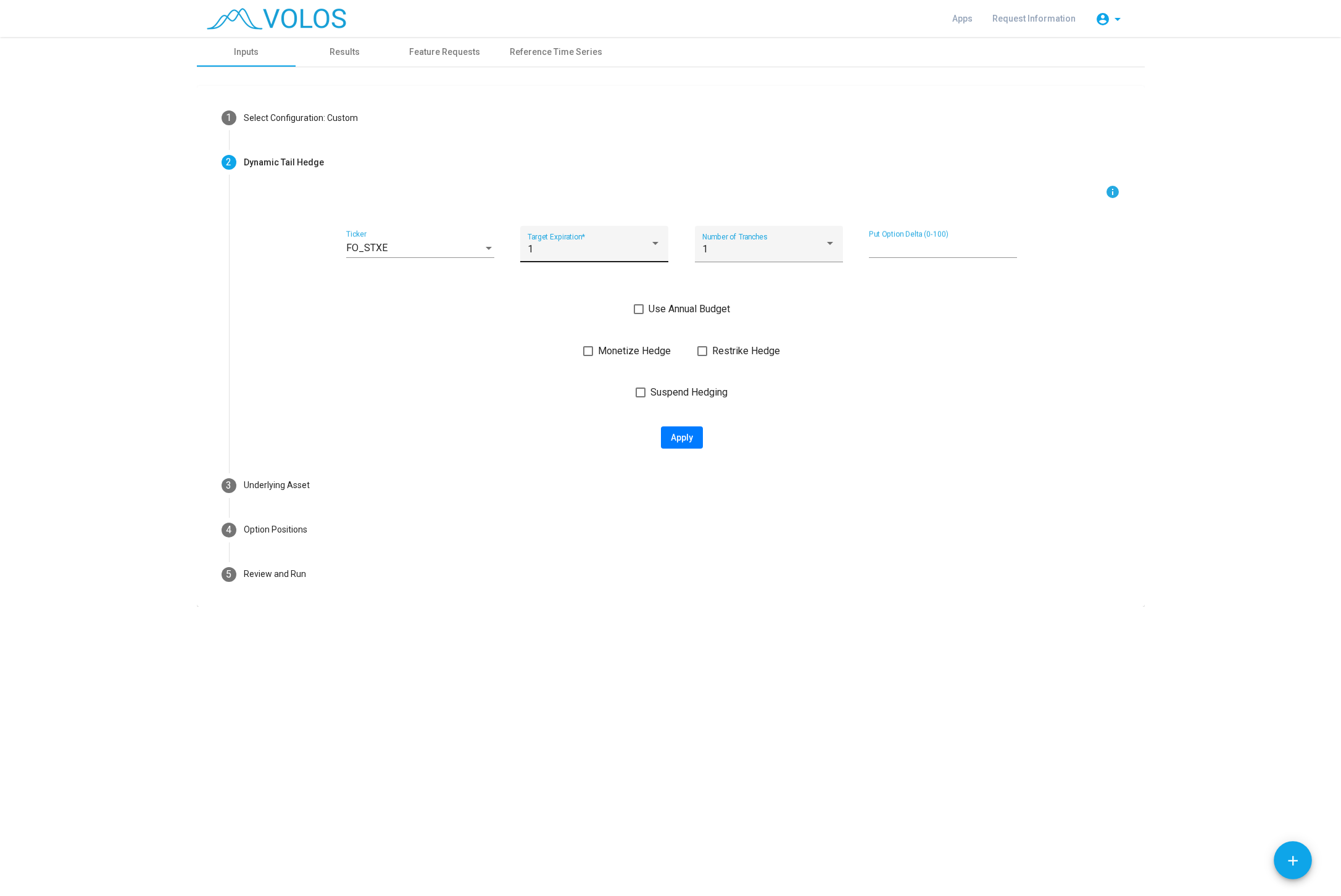
click at [595, 242] on div "1 Target Expiration *" at bounding box center [594, 248] width 133 height 29
click at [558, 302] on span "3" at bounding box center [594, 308] width 133 height 30
click at [716, 260] on div "1 Number of Tranches" at bounding box center [768, 248] width 133 height 29
click at [720, 285] on span "3" at bounding box center [768, 278] width 133 height 30
click at [707, 300] on div "info FO_STXE Ticker 3 Target Expiration * 3 Number of Tranches ** Put Option De…" at bounding box center [681, 316] width 876 height 264
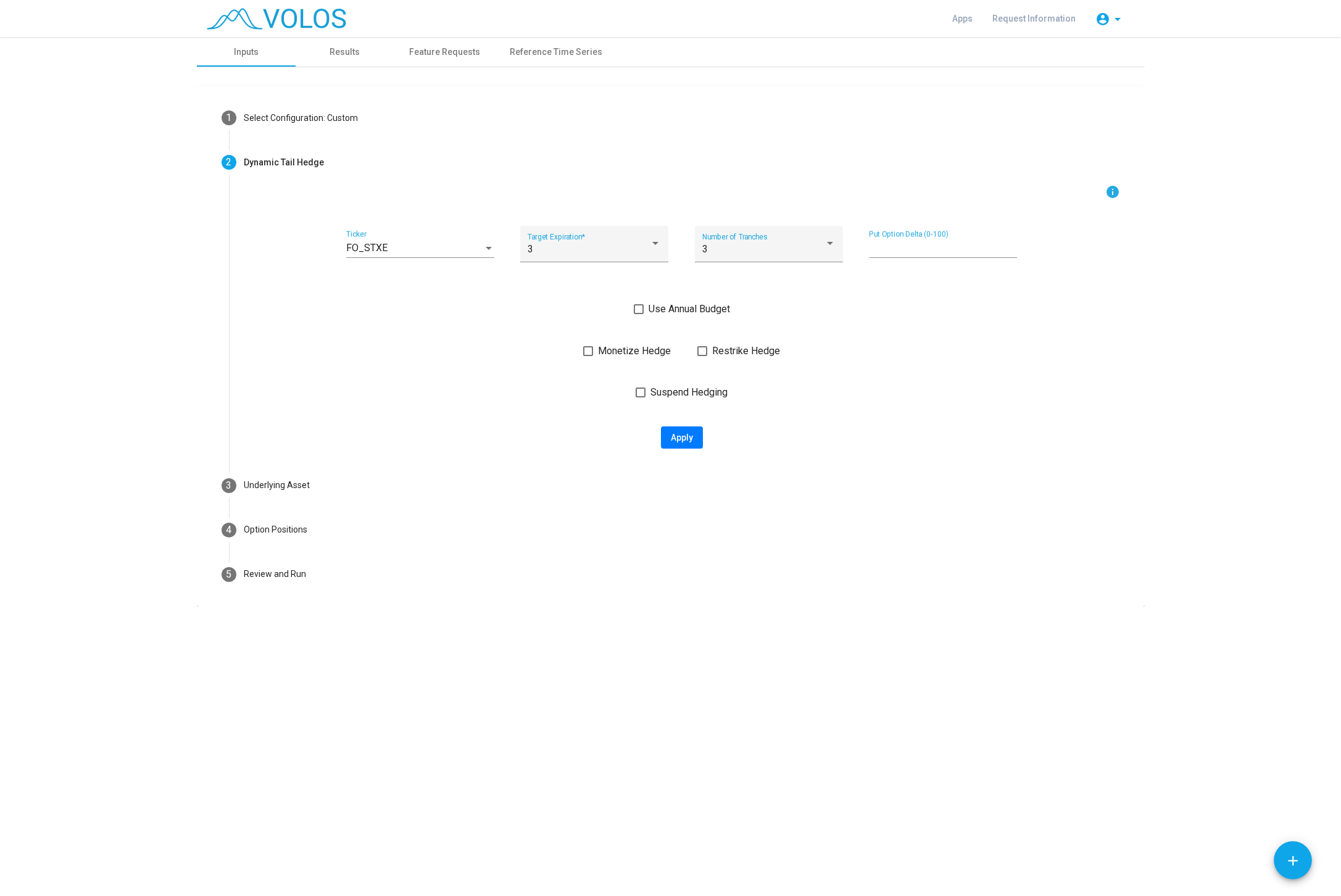
click at [707, 307] on span "Use Annual Budget" at bounding box center [689, 309] width 82 height 14
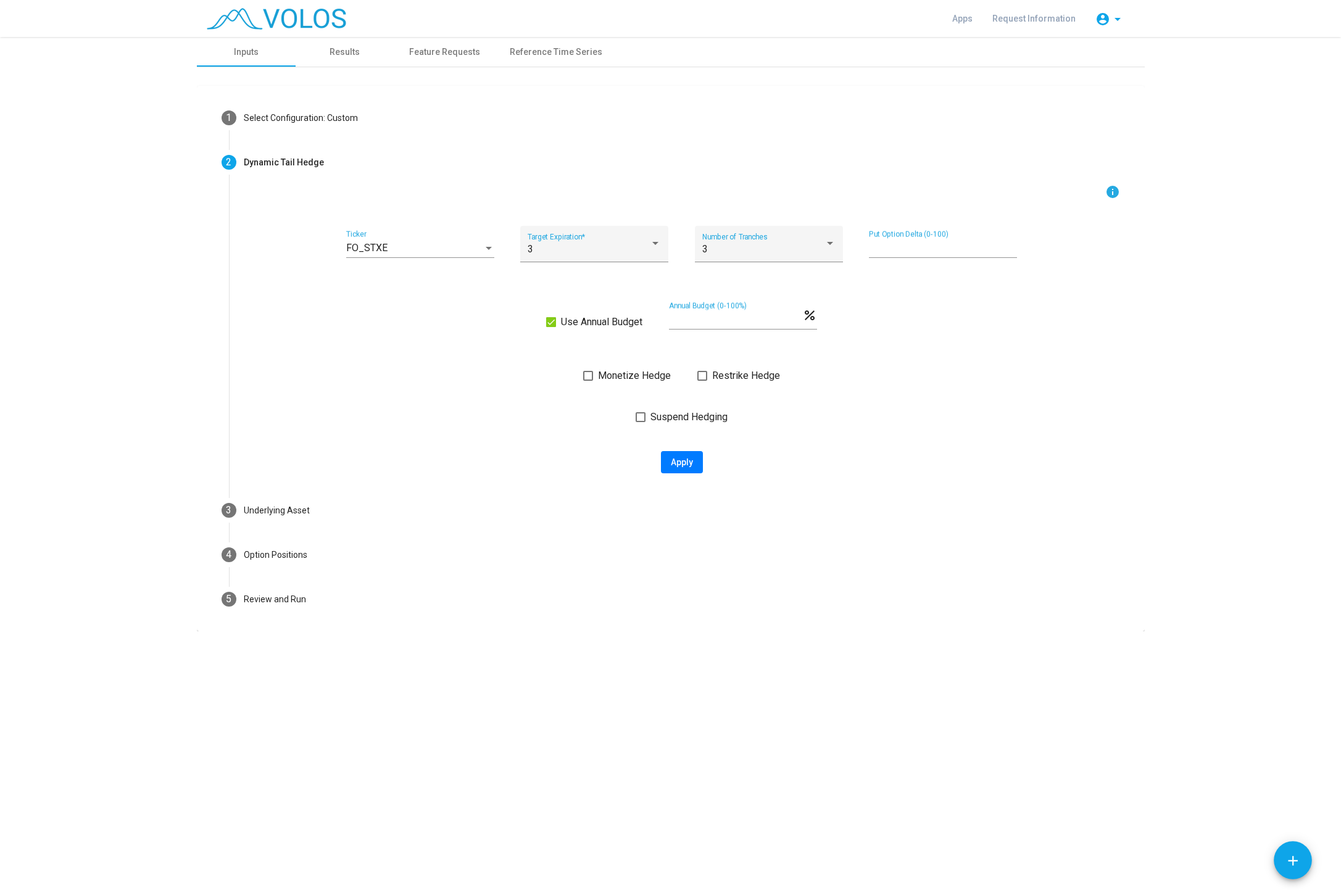
drag, startPoint x: 699, startPoint y: 312, endPoint x: 630, endPoint y: 314, distance: 69.0
click at [636, 314] on div "Use Annual Budget * Annual Budget (0-100%) percent" at bounding box center [681, 322] width 876 height 40
drag, startPoint x: 696, startPoint y: 313, endPoint x: 667, endPoint y: 322, distance: 30.4
click at [656, 318] on div "Use Annual Budget * Annual Budget (0-100%) percent" at bounding box center [681, 322] width 876 height 40
drag, startPoint x: 680, startPoint y: 325, endPoint x: 666, endPoint y: 324, distance: 14.0
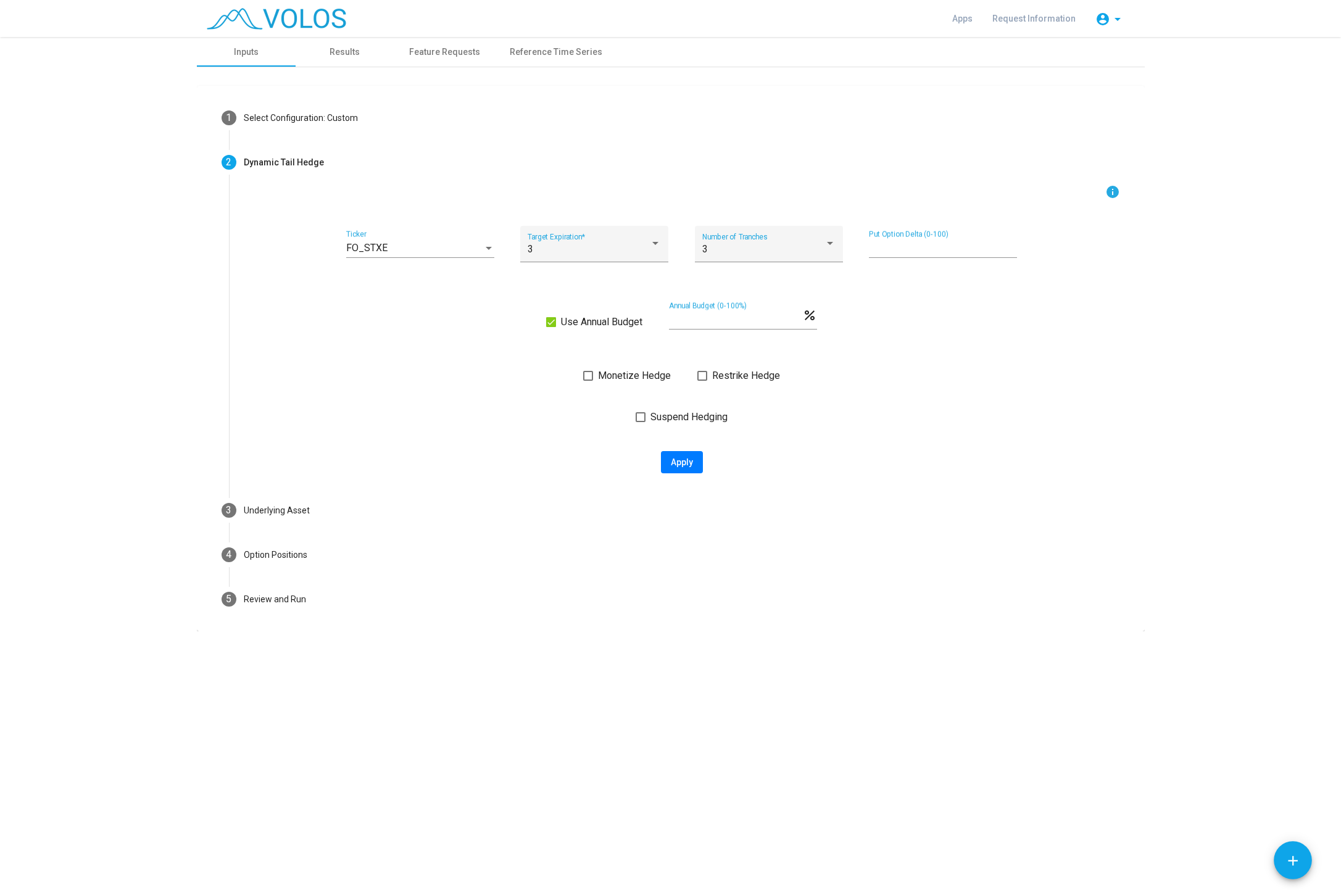
click at [666, 324] on div "Use Annual Budget * Annual Budget (0-100%) percent" at bounding box center [681, 322] width 876 height 40
drag, startPoint x: 672, startPoint y: 319, endPoint x: 660, endPoint y: 320, distance: 12.0
click at [669, 320] on input "*" at bounding box center [735, 319] width 133 height 12
type input "*"
click at [630, 373] on span "Monetize Hedge" at bounding box center [634, 375] width 73 height 14
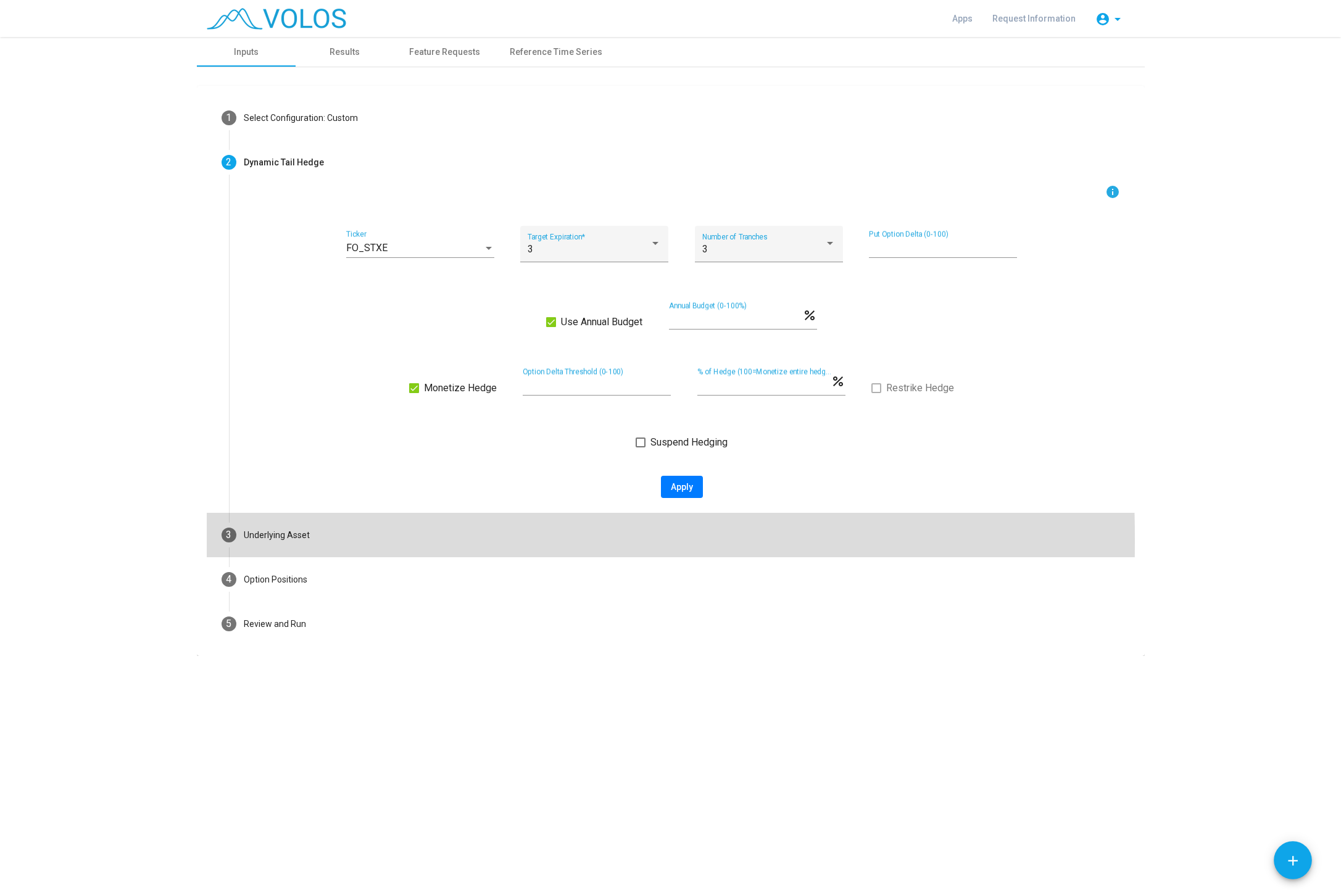
click at [361, 540] on mat-step-header "3 Underlying Asset" at bounding box center [670, 535] width 928 height 44
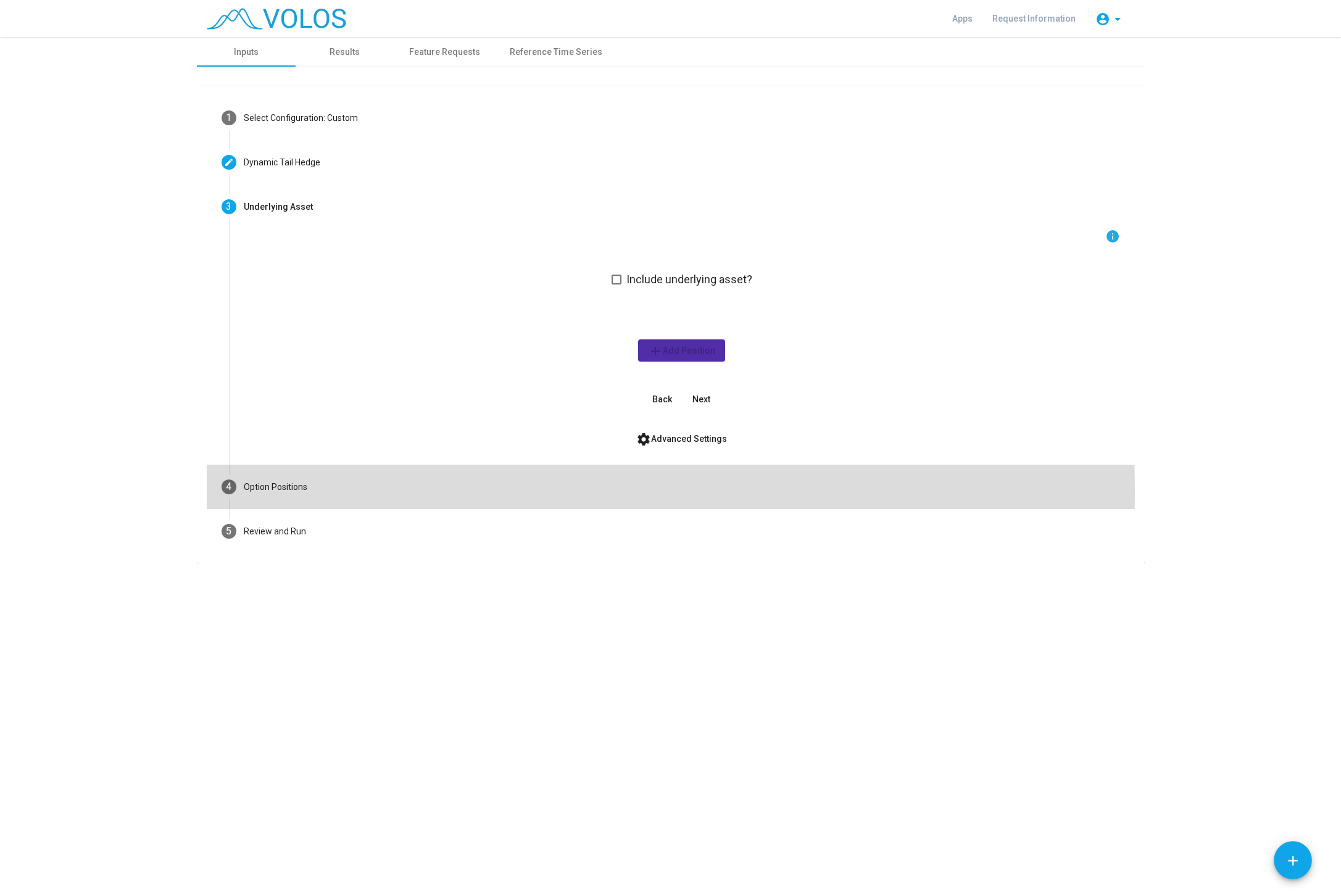
click at [348, 492] on mat-step-header "4 Option Positions" at bounding box center [670, 486] width 928 height 44
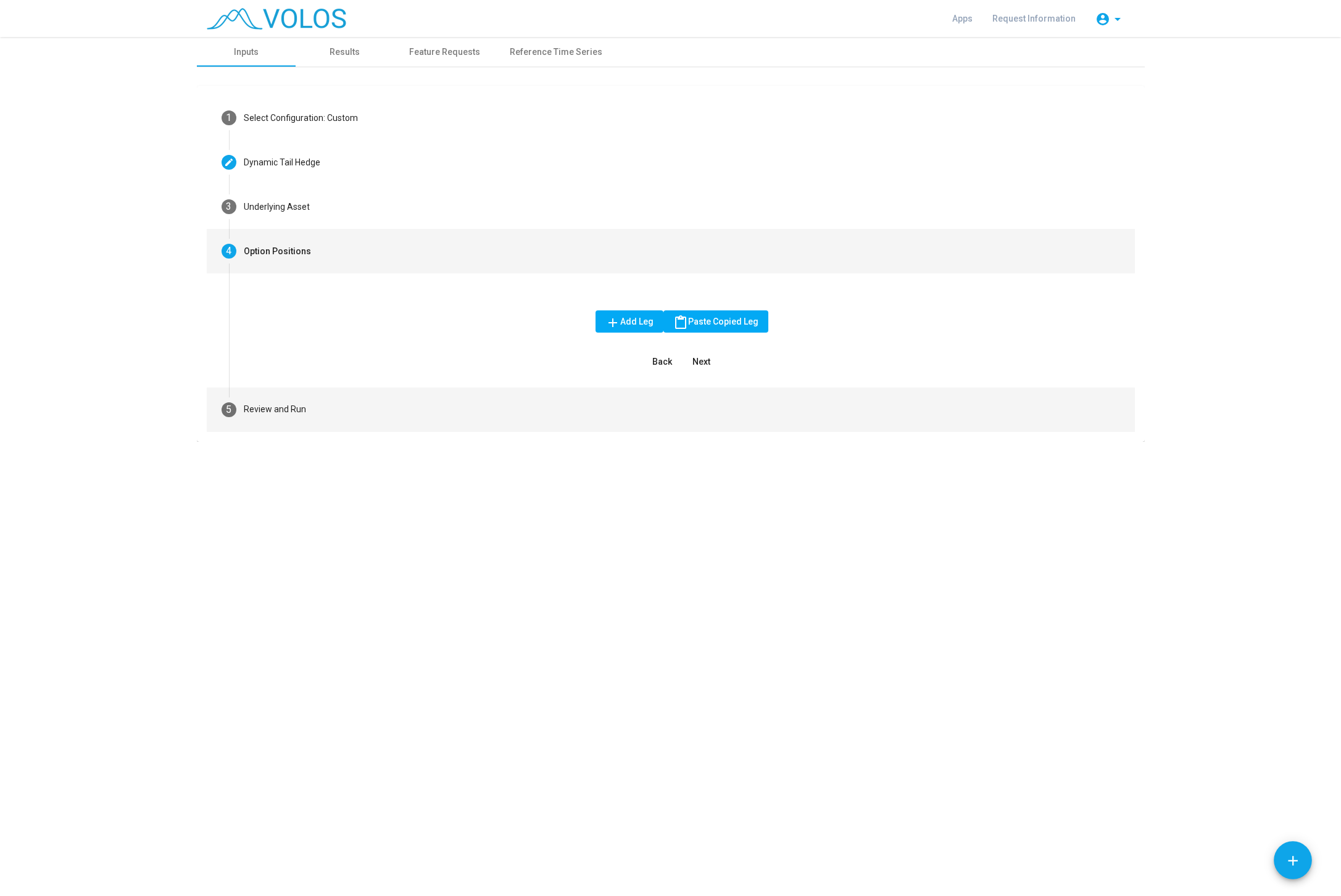
click at [335, 408] on mat-step-header "5 Review and Run" at bounding box center [670, 410] width 928 height 44
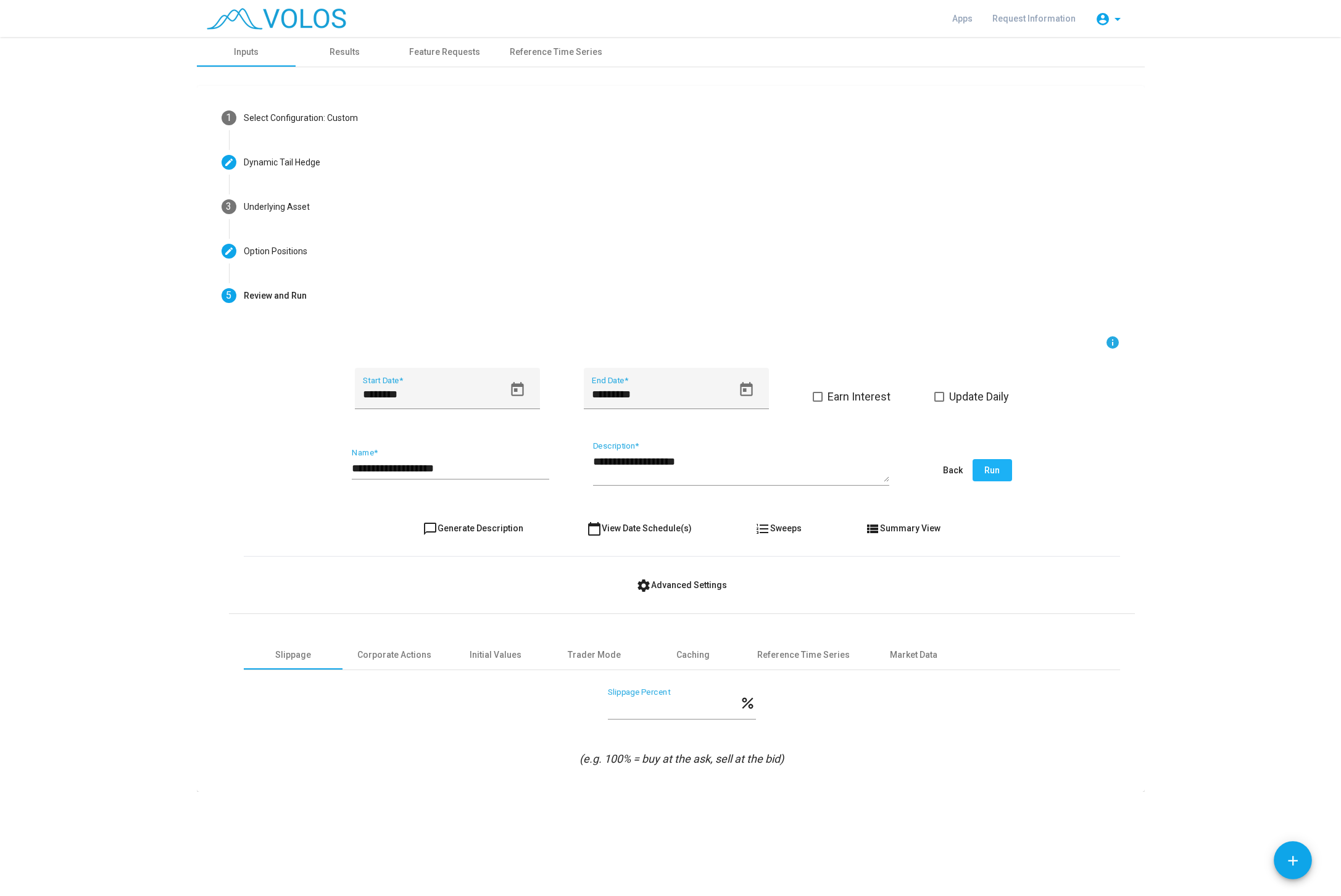
click at [1002, 471] on button "Run" at bounding box center [992, 470] width 39 height 22
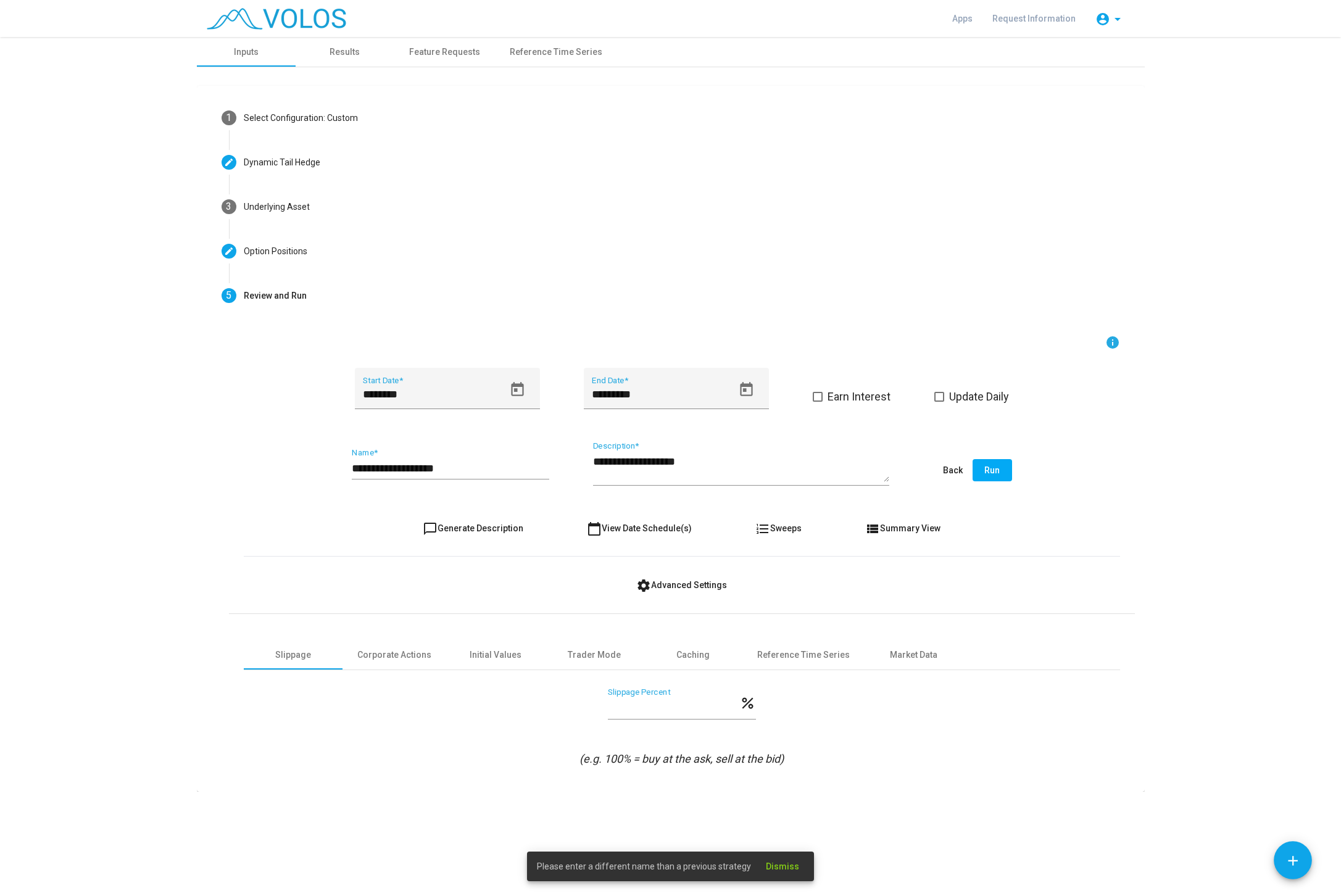
click at [492, 464] on input "**********" at bounding box center [451, 468] width 198 height 12
type input "**********"
click at [992, 465] on button "Run" at bounding box center [992, 470] width 39 height 22
click at [515, 389] on icon "Open calendar" at bounding box center [517, 389] width 12 height 14
click at [422, 534] on div "9" at bounding box center [419, 537] width 22 height 22
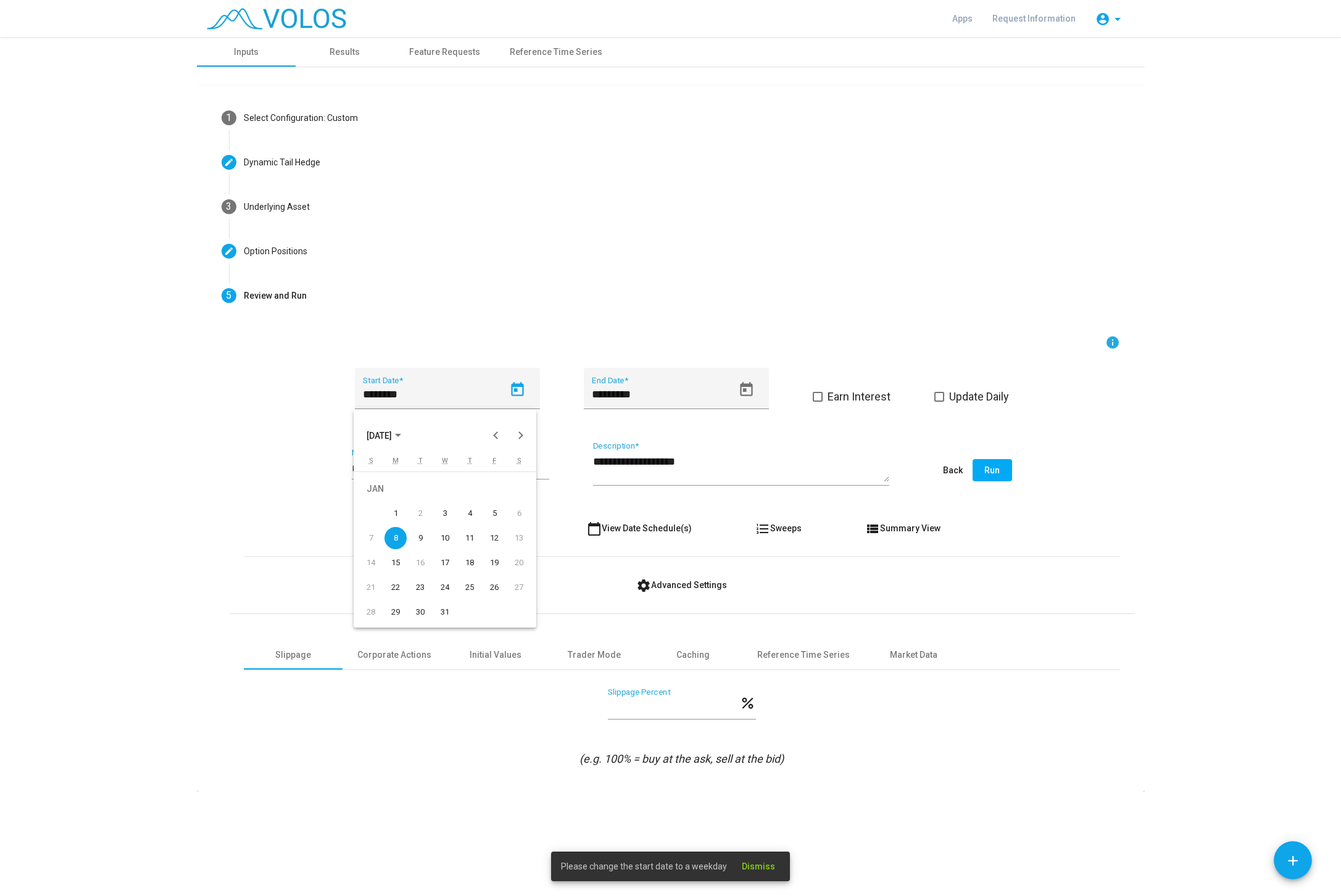
type input "********"
click at [990, 465] on button "Run" at bounding box center [992, 470] width 39 height 22
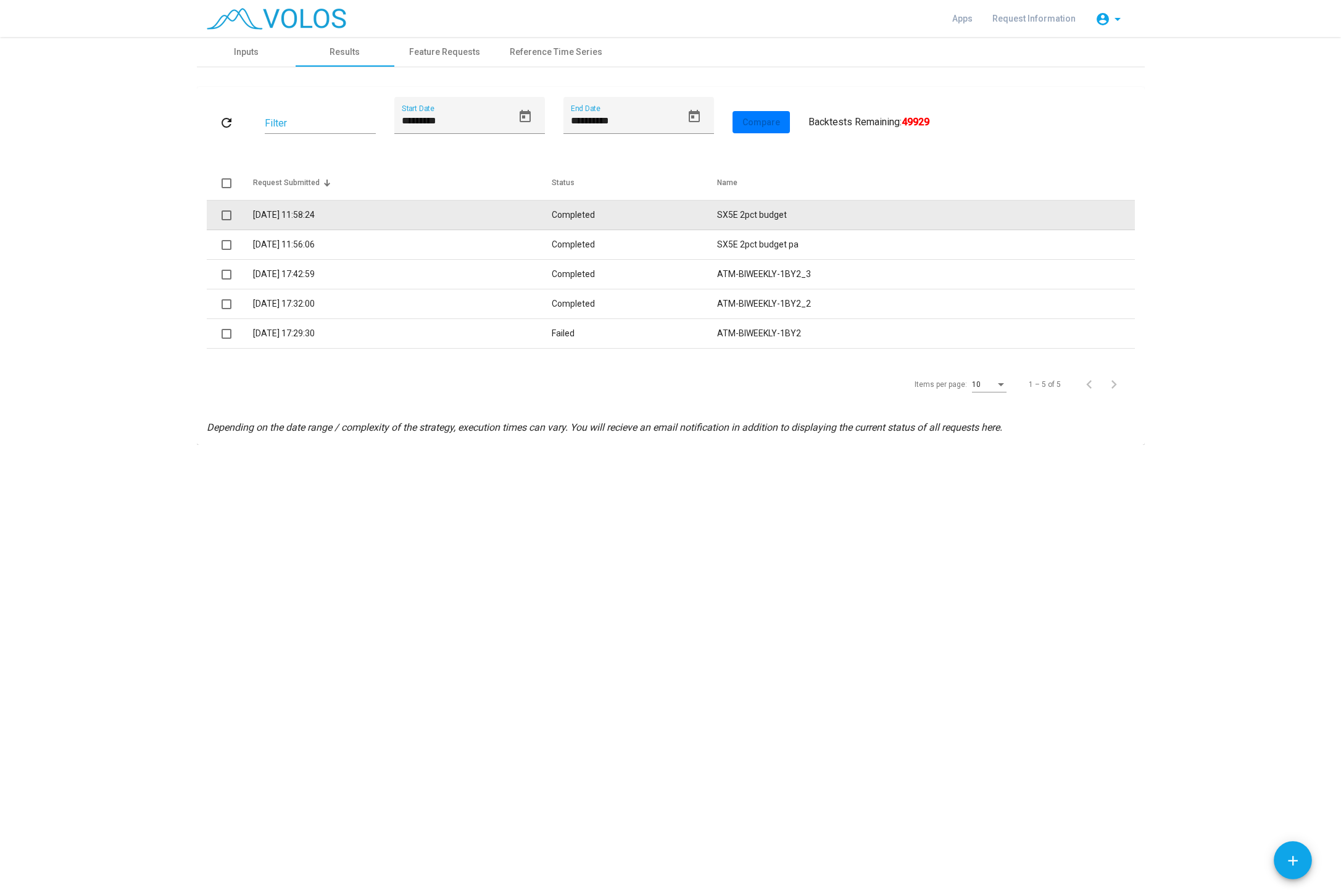
click at [597, 211] on td "Completed" at bounding box center [634, 215] width 166 height 30
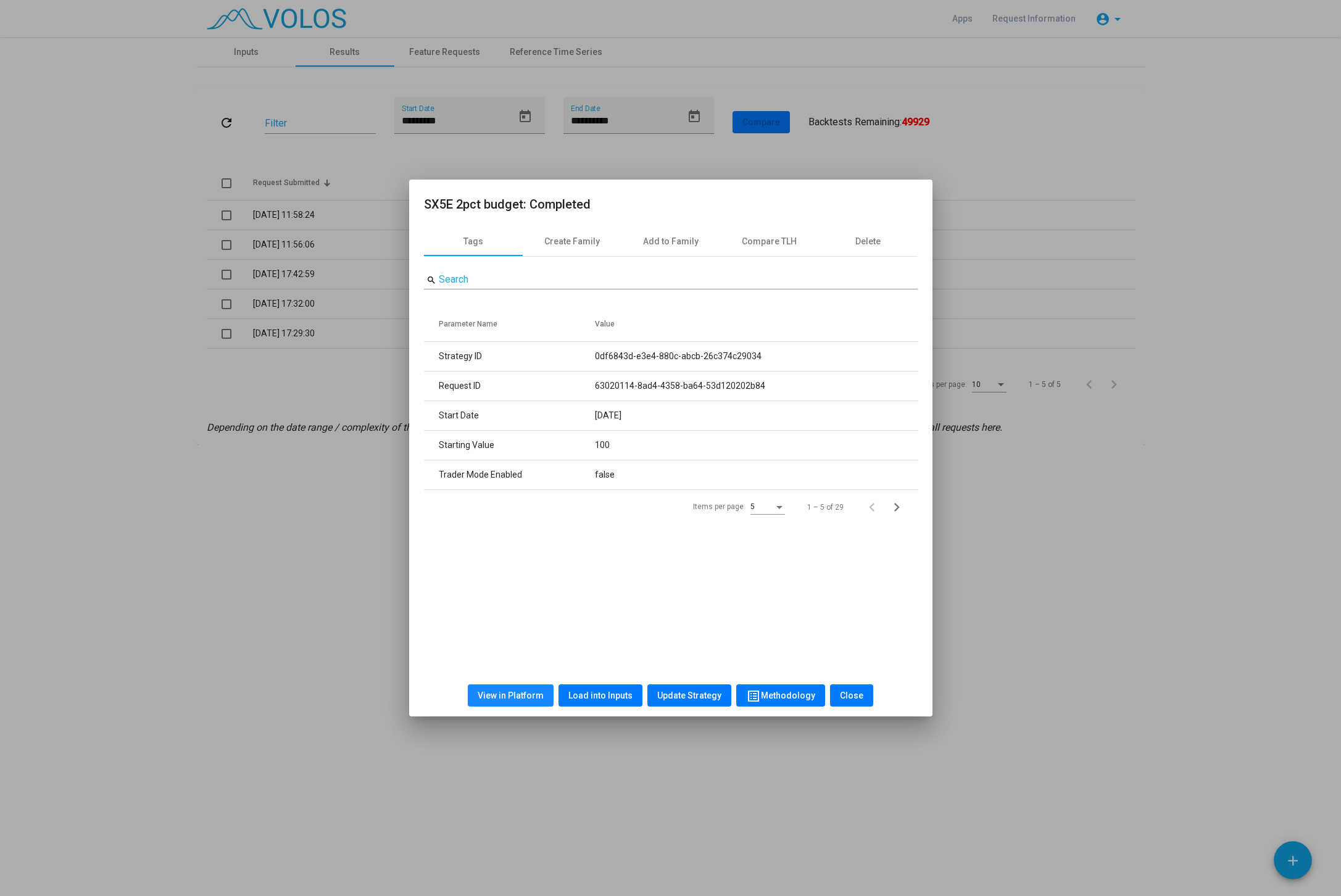
click at [520, 698] on span "View in Platform" at bounding box center [510, 696] width 66 height 10
click at [597, 704] on button "Load into Inputs" at bounding box center [600, 695] width 83 height 22
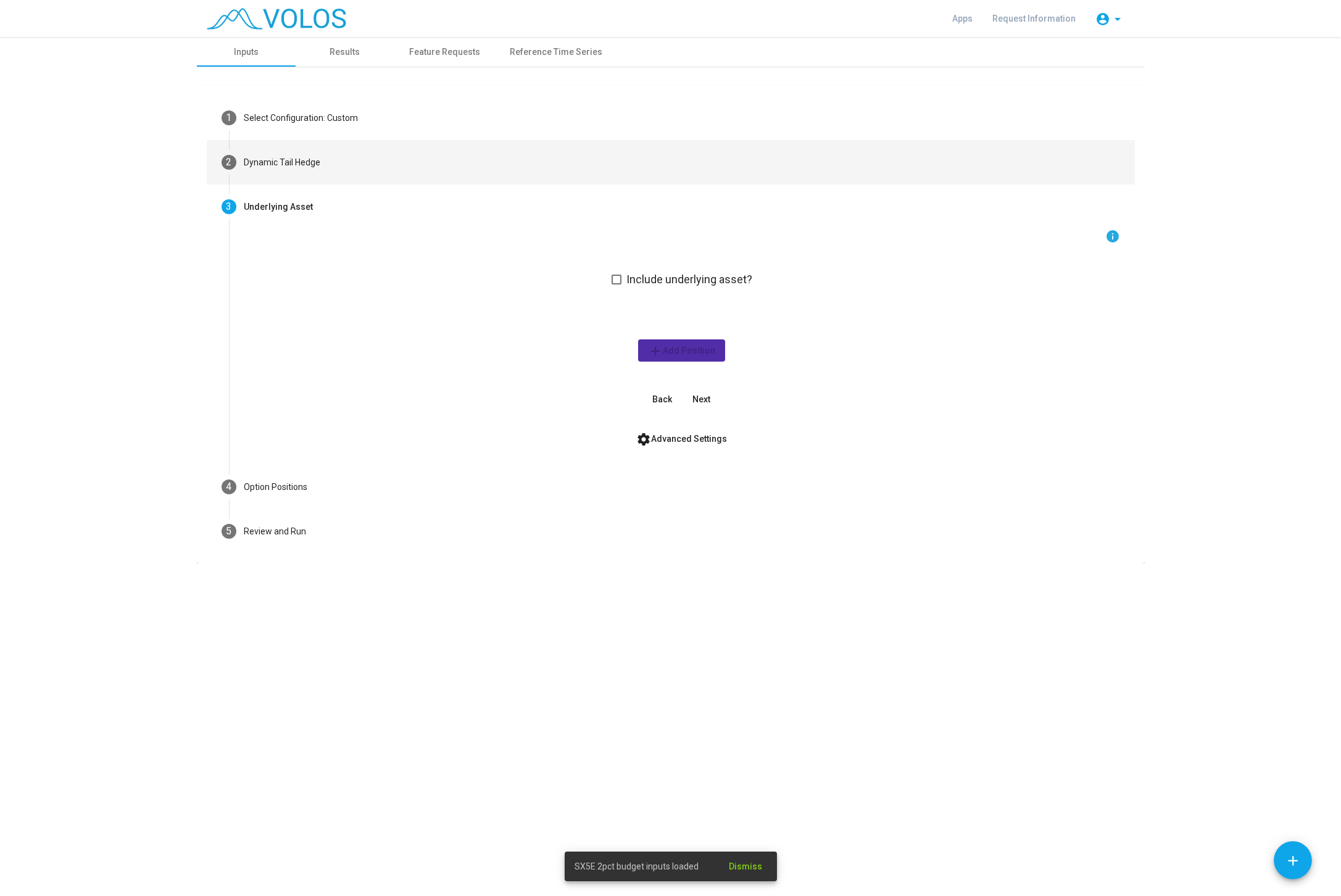
click at [321, 165] on mat-step-header "2 Dynamic Tail Hedge" at bounding box center [670, 162] width 928 height 44
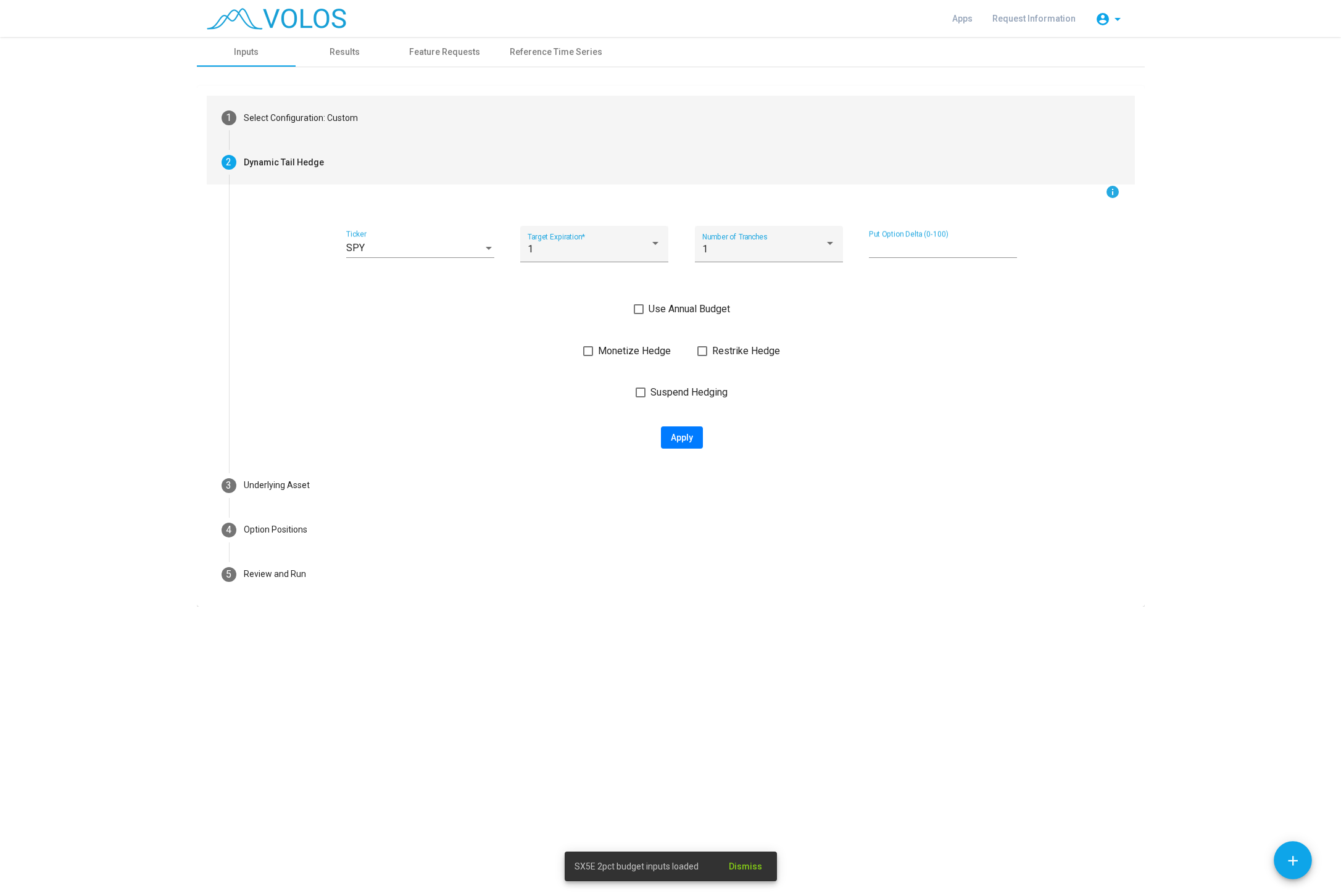
click at [322, 111] on mat-step-header "1 Select Configuration: Custom" at bounding box center [670, 118] width 928 height 44
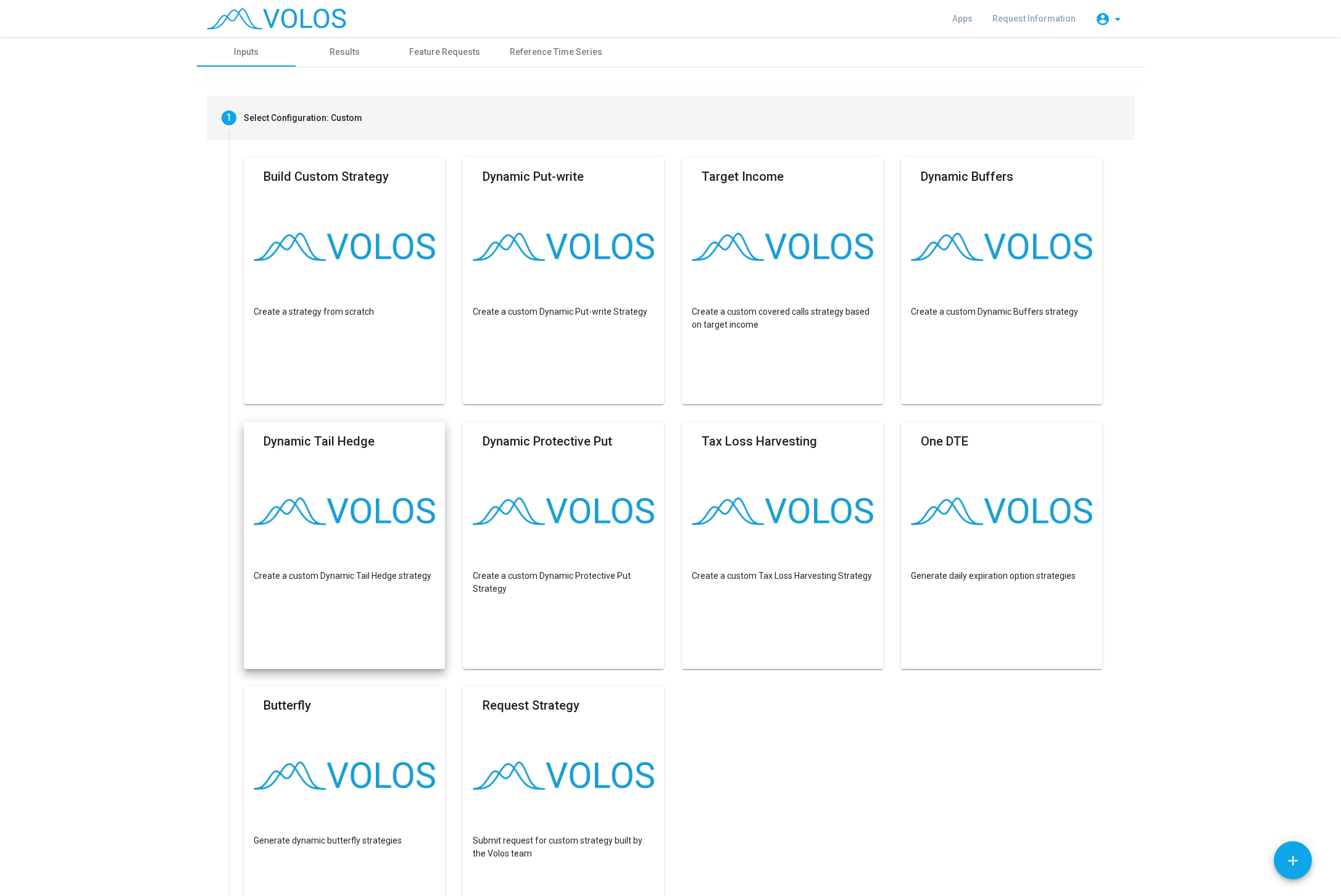
click at [365, 571] on p "Create a custom Dynamic Tail Hedge strategy" at bounding box center [344, 577] width 182 height 13
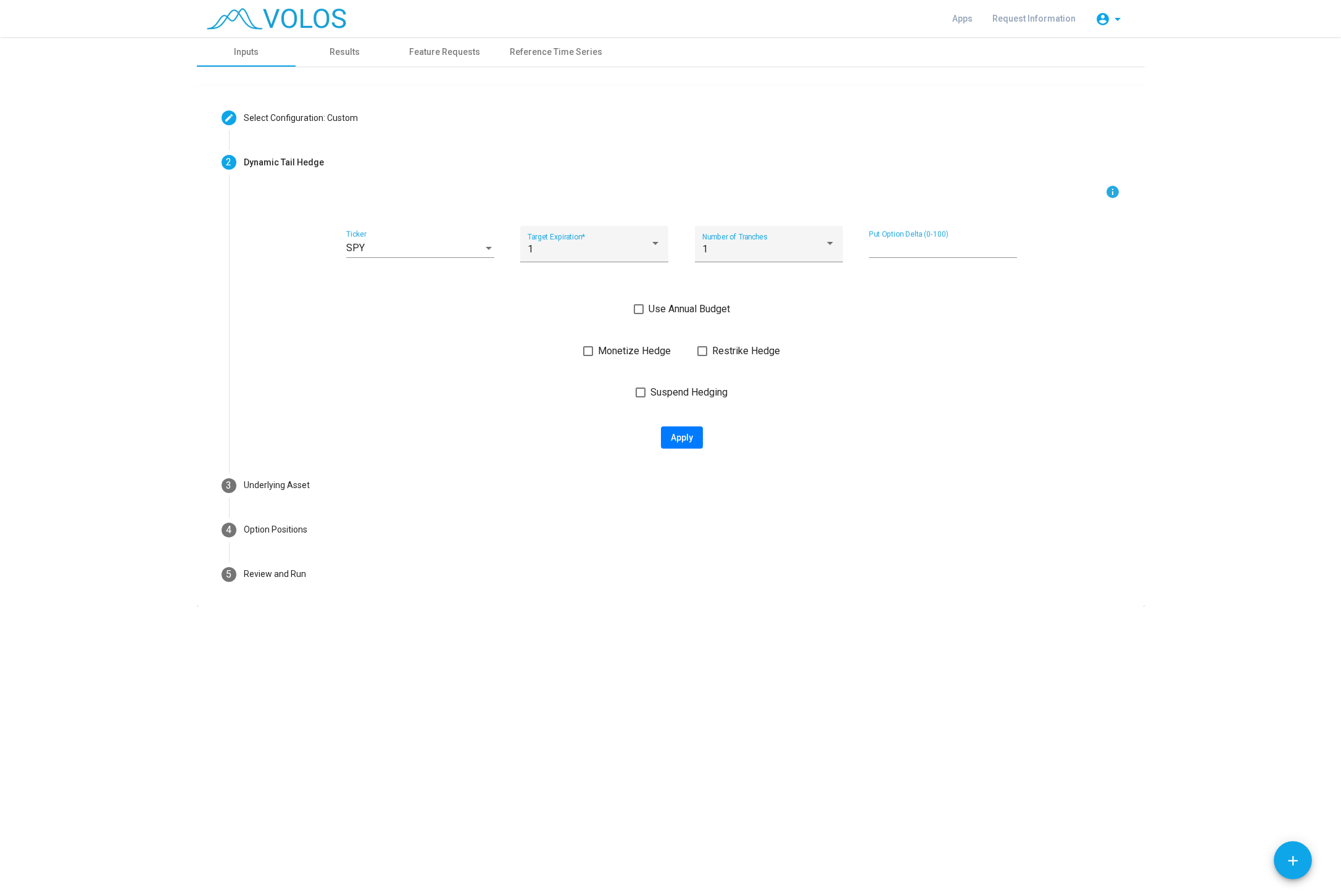
click at [416, 240] on div "SPY Ticker" at bounding box center [420, 244] width 148 height 28
click at [404, 298] on span "SPX" at bounding box center [420, 307] width 148 height 30
click at [563, 256] on div "1 Target Expiration *" at bounding box center [594, 248] width 133 height 29
click at [563, 306] on span "3" at bounding box center [594, 308] width 133 height 30
click at [708, 249] on div "1" at bounding box center [763, 249] width 122 height 12
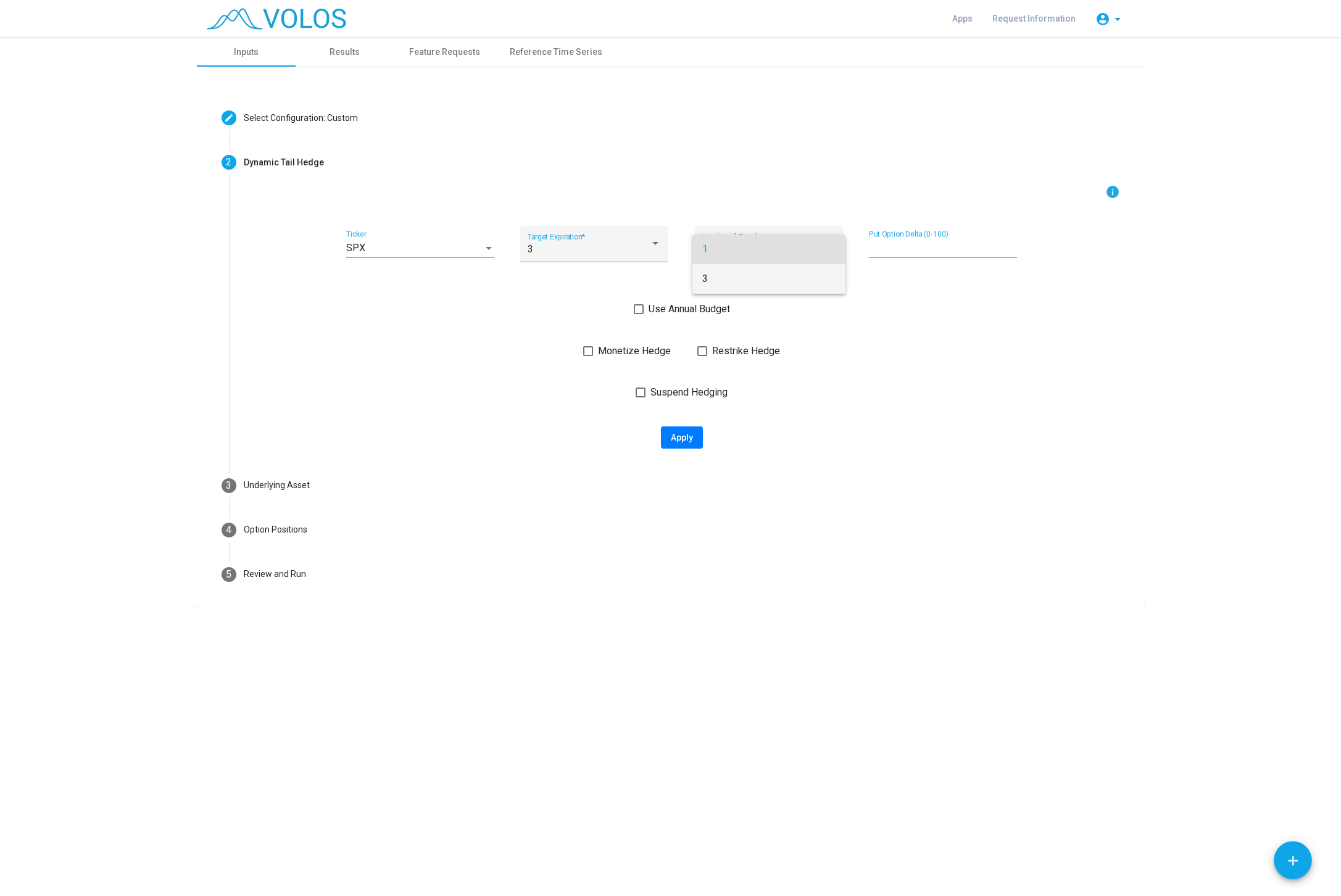
click at [717, 279] on span "3" at bounding box center [768, 278] width 133 height 30
click at [681, 302] on span "Use Annual Budget" at bounding box center [689, 309] width 82 height 14
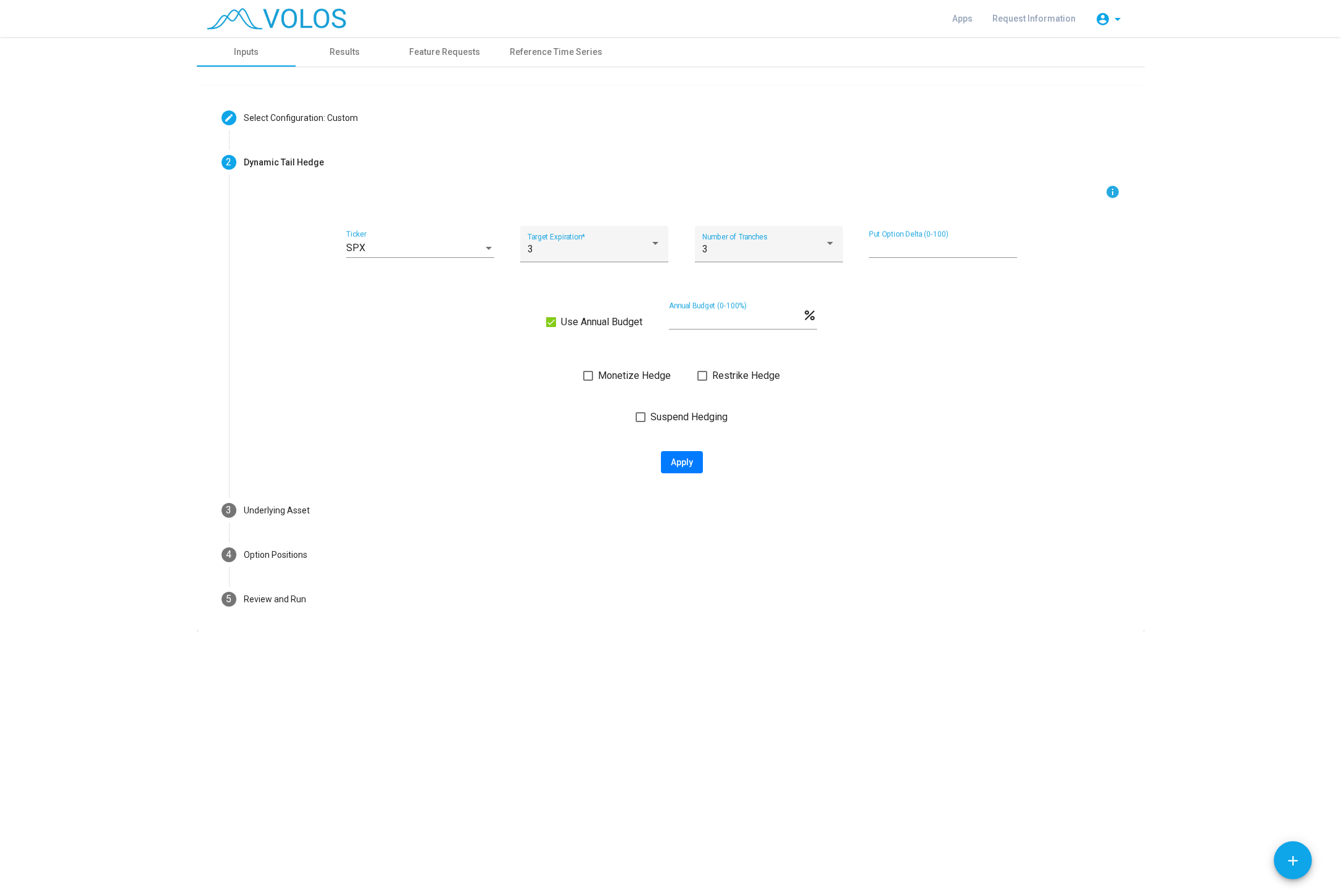
drag, startPoint x: 680, startPoint y: 318, endPoint x: 635, endPoint y: 320, distance: 45.0
click at [669, 320] on input "*" at bounding box center [735, 319] width 133 height 12
type input "*"
click at [621, 377] on span "Monetize Hedge" at bounding box center [634, 375] width 73 height 14
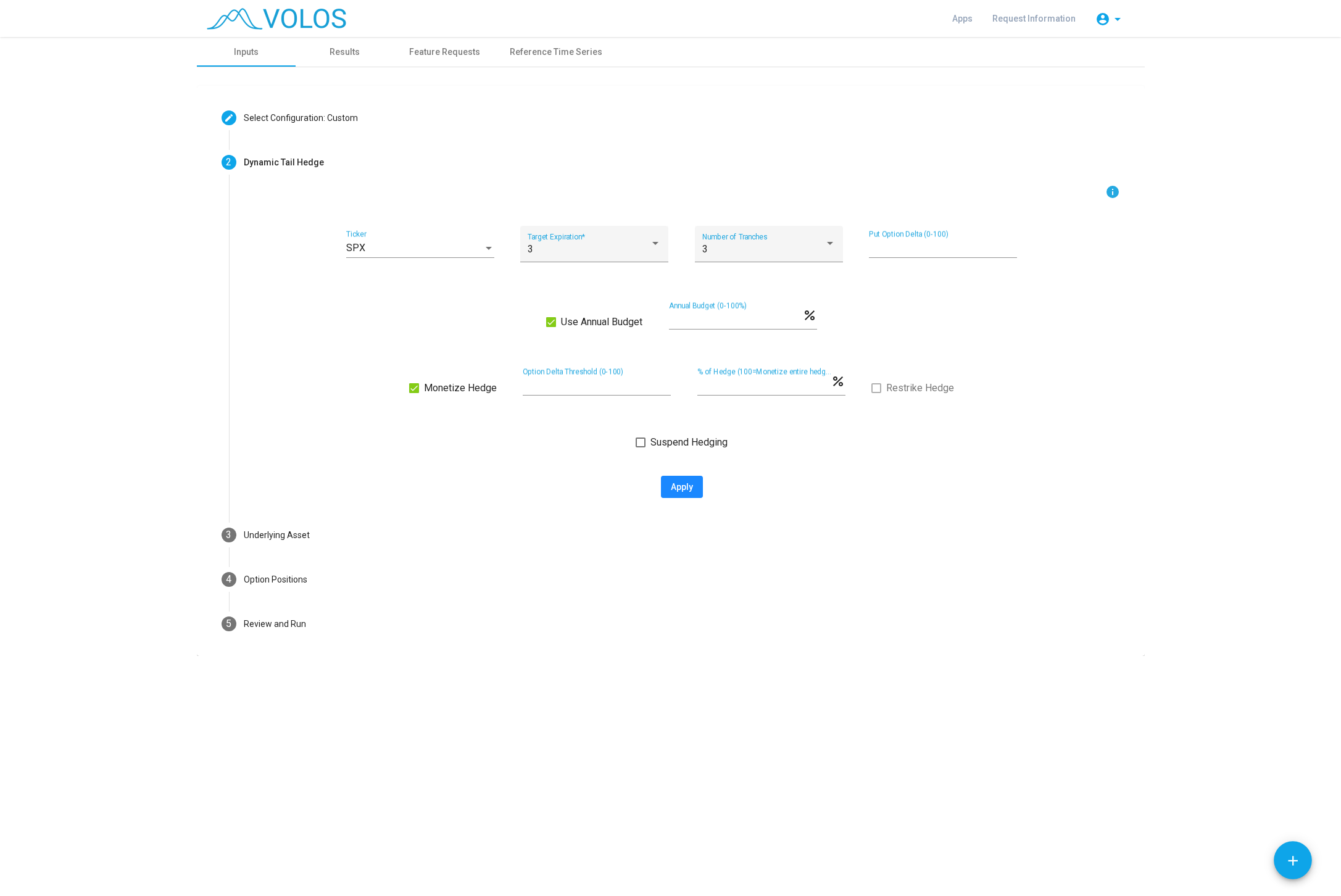
click at [683, 487] on span "Apply" at bounding box center [681, 486] width 22 height 10
type input "**********"
type textarea "**********"
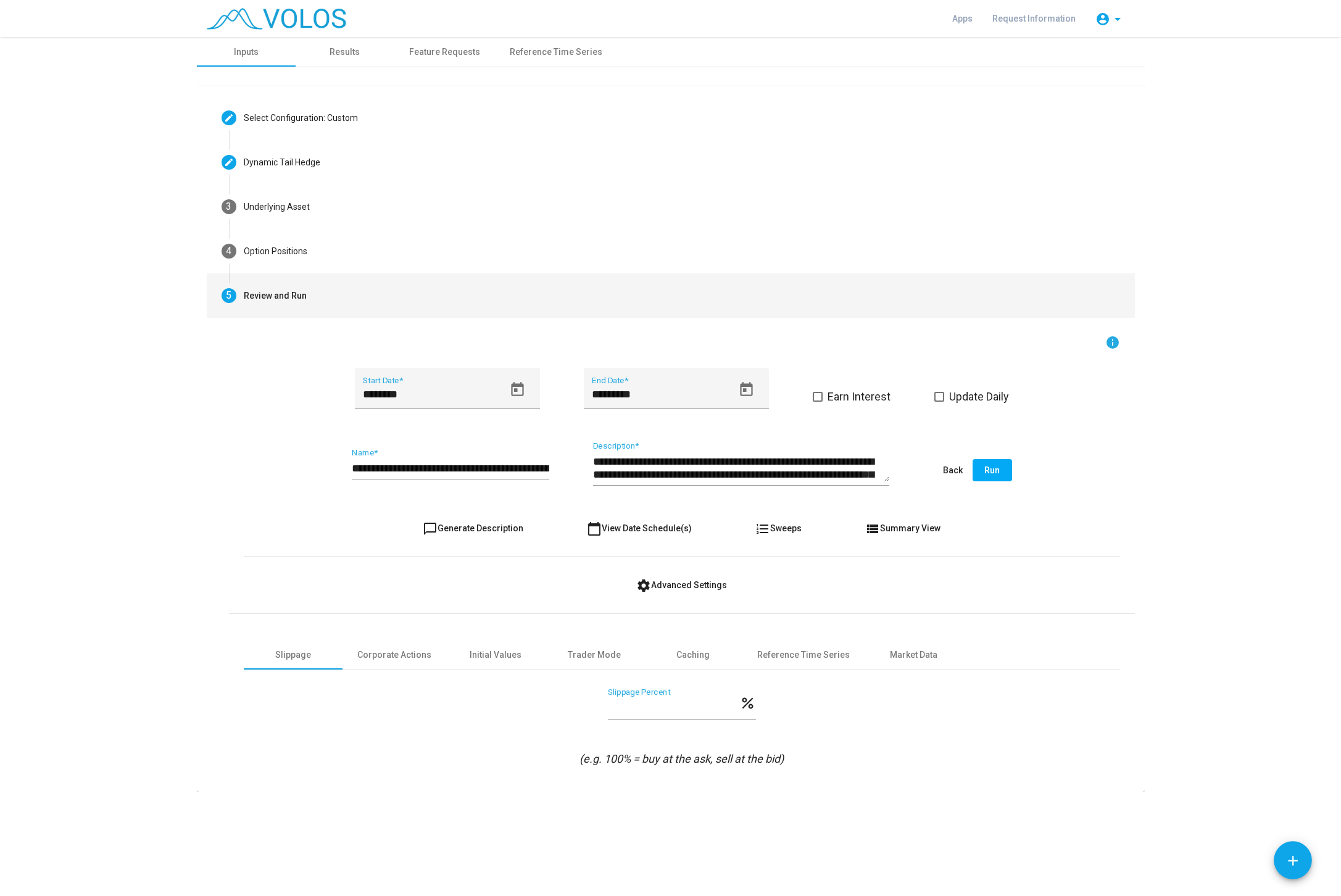
click at [1001, 470] on button "Run" at bounding box center [992, 470] width 39 height 22
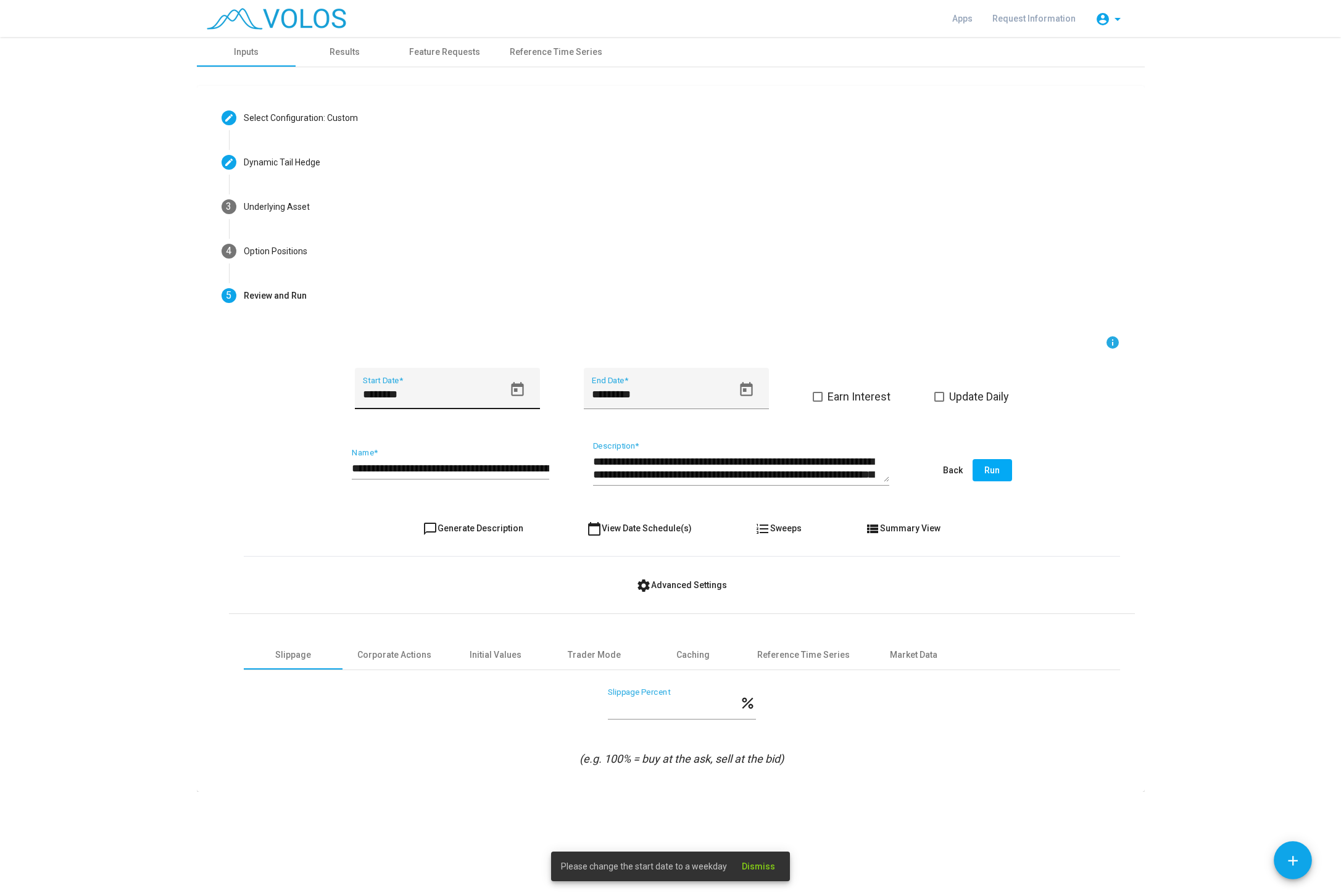
click at [431, 398] on input "********" at bounding box center [433, 394] width 141 height 12
click at [515, 387] on icon "Open calendar" at bounding box center [517, 389] width 12 height 14
click at [414, 534] on div "9" at bounding box center [419, 537] width 22 height 22
type input "********"
click at [984, 474] on button "Run" at bounding box center [992, 470] width 39 height 22
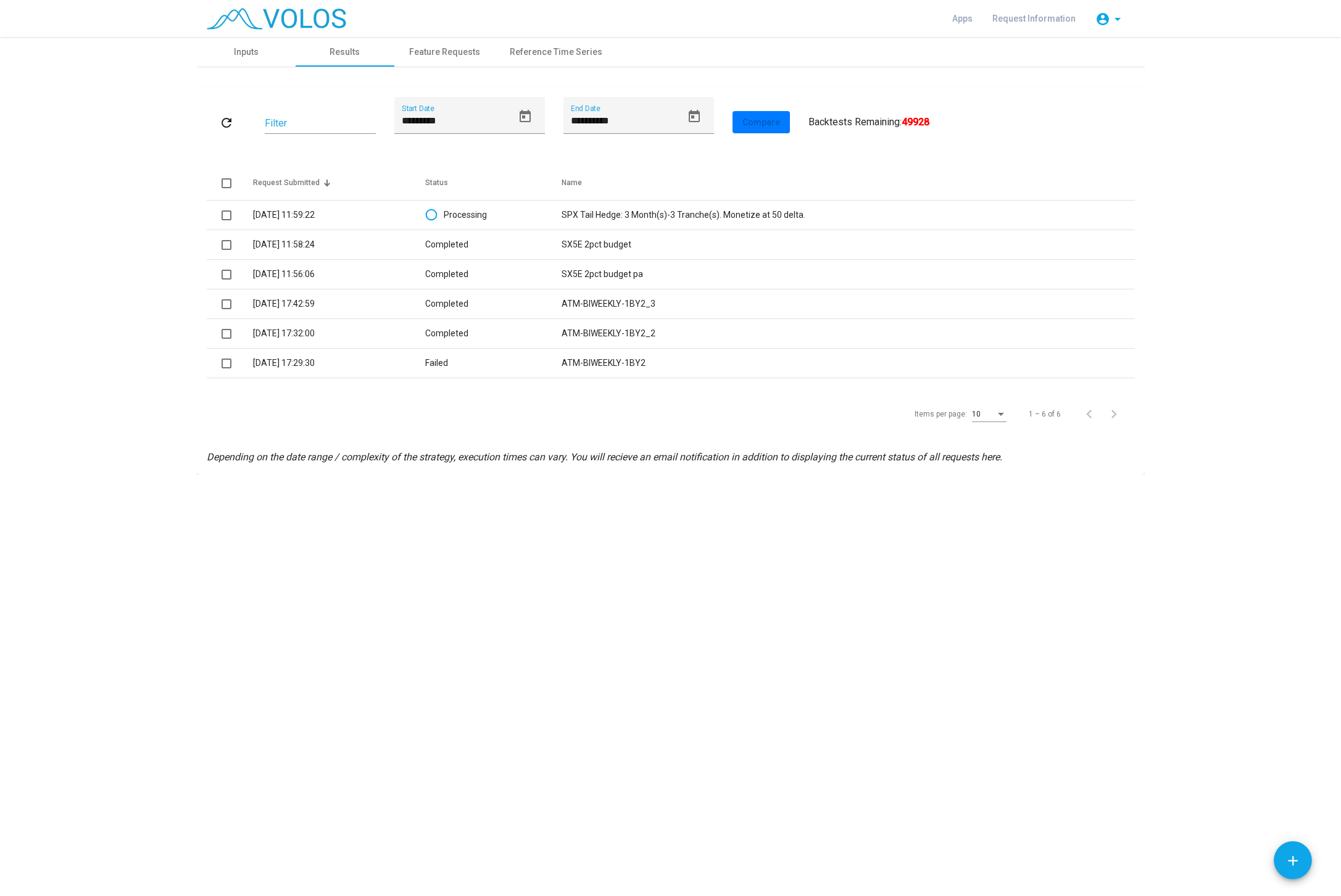
click at [547, 658] on div "**********" at bounding box center [670, 466] width 1341 height 859
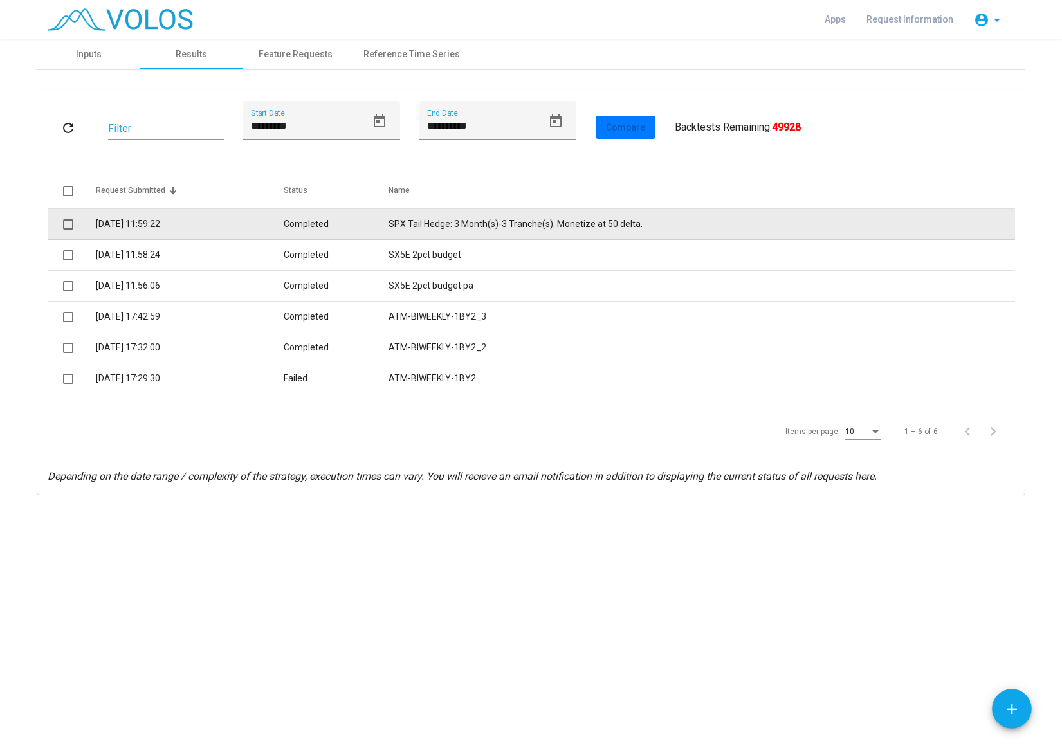
click at [298, 226] on td "Completed" at bounding box center [336, 224] width 105 height 31
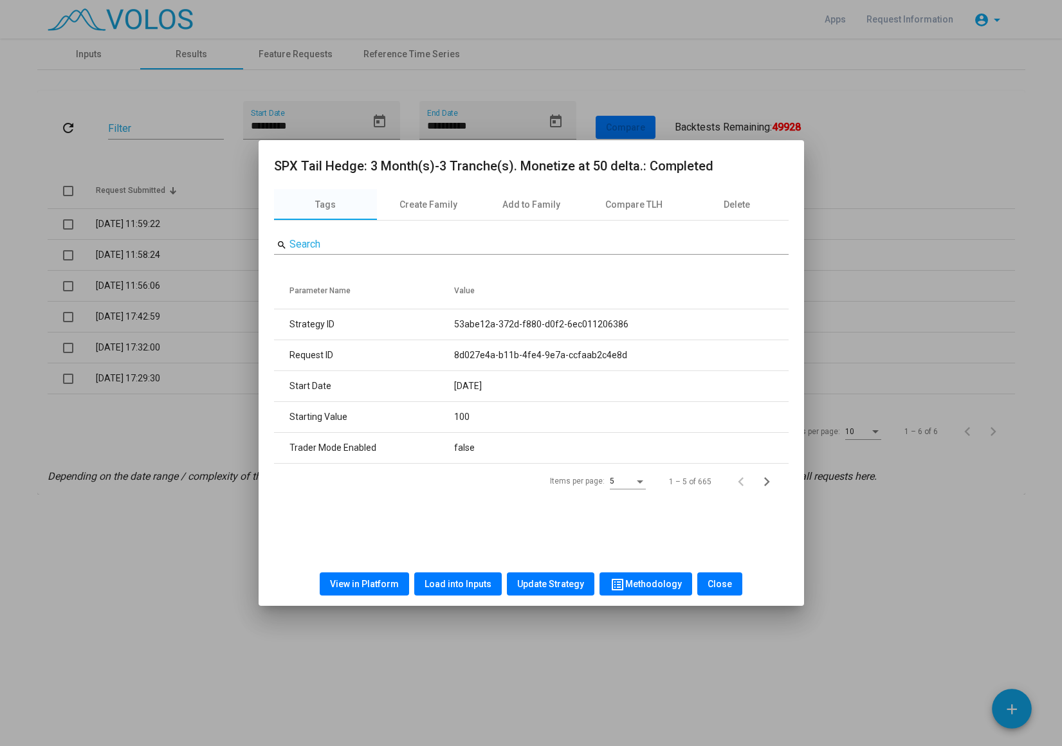
click at [365, 591] on button "View in Platform" at bounding box center [364, 583] width 89 height 23
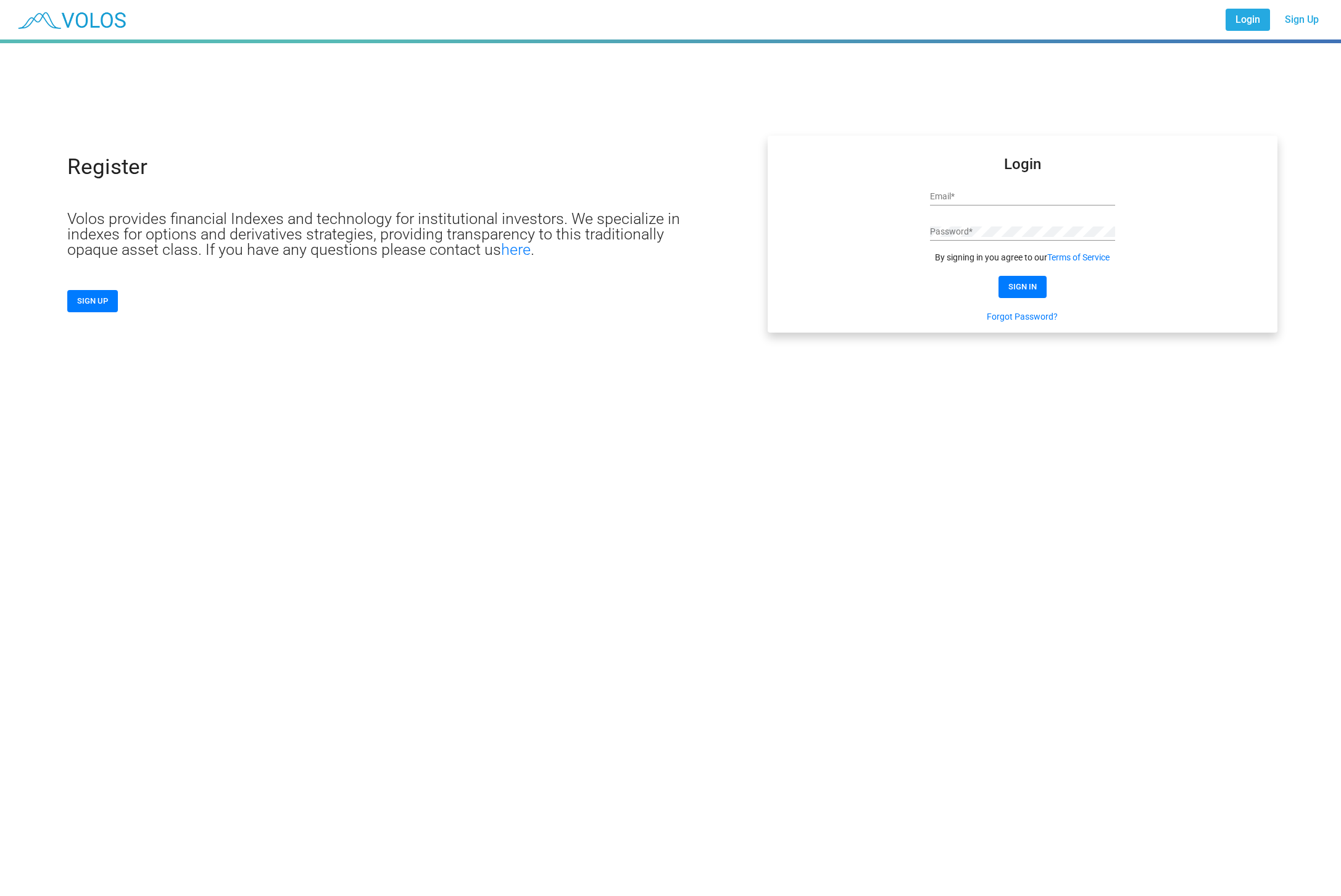
click at [981, 183] on div "Email *" at bounding box center [1022, 193] width 185 height 24
click at [988, 197] on input "Email *" at bounding box center [1022, 197] width 185 height 10
click at [991, 198] on input "Email *" at bounding box center [1022, 197] width 185 height 10
type input "**********"
click at [1030, 289] on span "SIGN IN" at bounding box center [1023, 287] width 29 height 10
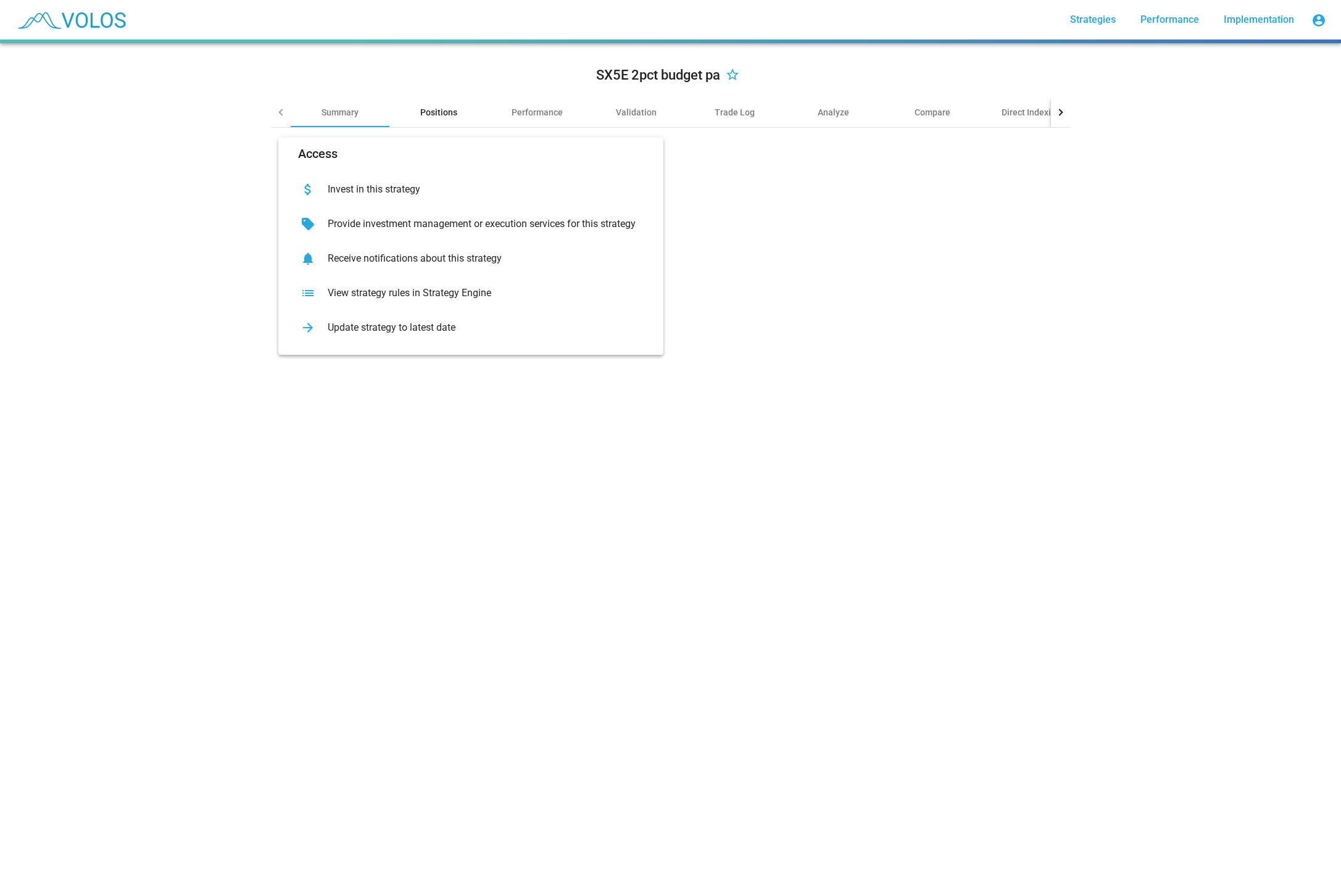
click at [444, 116] on div "Positions" at bounding box center [438, 112] width 37 height 12
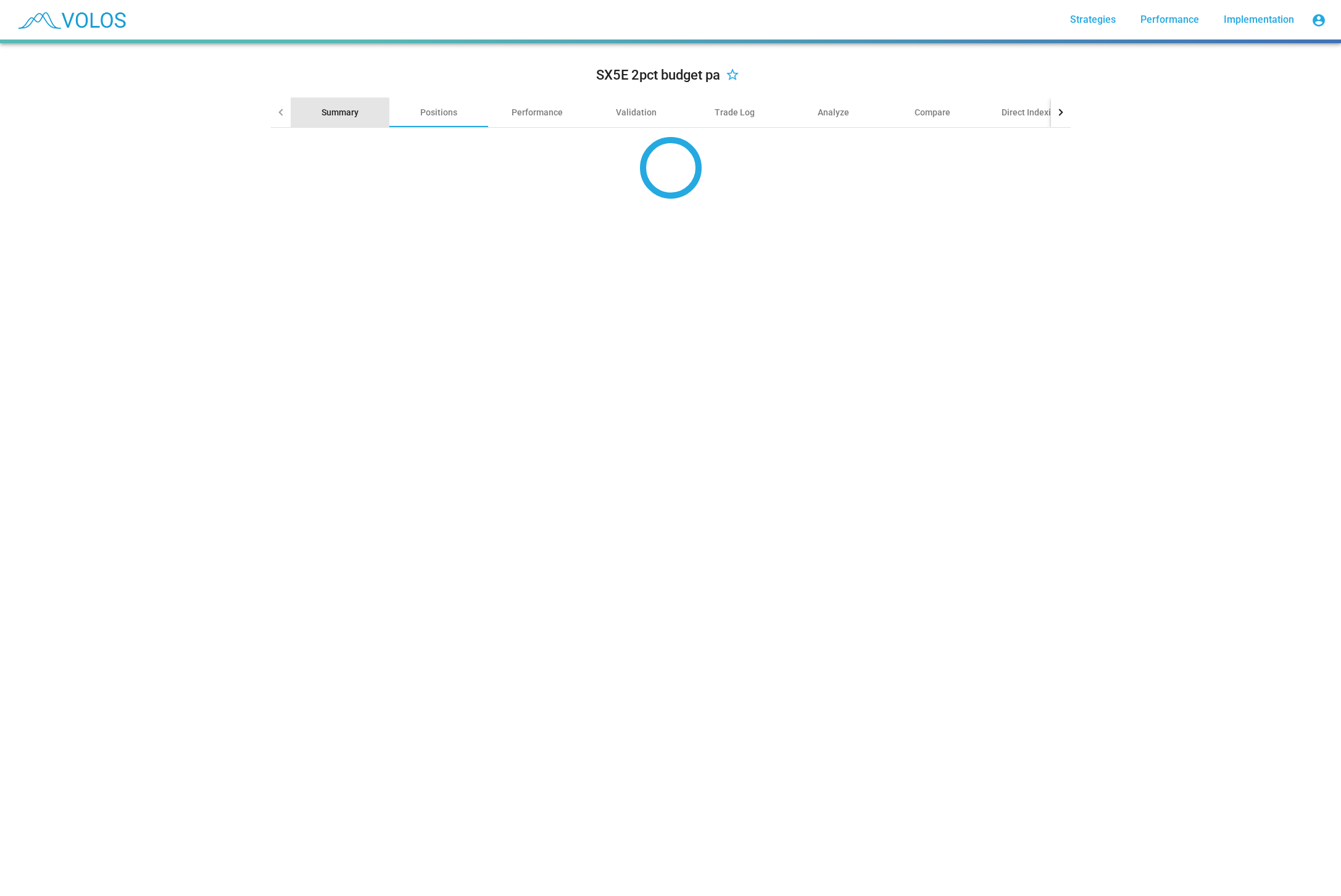
click at [328, 122] on div "Summary" at bounding box center [340, 112] width 99 height 30
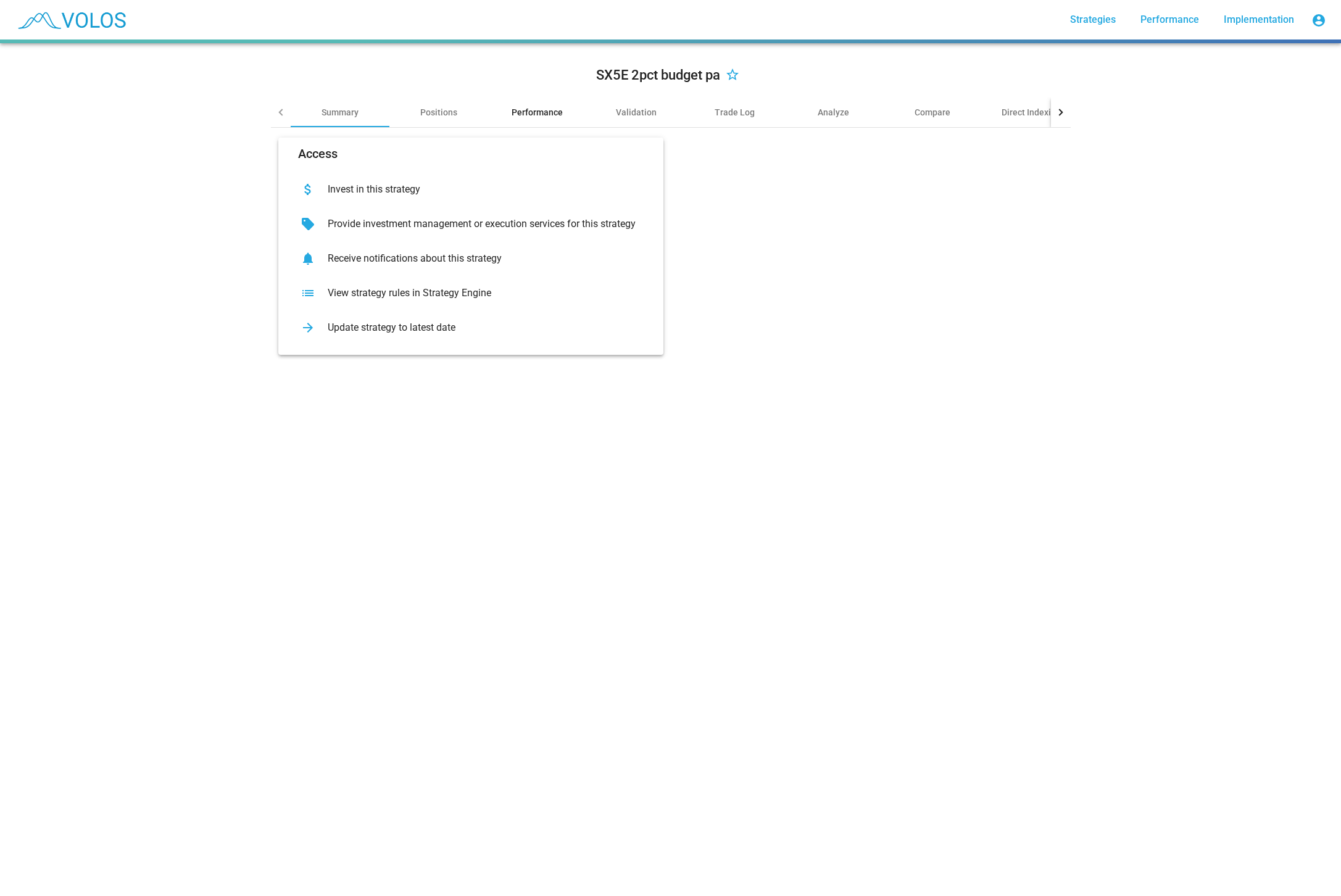
click at [541, 116] on div "Performance" at bounding box center [536, 112] width 51 height 12
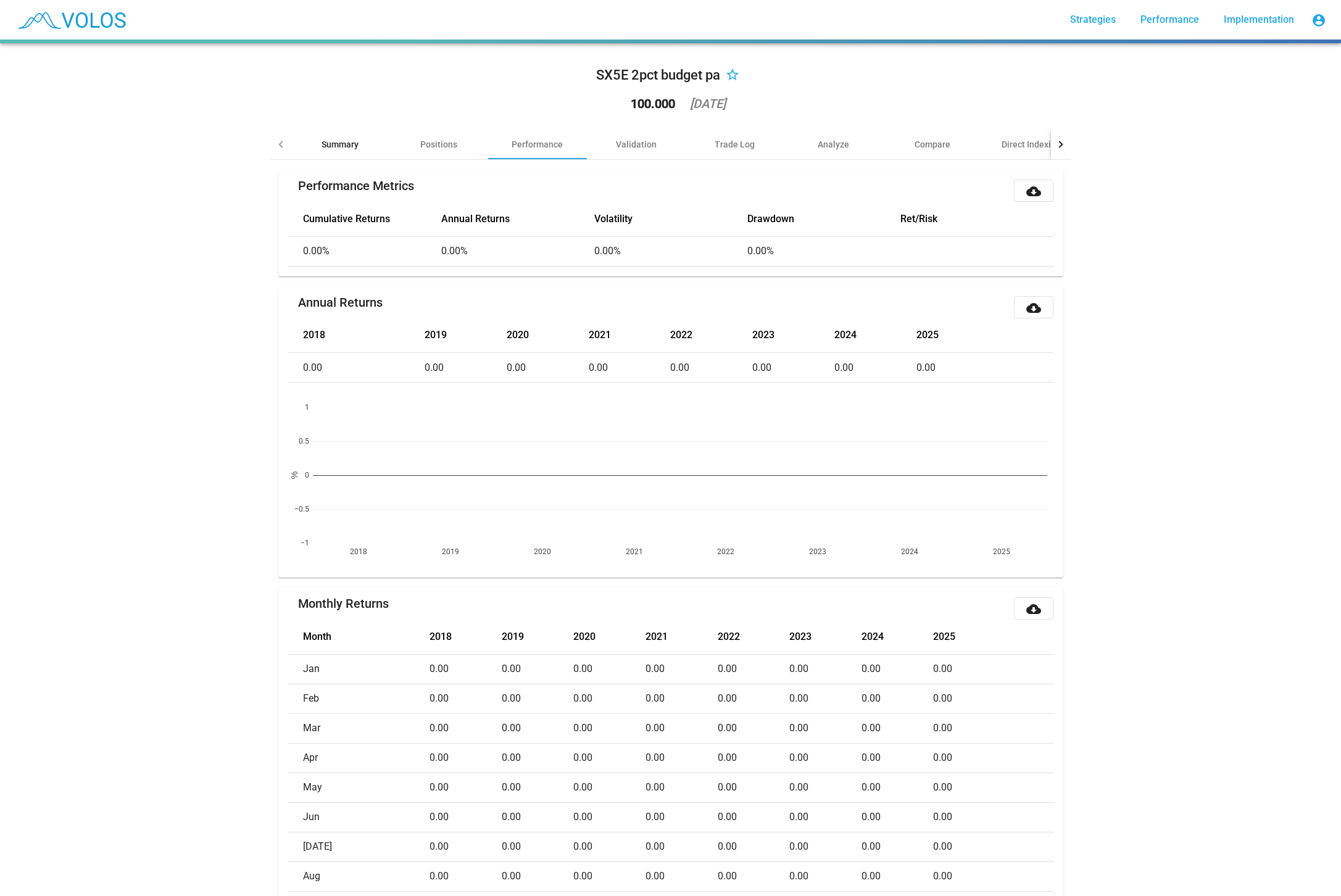
click at [363, 146] on div "Summary" at bounding box center [340, 144] width 99 height 30
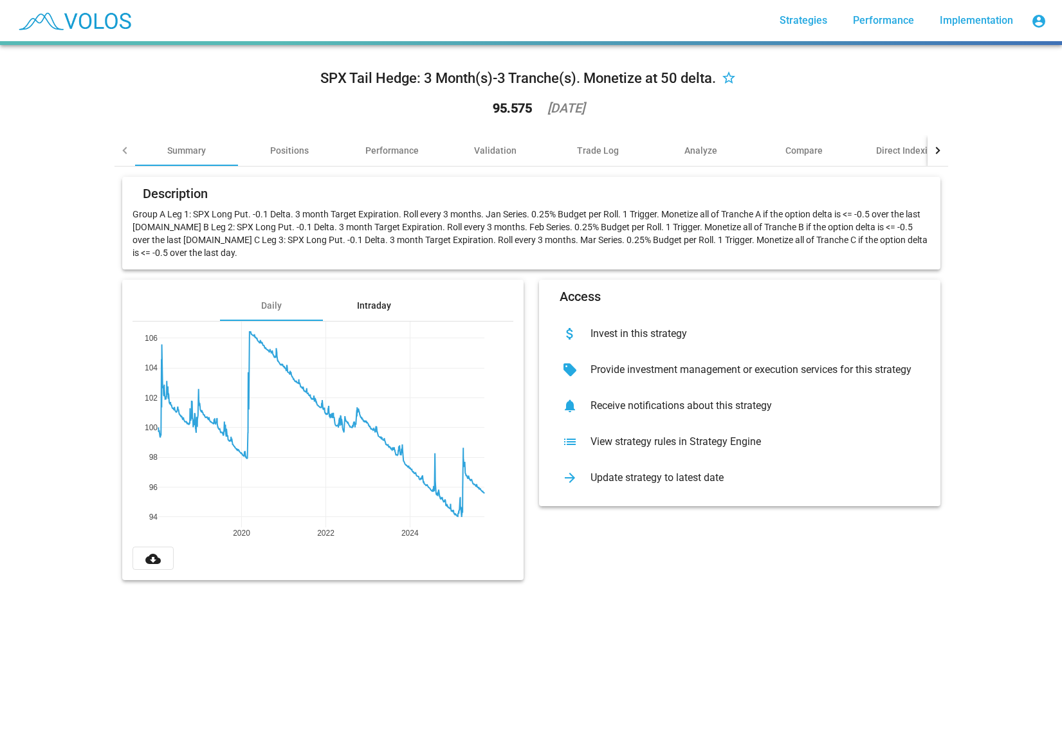
click at [373, 315] on div "Intraday" at bounding box center [374, 305] width 103 height 31
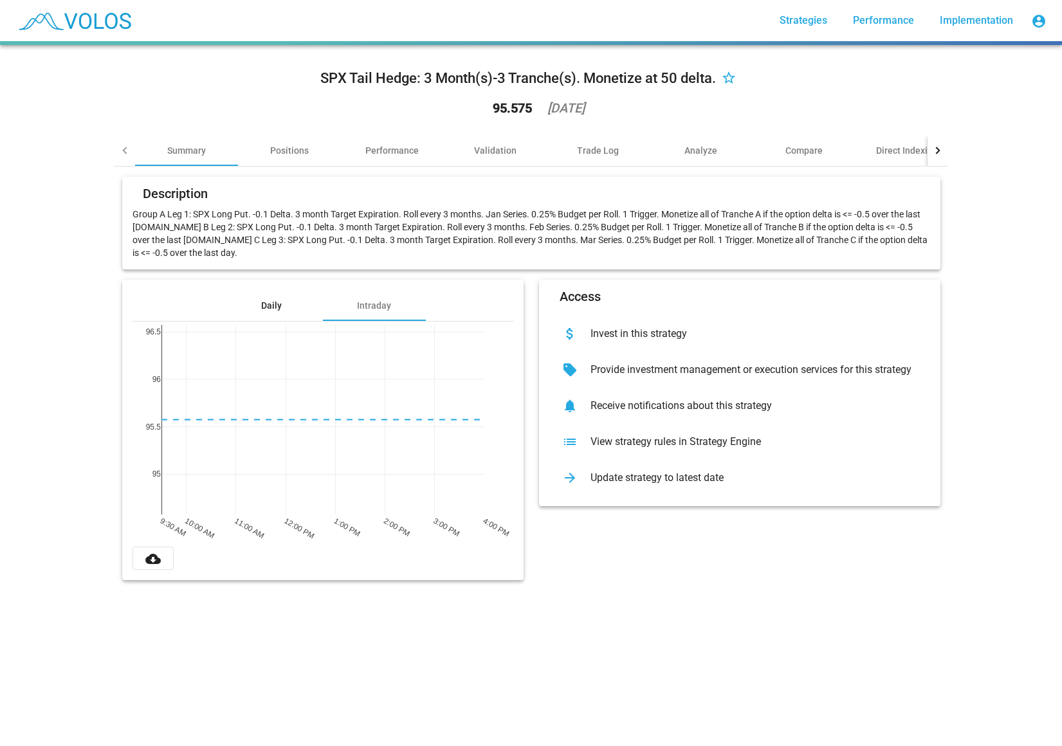
click at [279, 298] on div "Daily" at bounding box center [271, 305] width 103 height 31
